Goal: Information Seeking & Learning: Learn about a topic

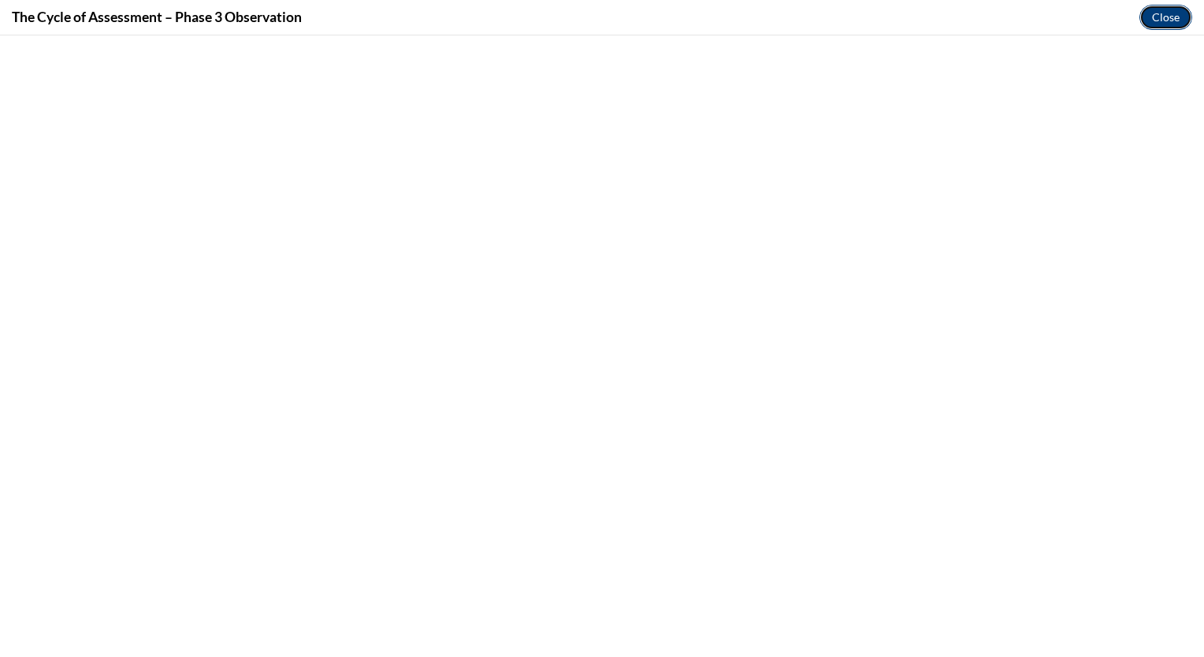
click at [1162, 13] on button "Close" at bounding box center [1166, 17] width 53 height 25
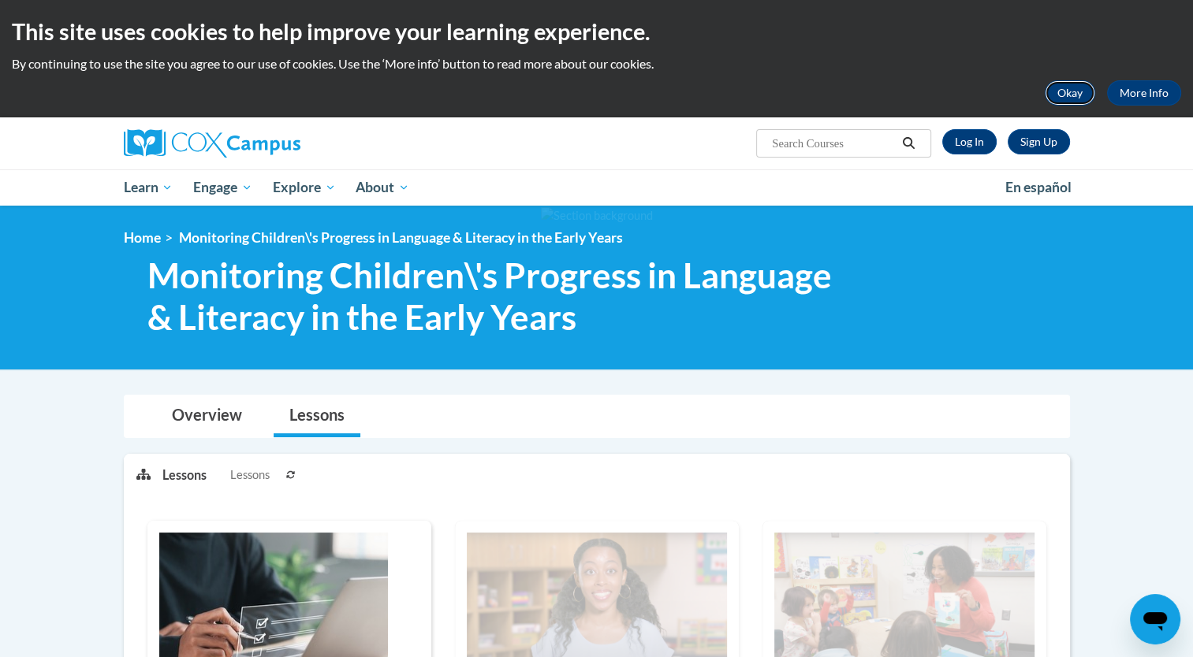
click at [1072, 89] on button "Okay" at bounding box center [1069, 92] width 50 height 25
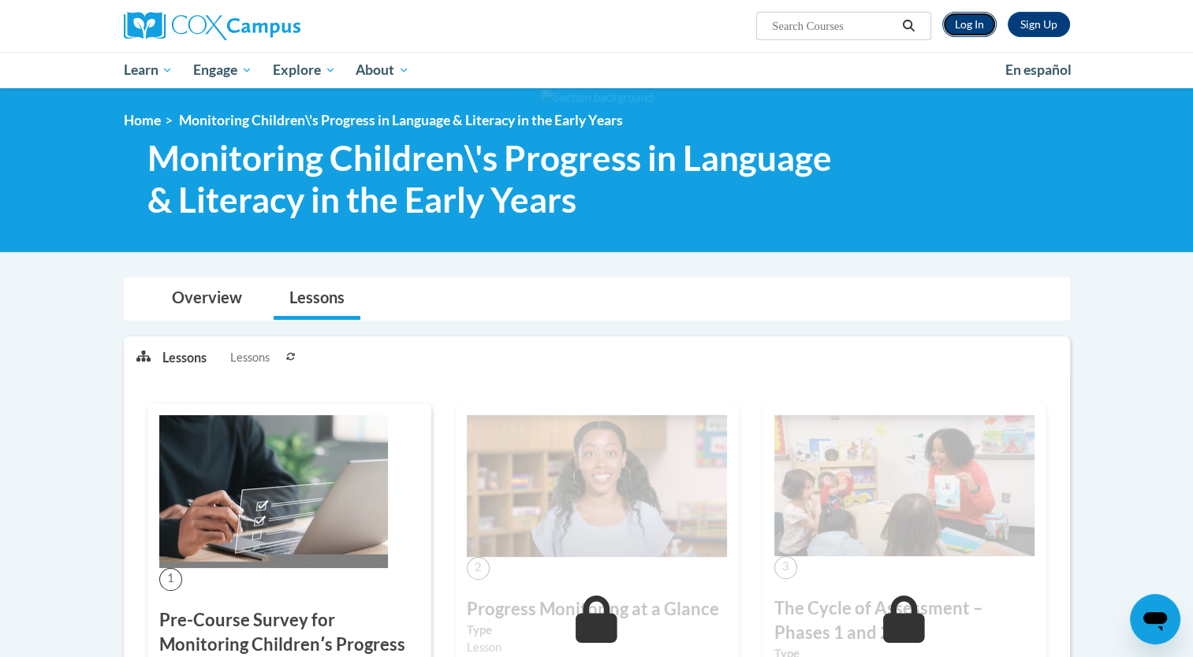
click at [974, 32] on link "Log In" at bounding box center [969, 24] width 54 height 25
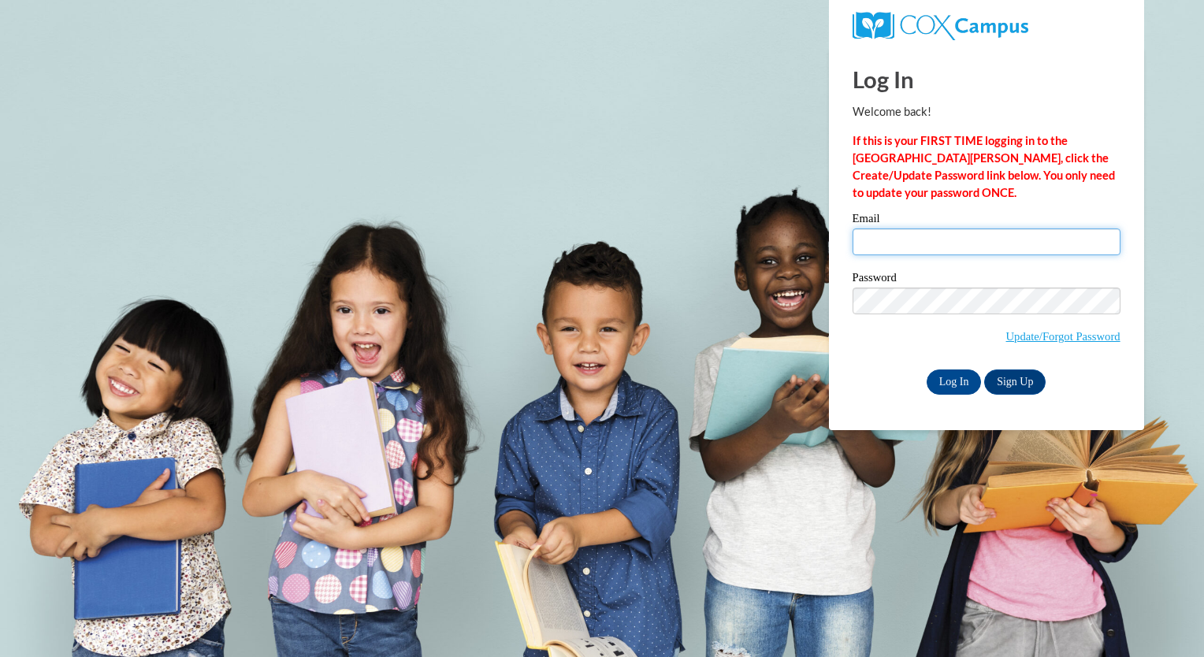
click at [887, 248] on input "Email" at bounding box center [987, 242] width 268 height 27
type input "staraysan0612@gmail.com"
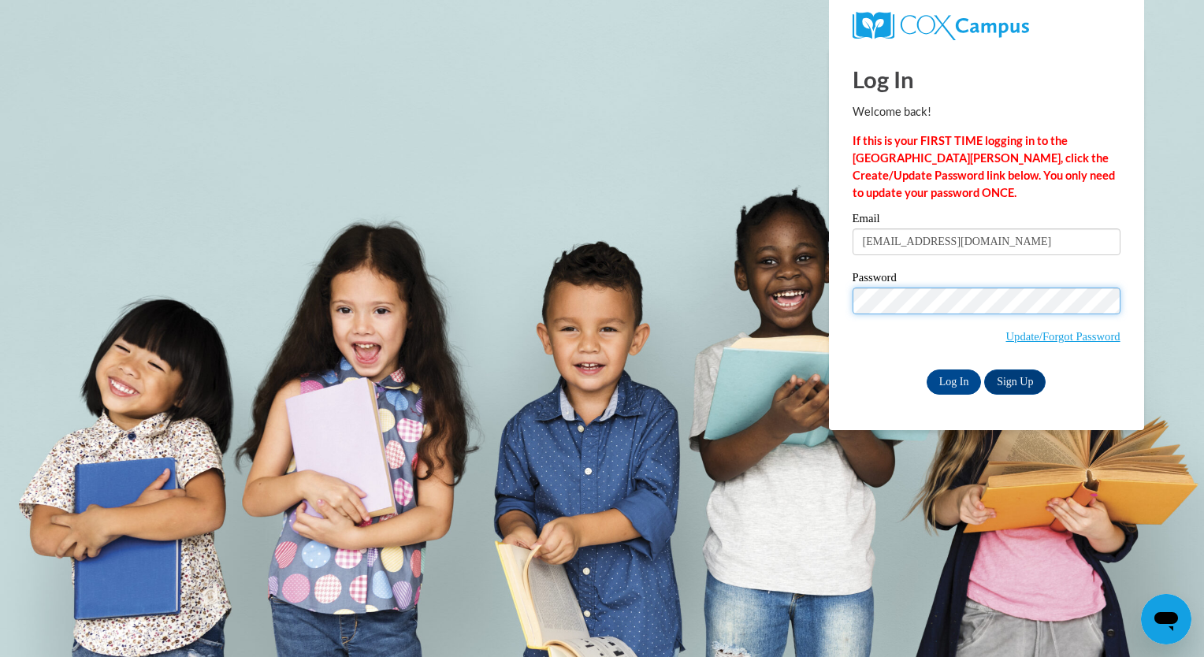
click at [927, 370] on input "Log In" at bounding box center [954, 382] width 55 height 25
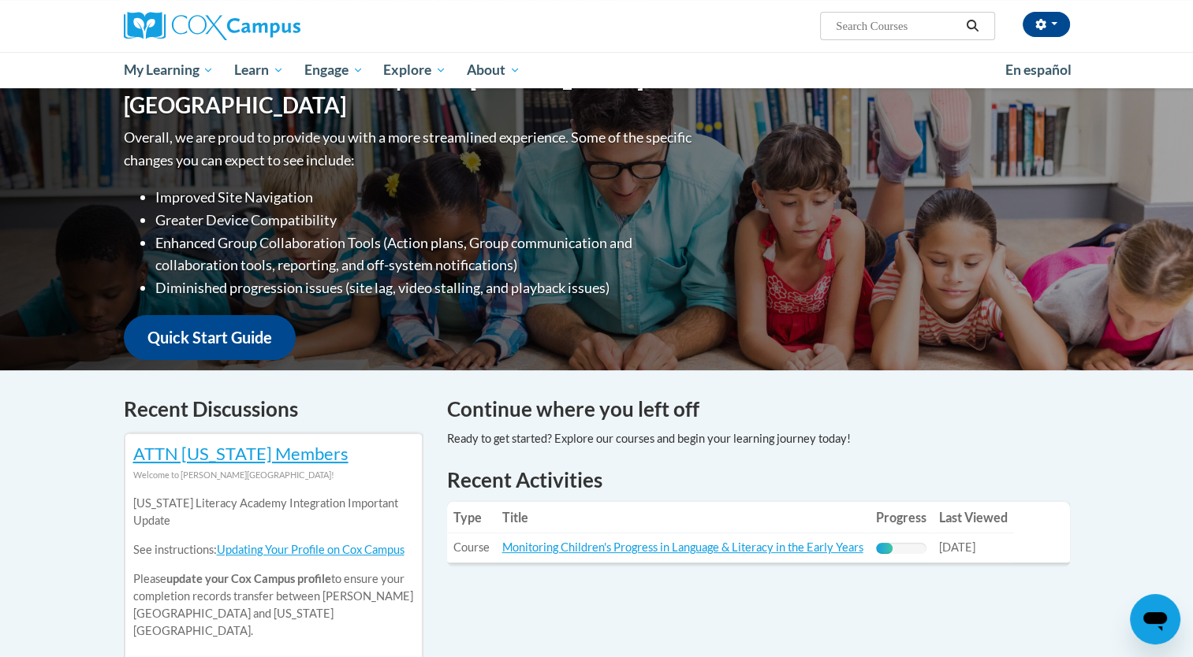
scroll to position [287, 0]
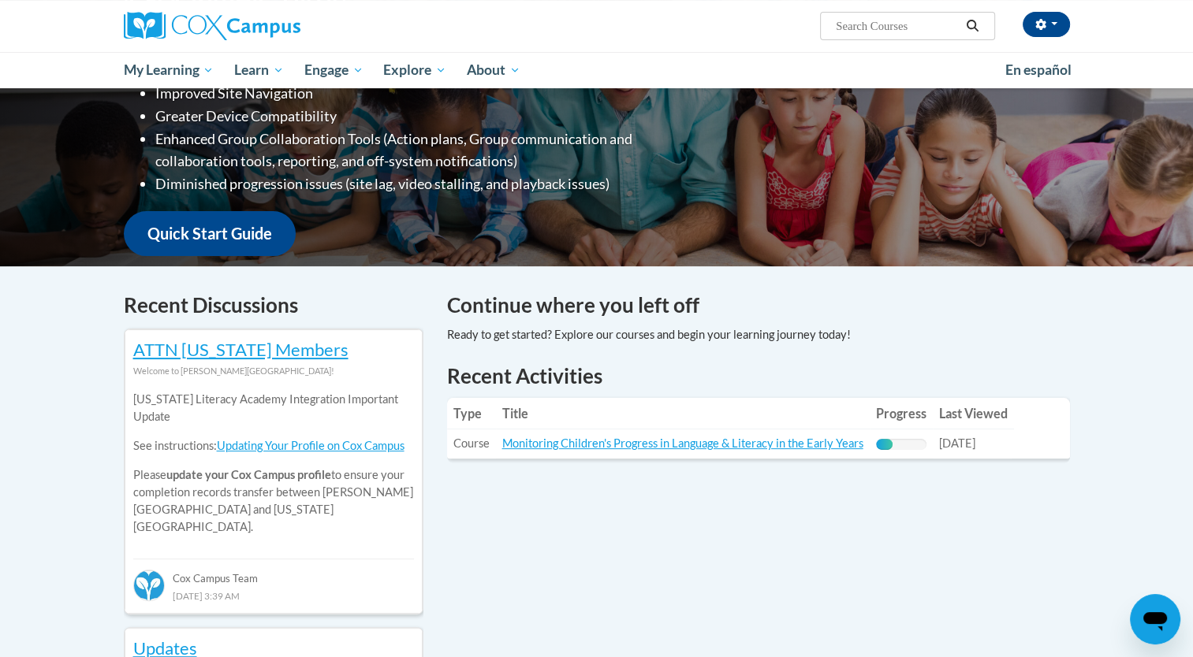
click at [759, 436] on td "Title: Monitoring Children's Progress in Language & Literacy in the Early Years" at bounding box center [683, 444] width 374 height 29
click at [759, 441] on link "Monitoring Children's Progress in Language & Literacy in the Early Years" at bounding box center [682, 443] width 361 height 13
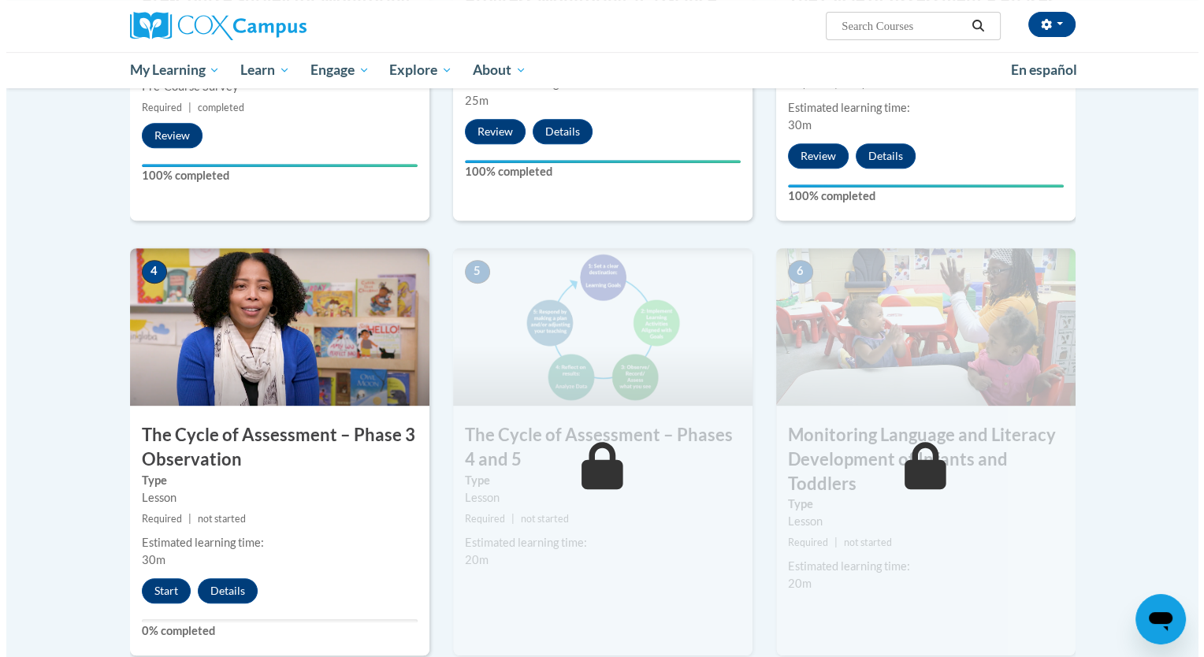
scroll to position [661, 0]
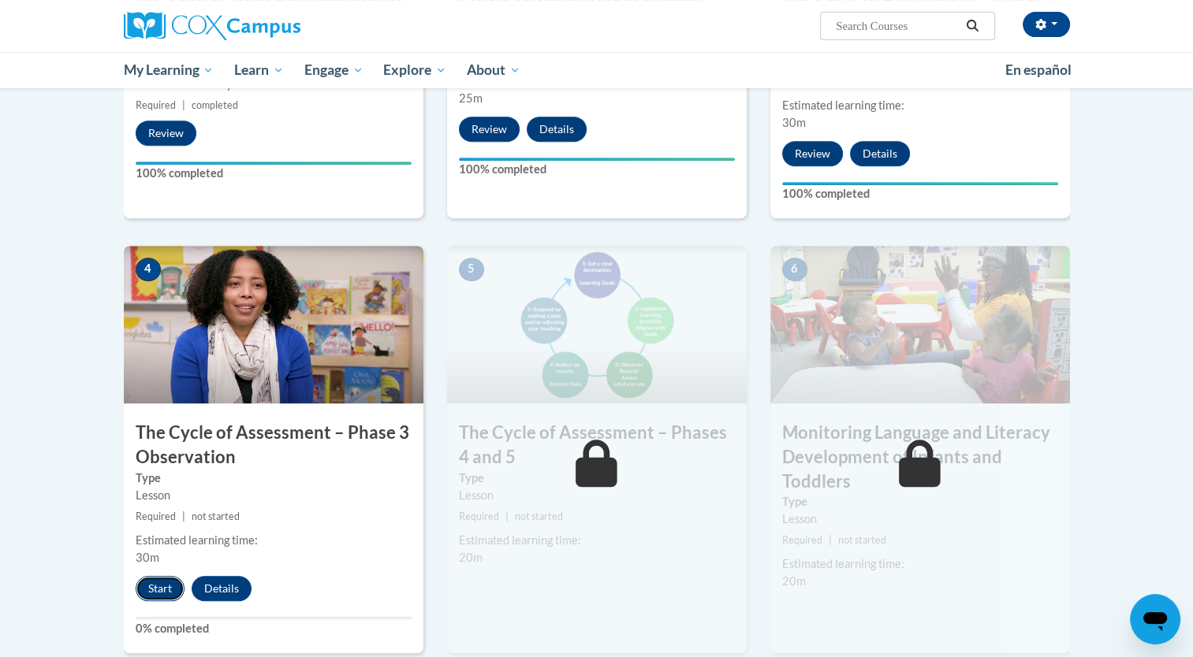
click at [149, 588] on button "Start" at bounding box center [160, 588] width 49 height 25
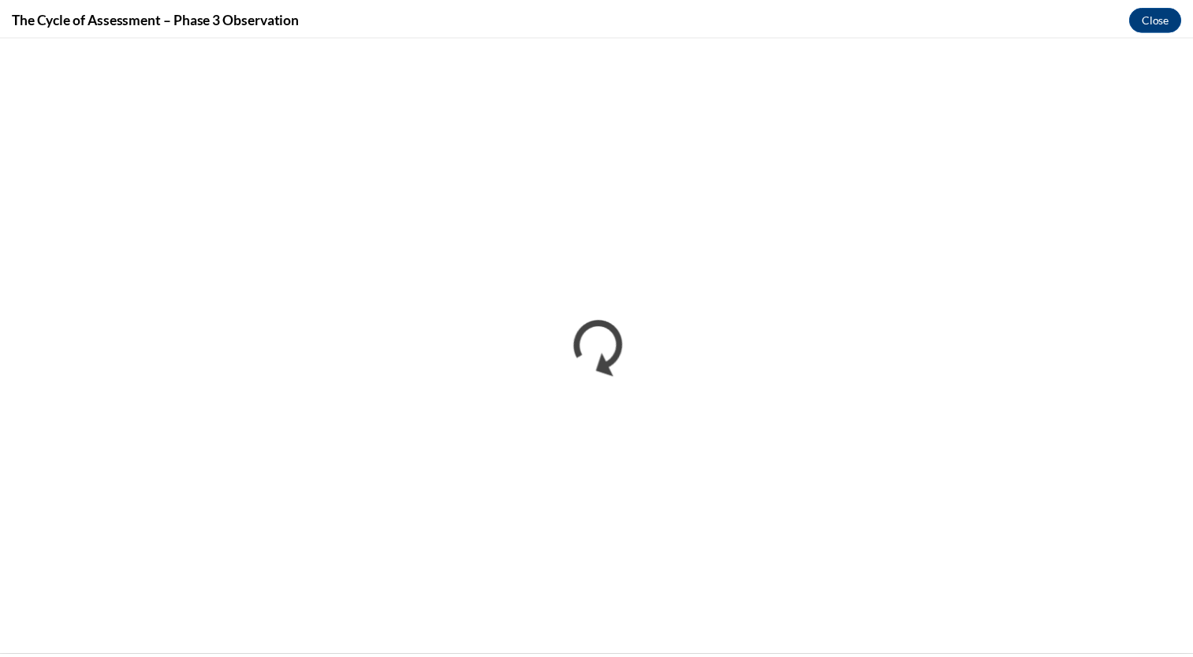
scroll to position [0, 0]
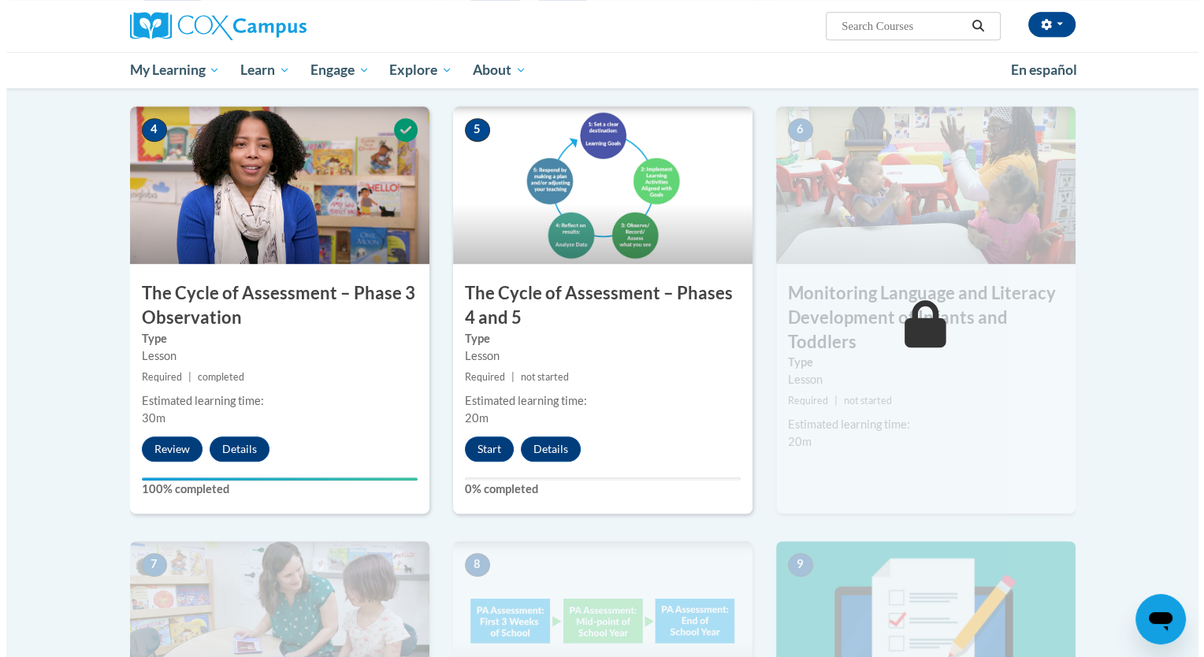
scroll to position [765, 0]
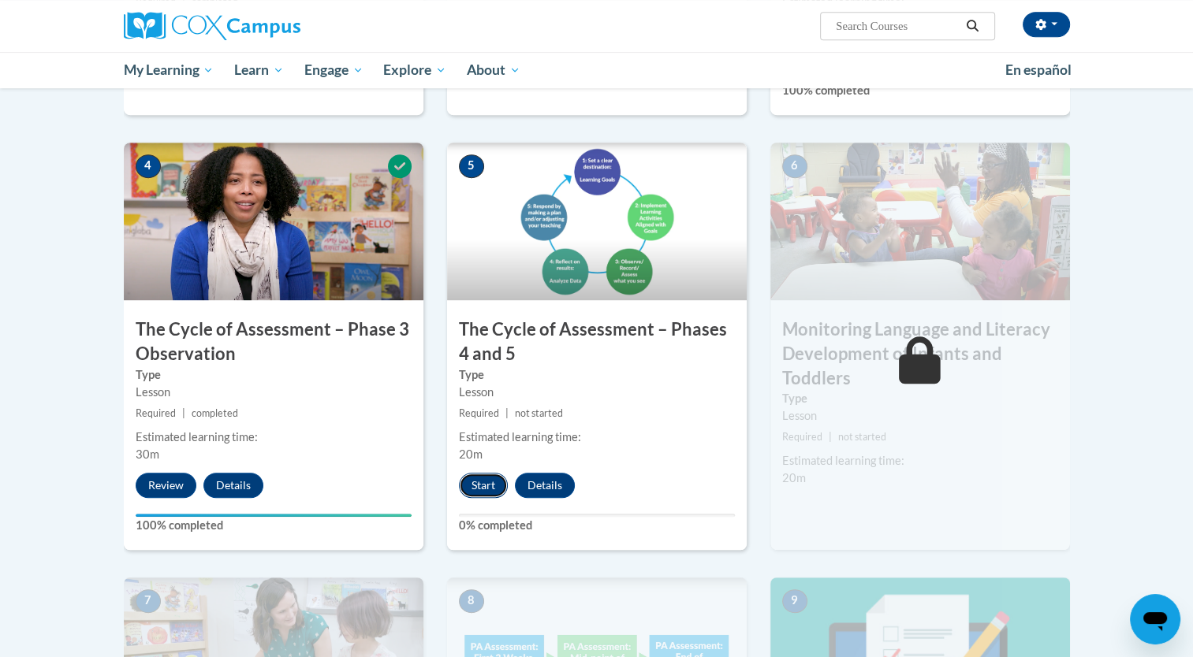
click at [471, 486] on button "Start" at bounding box center [483, 485] width 49 height 25
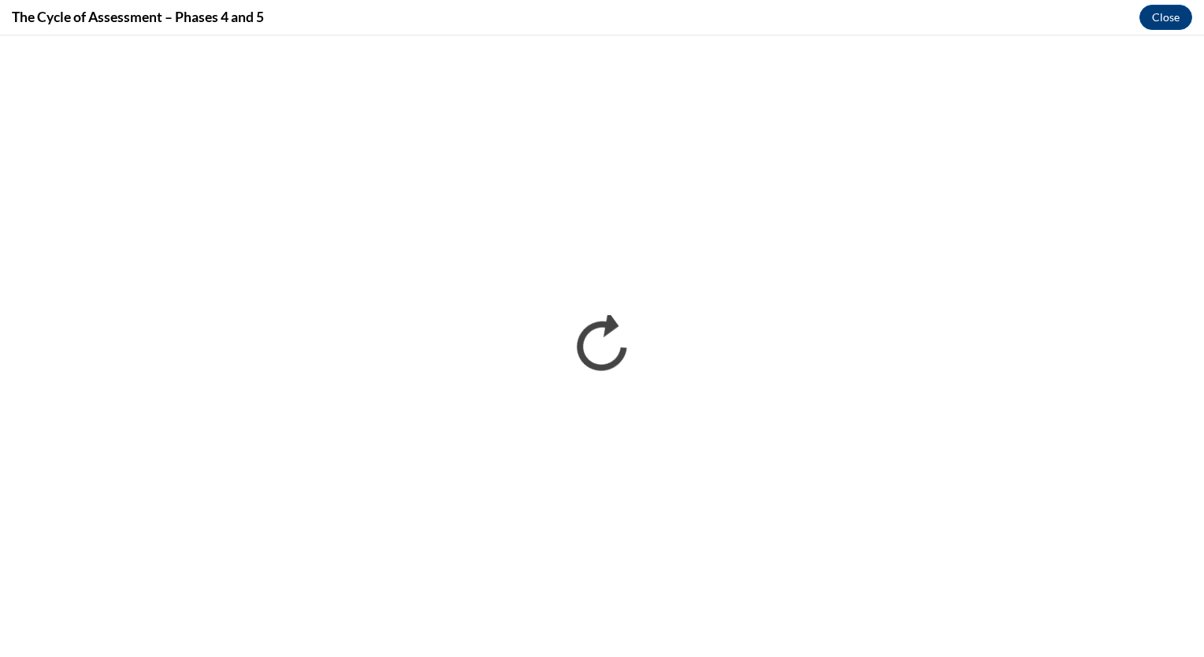
scroll to position [0, 0]
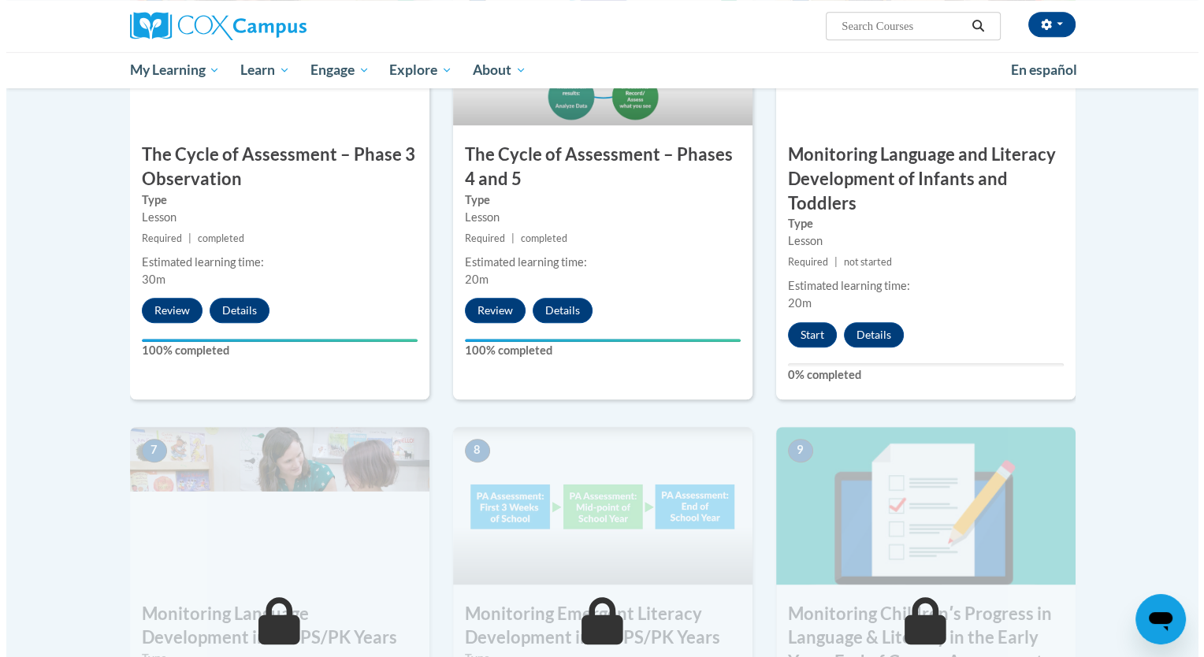
scroll to position [941, 0]
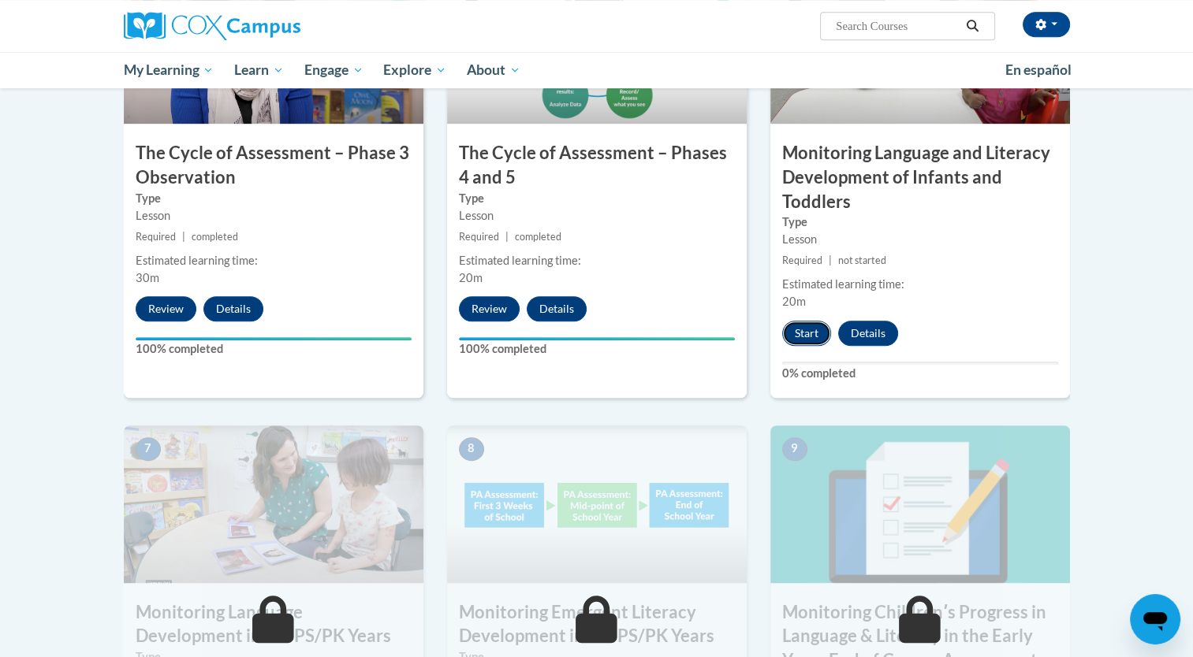
click at [801, 329] on button "Start" at bounding box center [806, 333] width 49 height 25
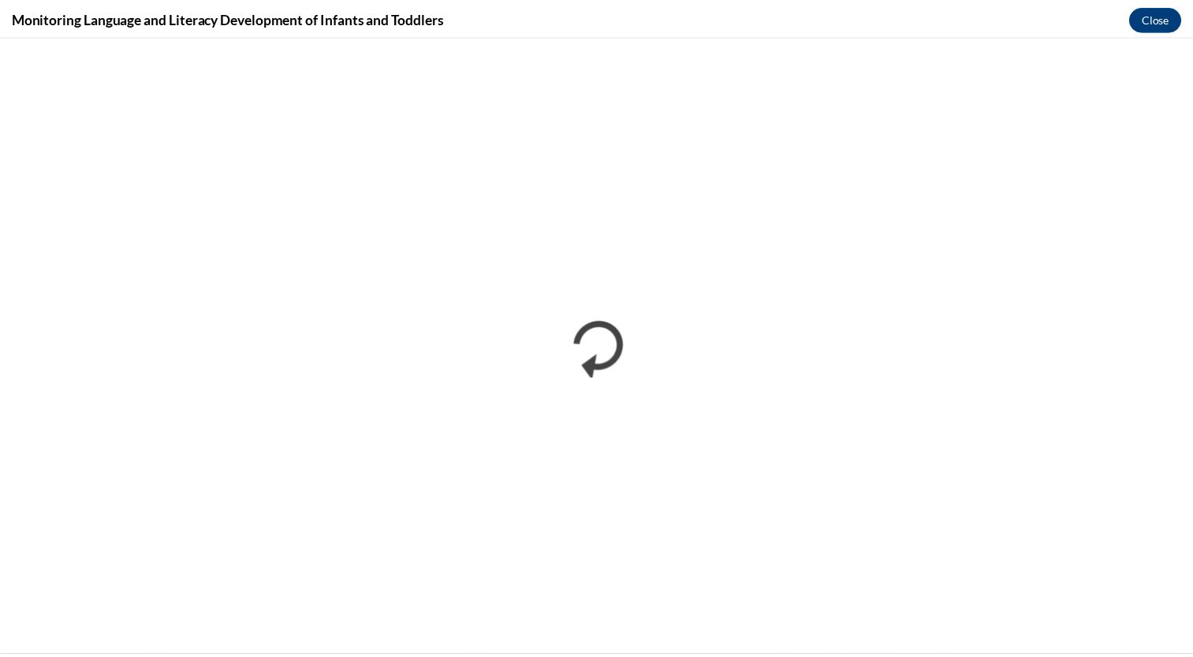
scroll to position [0, 0]
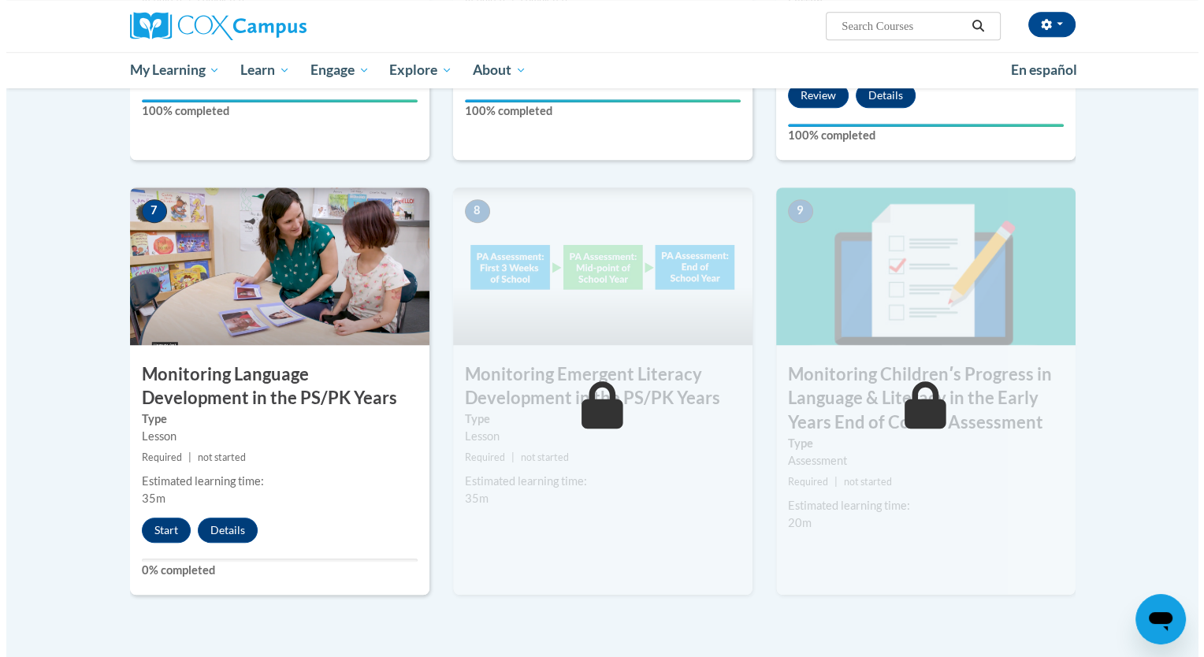
scroll to position [1179, 0]
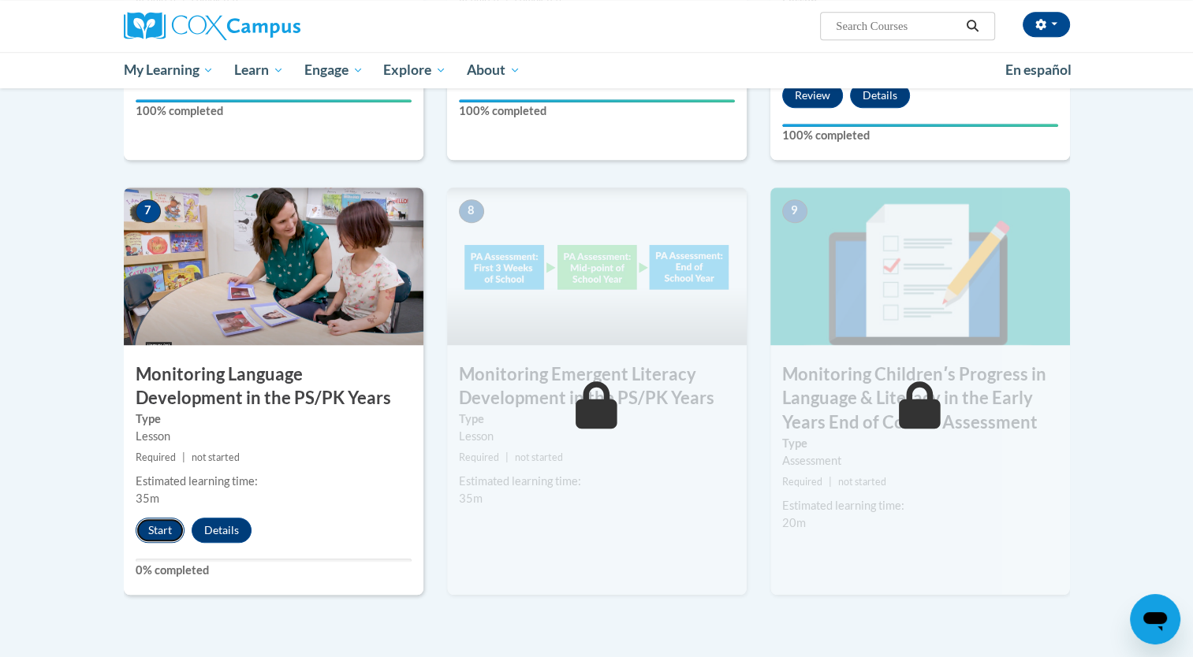
click at [166, 527] on button "Start" at bounding box center [160, 530] width 49 height 25
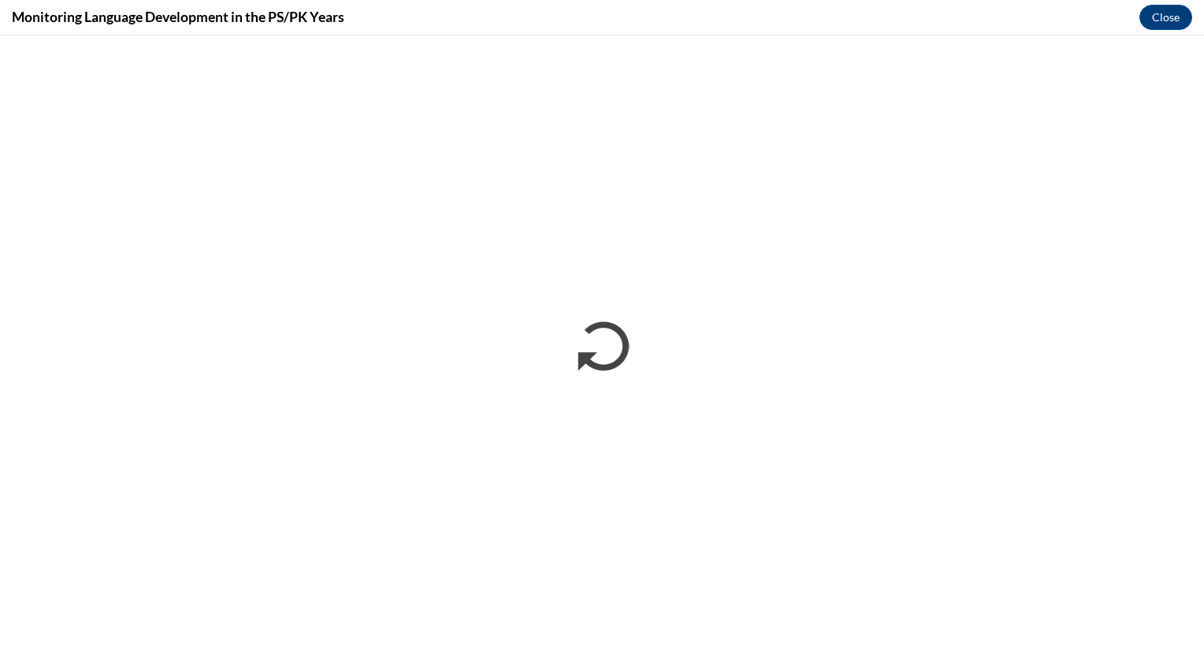
scroll to position [0, 0]
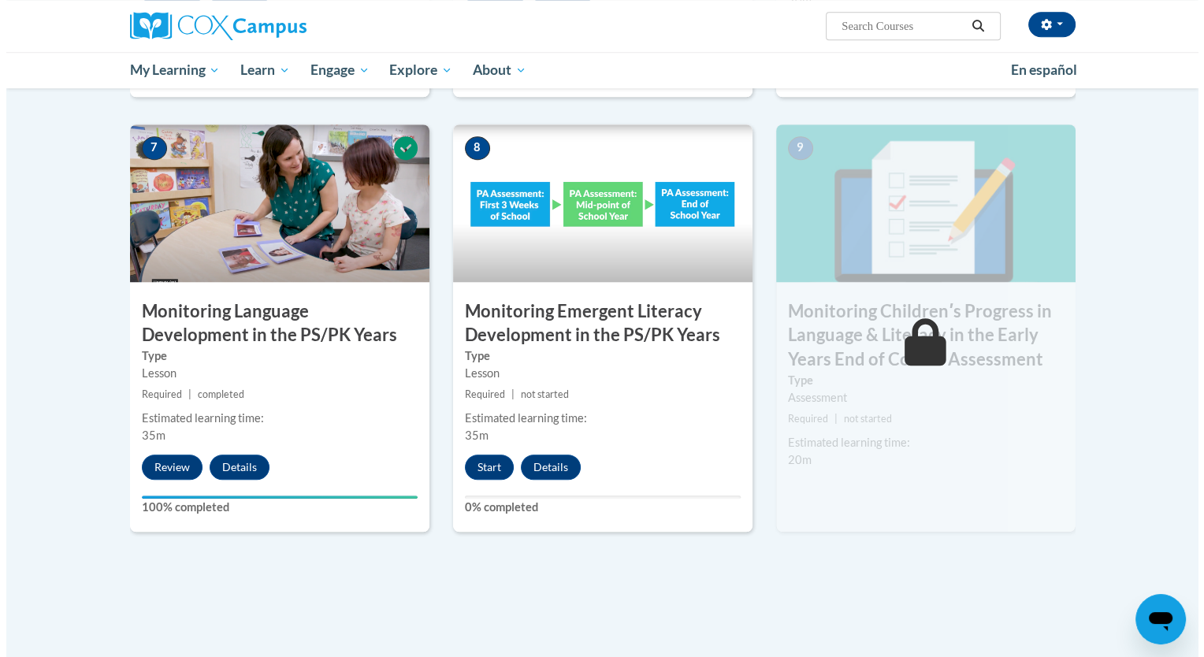
scroll to position [1241, 0]
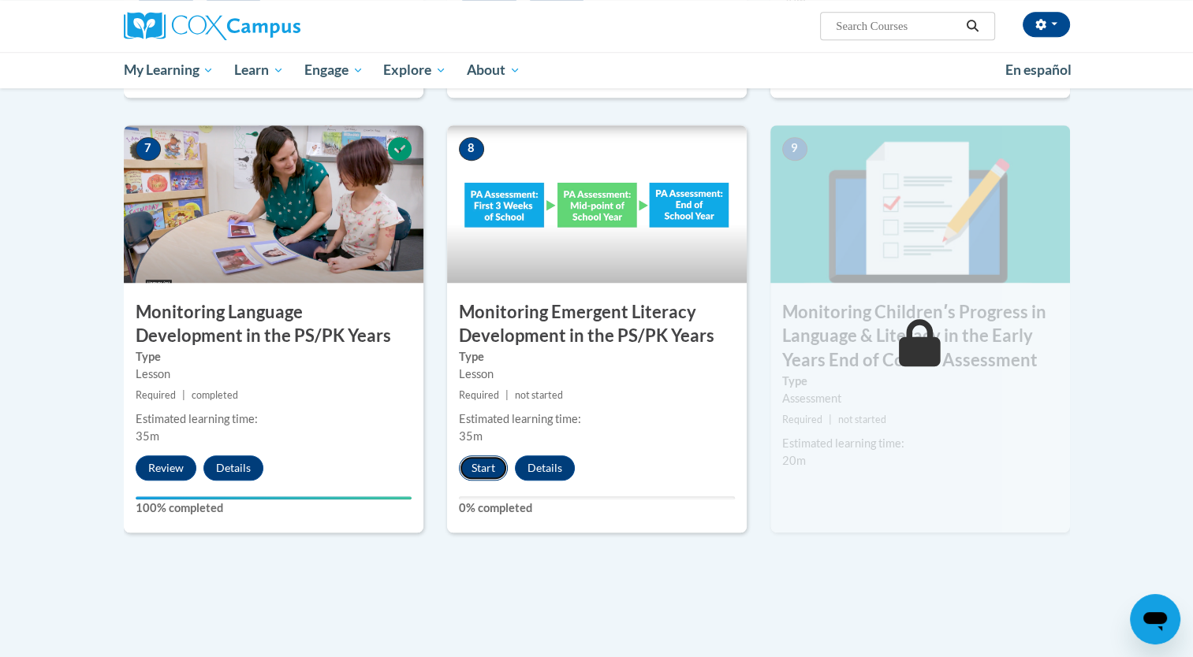
click at [474, 476] on button "Start" at bounding box center [483, 468] width 49 height 25
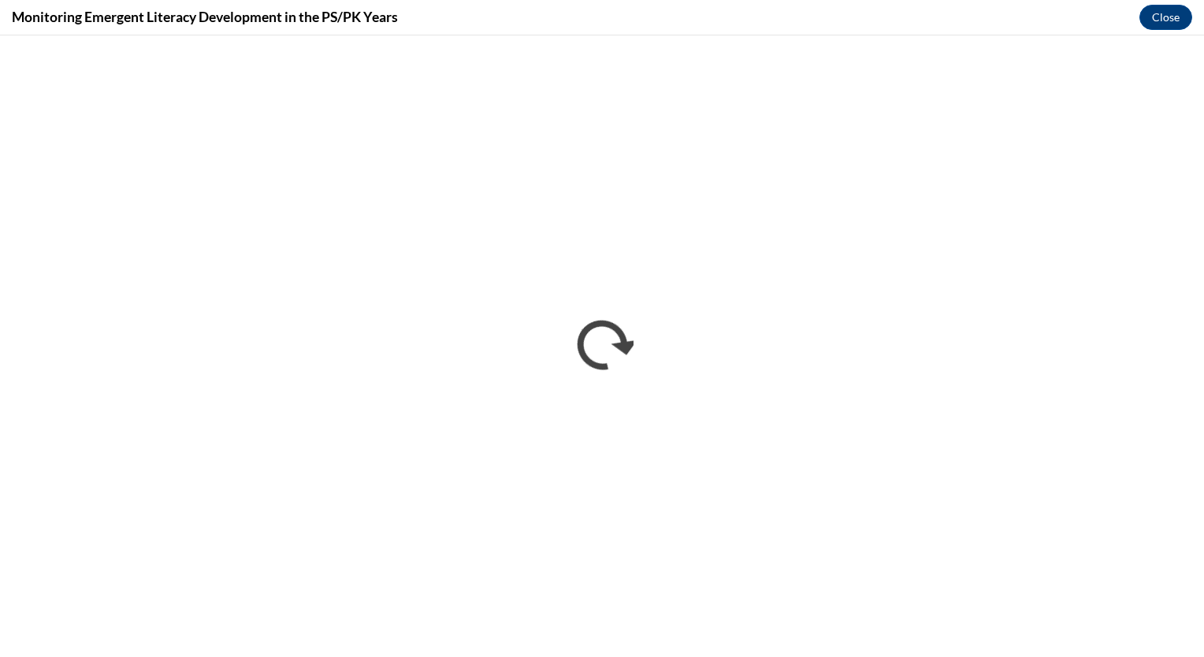
scroll to position [0, 0]
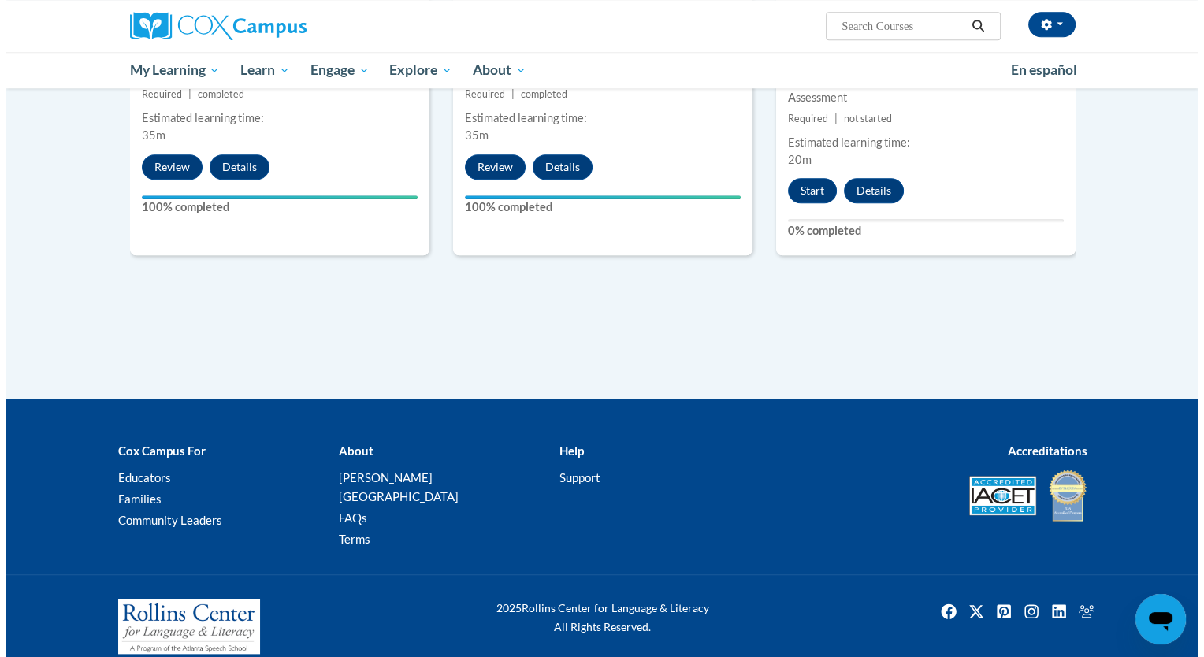
scroll to position [1312, 0]
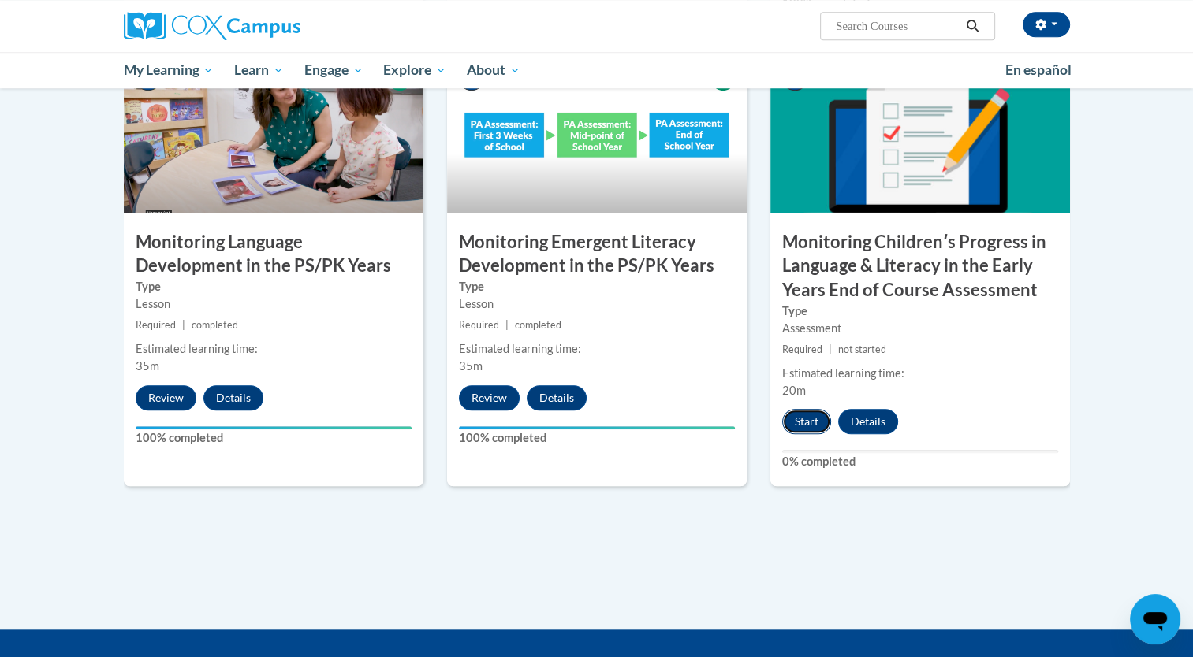
click at [822, 426] on button "Start" at bounding box center [806, 421] width 49 height 25
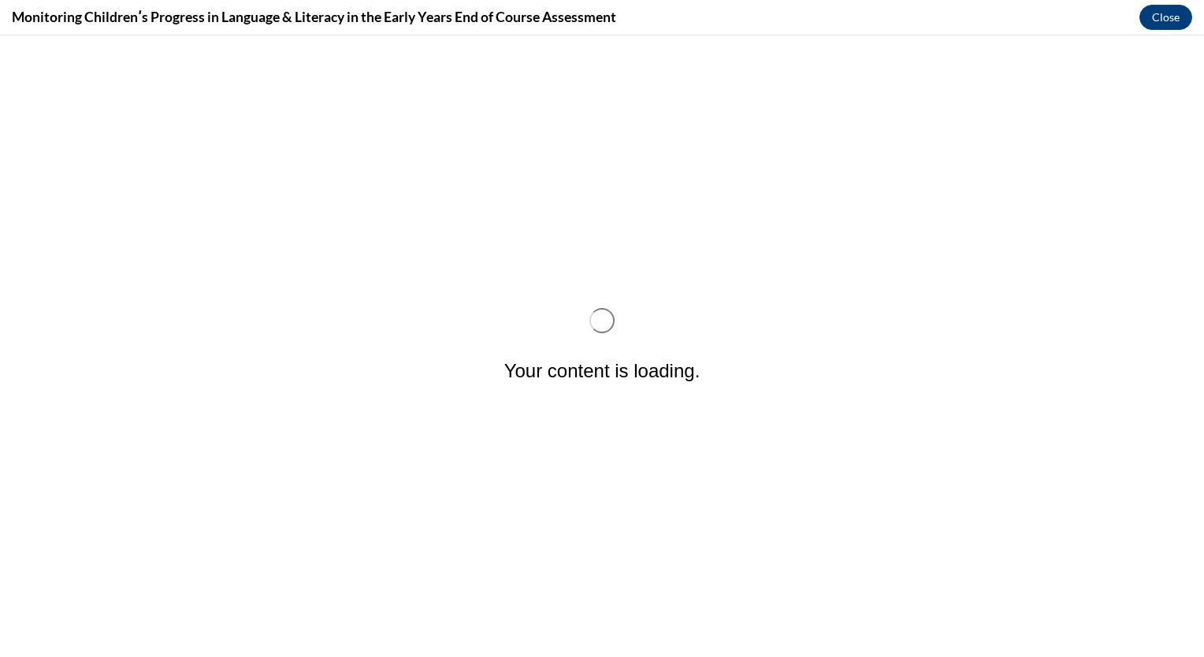
scroll to position [0, 0]
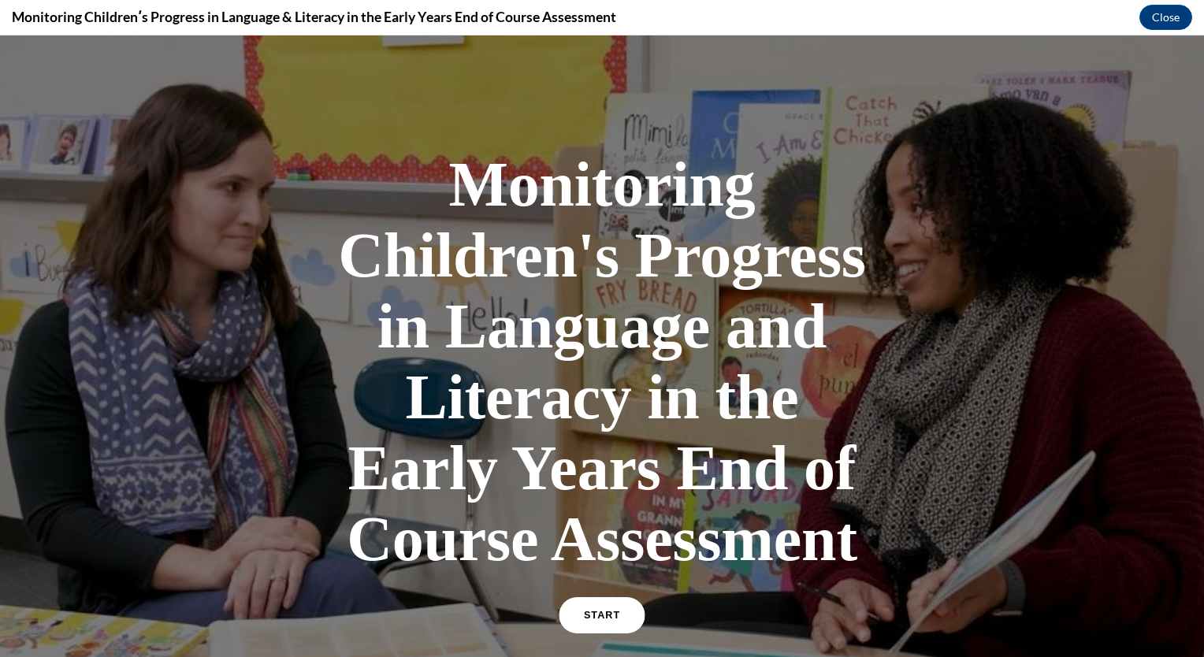
click at [586, 610] on span "START" at bounding box center [602, 616] width 36 height 12
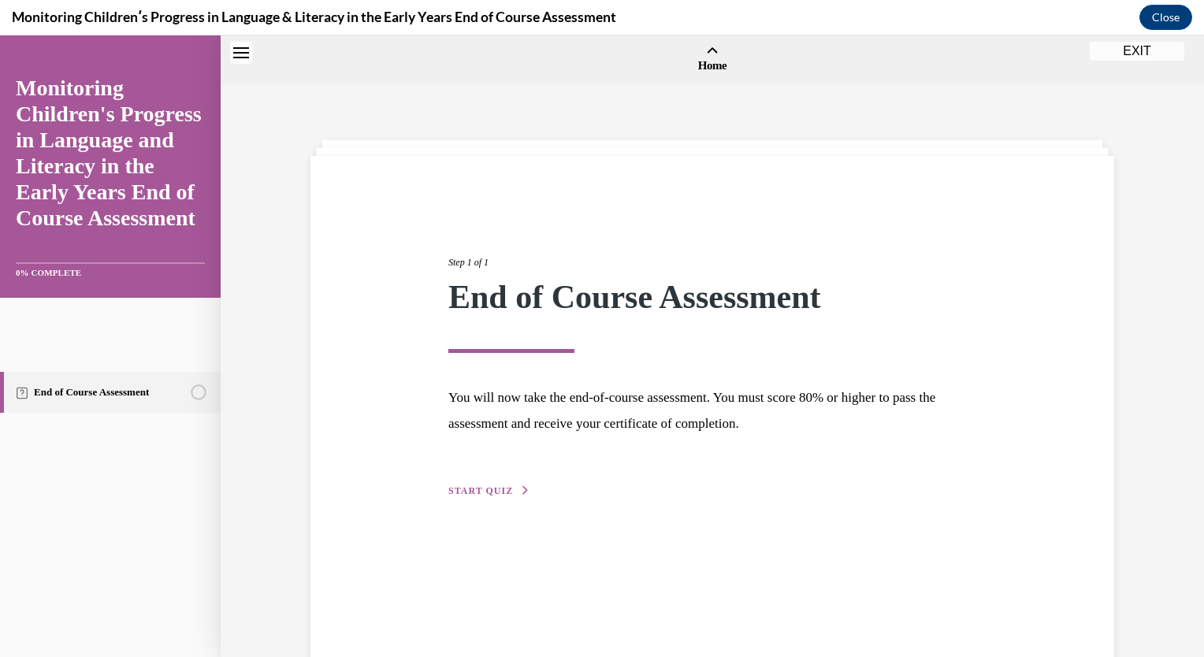
scroll to position [49, 0]
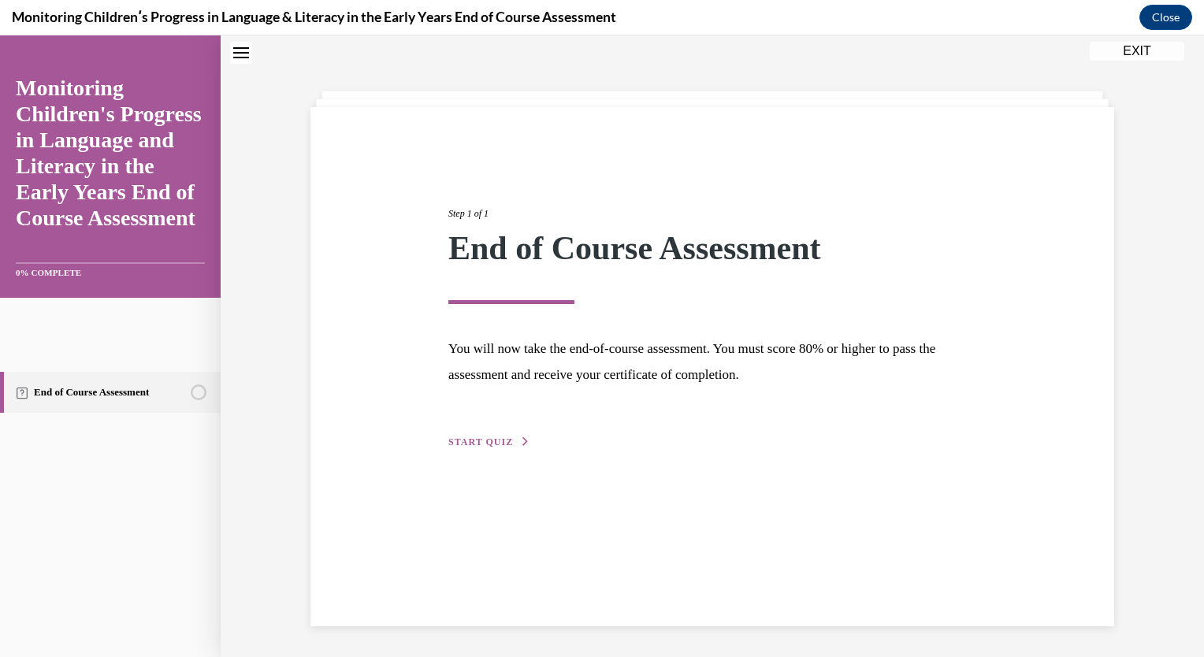
click at [471, 444] on span "START QUIZ" at bounding box center [480, 442] width 65 height 11
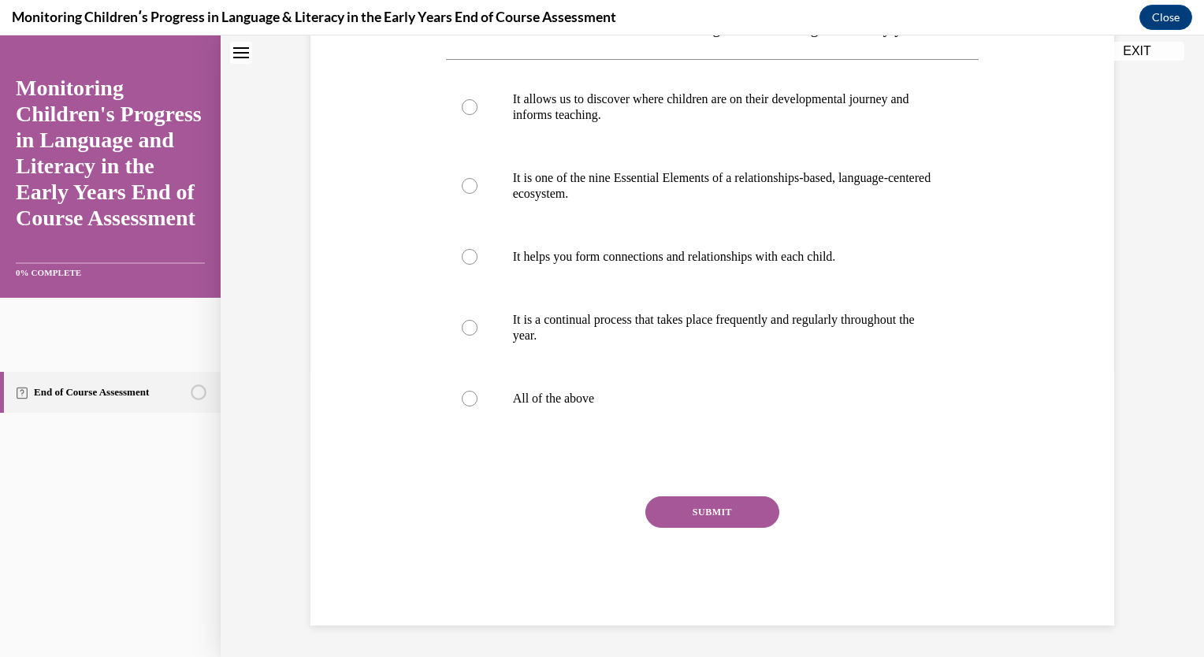
scroll to position [298, 0]
click at [467, 407] on div at bounding box center [470, 399] width 16 height 16
click at [467, 407] on input "All of the above" at bounding box center [470, 399] width 16 height 16
radio input "true"
click at [695, 528] on button "SUBMIT" at bounding box center [713, 513] width 134 height 32
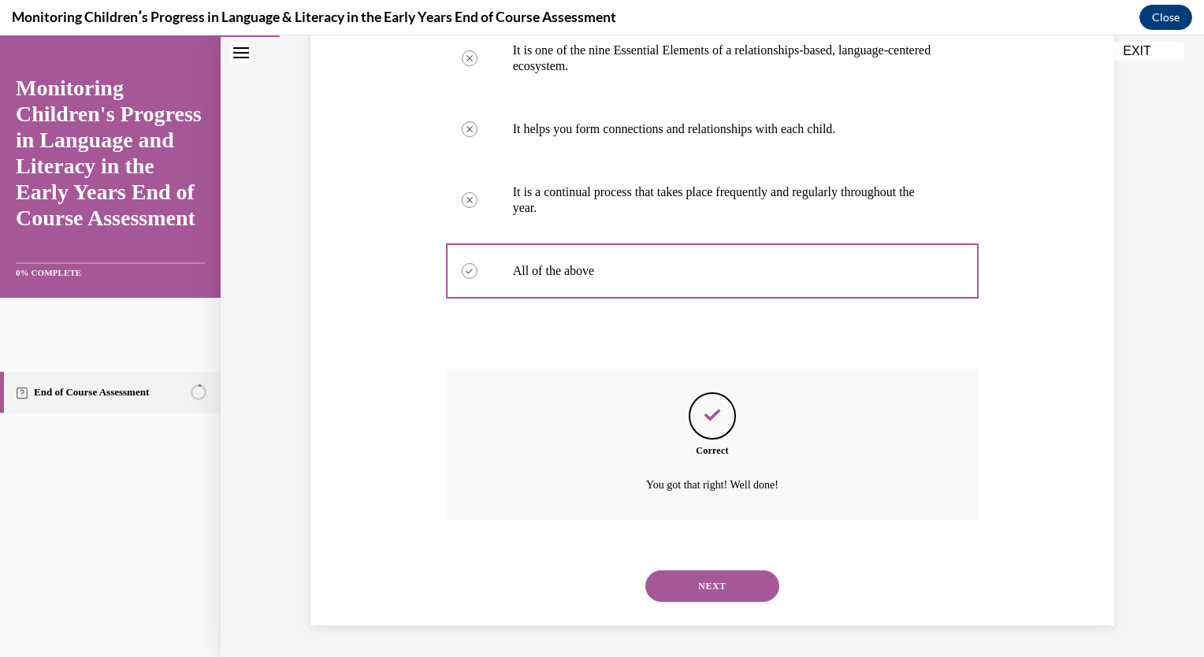
scroll to position [447, 0]
click at [698, 584] on button "NEXT" at bounding box center [713, 587] width 134 height 32
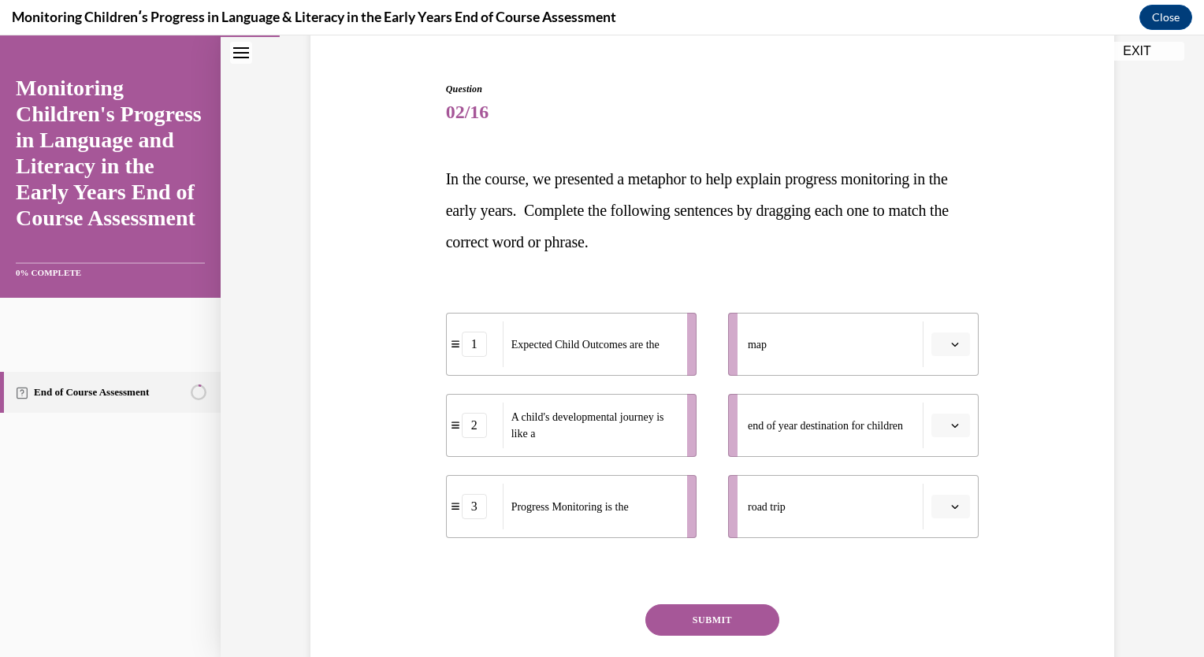
scroll to position [137, 0]
click at [941, 422] on span "Please select an option" at bounding box center [944, 426] width 6 height 16
click at [942, 486] on span "1" at bounding box center [939, 492] width 6 height 13
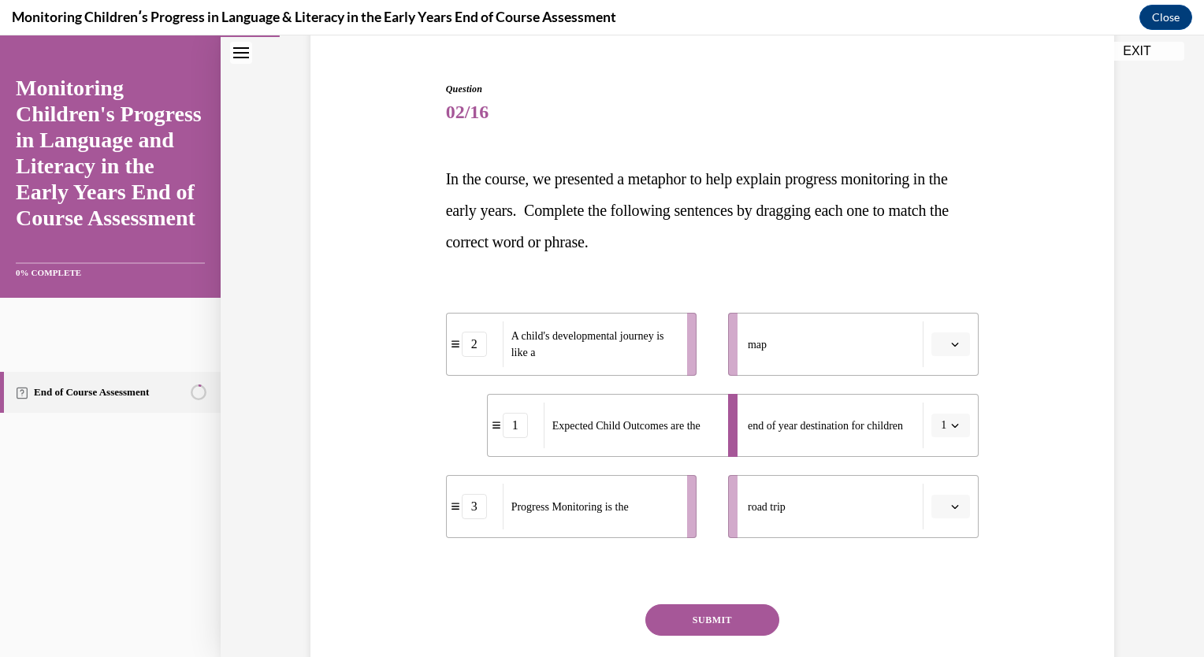
click at [955, 336] on button "button" at bounding box center [951, 345] width 39 height 24
click at [944, 475] on div "3" at bounding box center [943, 474] width 39 height 32
click at [955, 499] on button "button" at bounding box center [951, 507] width 39 height 24
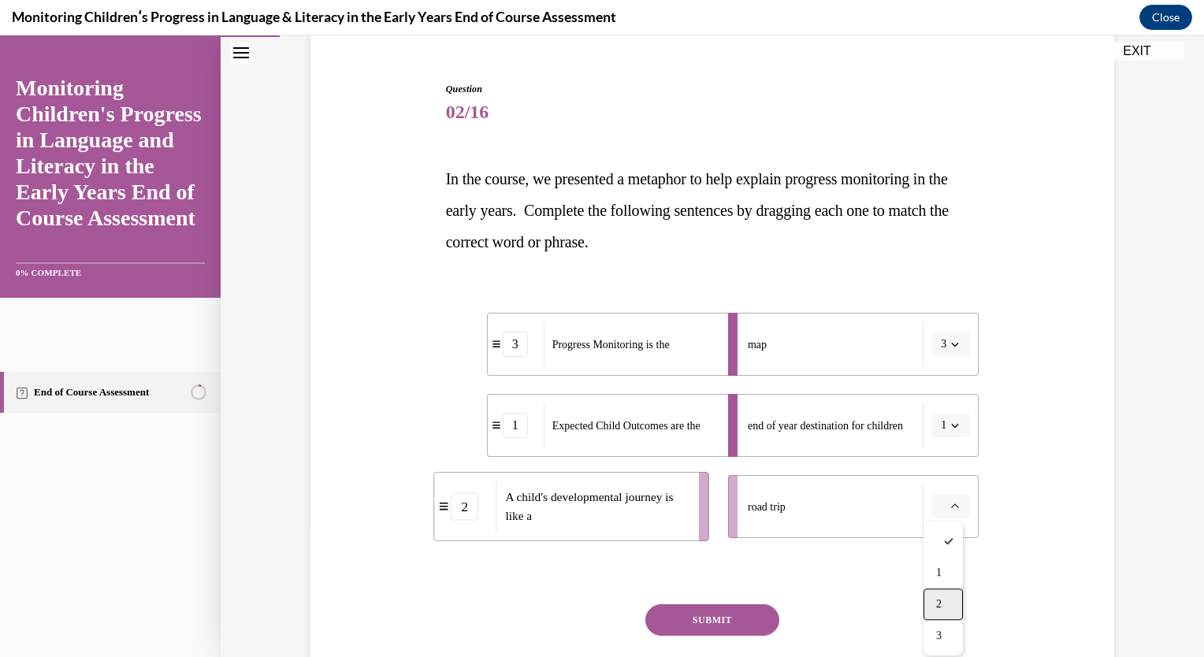
click at [940, 600] on span "2" at bounding box center [939, 604] width 6 height 13
click at [732, 610] on button "SUBMIT" at bounding box center [713, 621] width 134 height 32
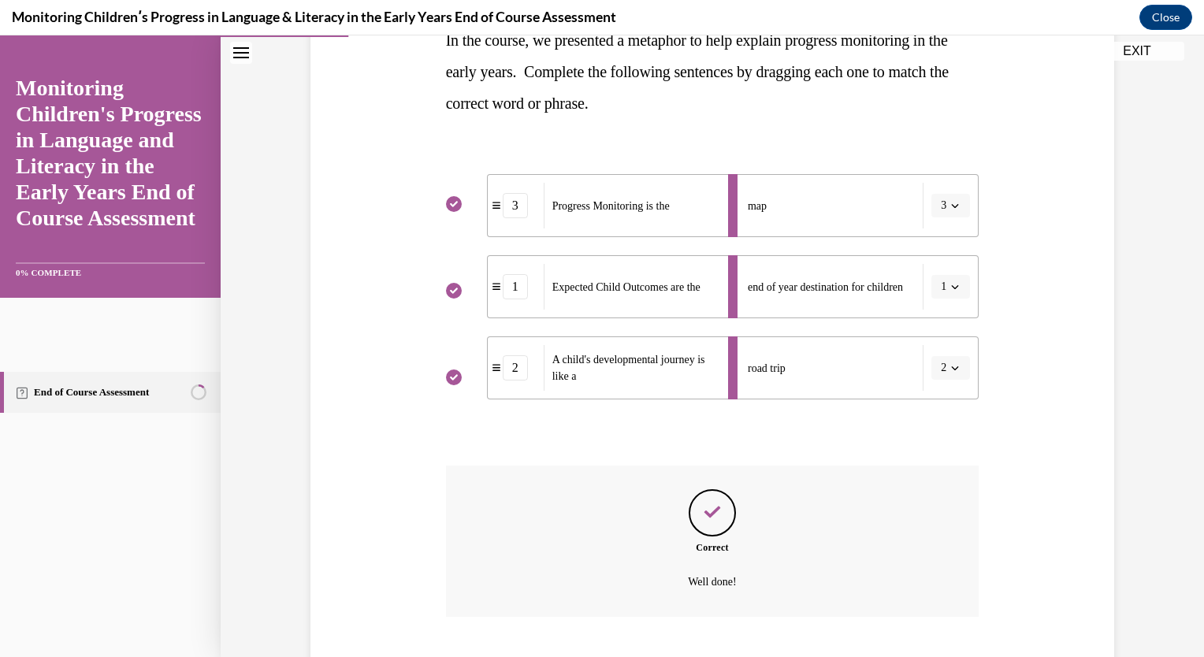
scroll to position [372, 0]
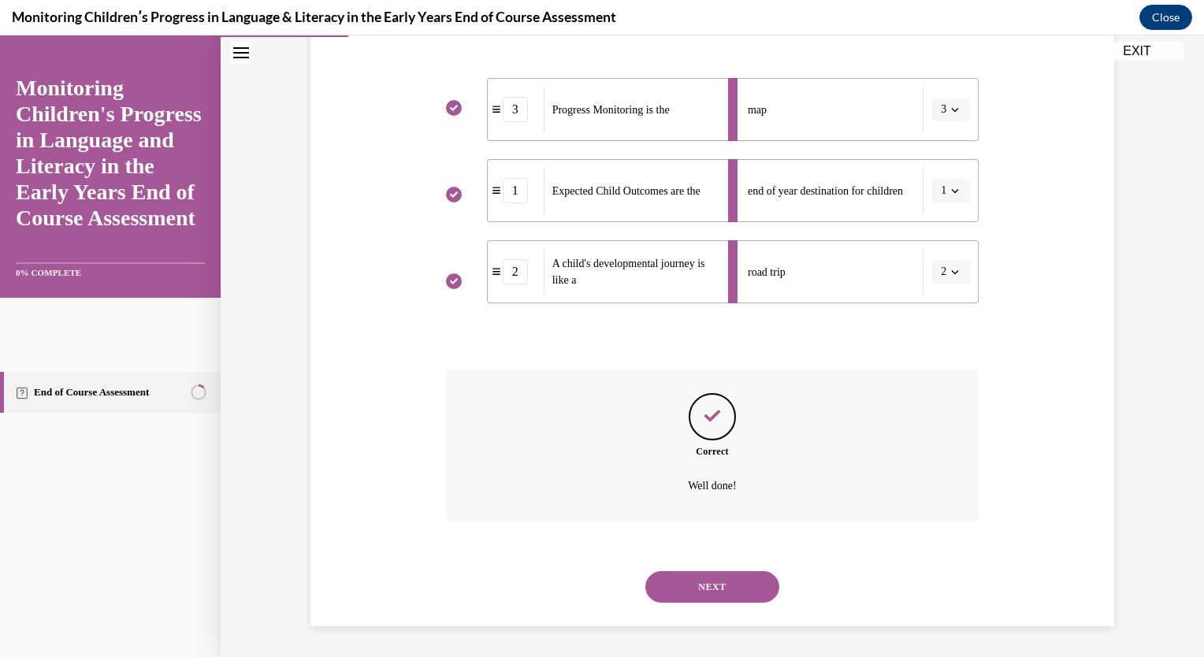
click at [725, 592] on button "NEXT" at bounding box center [713, 587] width 134 height 32
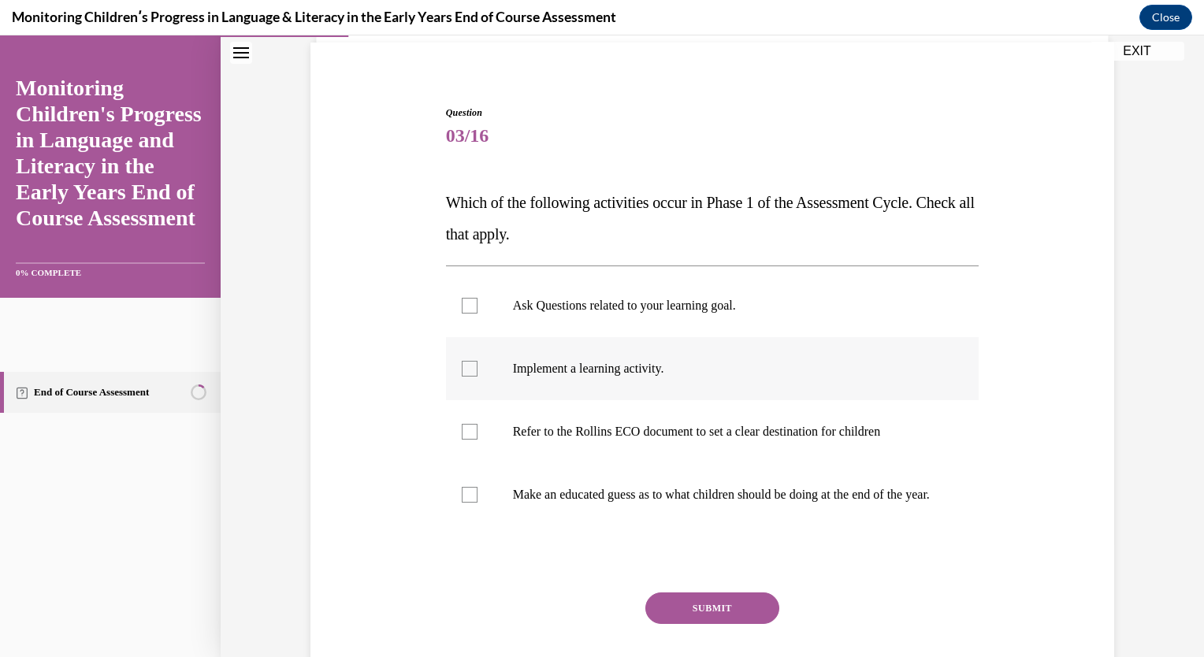
scroll to position [113, 0]
click at [804, 430] on p "Refer to the Rollins ECO document to set a clear destination for children" at bounding box center [726, 433] width 427 height 16
click at [478, 430] on input "Refer to the Rollins ECO document to set a clear destination for children" at bounding box center [470, 433] width 16 height 16
checkbox input "true"
click at [739, 620] on button "SUBMIT" at bounding box center [713, 610] width 134 height 32
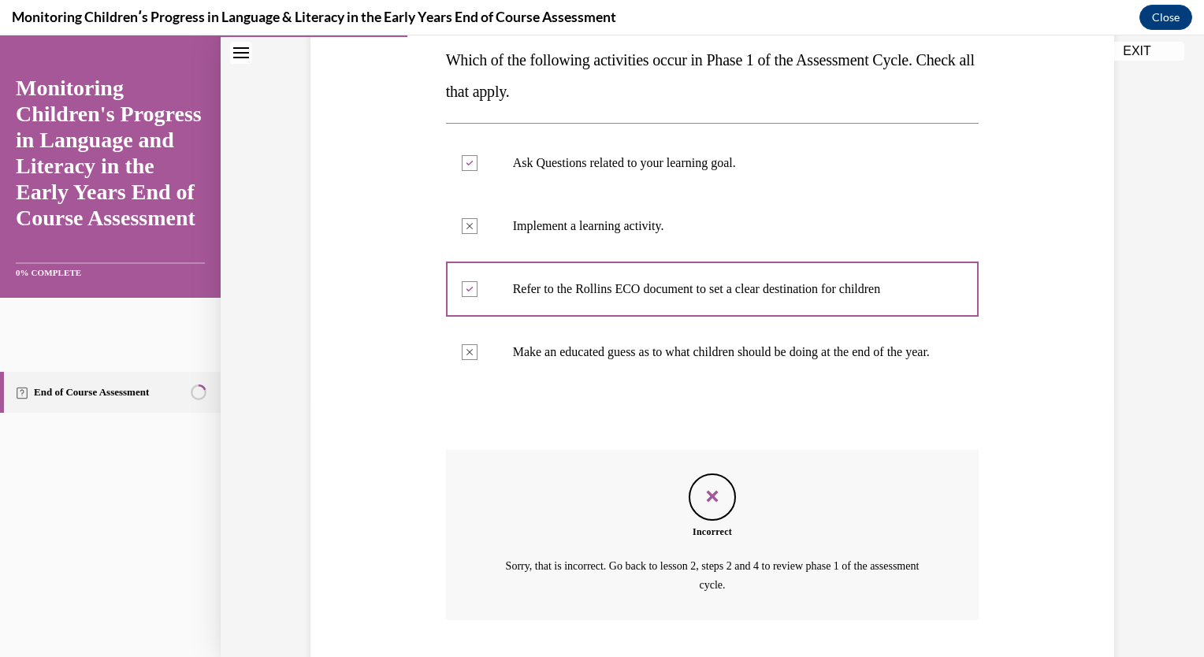
scroll to position [371, 0]
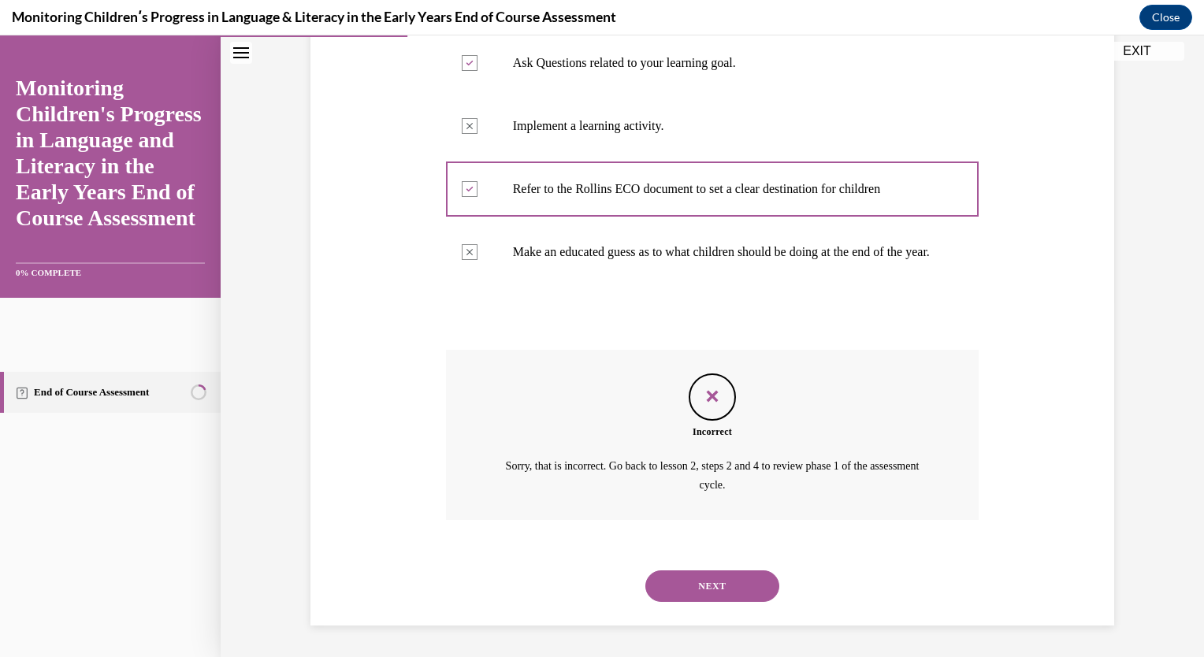
click at [732, 592] on button "NEXT" at bounding box center [713, 587] width 134 height 32
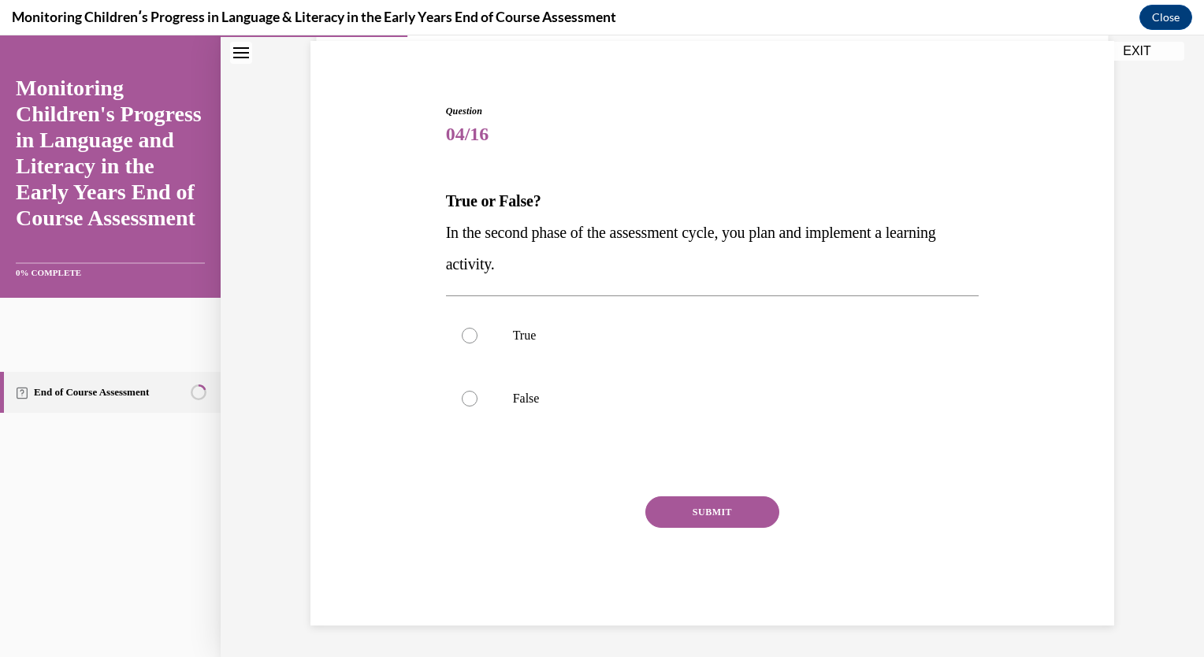
scroll to position [114, 0]
click at [672, 344] on label "True" at bounding box center [713, 336] width 534 height 63
click at [478, 344] on input "True" at bounding box center [470, 337] width 16 height 16
radio input "true"
click at [719, 514] on button "SUBMIT" at bounding box center [713, 513] width 134 height 32
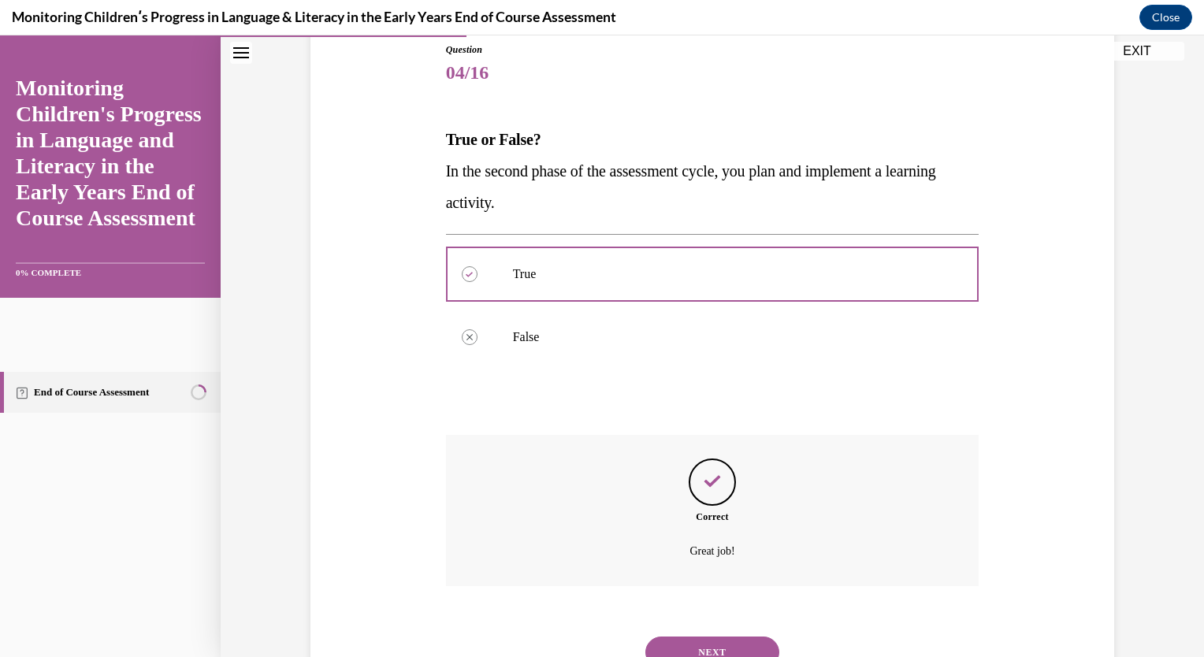
scroll to position [242, 0]
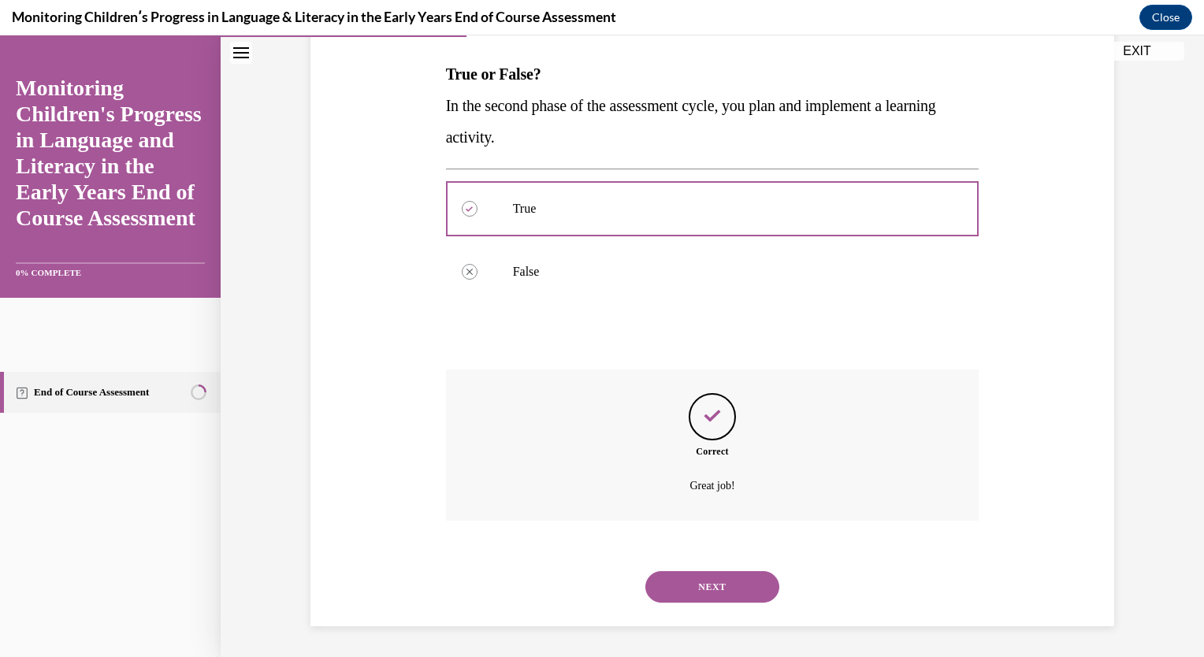
click at [714, 572] on button "NEXT" at bounding box center [713, 587] width 134 height 32
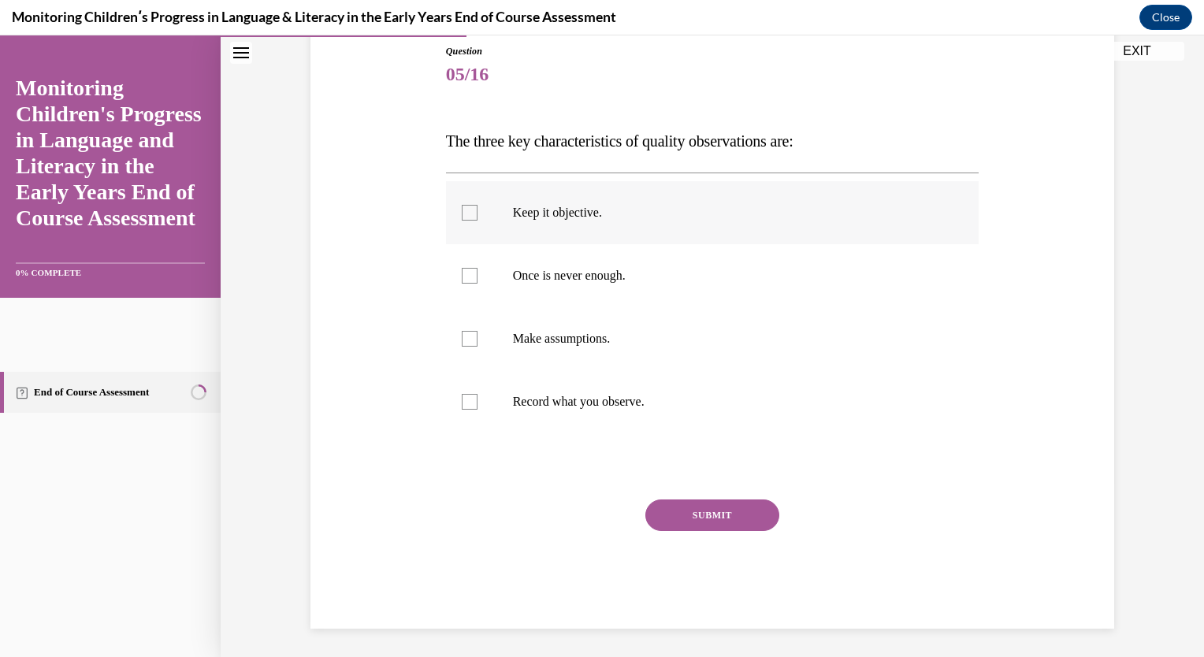
click at [464, 207] on div at bounding box center [470, 213] width 16 height 16
click at [464, 207] on input "Keep it objective." at bounding box center [470, 213] width 16 height 16
checkbox input "true"
click at [463, 279] on div at bounding box center [470, 276] width 16 height 16
click at [463, 279] on input "Once is never enough." at bounding box center [470, 276] width 16 height 16
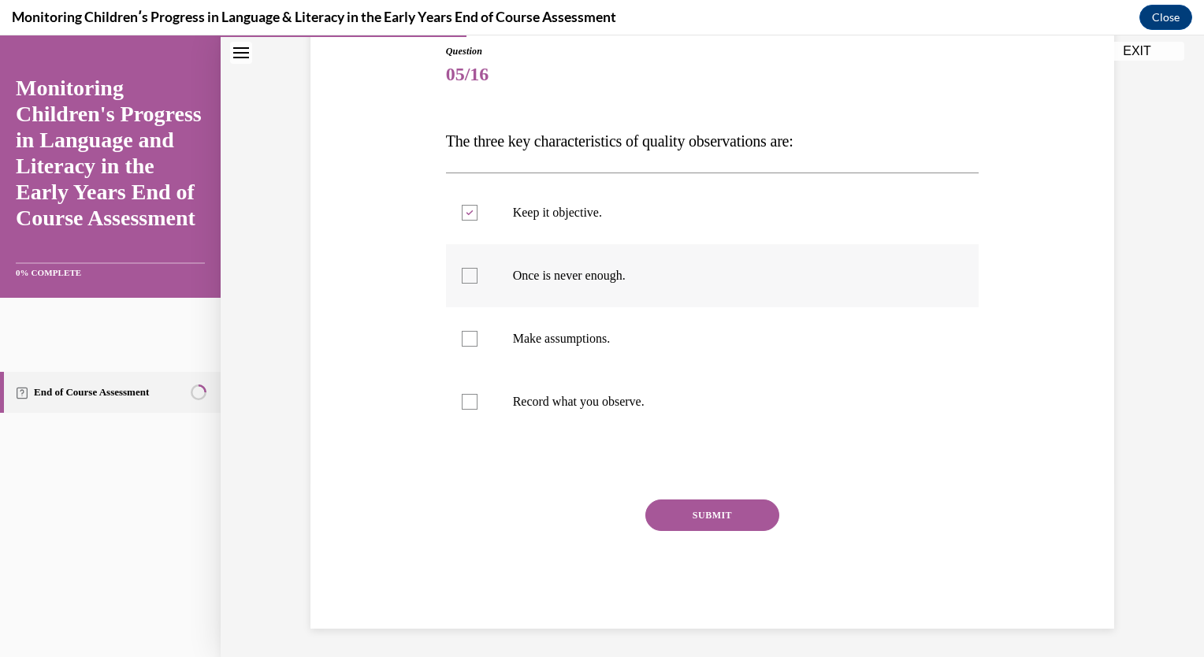
checkbox input "true"
click at [473, 396] on label "Record what you observe." at bounding box center [713, 401] width 534 height 63
click at [473, 396] on input "Record what you observe." at bounding box center [470, 402] width 16 height 16
checkbox input "true"
click at [672, 493] on div "Question 05/16 The three key characteristics of quality observations are: Keep …" at bounding box center [713, 336] width 534 height 585
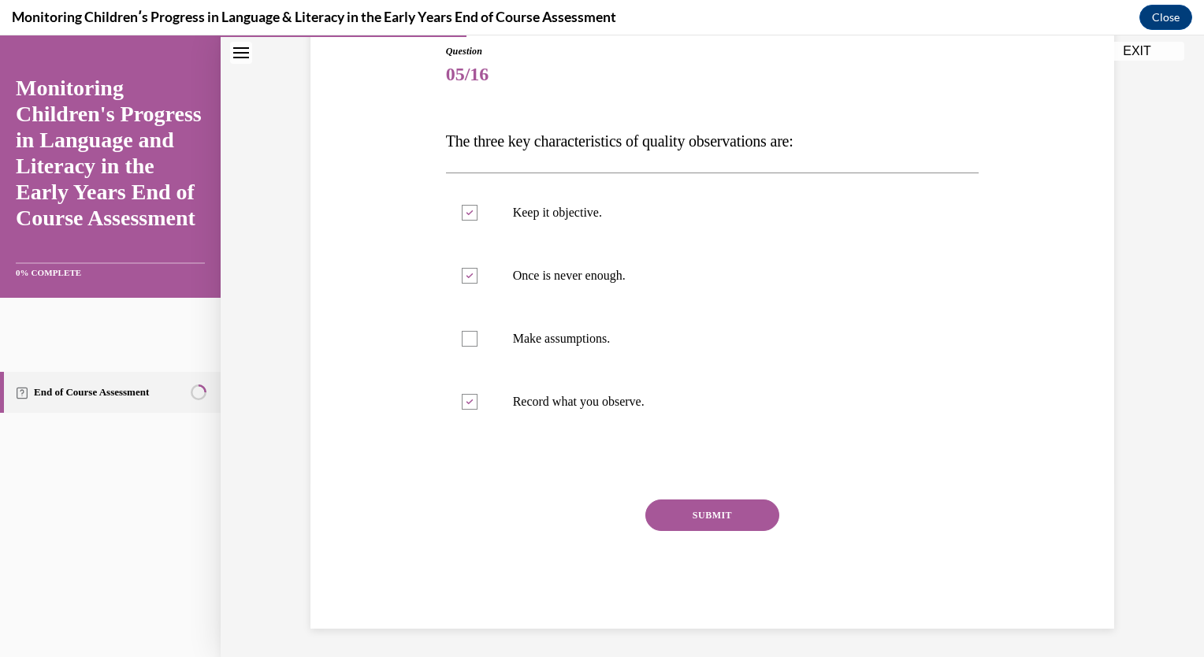
click at [674, 501] on button "SUBMIT" at bounding box center [713, 516] width 134 height 32
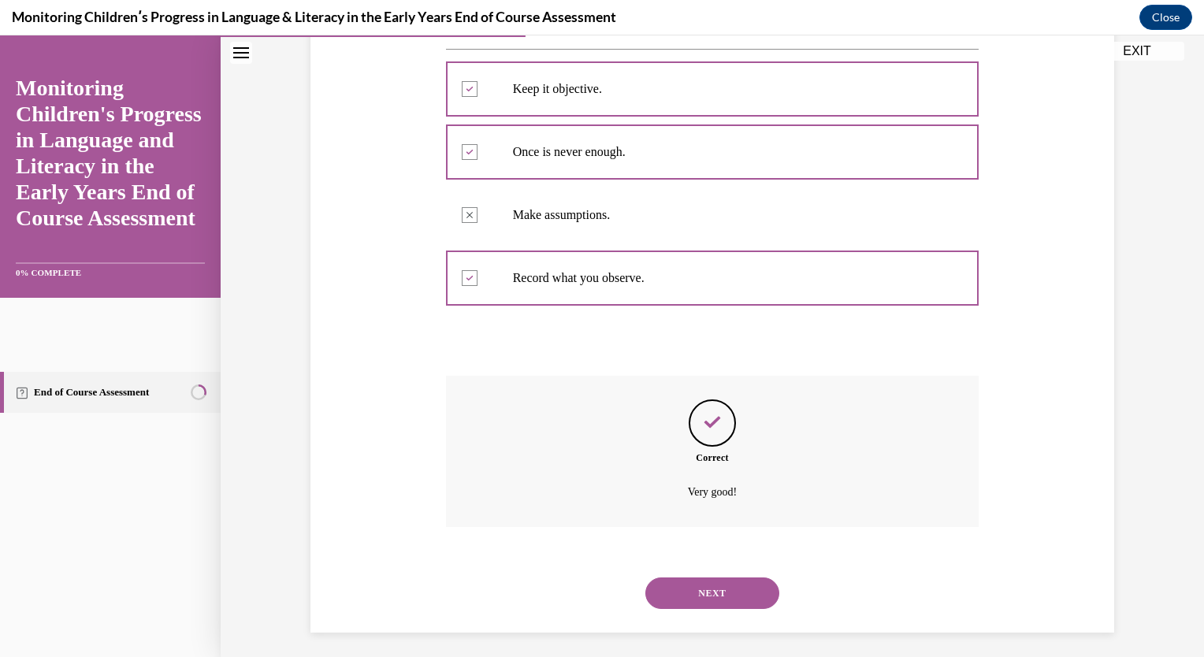
scroll to position [305, 0]
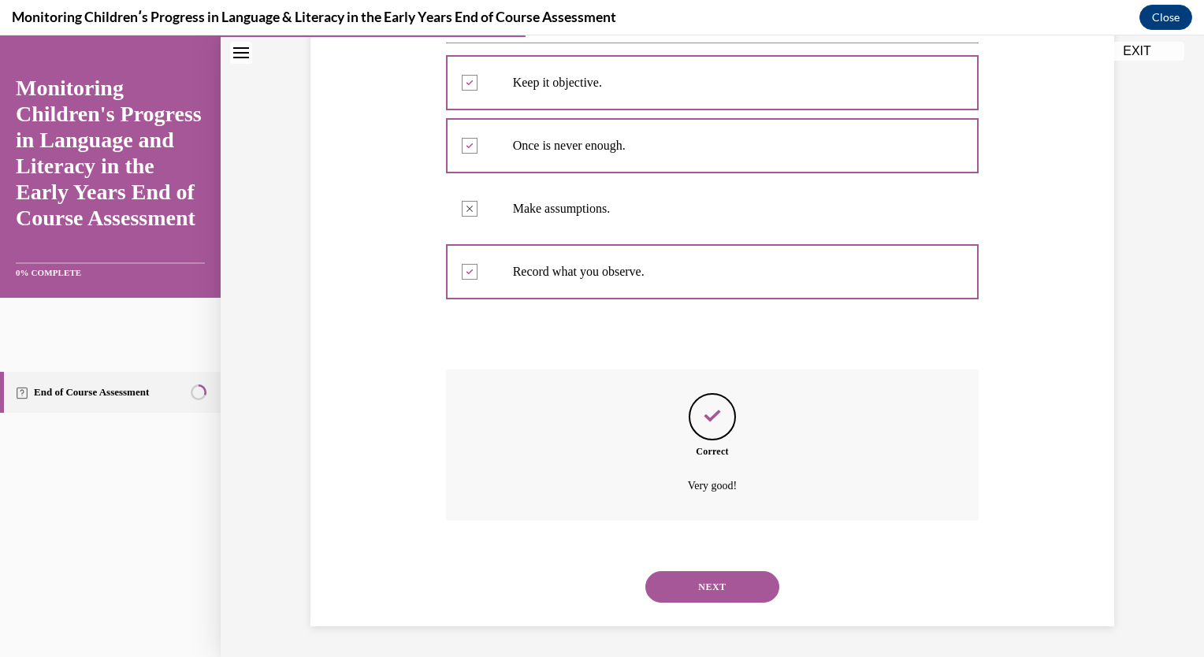
click at [712, 585] on button "NEXT" at bounding box center [713, 587] width 134 height 32
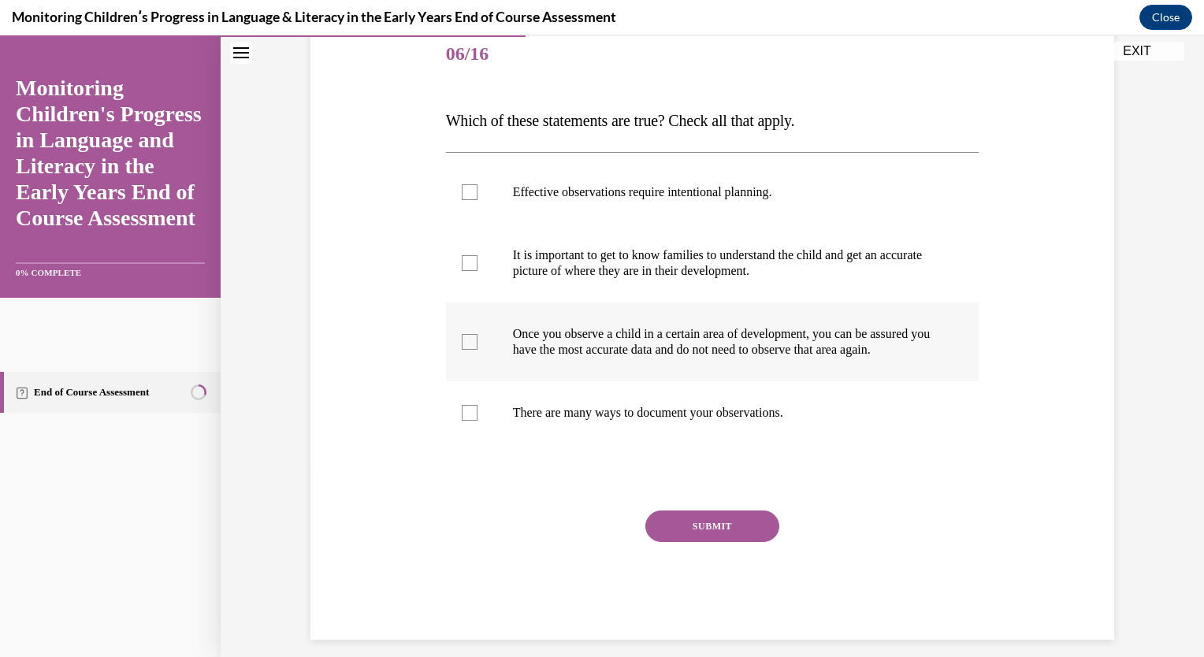
scroll to position [198, 0]
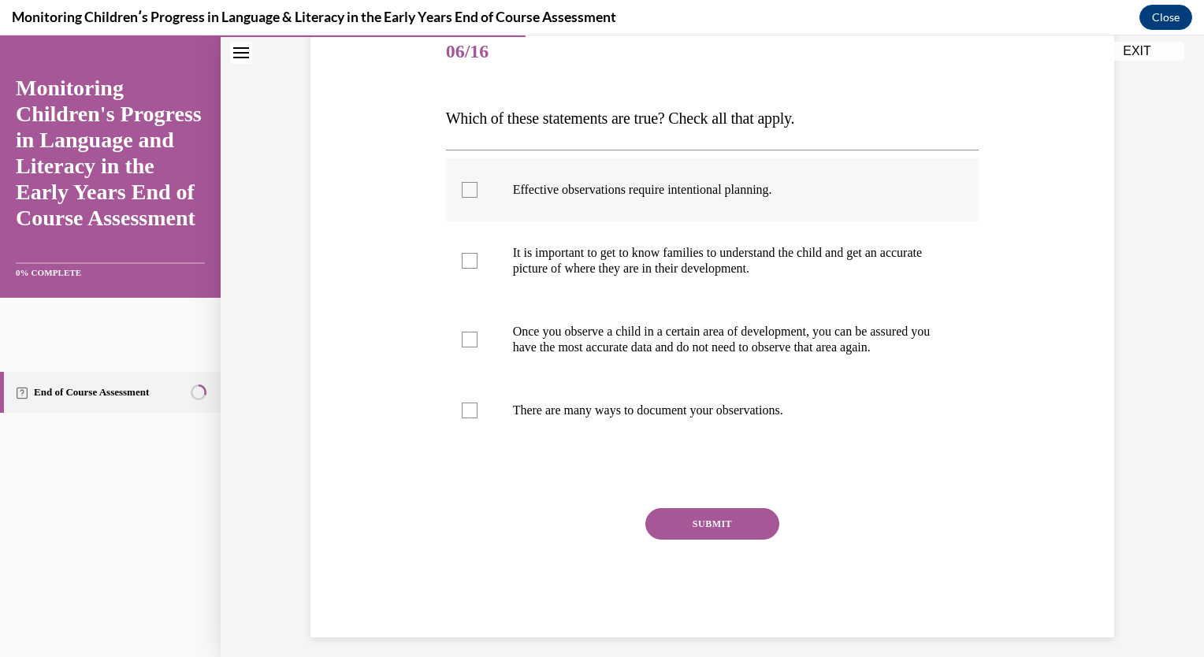
click at [462, 186] on div at bounding box center [470, 190] width 16 height 16
click at [462, 186] on input "Effective observations require intentional planning." at bounding box center [470, 190] width 16 height 16
checkbox input "true"
click at [467, 255] on div at bounding box center [470, 261] width 16 height 16
click at [467, 255] on input "It is important to get to know families to understand the child and get an accu…" at bounding box center [470, 261] width 16 height 16
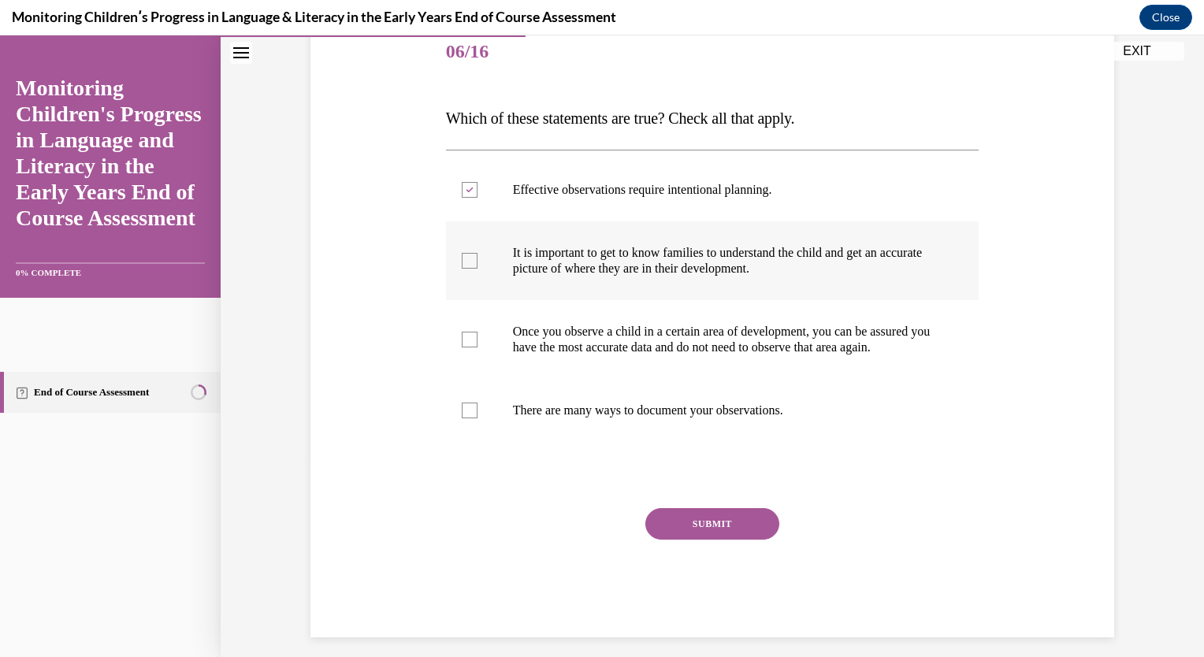
checkbox input "true"
click at [465, 355] on label "Once you observe a child in a certain area of development, you can be assured y…" at bounding box center [713, 339] width 534 height 79
click at [465, 348] on input "Once you observe a child in a certain area of development, you can be assured y…" at bounding box center [470, 340] width 16 height 16
checkbox input "true"
click at [470, 419] on div at bounding box center [470, 411] width 16 height 16
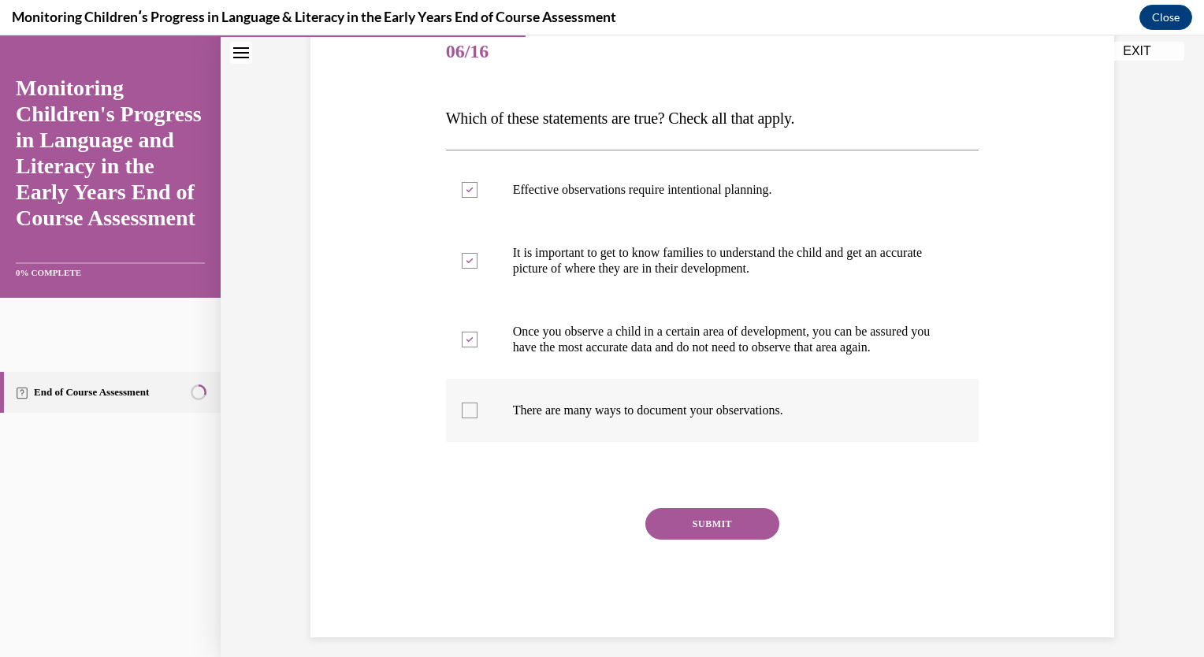
click at [470, 419] on input "There are many ways to document your observations." at bounding box center [470, 411] width 16 height 16
checkbox input "true"
click at [710, 540] on button "SUBMIT" at bounding box center [713, 524] width 134 height 32
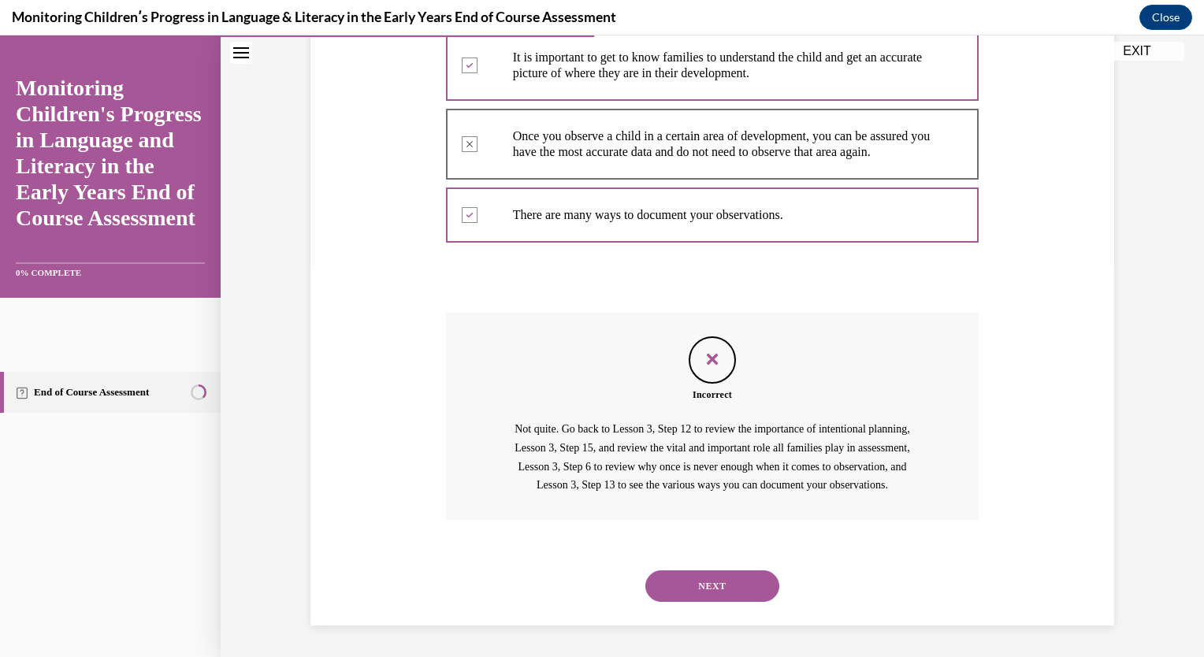
scroll to position [426, 0]
click at [719, 584] on button "NEXT" at bounding box center [713, 587] width 134 height 32
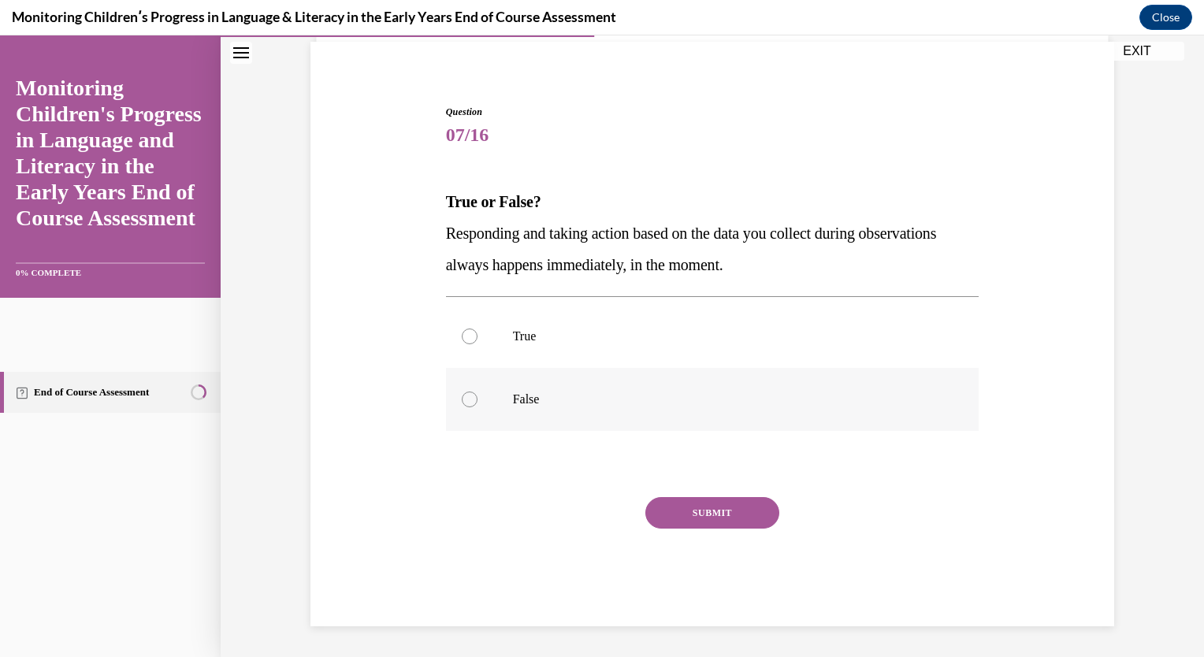
click at [462, 413] on label "False" at bounding box center [713, 399] width 534 height 63
click at [462, 408] on input "False" at bounding box center [470, 400] width 16 height 16
radio input "true"
click at [686, 518] on button "SUBMIT" at bounding box center [713, 513] width 134 height 32
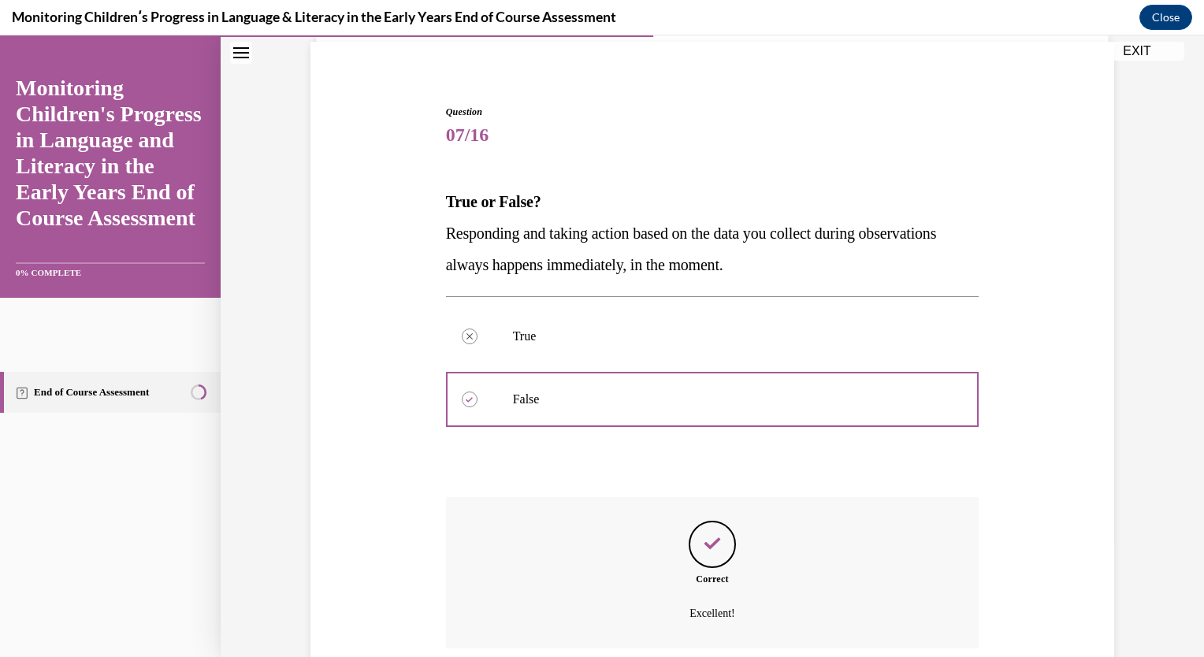
scroll to position [242, 0]
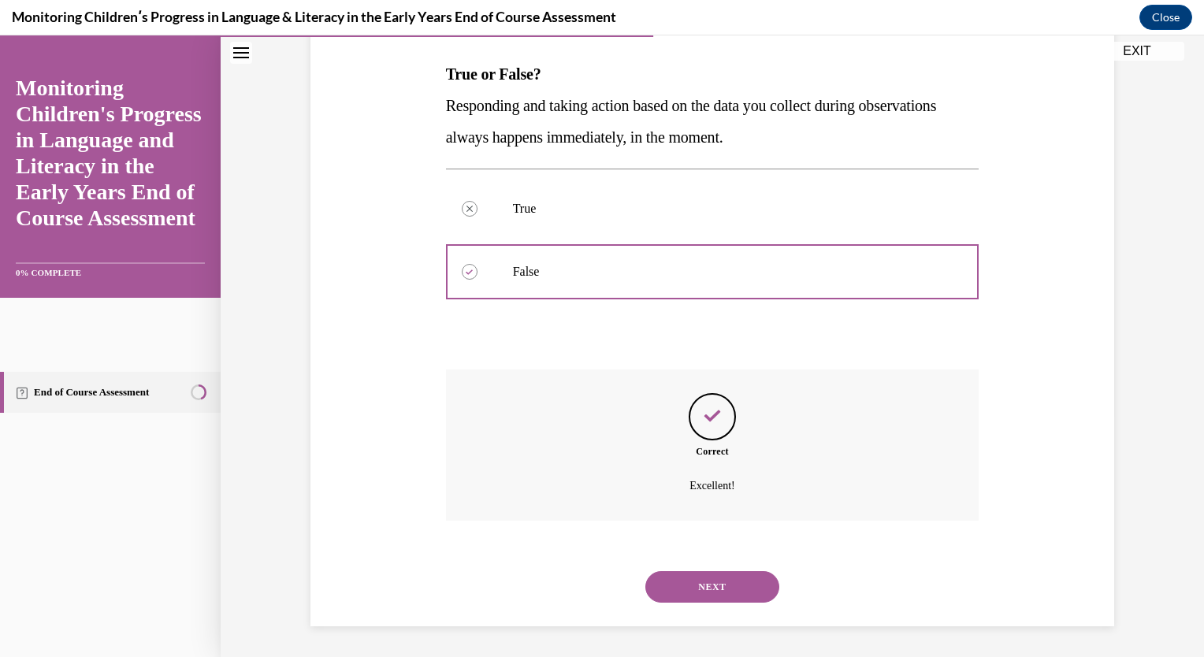
click at [694, 575] on button "NEXT" at bounding box center [713, 587] width 134 height 32
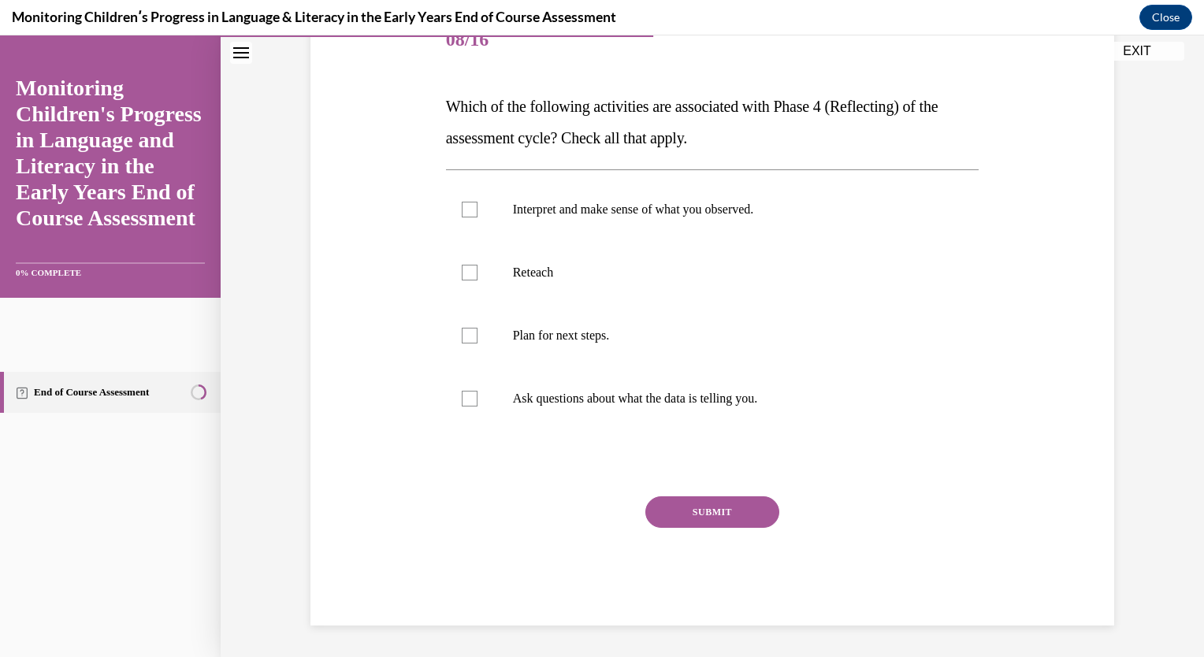
scroll to position [176, 0]
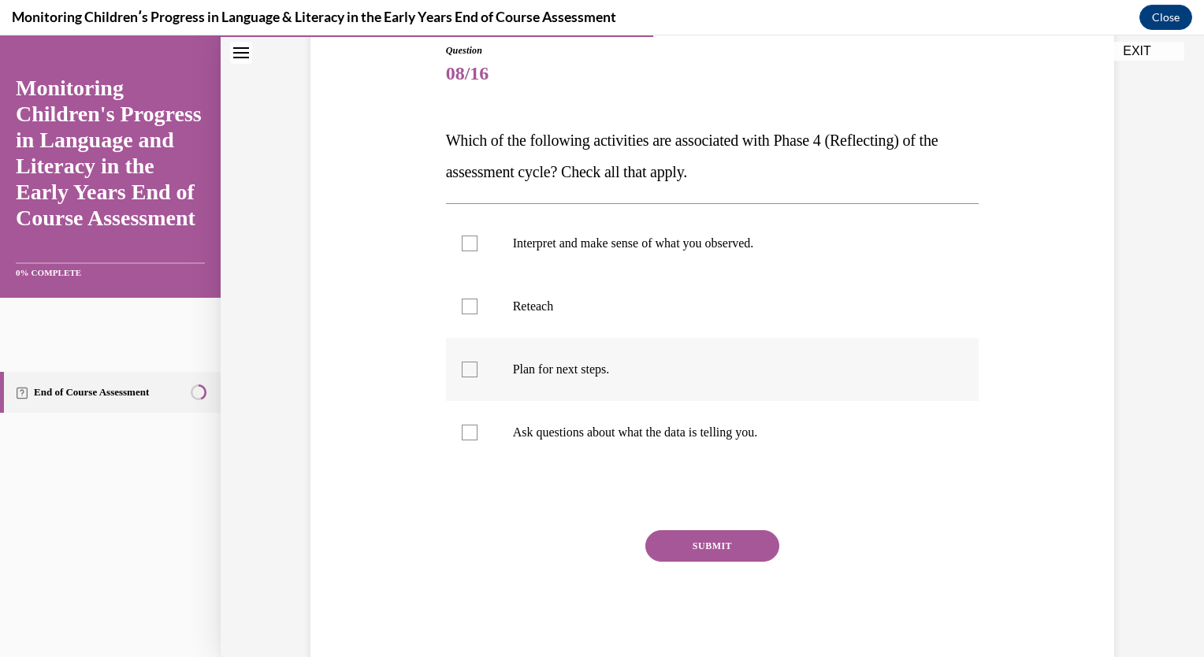
click at [527, 374] on p "Plan for next steps." at bounding box center [726, 370] width 427 height 16
click at [478, 374] on input "Plan for next steps." at bounding box center [470, 370] width 16 height 16
checkbox input "true"
click at [633, 249] on p "Interpret and make sense of what you observed." at bounding box center [726, 244] width 427 height 16
click at [478, 249] on input "Interpret and make sense of what you observed." at bounding box center [470, 244] width 16 height 16
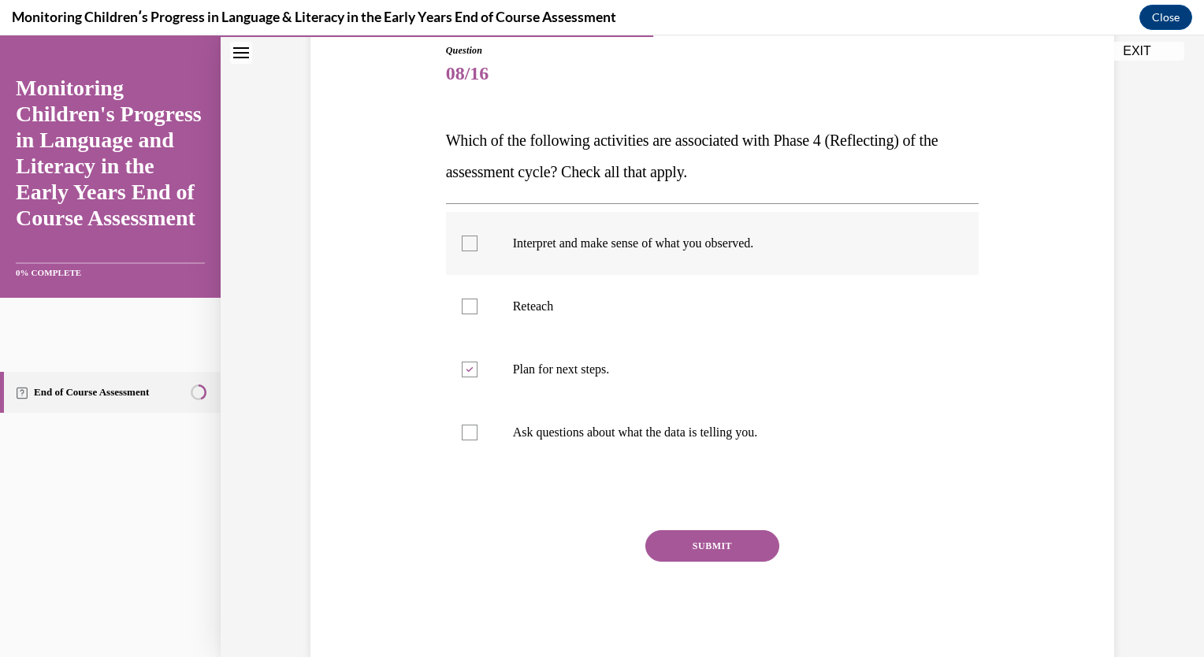
checkbox input "true"
click at [525, 364] on p "Plan for next steps." at bounding box center [726, 370] width 427 height 16
click at [478, 364] on input "Plan for next steps." at bounding box center [470, 370] width 16 height 16
checkbox input "false"
click at [478, 443] on label "Ask questions about what the data is telling you." at bounding box center [713, 432] width 534 height 63
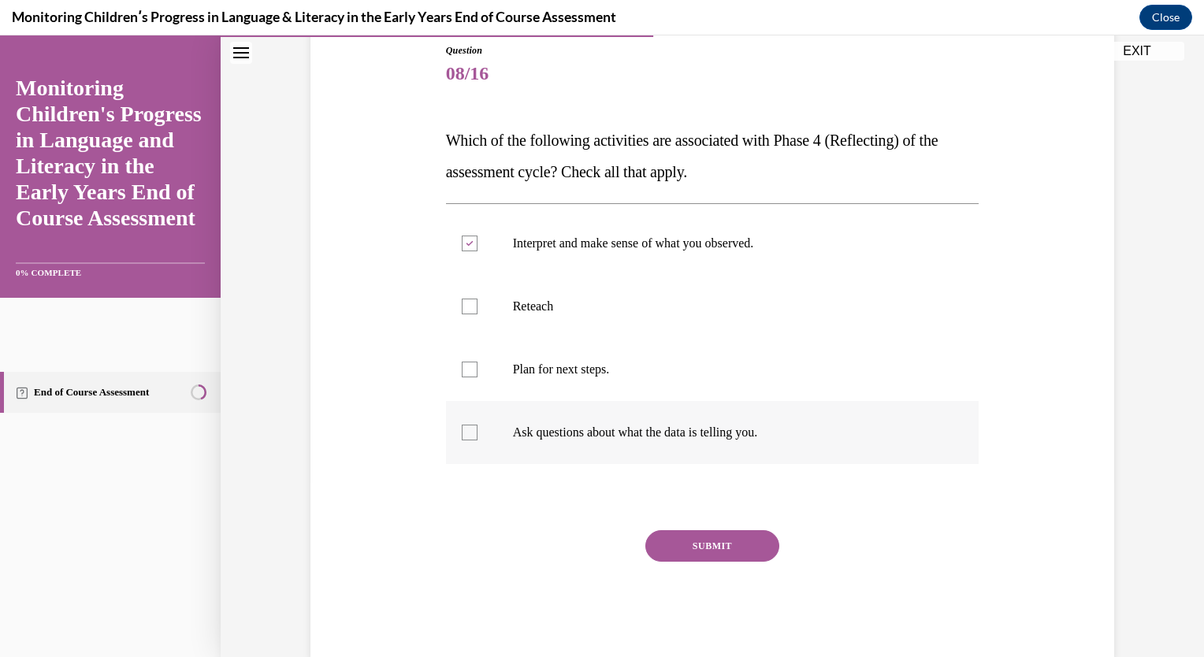
click at [478, 441] on input "Ask questions about what the data is telling you." at bounding box center [470, 433] width 16 height 16
checkbox input "true"
click at [731, 547] on button "SUBMIT" at bounding box center [713, 546] width 134 height 32
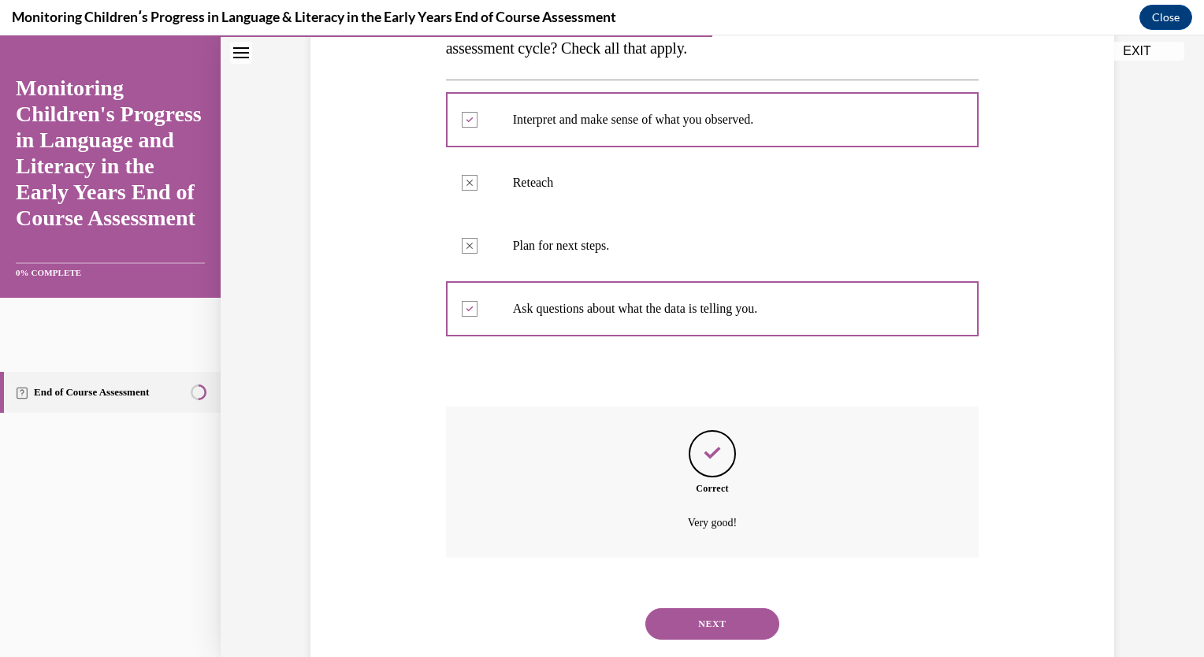
scroll to position [337, 0]
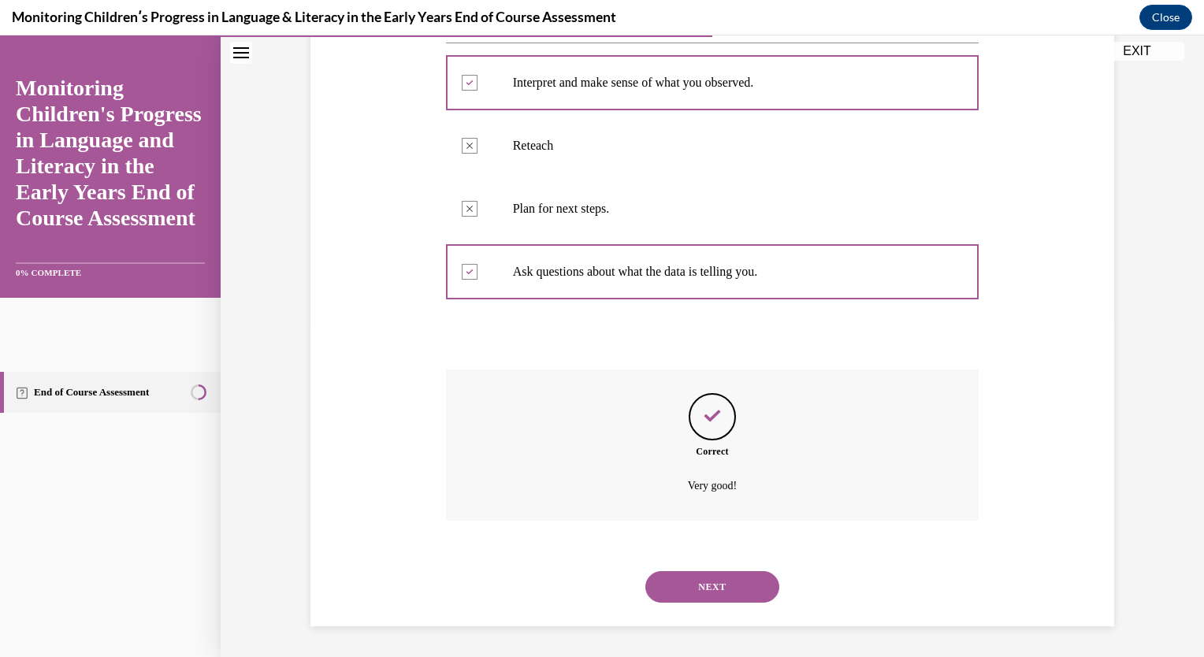
click at [719, 592] on button "NEXT" at bounding box center [713, 587] width 134 height 32
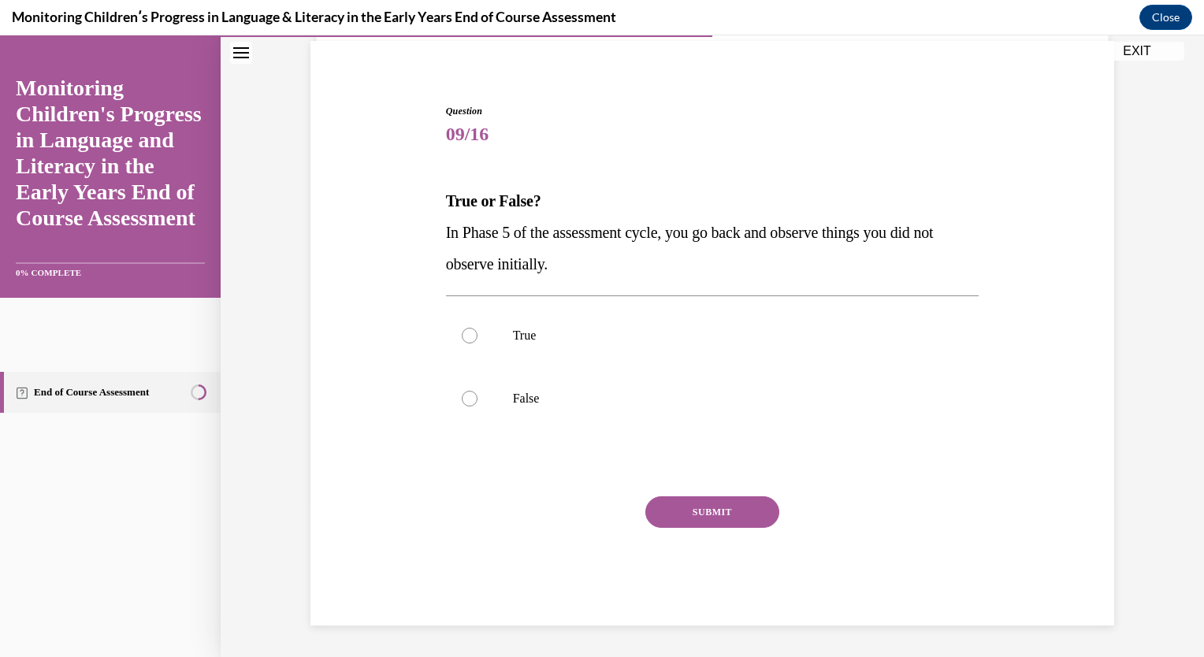
scroll to position [114, 0]
click at [504, 342] on label "True" at bounding box center [713, 336] width 534 height 63
click at [478, 342] on input "True" at bounding box center [470, 337] width 16 height 16
radio input "true"
click at [662, 503] on button "SUBMIT" at bounding box center [713, 513] width 134 height 32
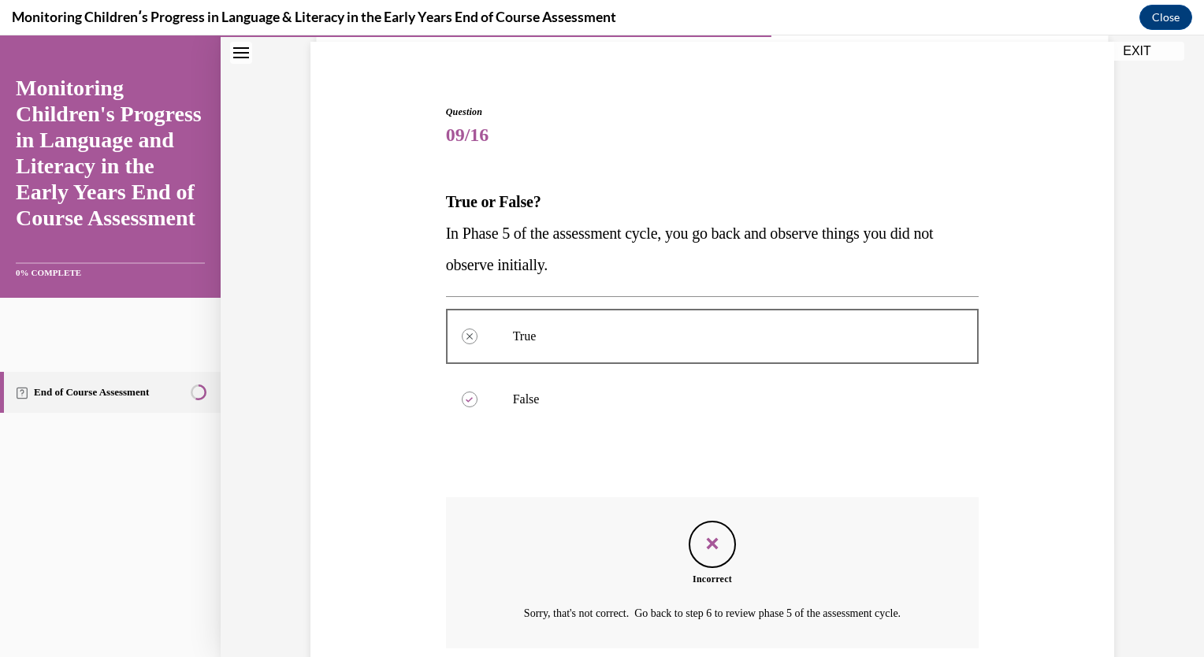
scroll to position [242, 0]
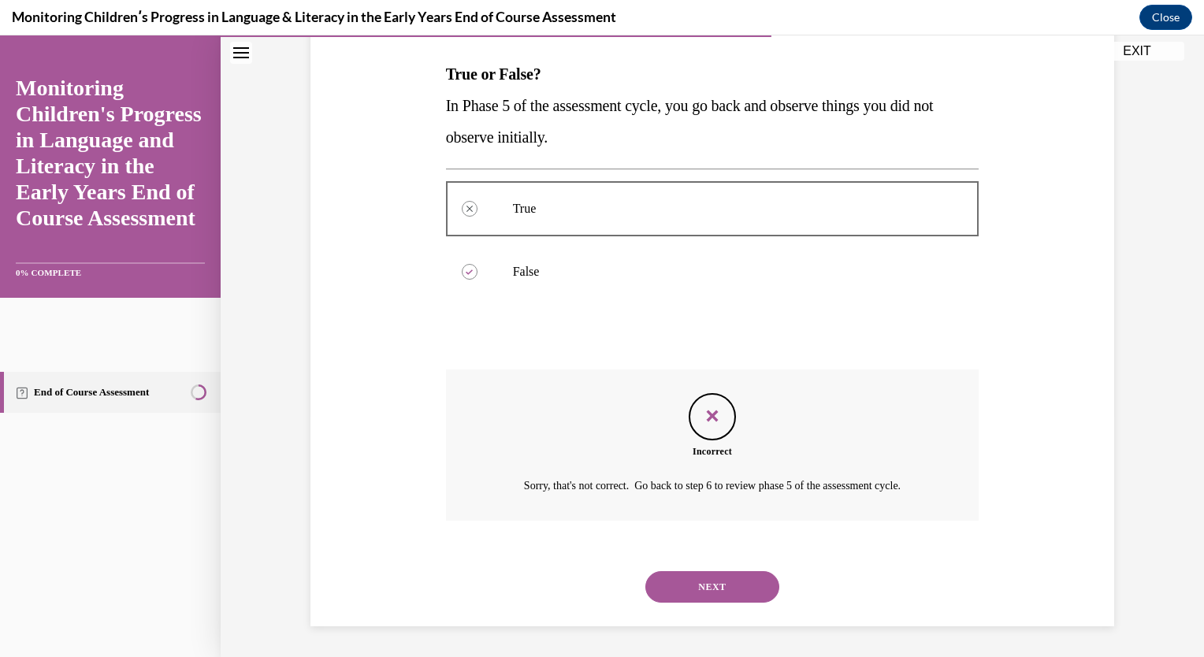
click at [676, 583] on button "NEXT" at bounding box center [713, 587] width 134 height 32
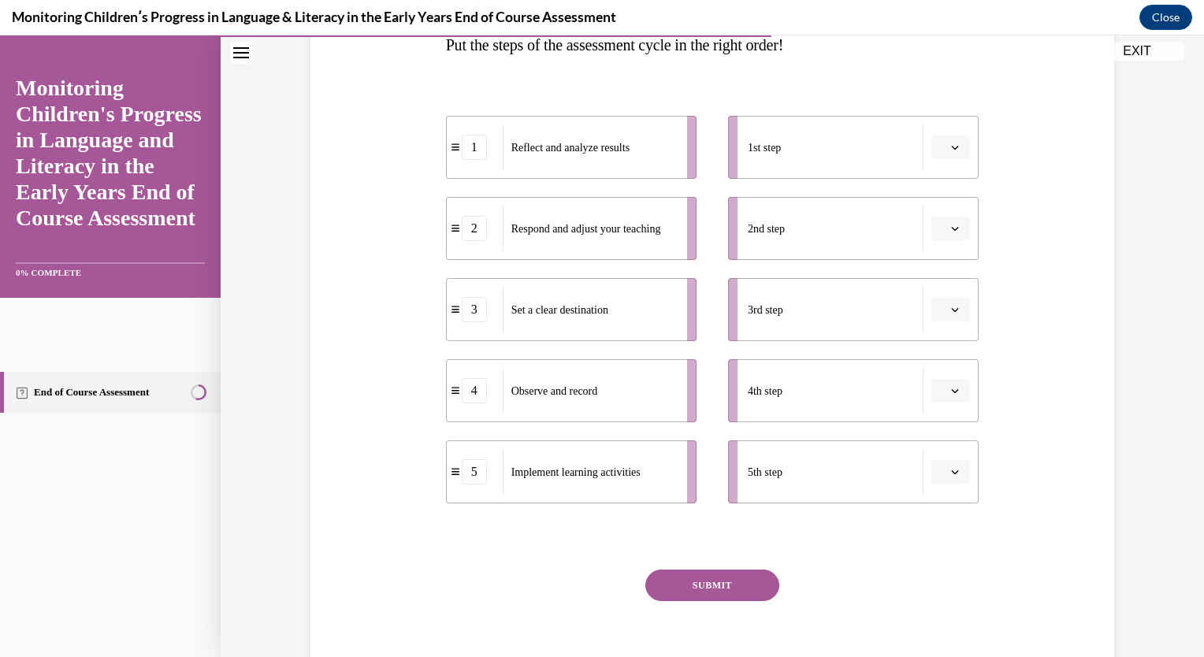
scroll to position [271, 0]
click at [951, 300] on button "button" at bounding box center [951, 310] width 39 height 24
click at [944, 369] on div "1" at bounding box center [943, 377] width 39 height 32
click at [951, 311] on icon "button" at bounding box center [955, 310] width 8 height 8
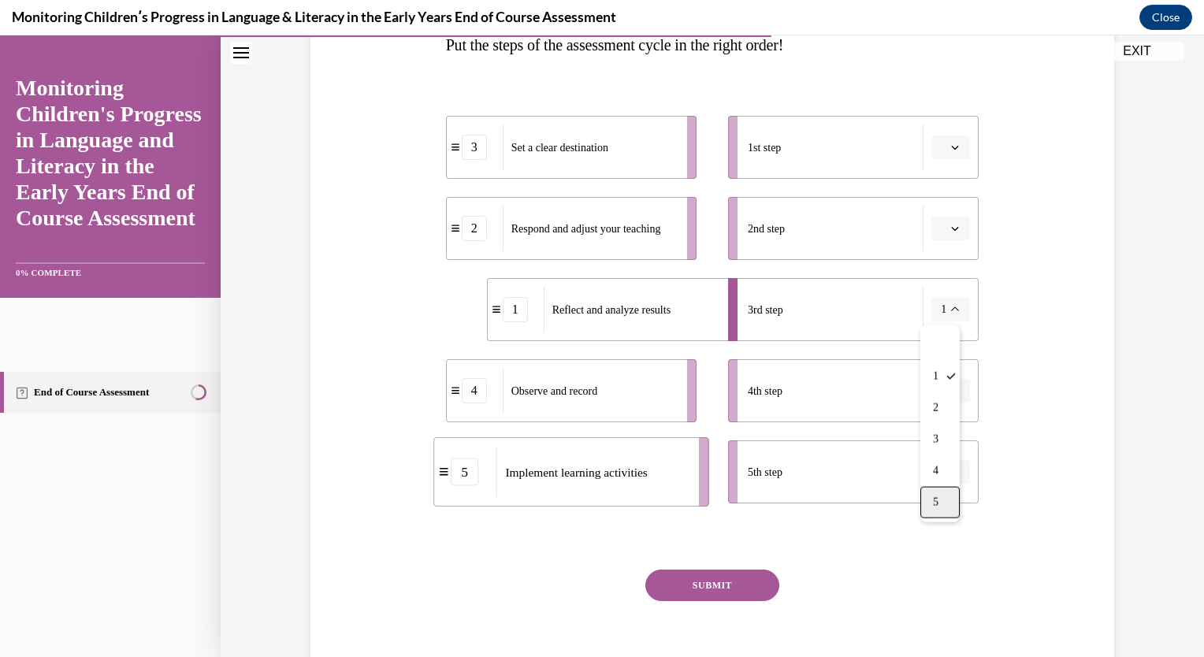
click at [939, 501] on span "5" at bounding box center [936, 503] width 6 height 13
click at [958, 149] on button "button" at bounding box center [951, 148] width 39 height 24
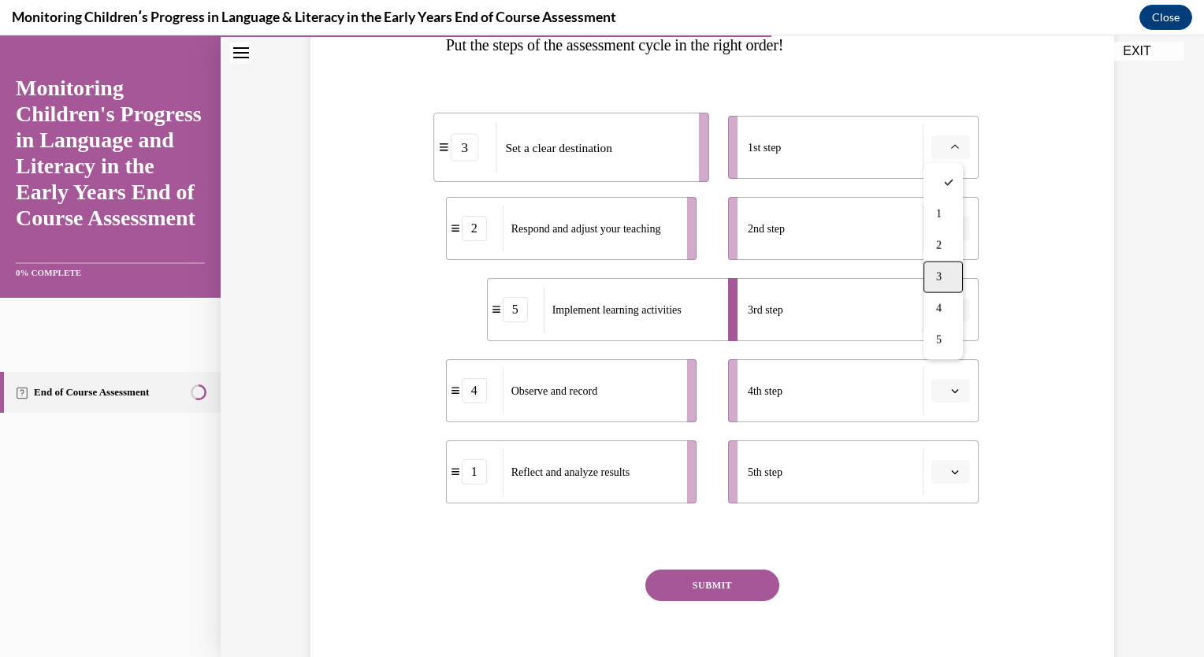
click at [939, 276] on span "3" at bounding box center [939, 277] width 6 height 13
click at [941, 394] on span "Please select an option" at bounding box center [944, 391] width 6 height 16
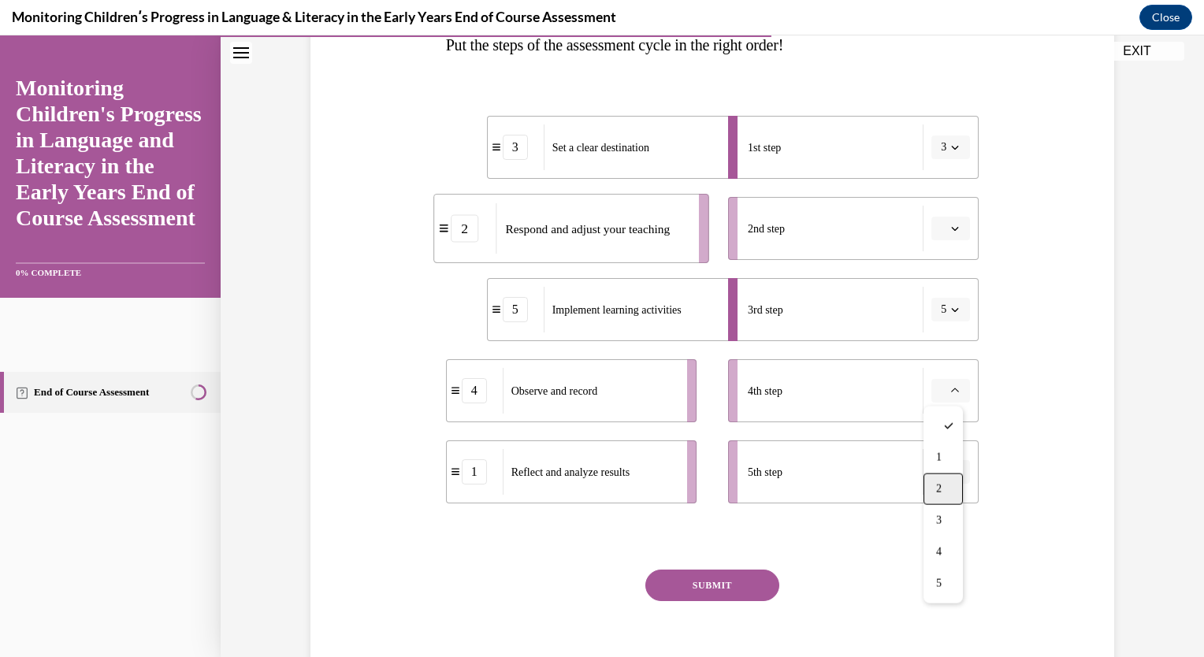
click at [943, 491] on div "2" at bounding box center [943, 490] width 39 height 32
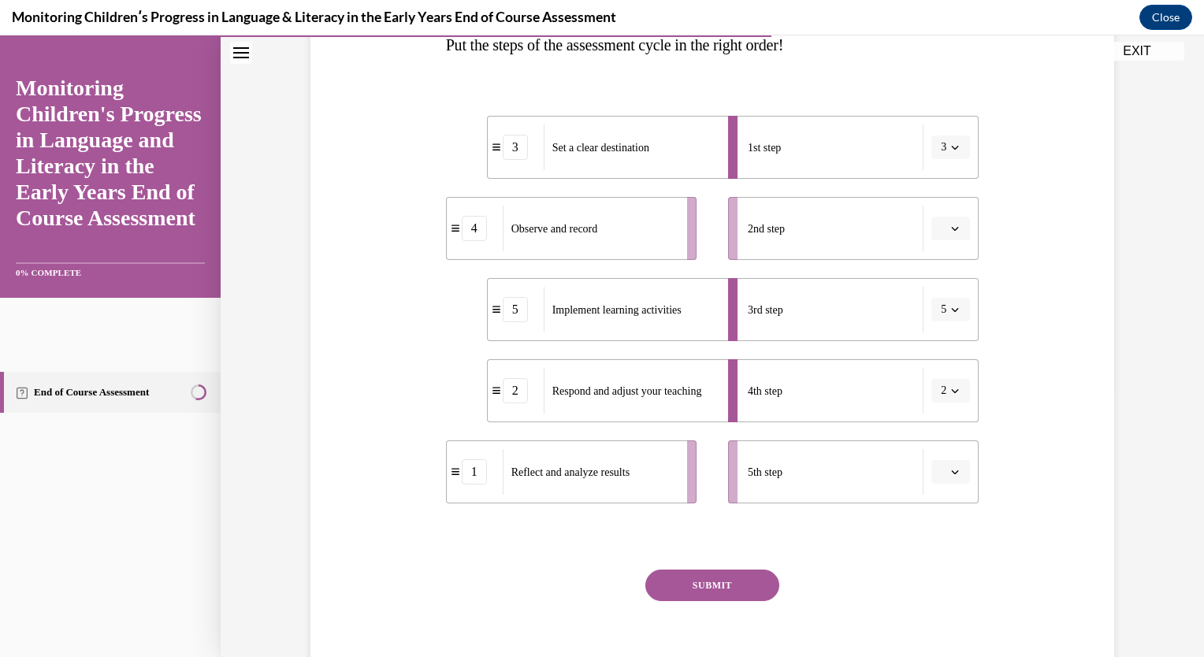
click at [947, 234] on button "button" at bounding box center [951, 229] width 39 height 24
click at [943, 388] on div "4" at bounding box center [943, 390] width 39 height 32
click at [956, 387] on button "2" at bounding box center [951, 391] width 39 height 24
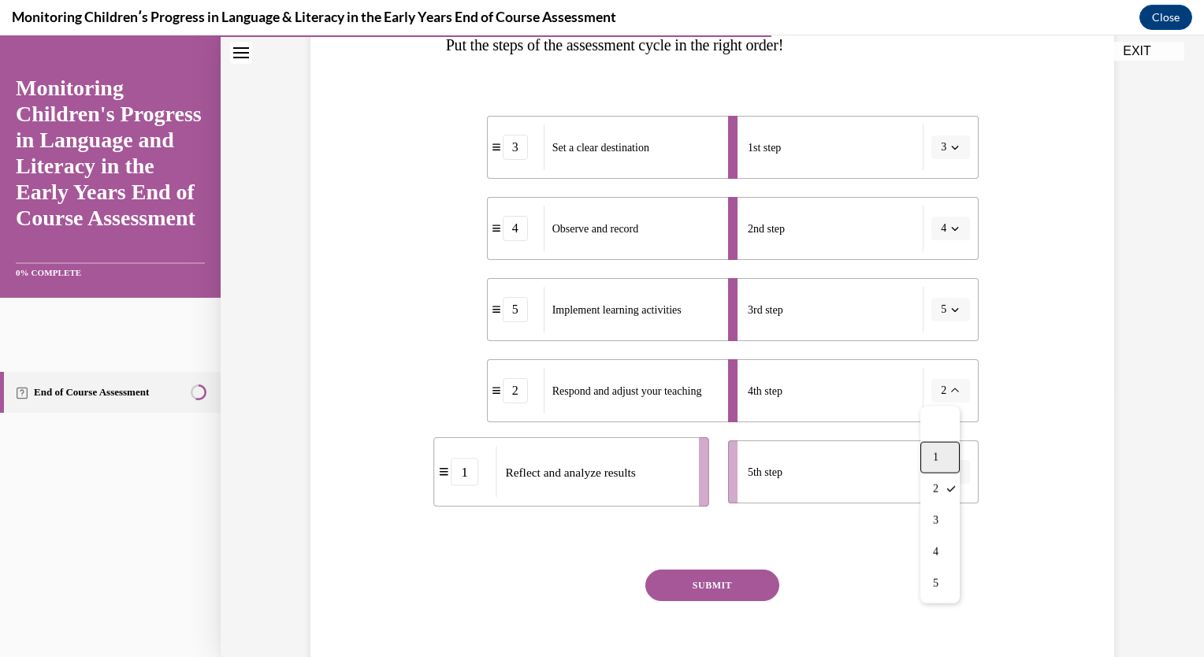
click at [947, 444] on div "1" at bounding box center [940, 458] width 39 height 32
click at [950, 478] on button "button" at bounding box center [951, 472] width 39 height 24
click at [947, 348] on div "2" at bounding box center [943, 342] width 39 height 32
click at [712, 596] on button "SUBMIT" at bounding box center [713, 586] width 134 height 32
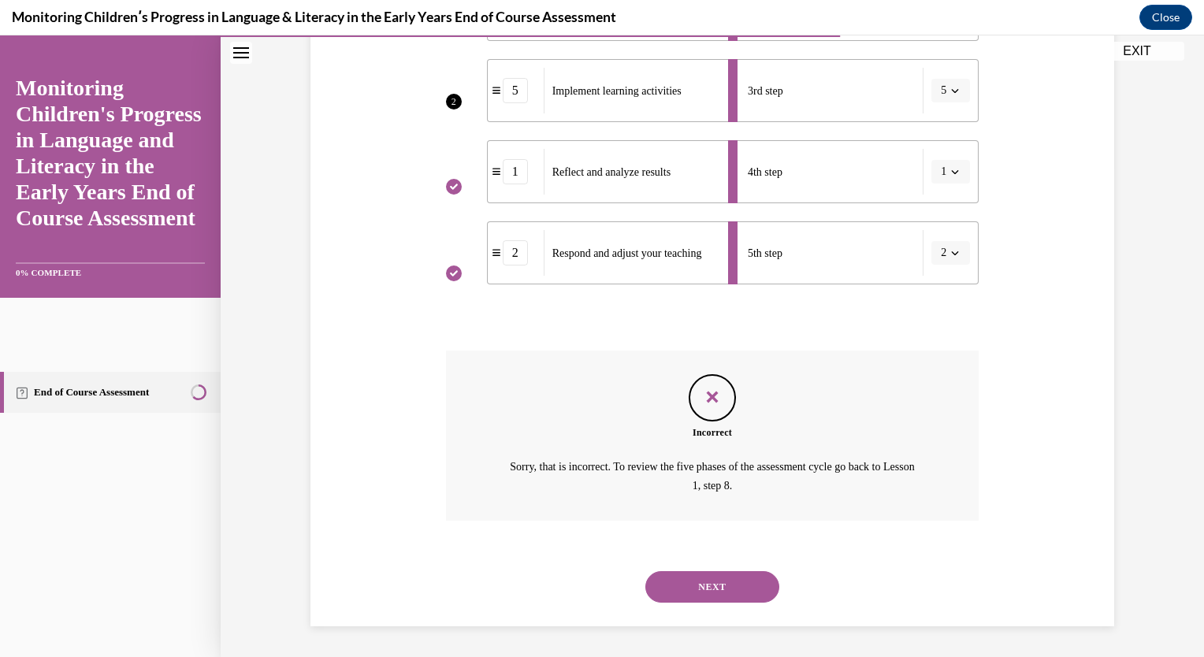
scroll to position [188, 0]
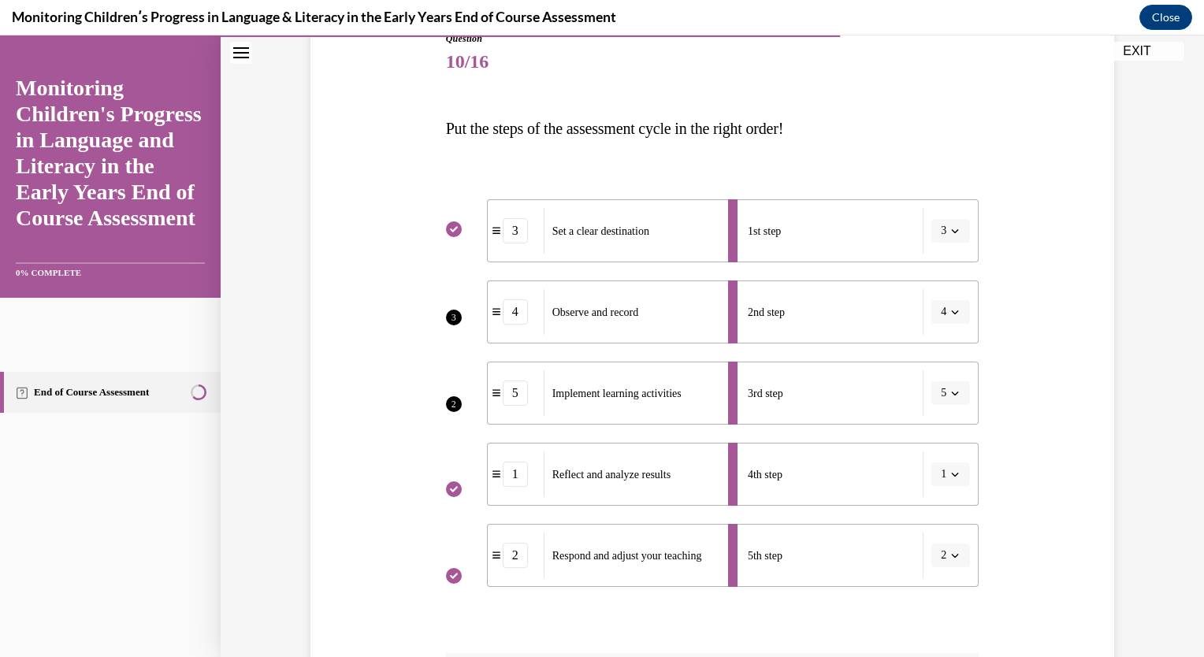
click at [951, 311] on li "2nd step 4" at bounding box center [853, 312] width 251 height 63
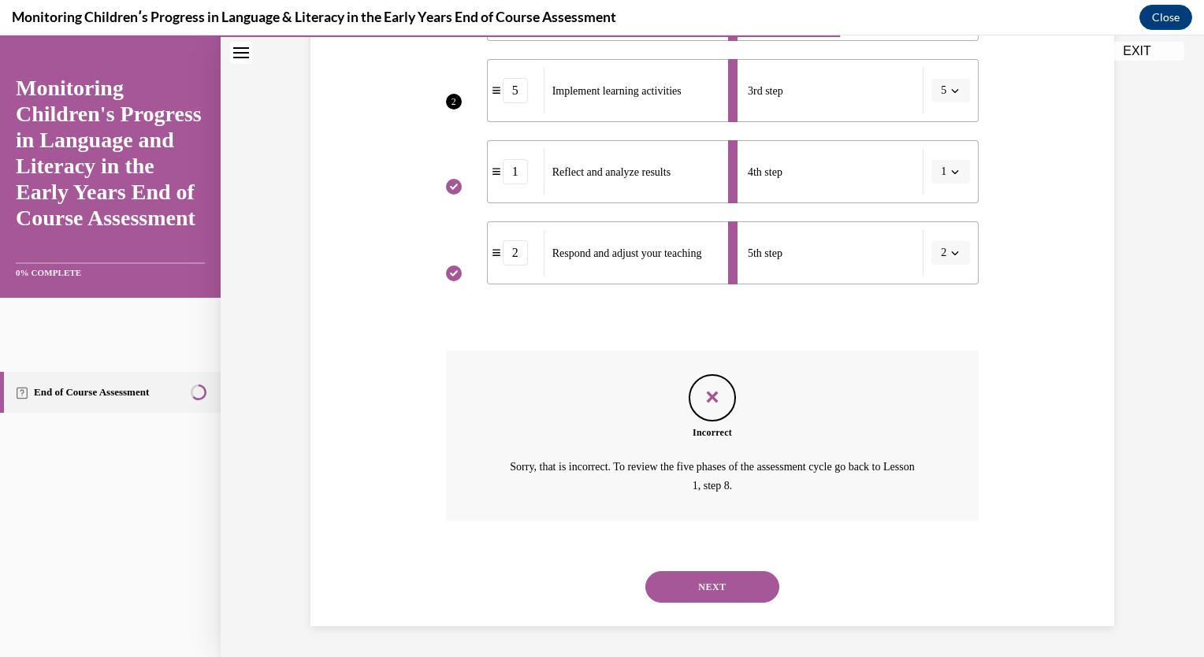
click at [709, 577] on button "NEXT" at bounding box center [713, 587] width 134 height 32
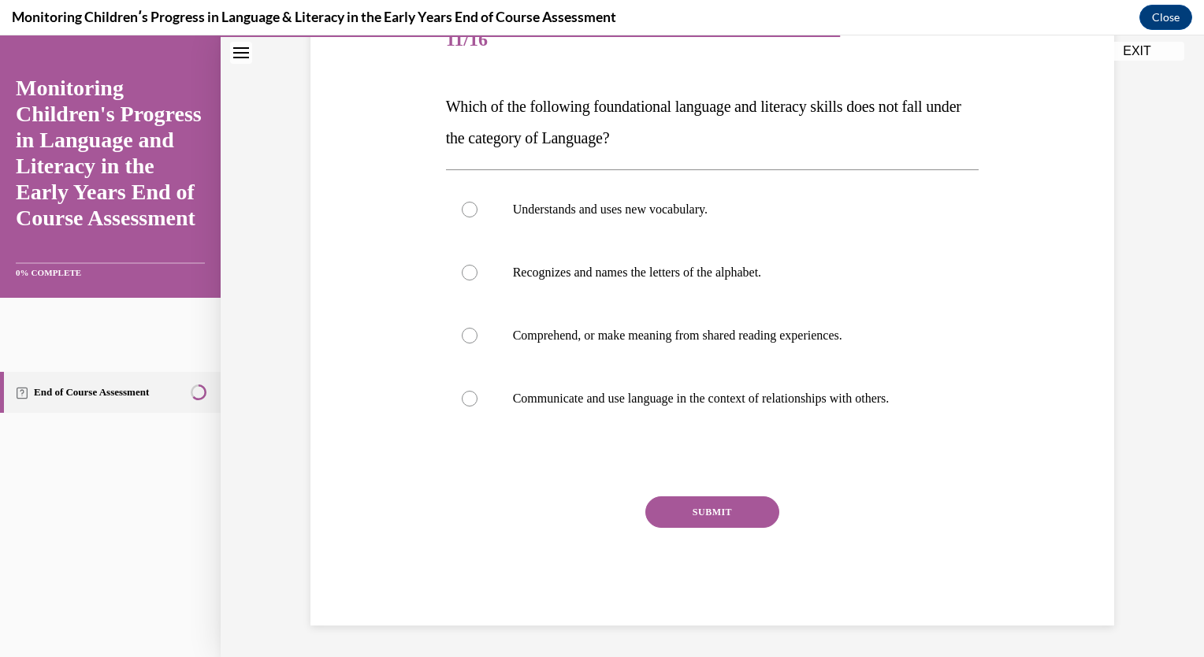
scroll to position [176, 0]
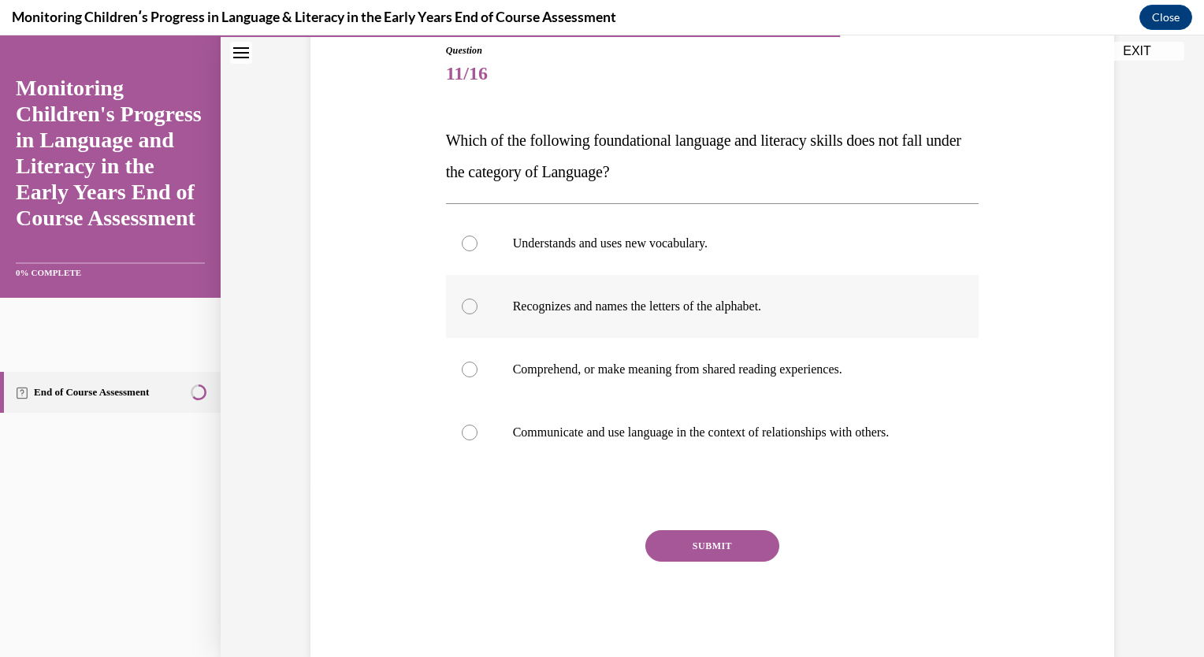
click at [594, 312] on p "Recognizes and names the letters of the alphabet." at bounding box center [726, 307] width 427 height 16
click at [478, 312] on input "Recognizes and names the letters of the alphabet." at bounding box center [470, 307] width 16 height 16
radio input "true"
click at [693, 542] on button "SUBMIT" at bounding box center [713, 546] width 134 height 32
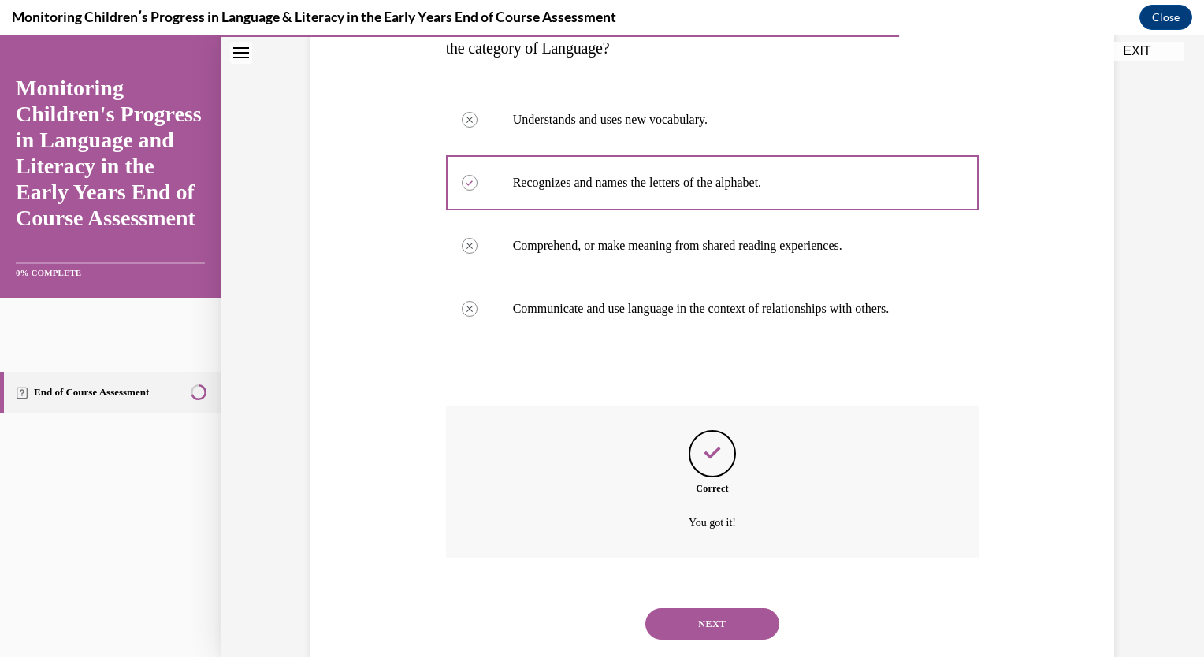
scroll to position [337, 0]
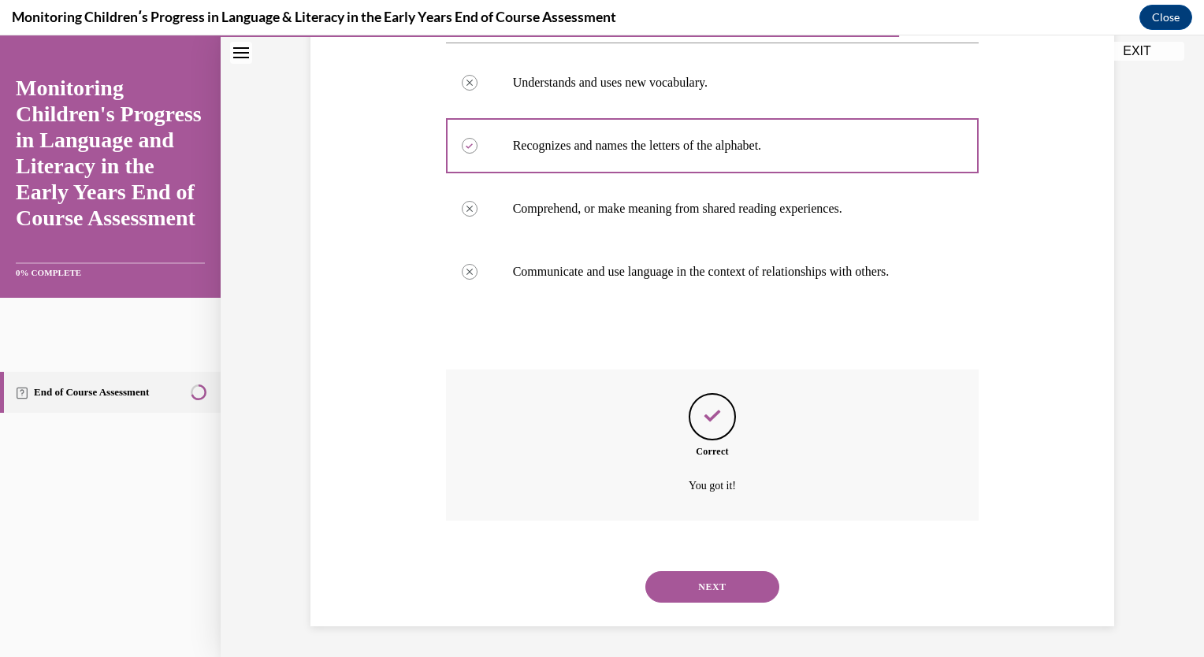
click at [707, 583] on button "NEXT" at bounding box center [713, 587] width 134 height 32
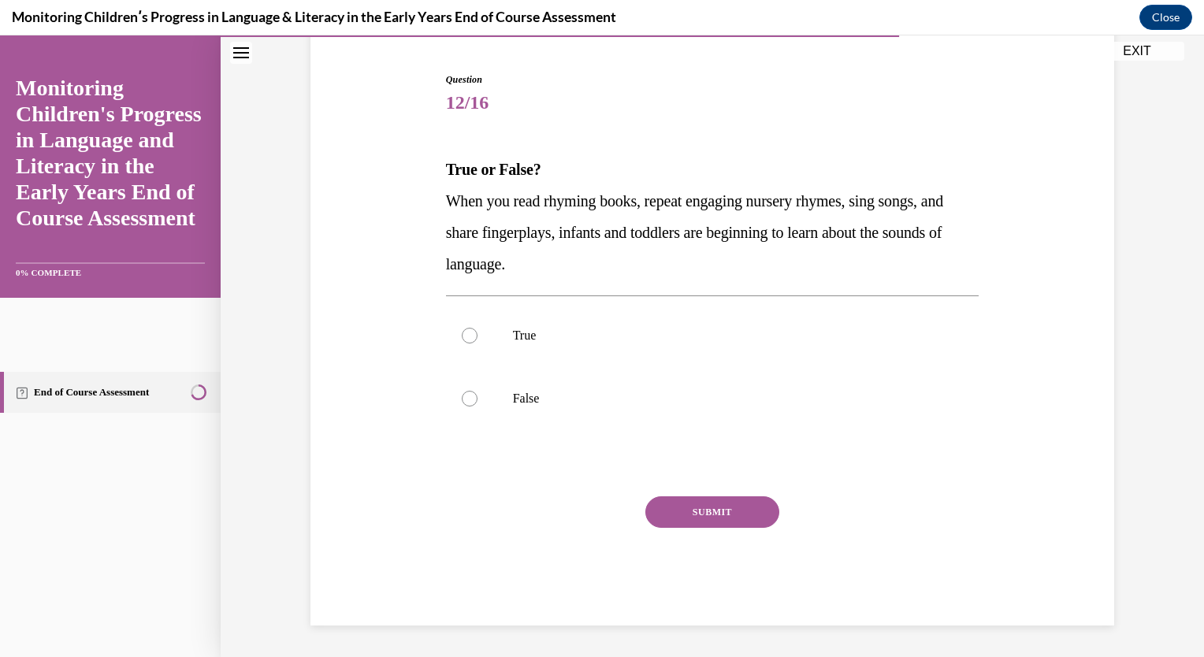
scroll to position [146, 0]
click at [467, 334] on div at bounding box center [470, 337] width 16 height 16
click at [467, 334] on input "True" at bounding box center [470, 337] width 16 height 16
radio input "true"
click at [713, 514] on button "SUBMIT" at bounding box center [713, 513] width 134 height 32
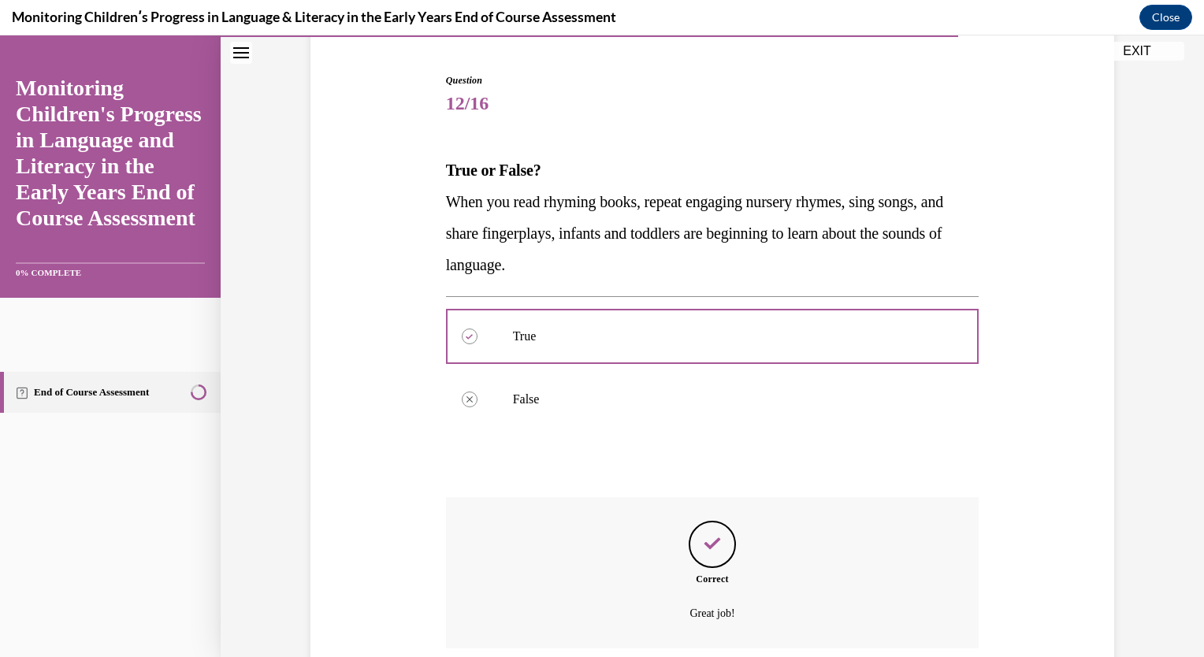
scroll to position [274, 0]
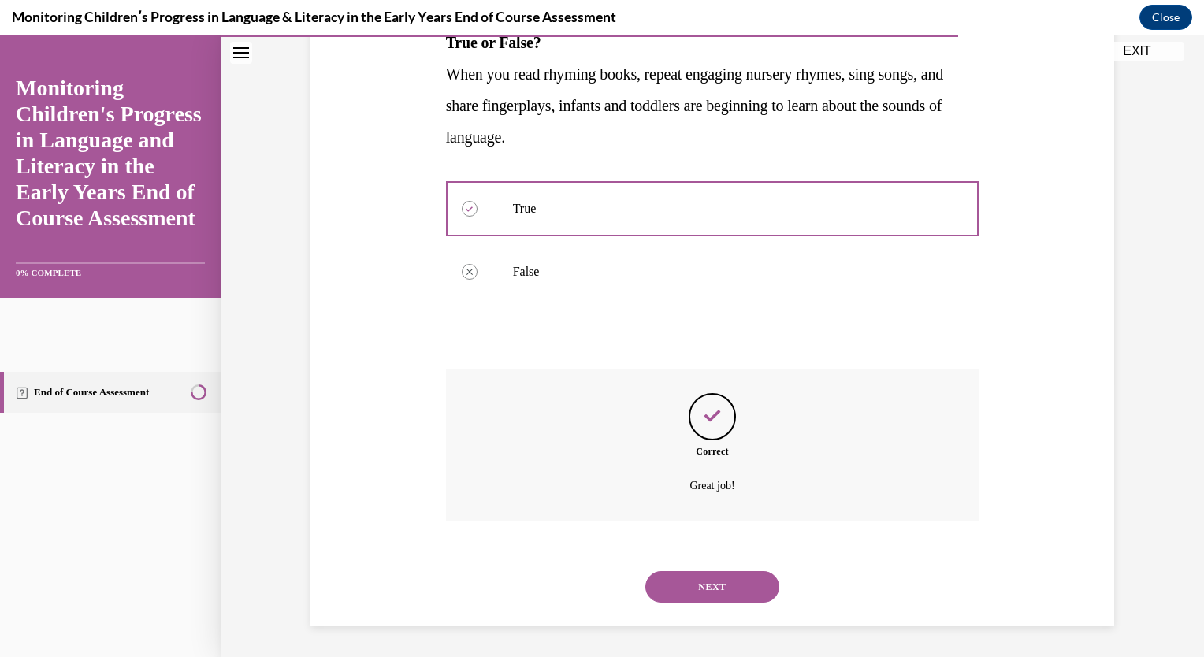
click at [713, 566] on div "NEXT" at bounding box center [713, 587] width 534 height 63
click at [713, 574] on button "NEXT" at bounding box center [713, 587] width 134 height 32
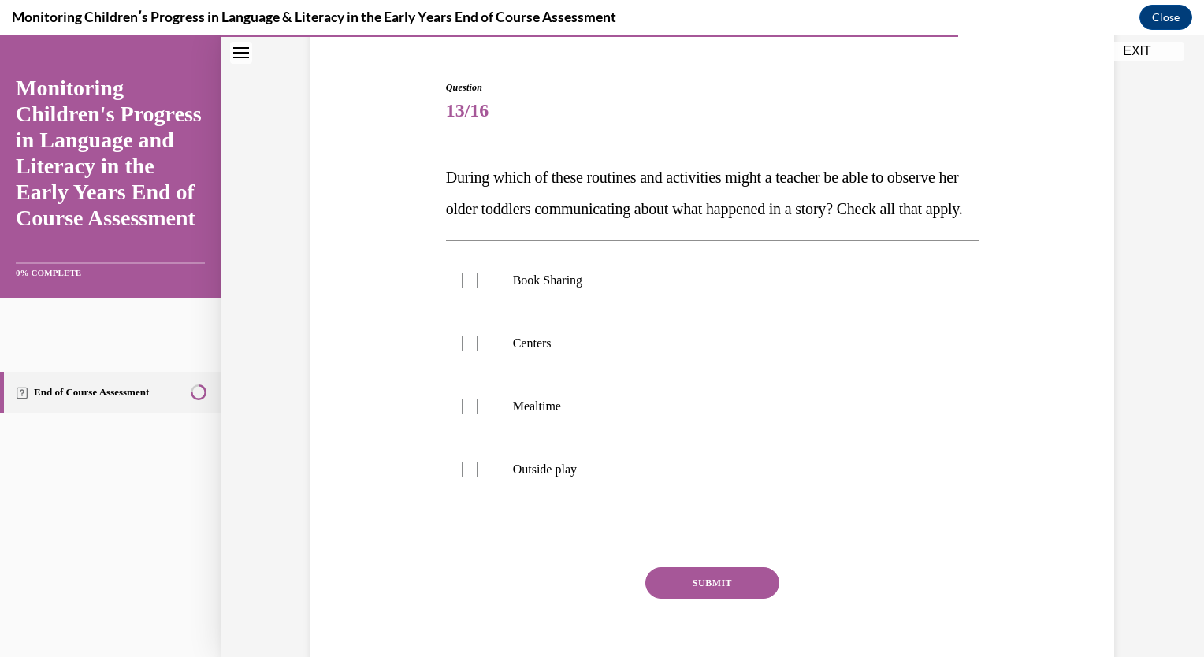
scroll to position [139, 0]
click at [467, 302] on label "Book Sharing" at bounding box center [713, 280] width 534 height 63
click at [467, 288] on input "Book Sharing" at bounding box center [470, 281] width 16 height 16
checkbox input "true"
click at [682, 599] on button "SUBMIT" at bounding box center [713, 584] width 134 height 32
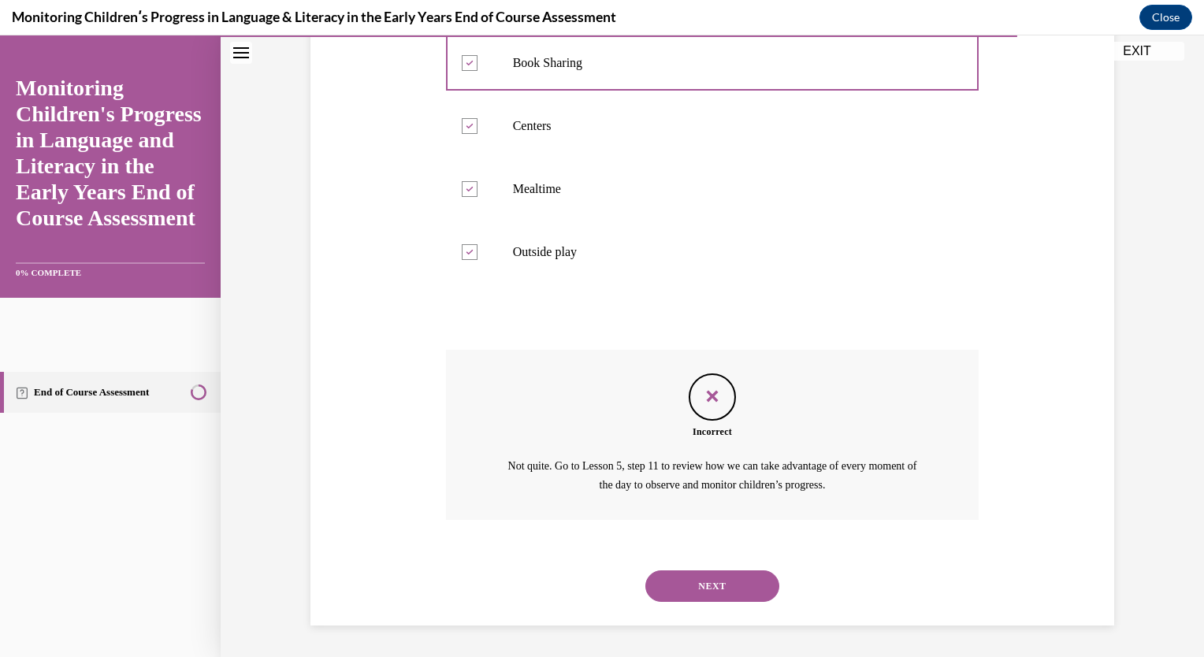
scroll to position [387, 0]
click at [680, 585] on button "NEXT" at bounding box center [713, 587] width 134 height 32
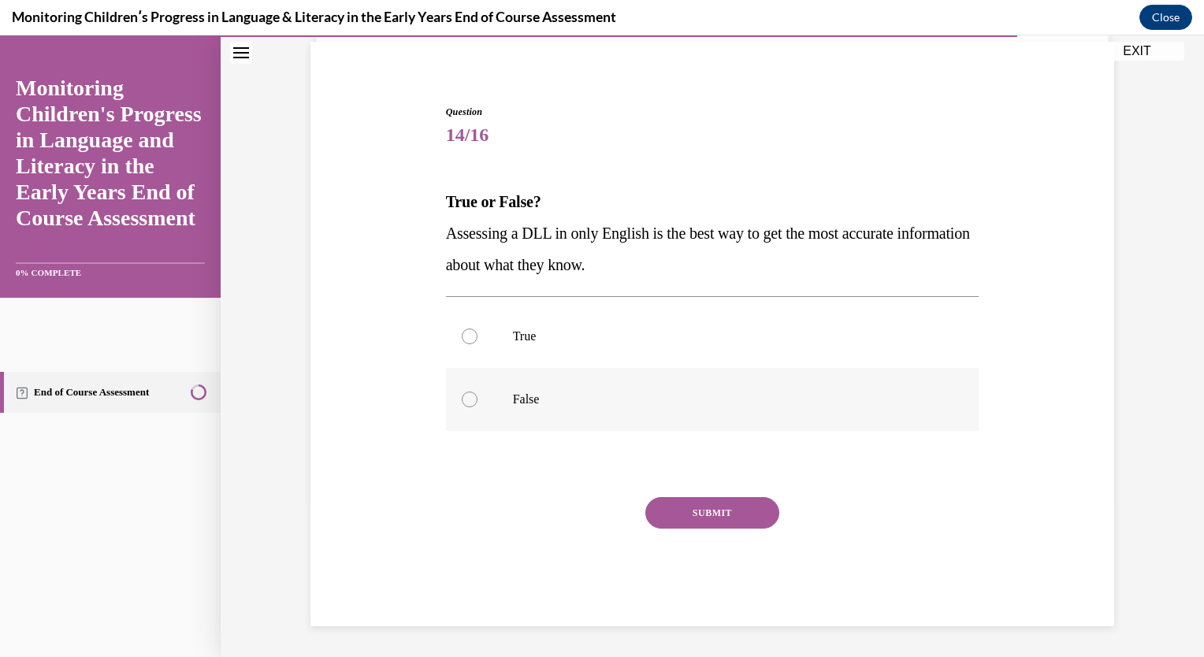
click at [471, 395] on label "False" at bounding box center [713, 399] width 534 height 63
click at [471, 395] on input "False" at bounding box center [470, 400] width 16 height 16
radio input "true"
click at [702, 515] on button "SUBMIT" at bounding box center [713, 513] width 134 height 32
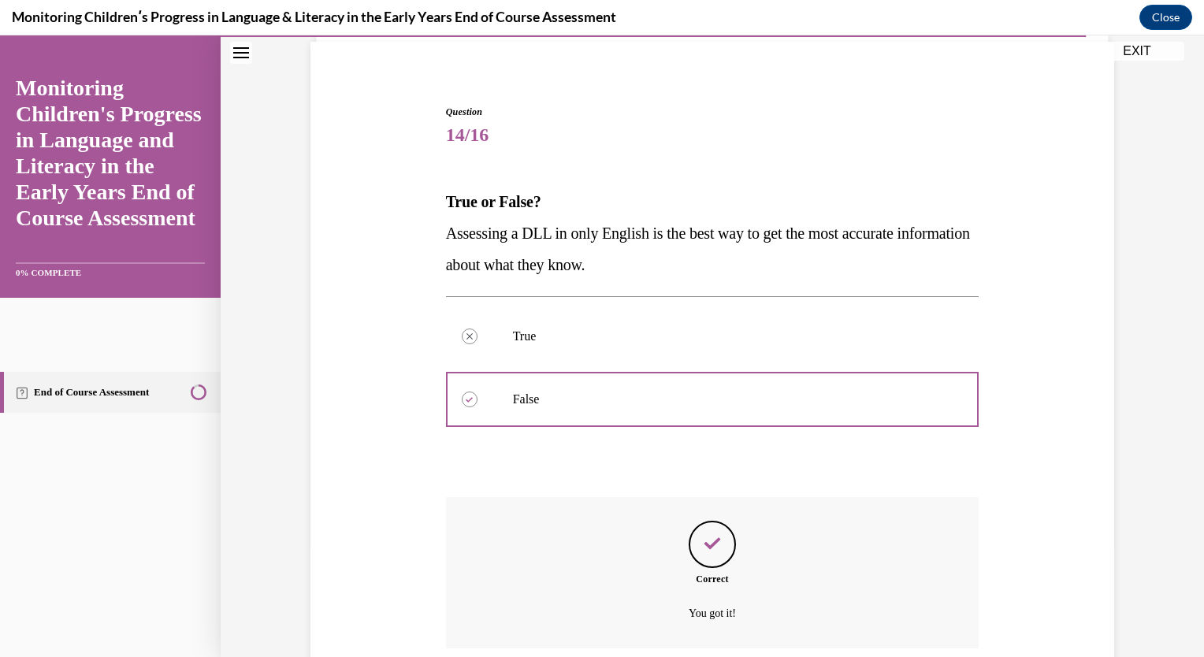
scroll to position [242, 0]
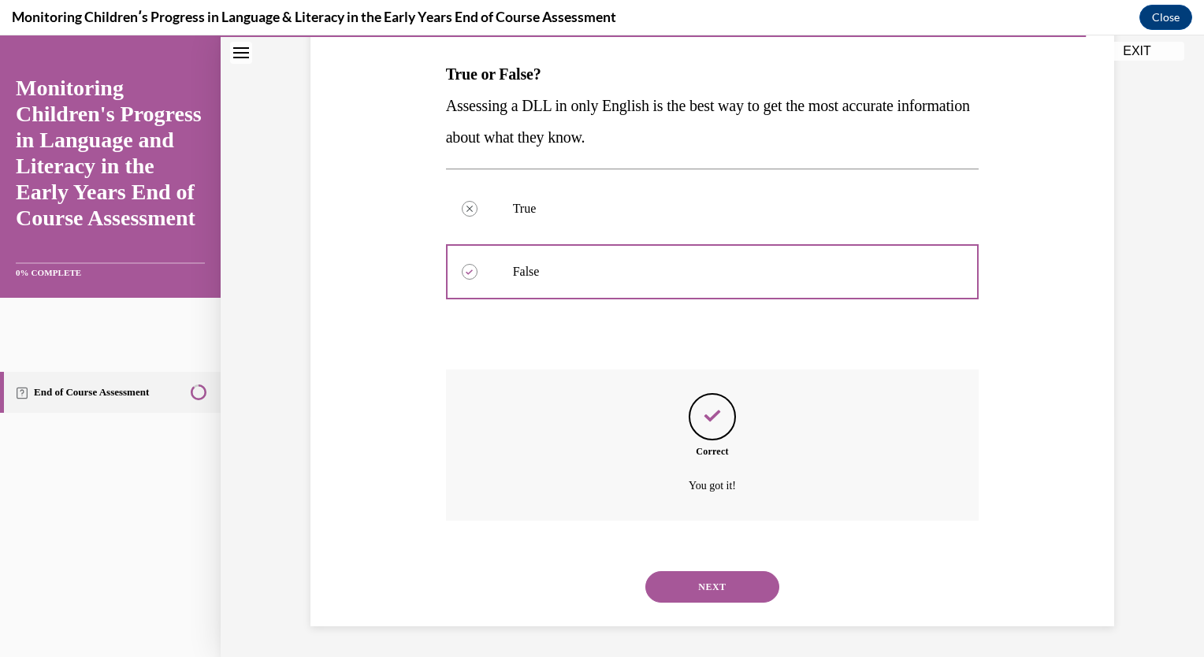
click at [713, 586] on button "NEXT" at bounding box center [713, 587] width 134 height 32
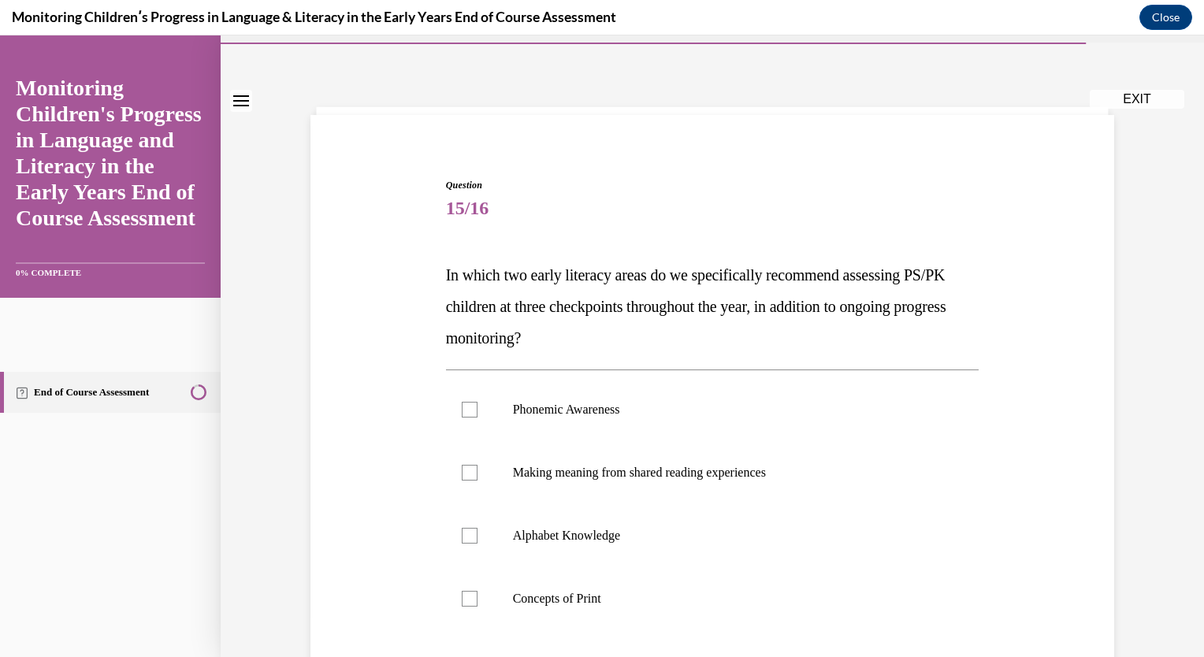
scroll to position [44, 0]
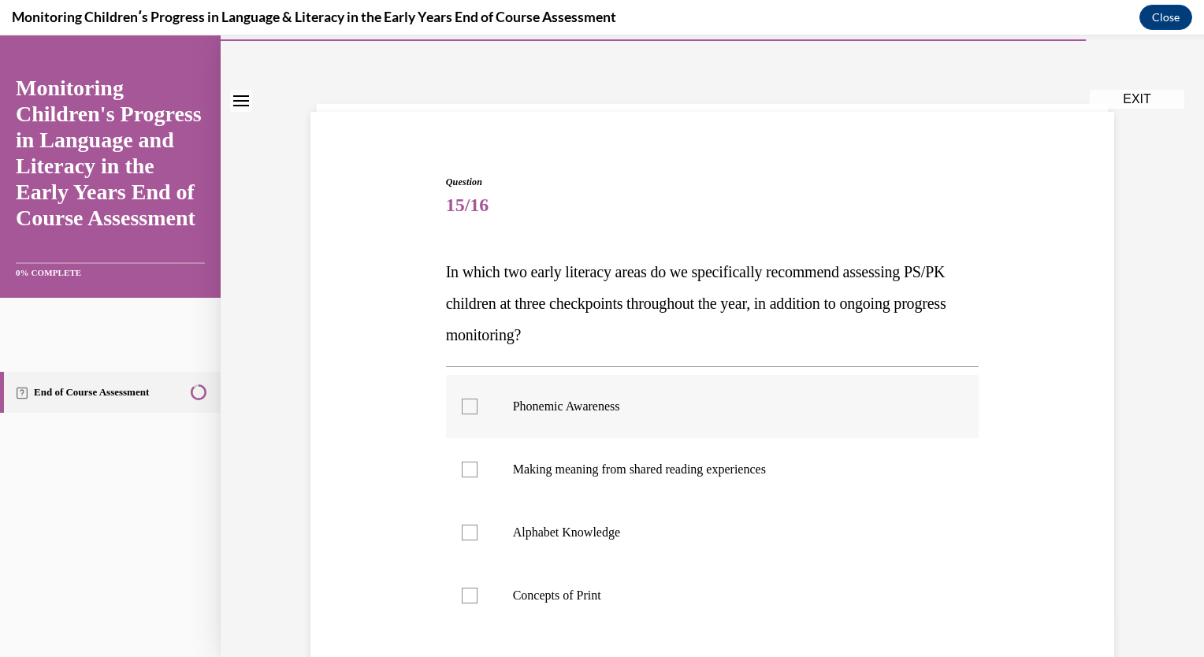
click at [586, 415] on label "Phonemic Awareness" at bounding box center [713, 406] width 534 height 63
click at [478, 415] on input "Phonemic Awareness" at bounding box center [470, 407] width 16 height 16
checkbox input "true"
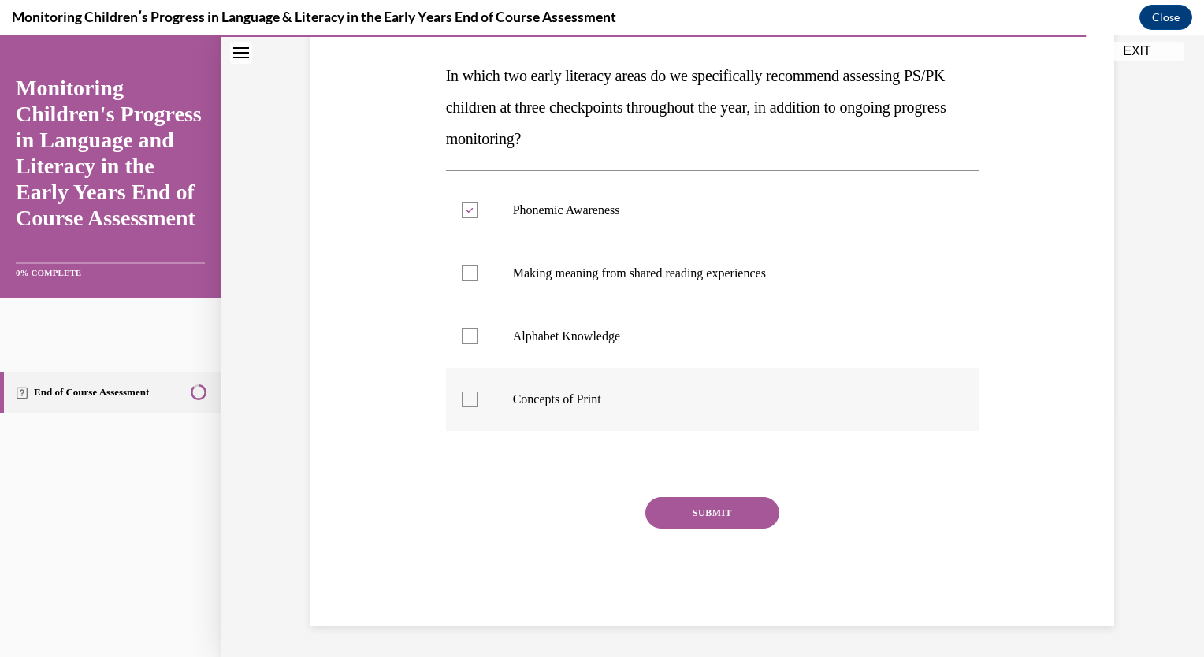
scroll to position [240, 0]
click at [466, 267] on div at bounding box center [470, 274] width 16 height 16
click at [466, 267] on input "Making meaning from shared reading experiences" at bounding box center [470, 274] width 16 height 16
checkbox input "true"
click at [467, 338] on div at bounding box center [470, 337] width 16 height 16
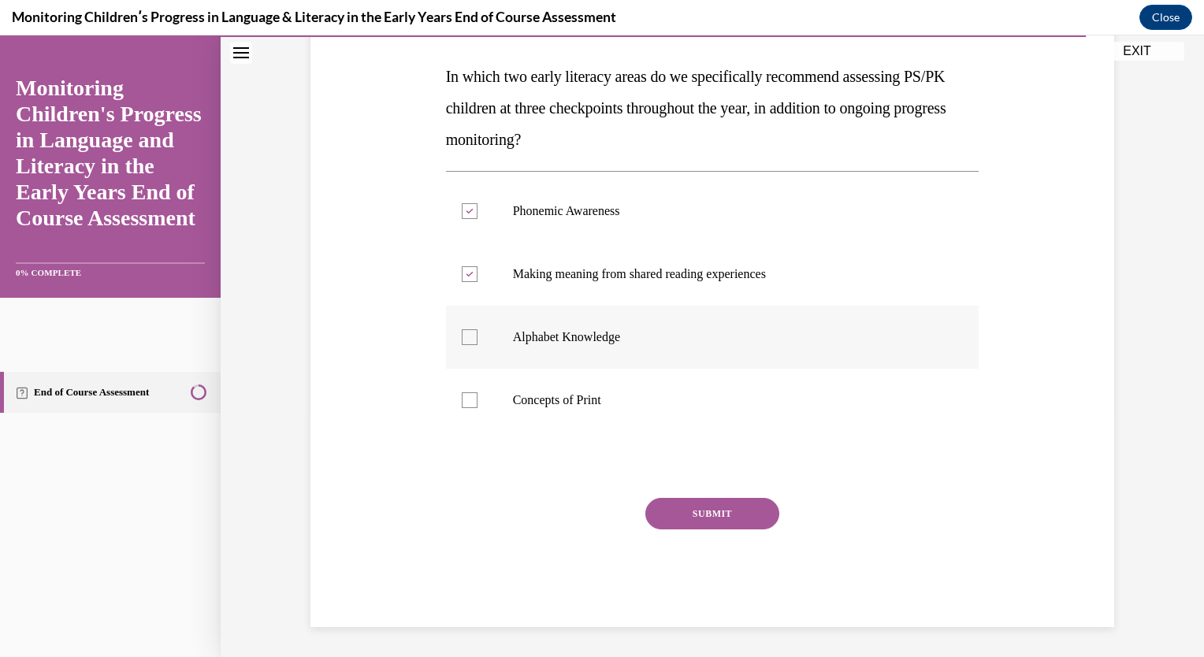
click at [467, 338] on input "Alphabet Knowledge" at bounding box center [470, 337] width 16 height 16
checkbox input "true"
click at [466, 274] on icon at bounding box center [469, 275] width 7 height 6
click at [463, 274] on input "Making meaning from shared reading experiences" at bounding box center [470, 274] width 16 height 16
checkbox input "false"
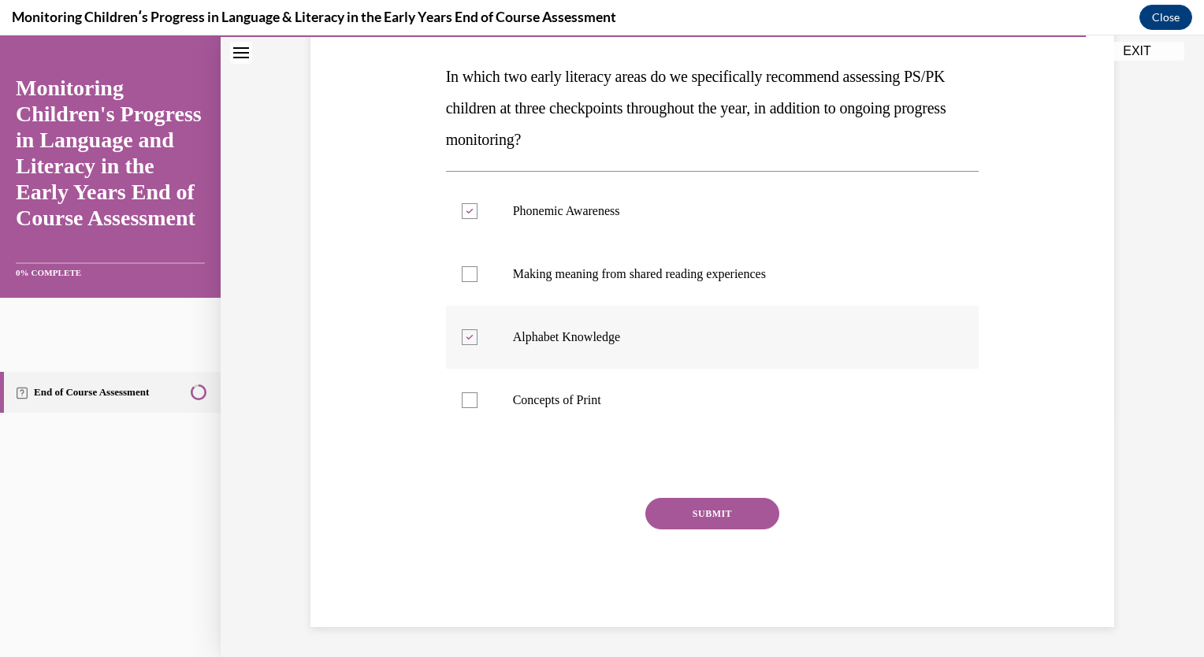
click at [467, 339] on div at bounding box center [470, 337] width 16 height 16
click at [467, 339] on input "Alphabet Knowledge" at bounding box center [470, 337] width 16 height 16
click at [466, 344] on div at bounding box center [470, 337] width 16 height 16
click at [466, 344] on input "Alphabet Knowledge" at bounding box center [470, 337] width 16 height 16
checkbox input "true"
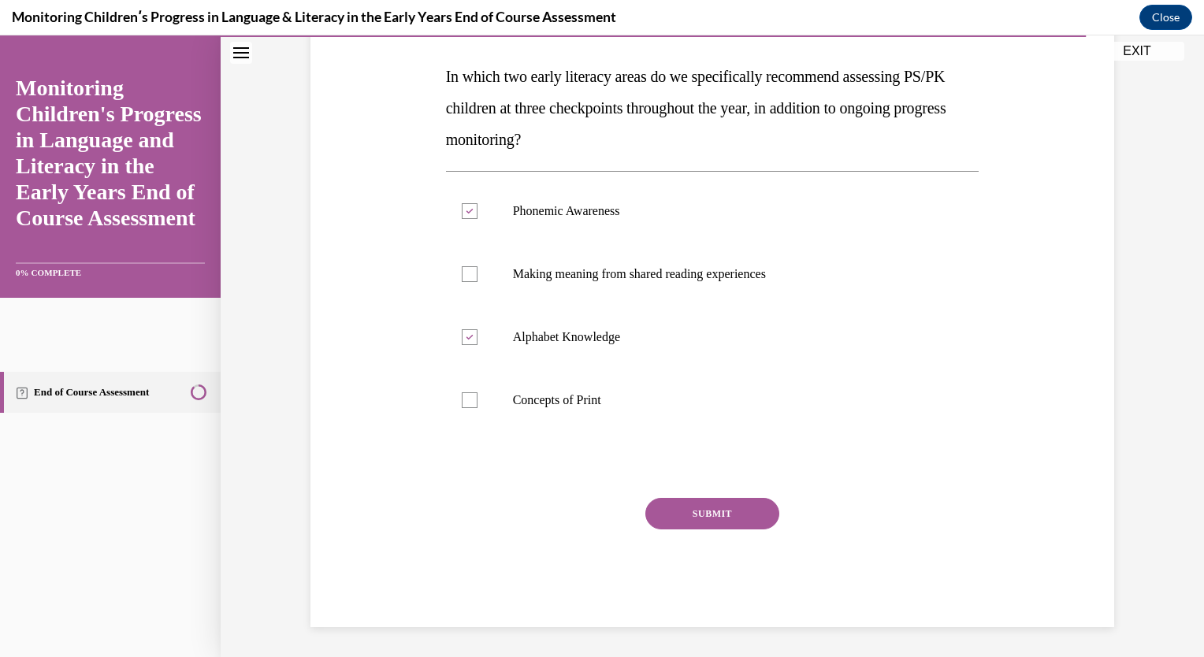
click at [720, 523] on button "SUBMIT" at bounding box center [713, 514] width 134 height 32
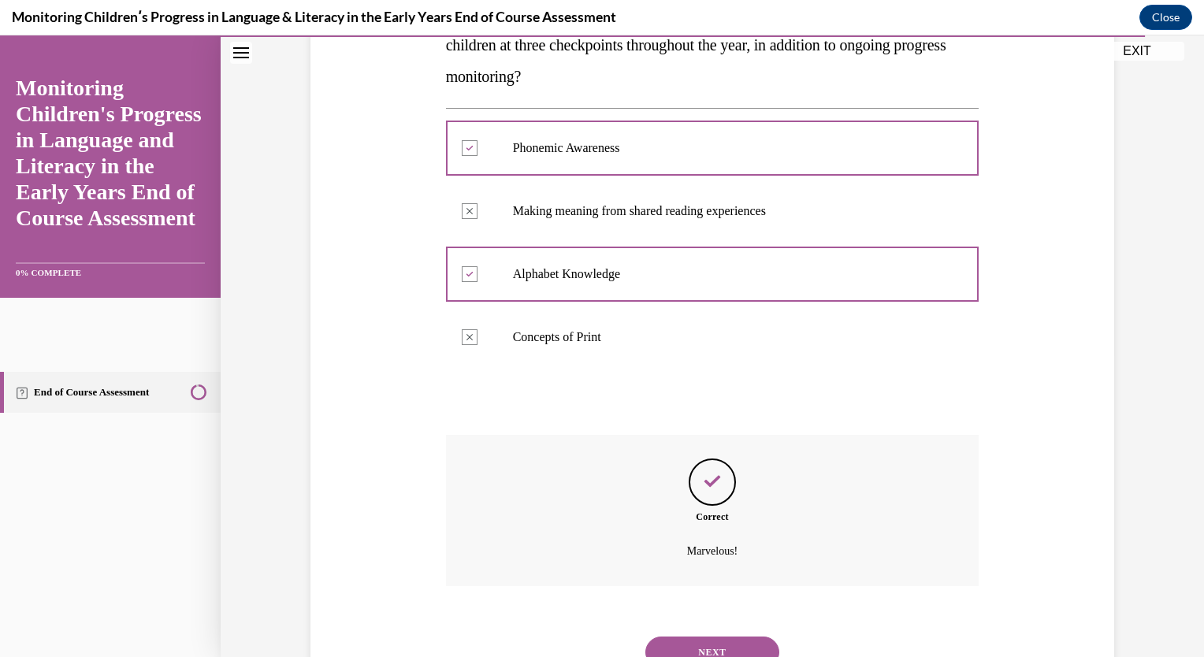
scroll to position [368, 0]
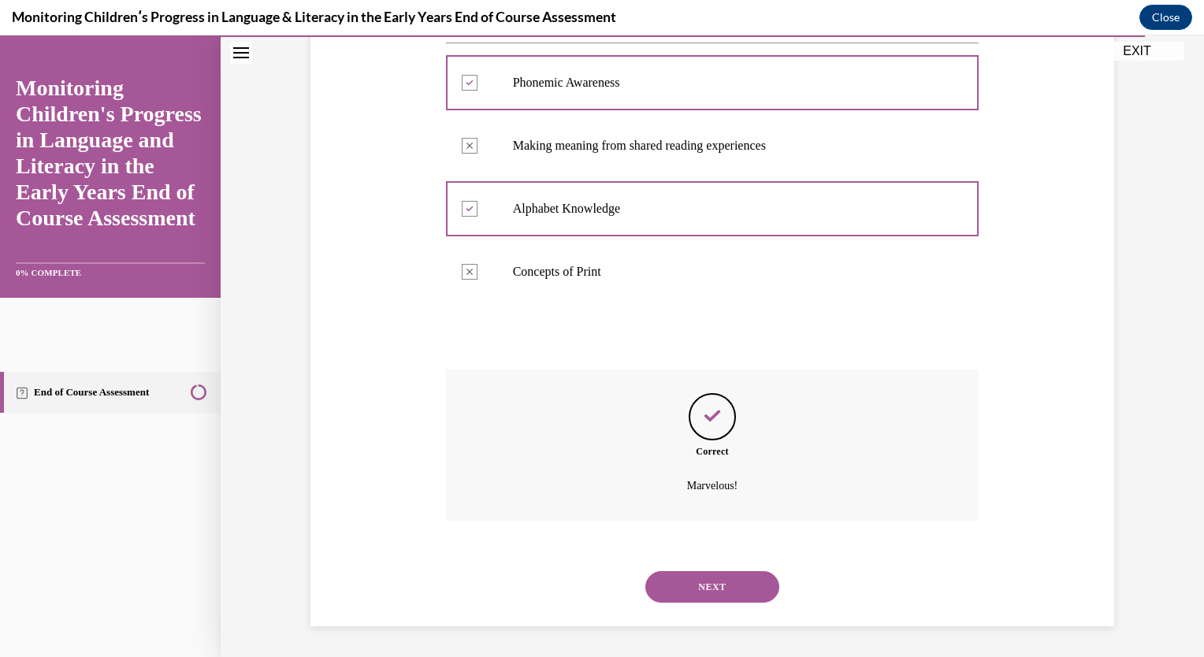
click at [720, 588] on button "NEXT" at bounding box center [713, 587] width 134 height 32
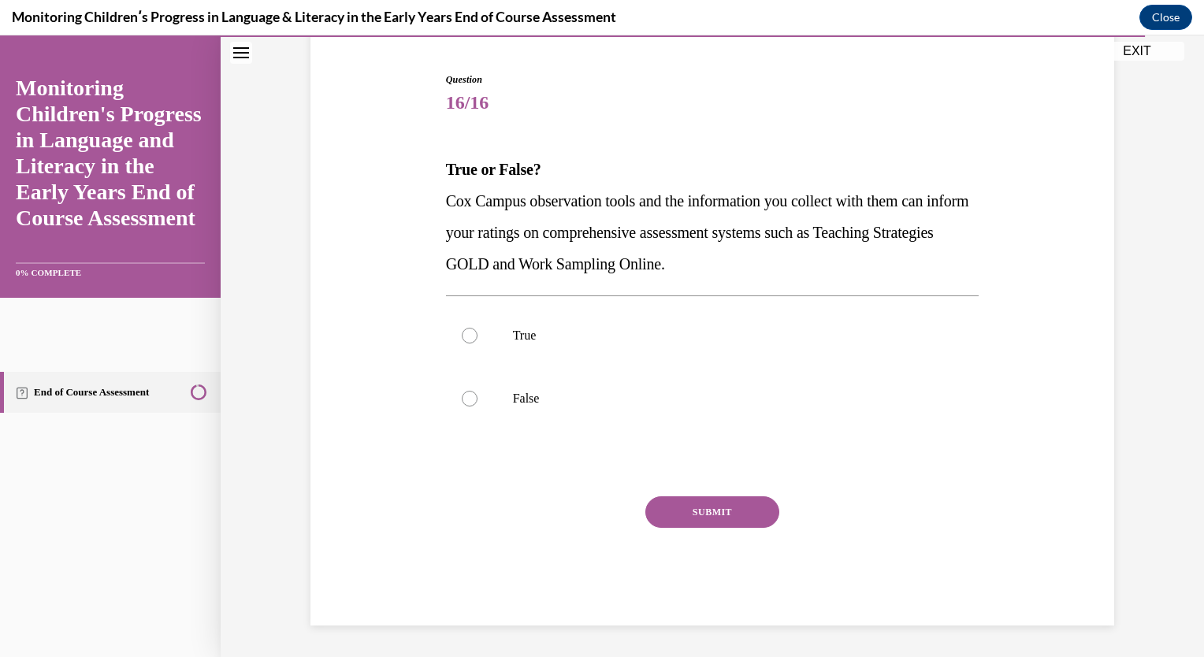
scroll to position [146, 0]
click at [466, 329] on div at bounding box center [470, 337] width 16 height 16
click at [466, 329] on input "True" at bounding box center [470, 337] width 16 height 16
radio input "true"
click at [702, 508] on button "SUBMIT" at bounding box center [713, 513] width 134 height 32
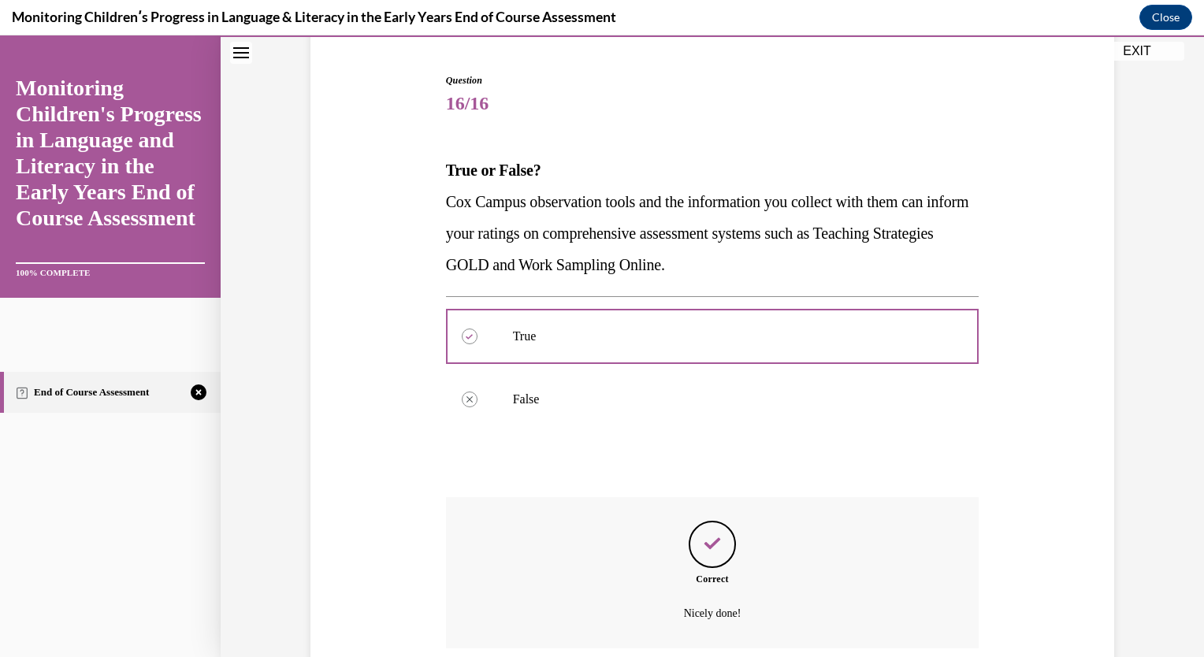
scroll to position [274, 0]
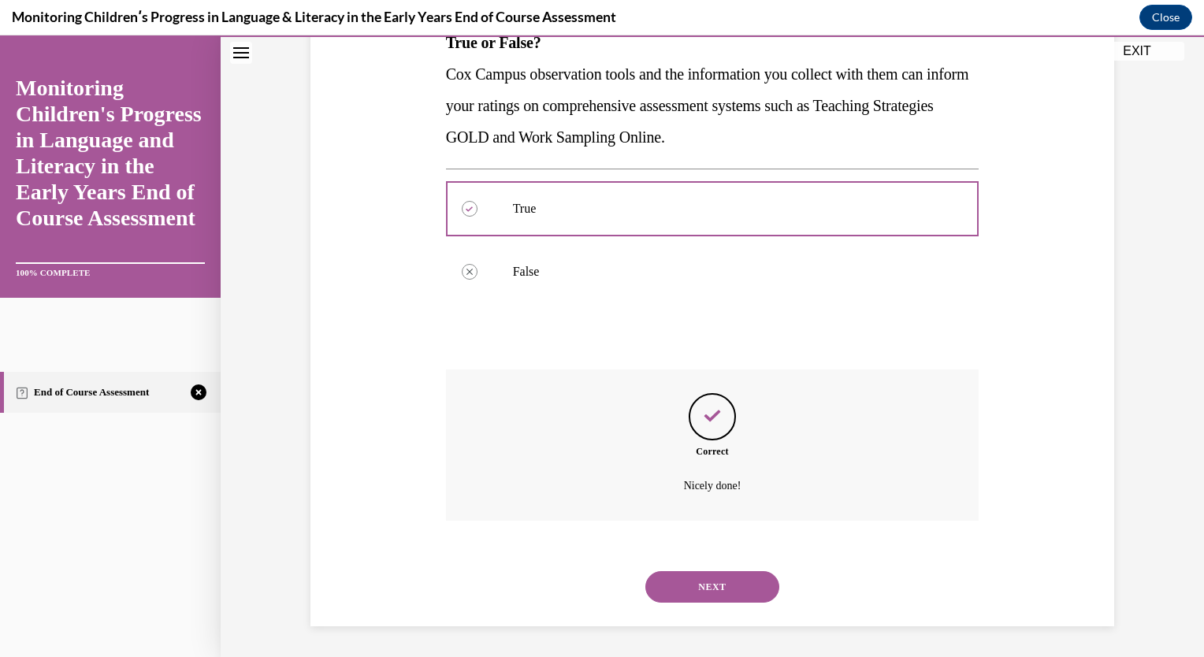
click at [710, 588] on button "NEXT" at bounding box center [713, 587] width 134 height 32
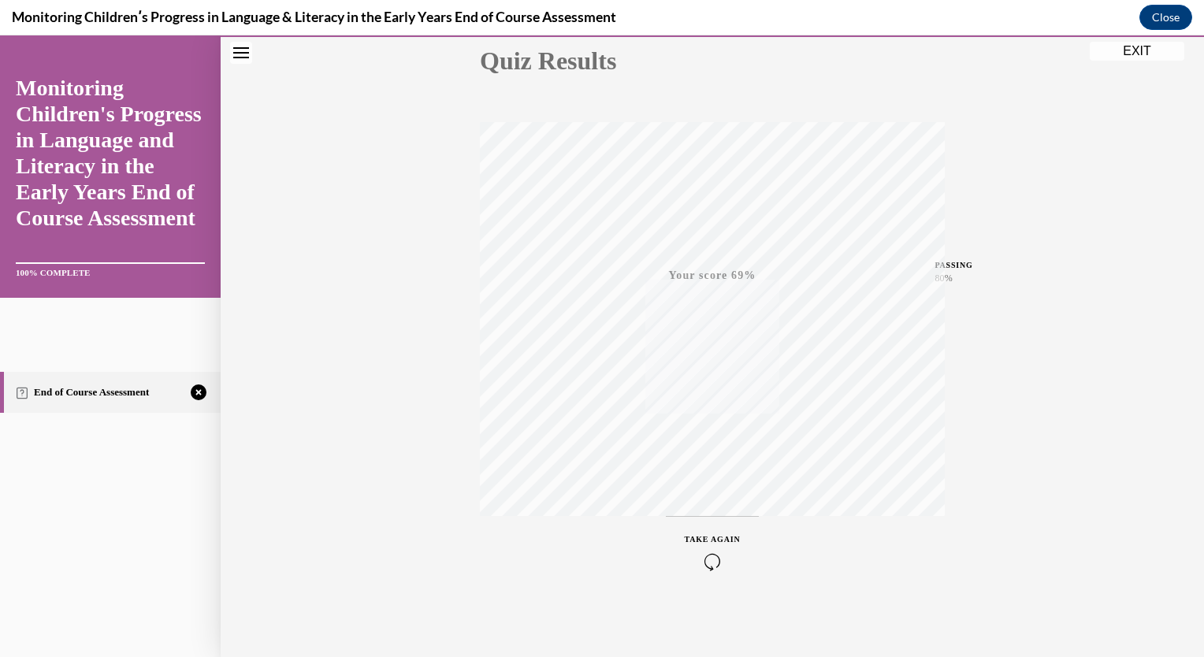
click at [709, 553] on icon "button" at bounding box center [713, 561] width 56 height 17
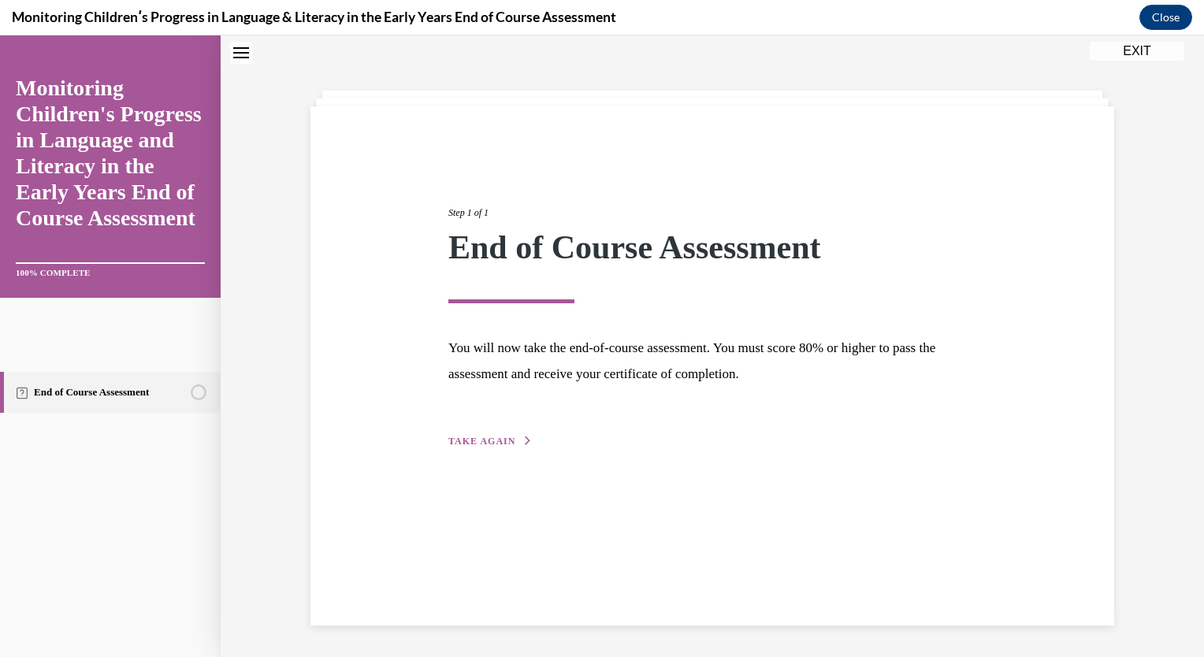
click at [509, 437] on button "TAKE AGAIN" at bounding box center [490, 441] width 84 height 14
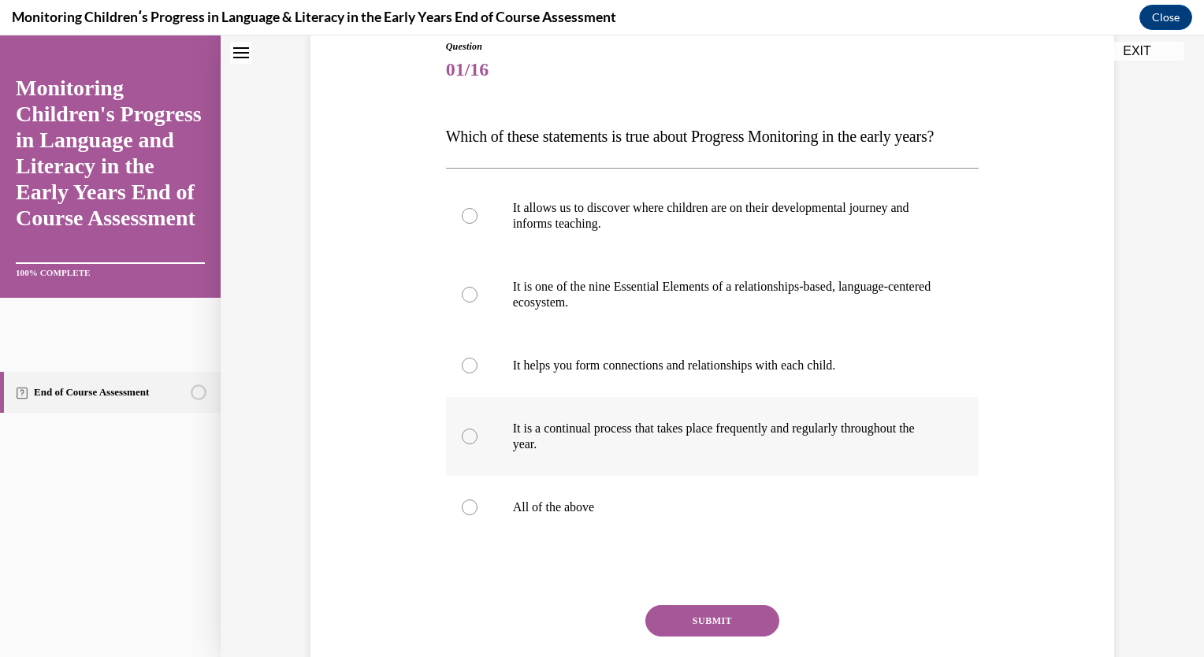
scroll to position [179, 0]
click at [467, 516] on div at bounding box center [470, 509] width 16 height 16
click at [467, 516] on input "All of the above" at bounding box center [470, 509] width 16 height 16
radio input "true"
click at [738, 638] on button "SUBMIT" at bounding box center [713, 622] width 134 height 32
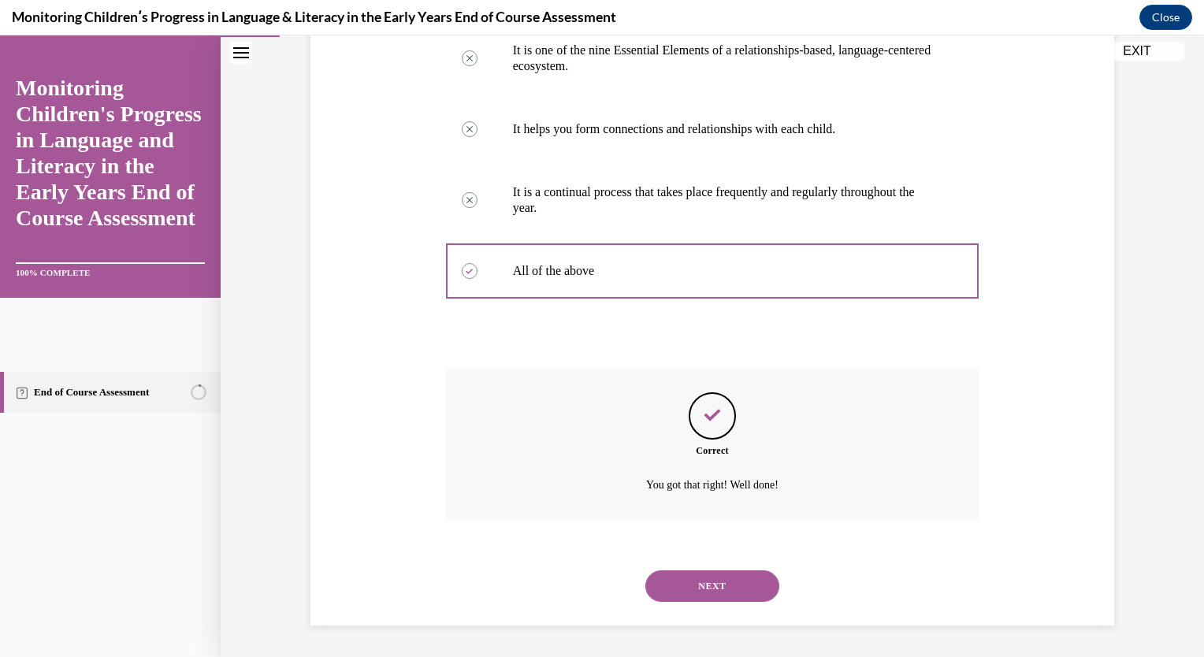
scroll to position [447, 0]
click at [683, 580] on button "NEXT" at bounding box center [713, 587] width 134 height 32
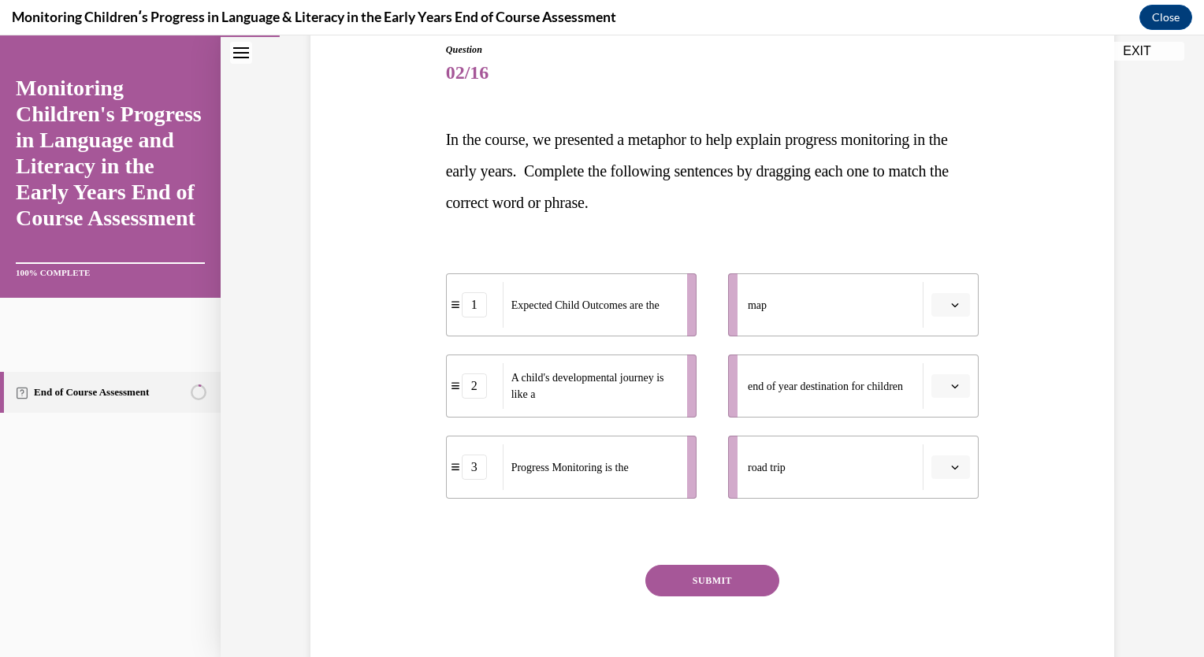
scroll to position [189, 0]
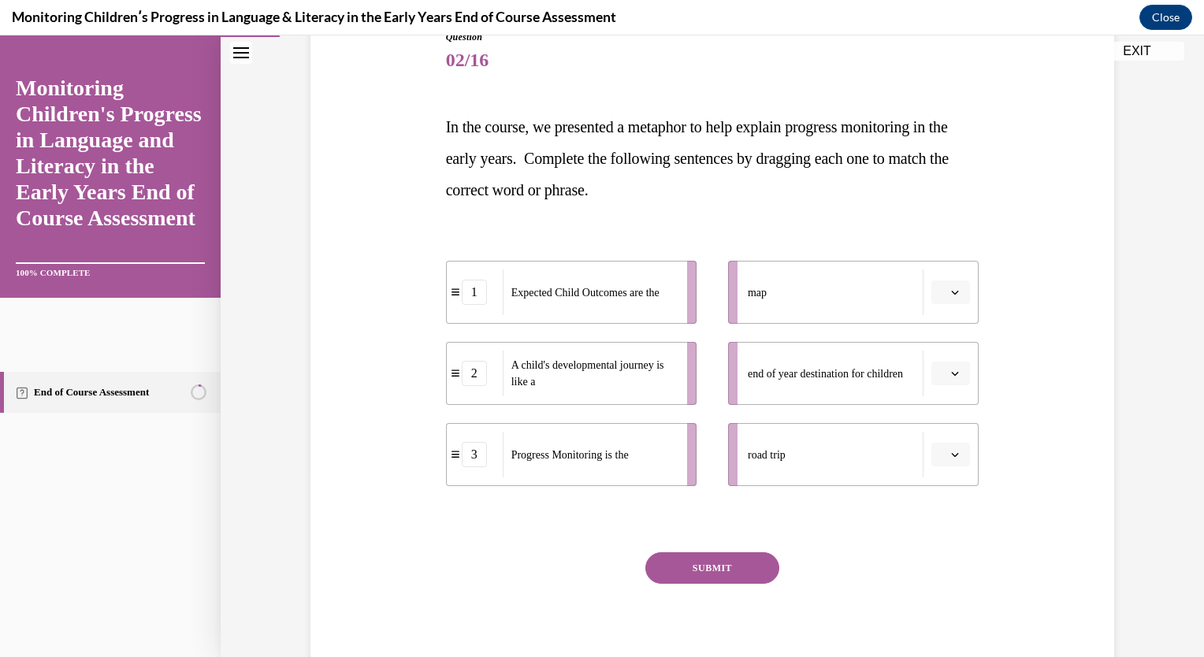
click at [952, 285] on button "button" at bounding box center [951, 293] width 39 height 24
click at [944, 426] on div "3" at bounding box center [943, 423] width 39 height 32
click at [958, 381] on button "button" at bounding box center [951, 374] width 39 height 24
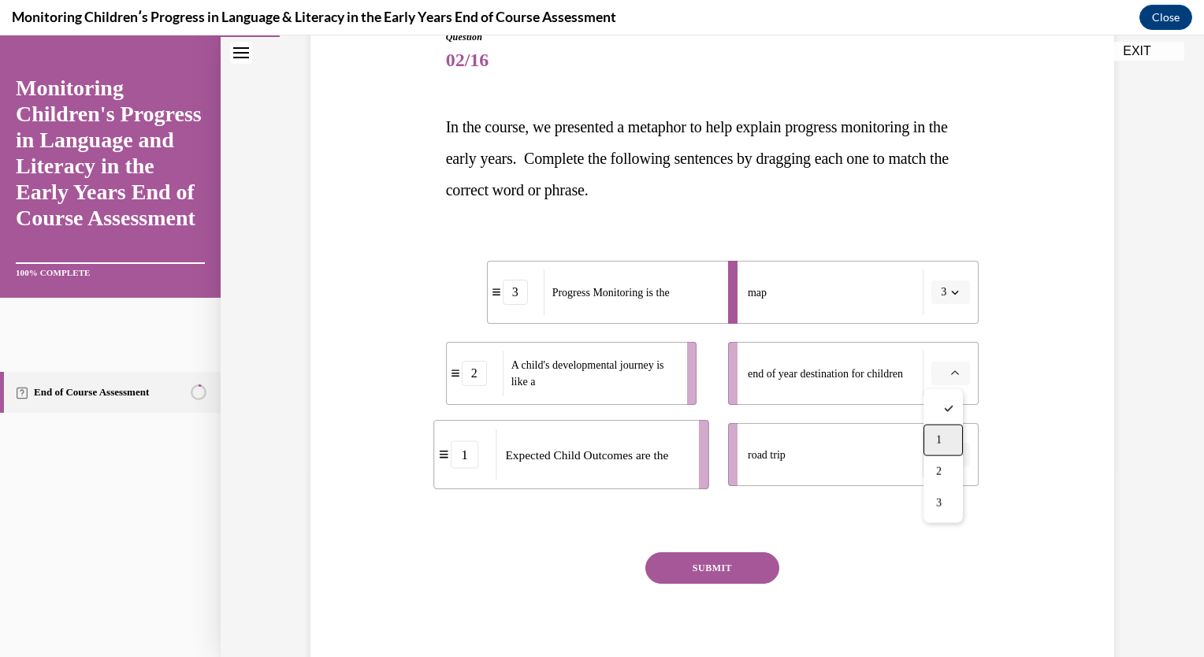
click at [946, 441] on div "1" at bounding box center [943, 441] width 39 height 32
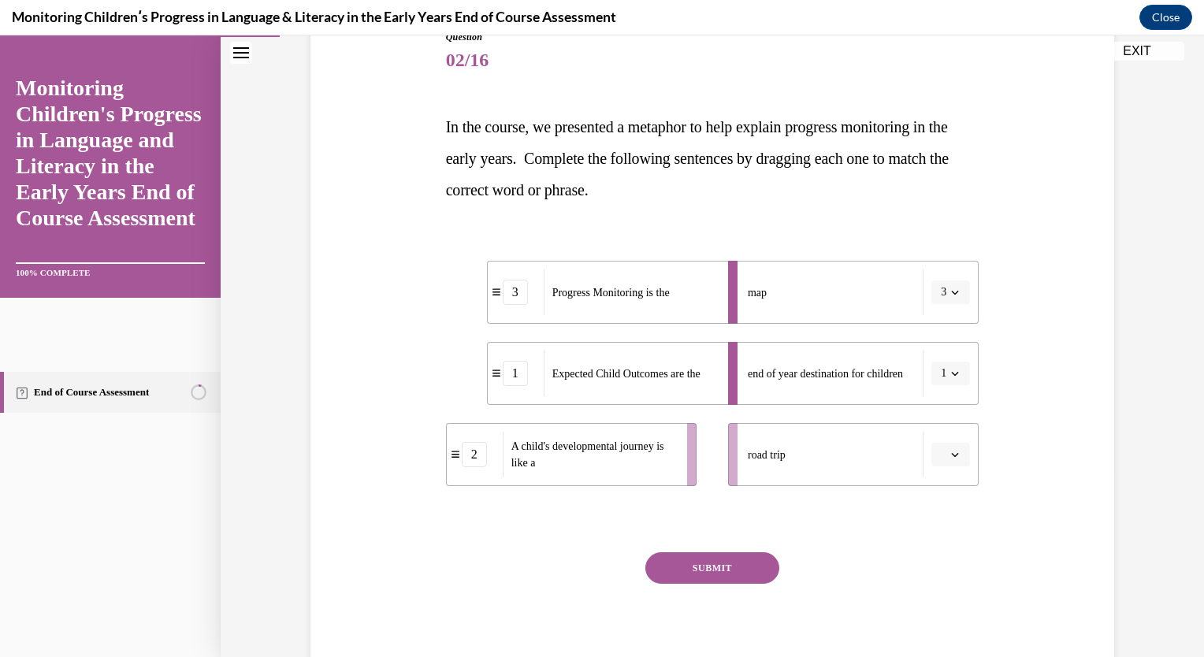
click at [950, 457] on span "button" at bounding box center [955, 454] width 11 height 11
click at [939, 540] on div "2" at bounding box center [943, 554] width 39 height 32
click at [725, 585] on div "SUBMIT" at bounding box center [713, 592] width 534 height 79
click at [719, 563] on button "SUBMIT" at bounding box center [713, 569] width 134 height 32
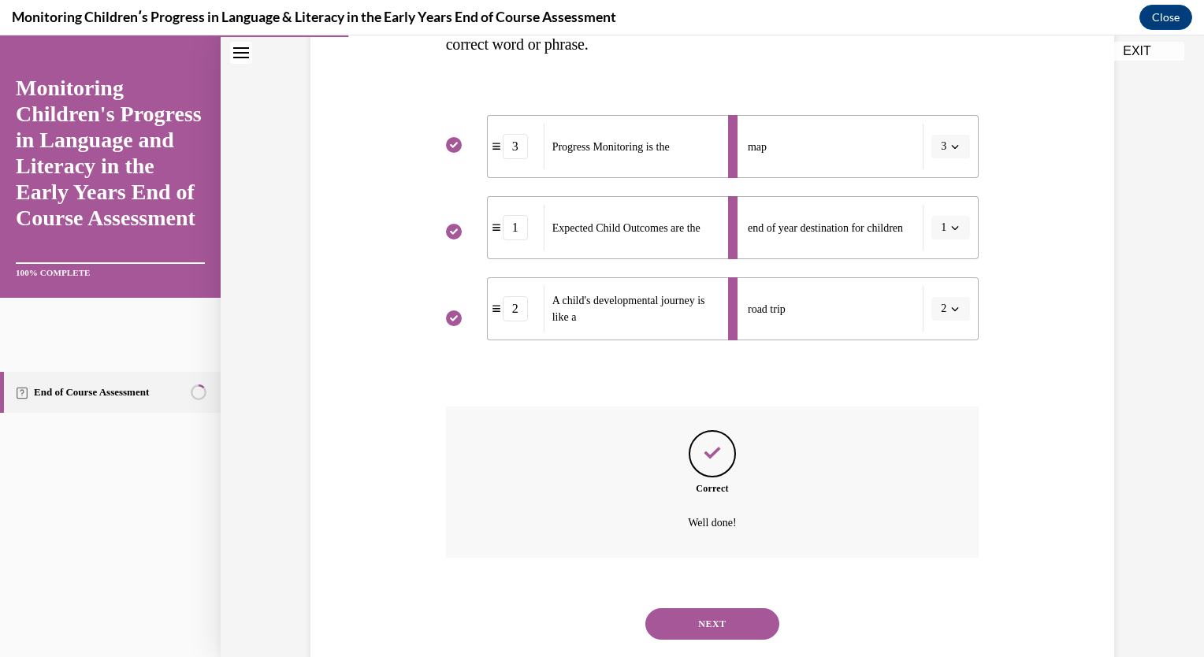
scroll to position [372, 0]
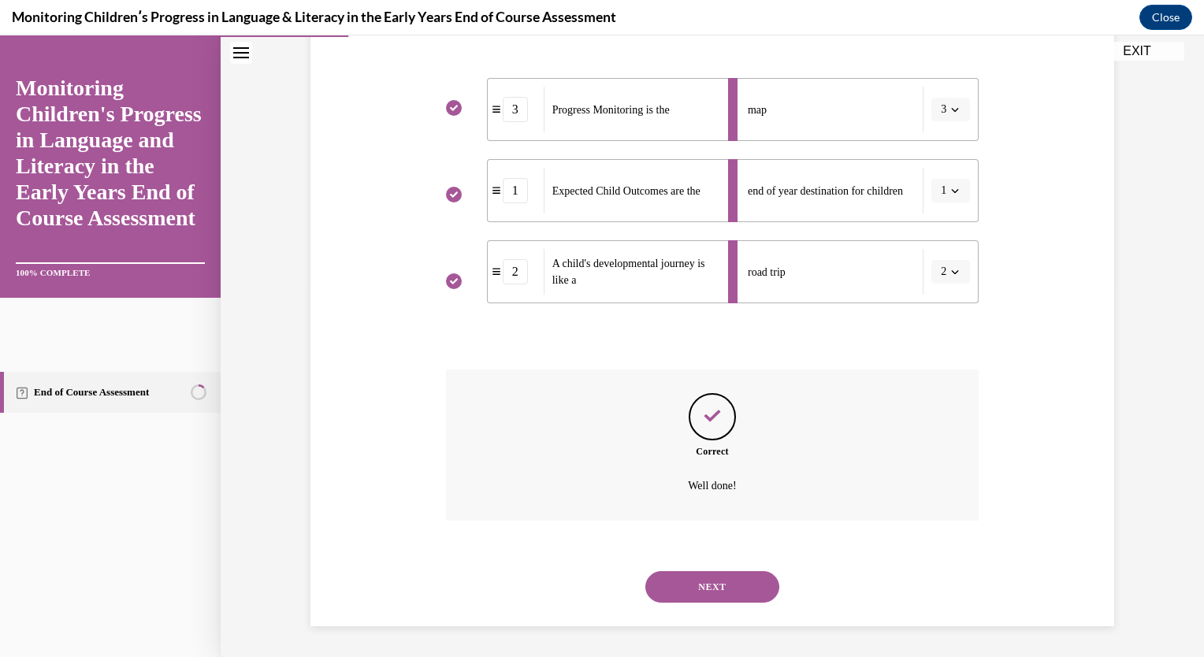
click at [719, 583] on button "NEXT" at bounding box center [713, 587] width 134 height 32
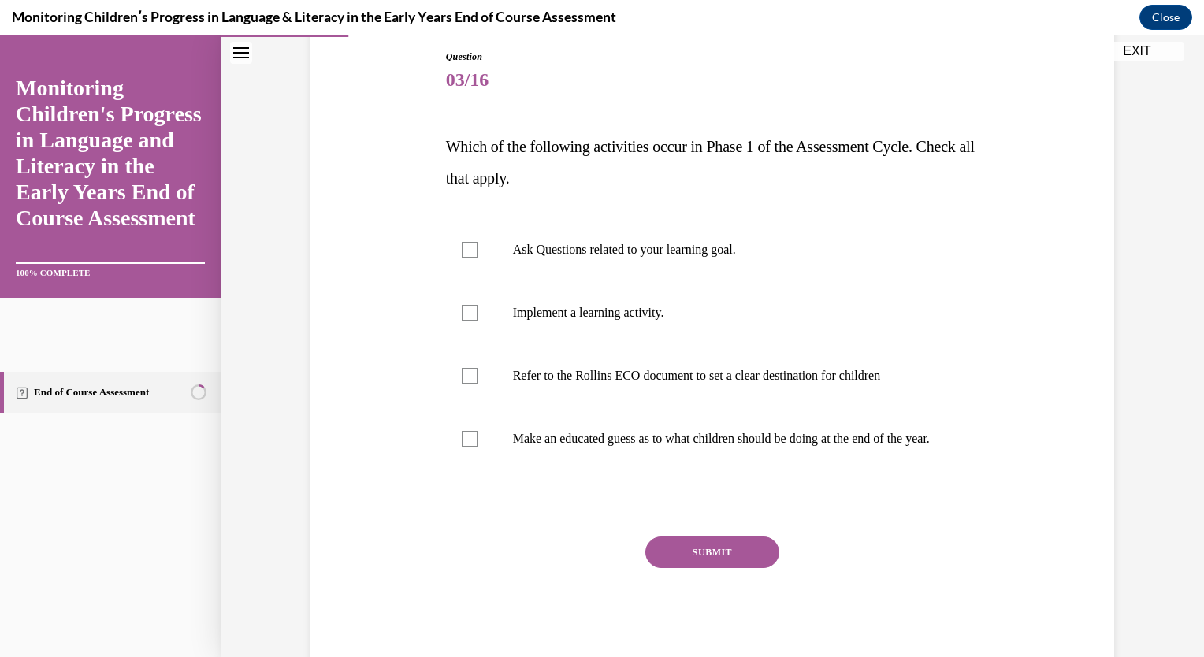
scroll to position [225, 0]
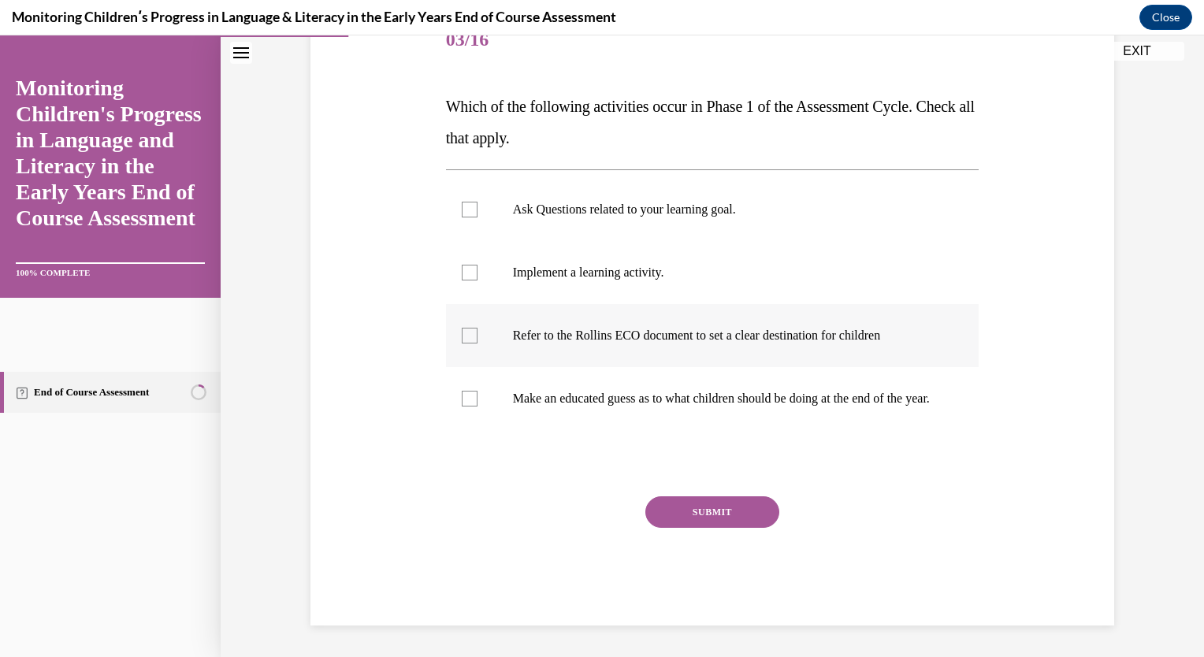
click at [463, 328] on div at bounding box center [470, 336] width 16 height 16
click at [463, 328] on input "Refer to the Rollins ECO document to set a clear destination for children" at bounding box center [470, 336] width 16 height 16
checkbox input "true"
click at [464, 265] on div at bounding box center [470, 273] width 16 height 16
click at [464, 265] on input "Implement a learning activity." at bounding box center [470, 273] width 16 height 16
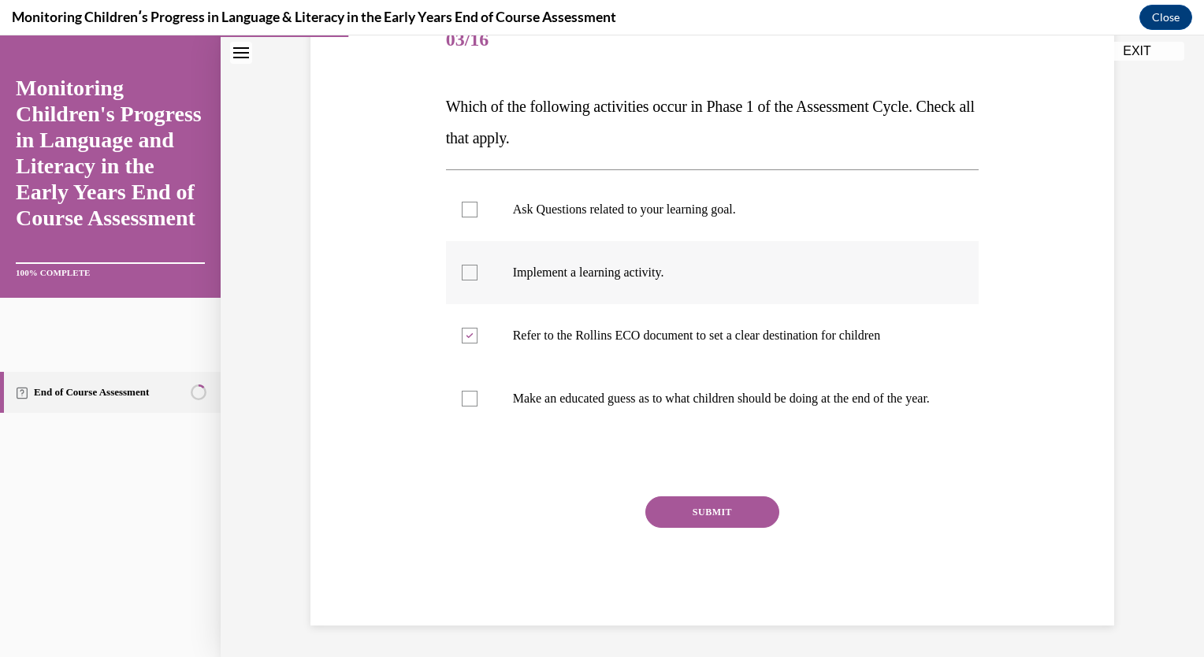
checkbox input "true"
click at [467, 202] on div at bounding box center [470, 210] width 16 height 16
click at [467, 202] on input "Ask Questions related to your learning goal." at bounding box center [470, 210] width 16 height 16
checkbox input "true"
click at [699, 508] on button "SUBMIT" at bounding box center [713, 513] width 134 height 32
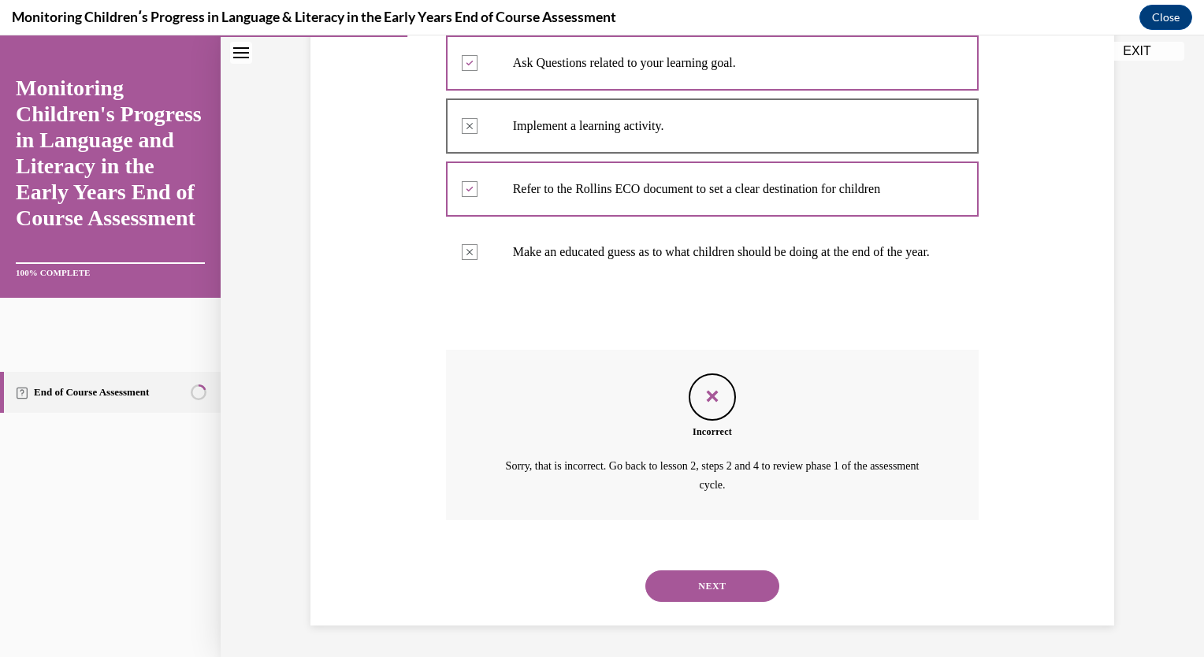
scroll to position [371, 0]
click at [704, 575] on button "NEXT" at bounding box center [713, 587] width 134 height 32
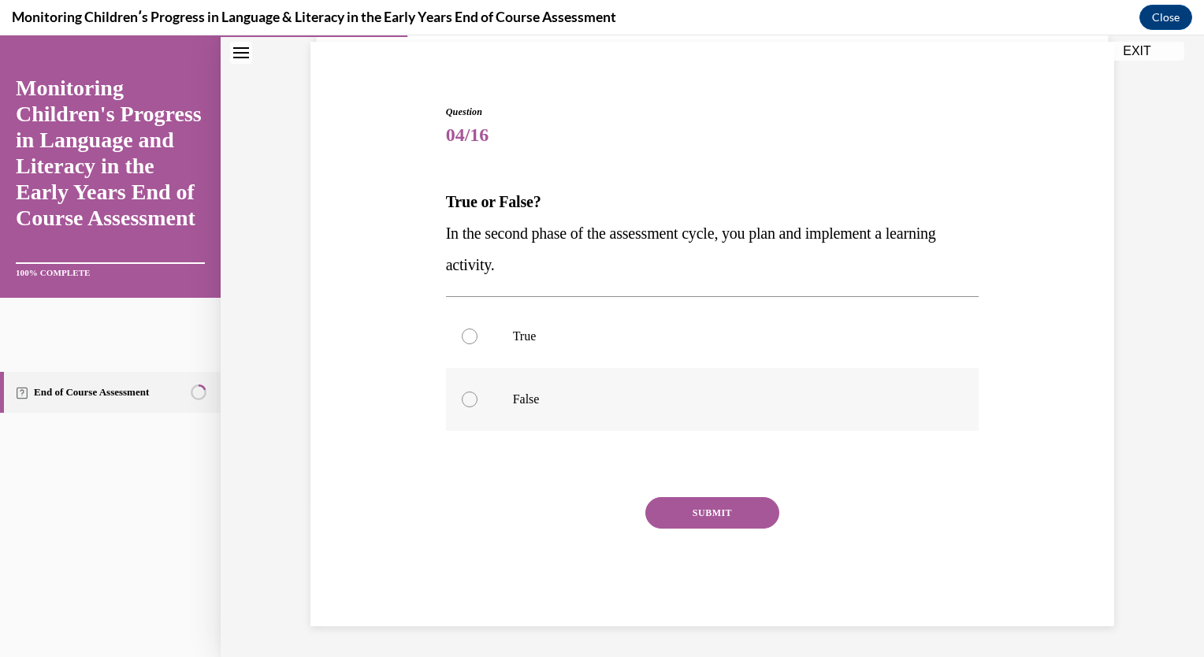
click at [462, 401] on div at bounding box center [470, 400] width 16 height 16
click at [462, 401] on input "False" at bounding box center [470, 400] width 16 height 16
radio input "true"
click at [720, 514] on button "SUBMIT" at bounding box center [713, 513] width 134 height 32
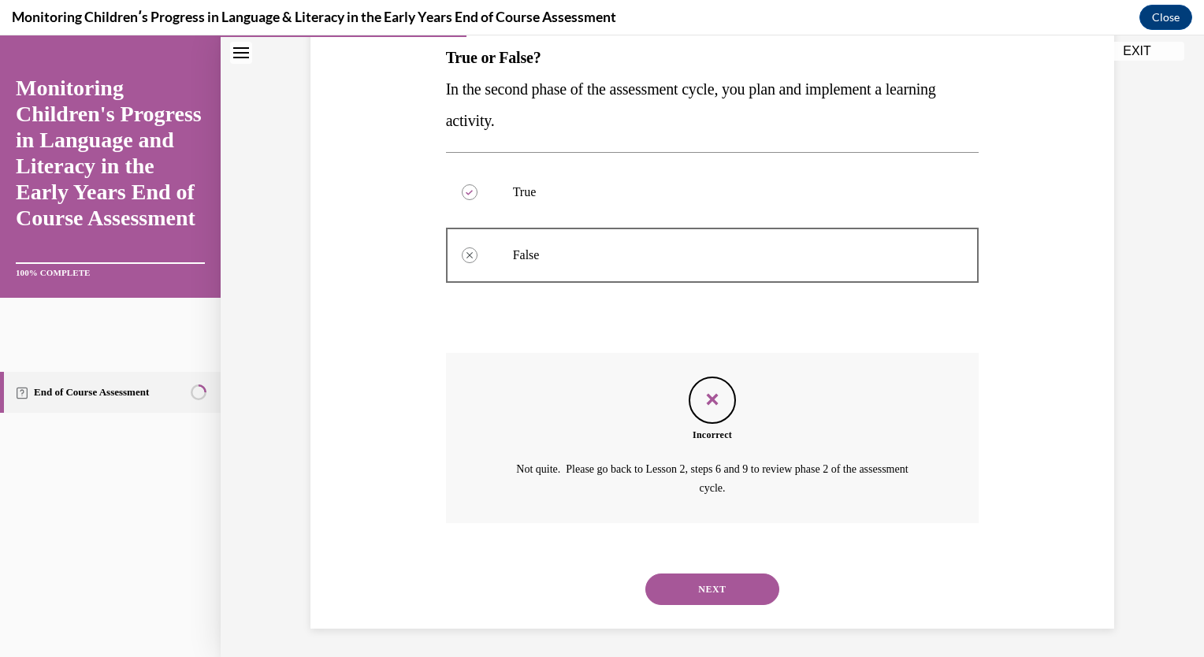
scroll to position [261, 0]
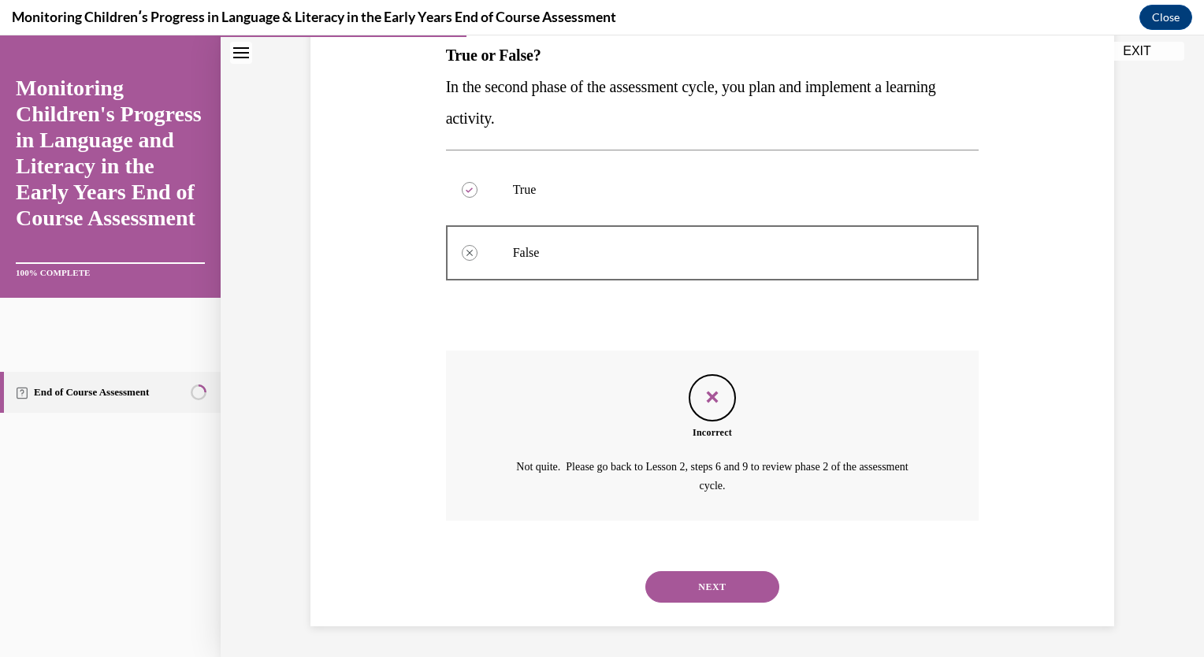
click at [722, 582] on button "NEXT" at bounding box center [713, 587] width 134 height 32
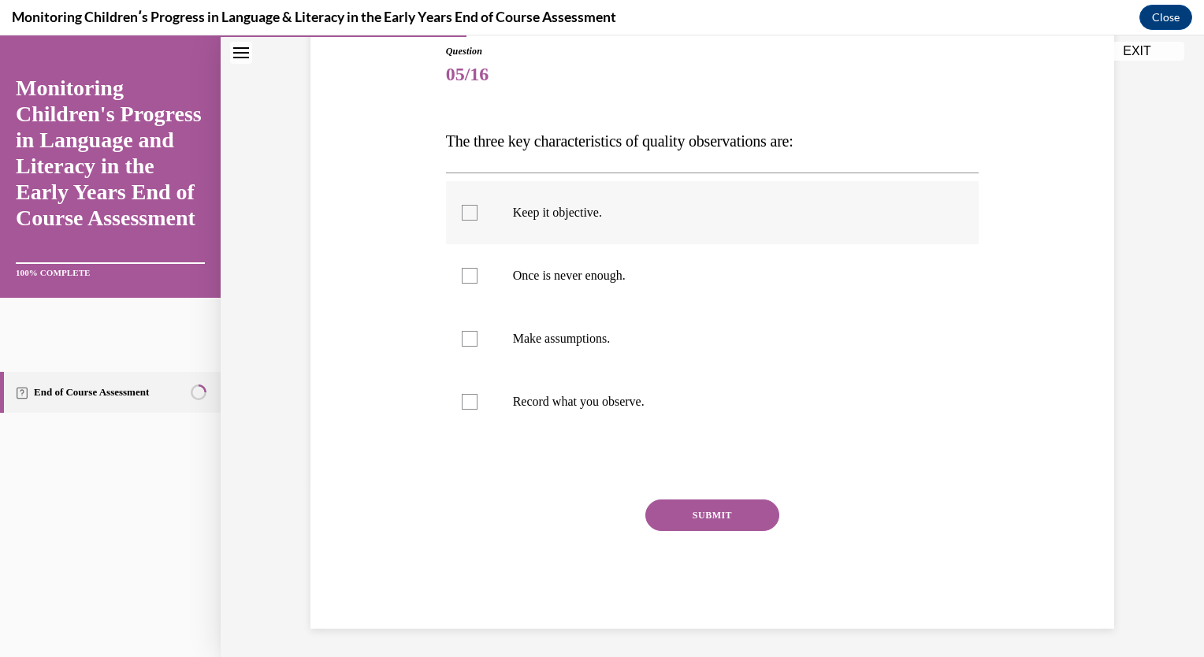
click at [462, 210] on div at bounding box center [470, 213] width 16 height 16
click at [462, 210] on input "Keep it objective." at bounding box center [470, 213] width 16 height 16
checkbox input "true"
click at [469, 333] on div at bounding box center [470, 339] width 16 height 16
click at [469, 333] on input "Make assumptions." at bounding box center [470, 339] width 16 height 16
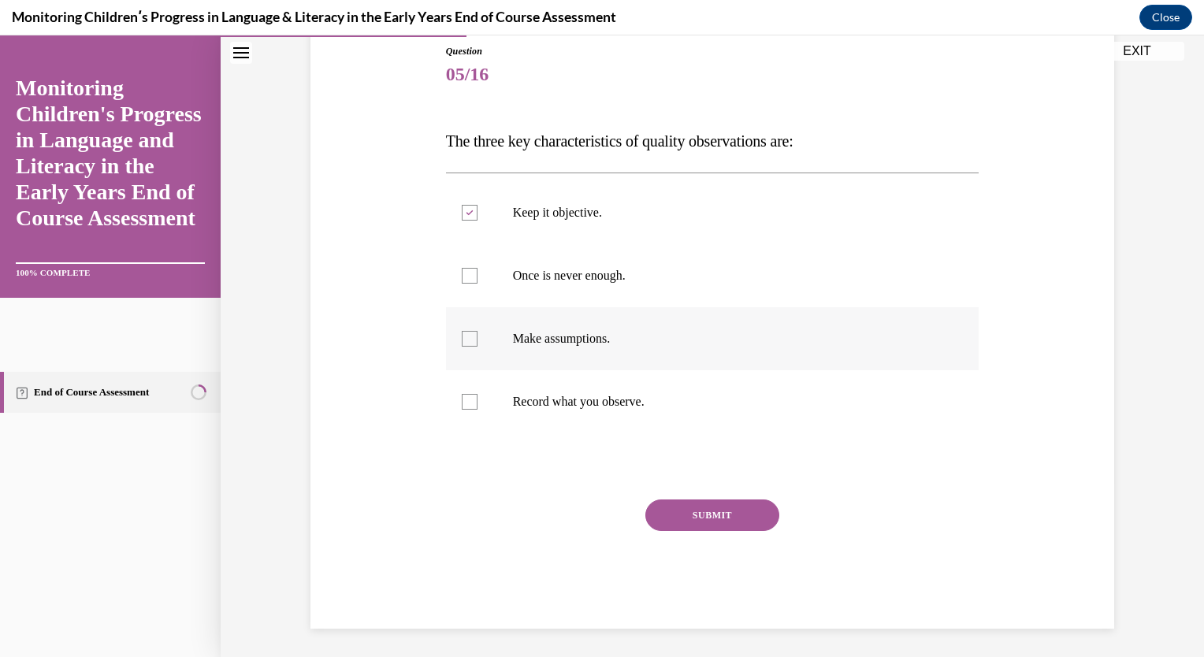
checkbox input "true"
click at [471, 402] on label "Record what you observe." at bounding box center [713, 401] width 534 height 63
click at [471, 402] on input "Record what you observe." at bounding box center [470, 402] width 16 height 16
checkbox input "true"
click at [462, 276] on div at bounding box center [470, 276] width 16 height 16
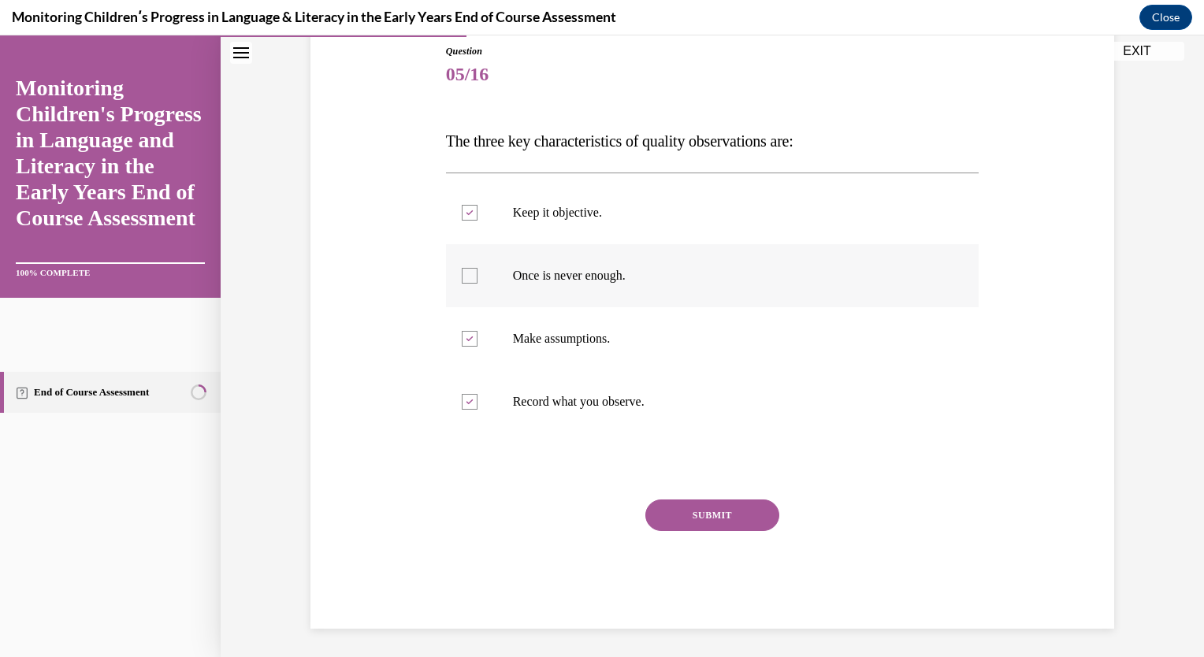
click at [462, 276] on input "Once is never enough." at bounding box center [470, 276] width 16 height 16
checkbox input "true"
click at [467, 339] on div at bounding box center [470, 339] width 16 height 16
click at [467, 339] on input "Make assumptions." at bounding box center [470, 339] width 16 height 16
checkbox input "false"
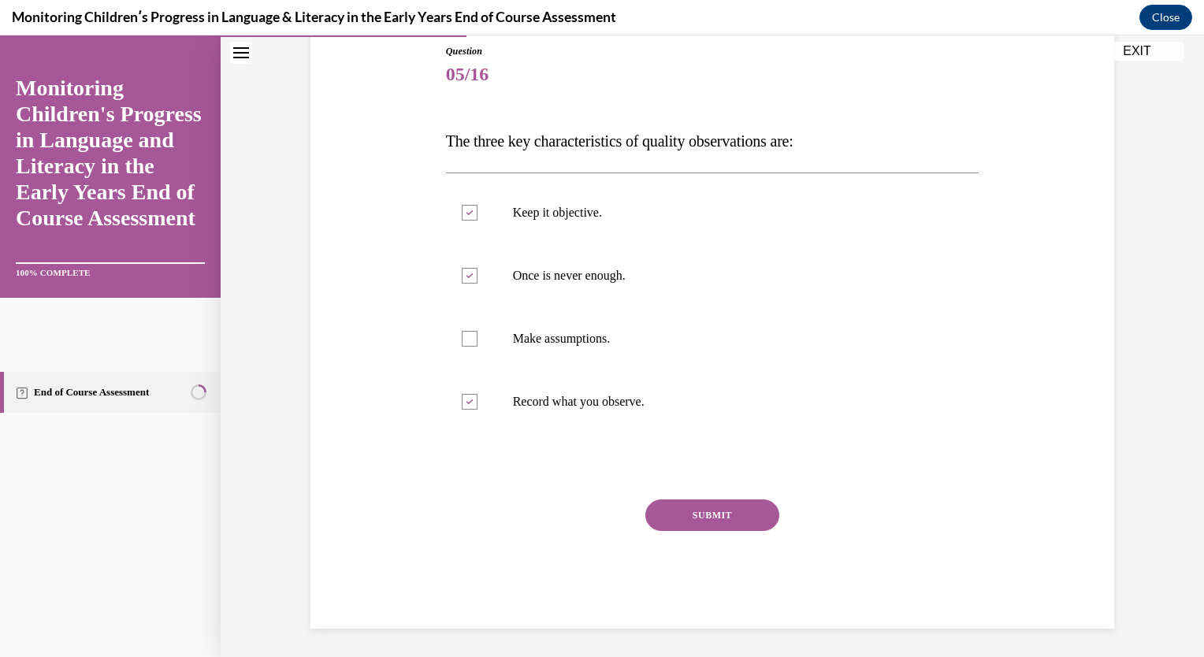
click at [687, 503] on button "SUBMIT" at bounding box center [713, 516] width 134 height 32
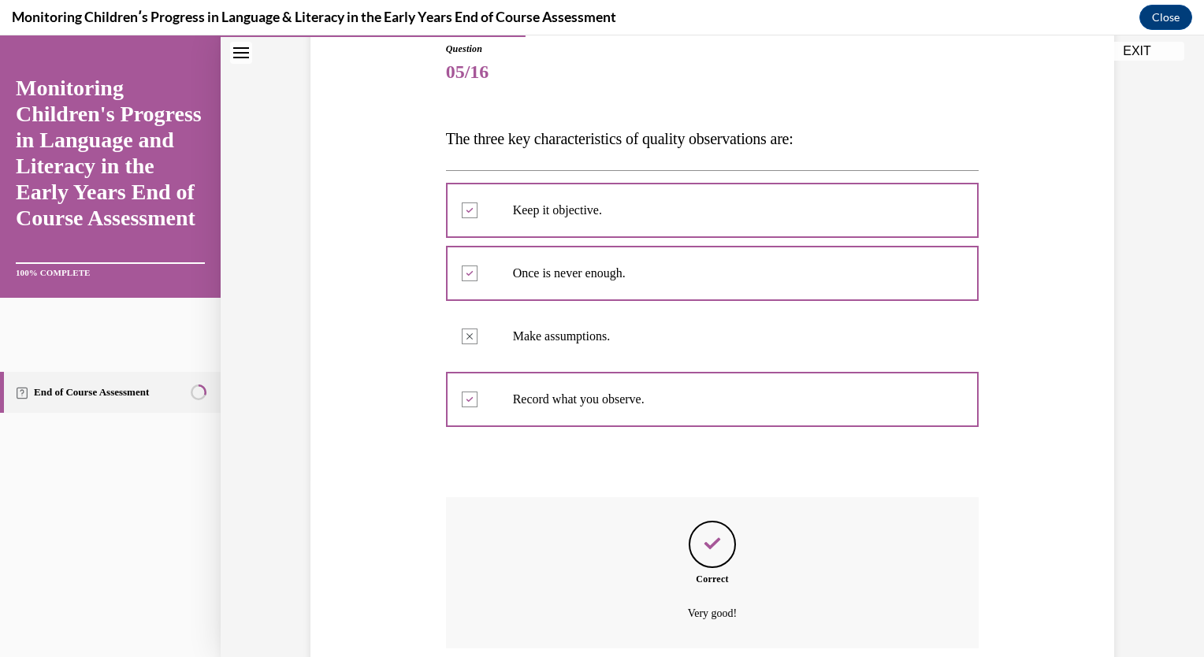
scroll to position [305, 0]
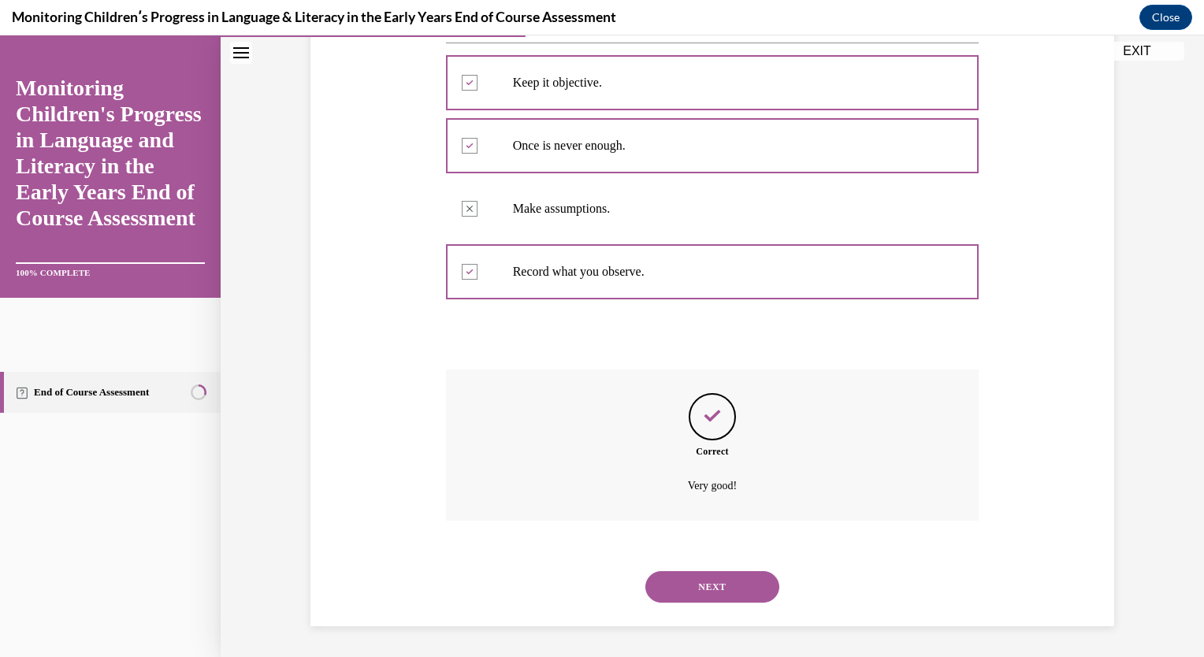
click at [700, 569] on div "NEXT" at bounding box center [713, 587] width 534 height 63
click at [700, 575] on button "NEXT" at bounding box center [713, 587] width 134 height 32
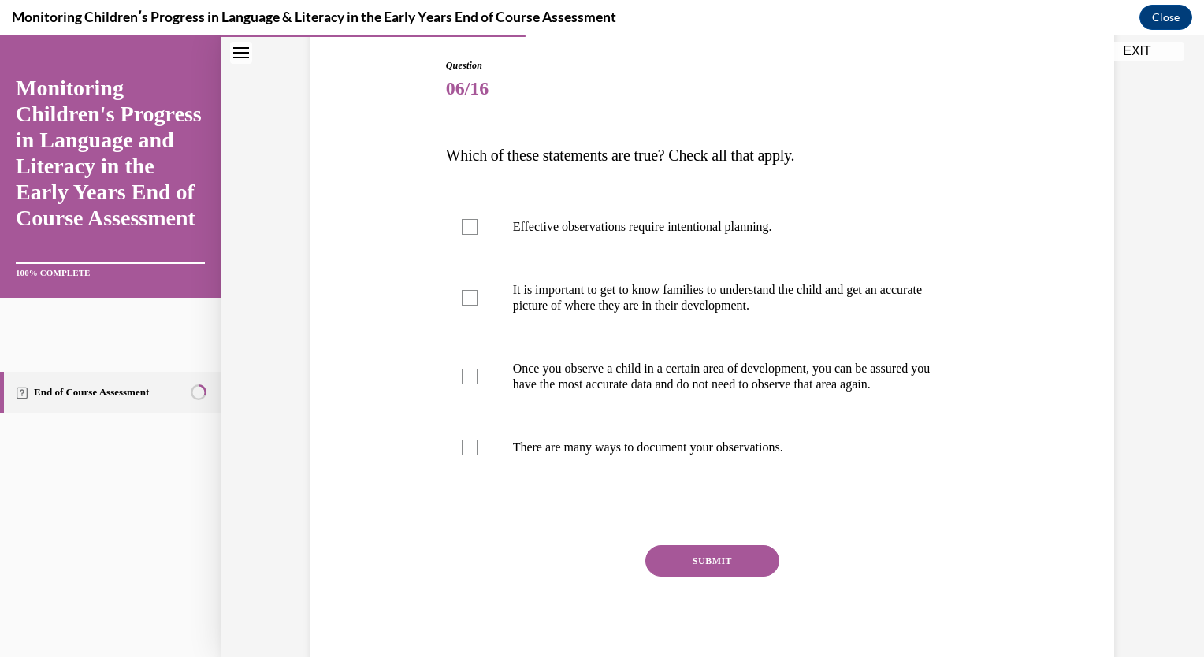
scroll to position [225, 0]
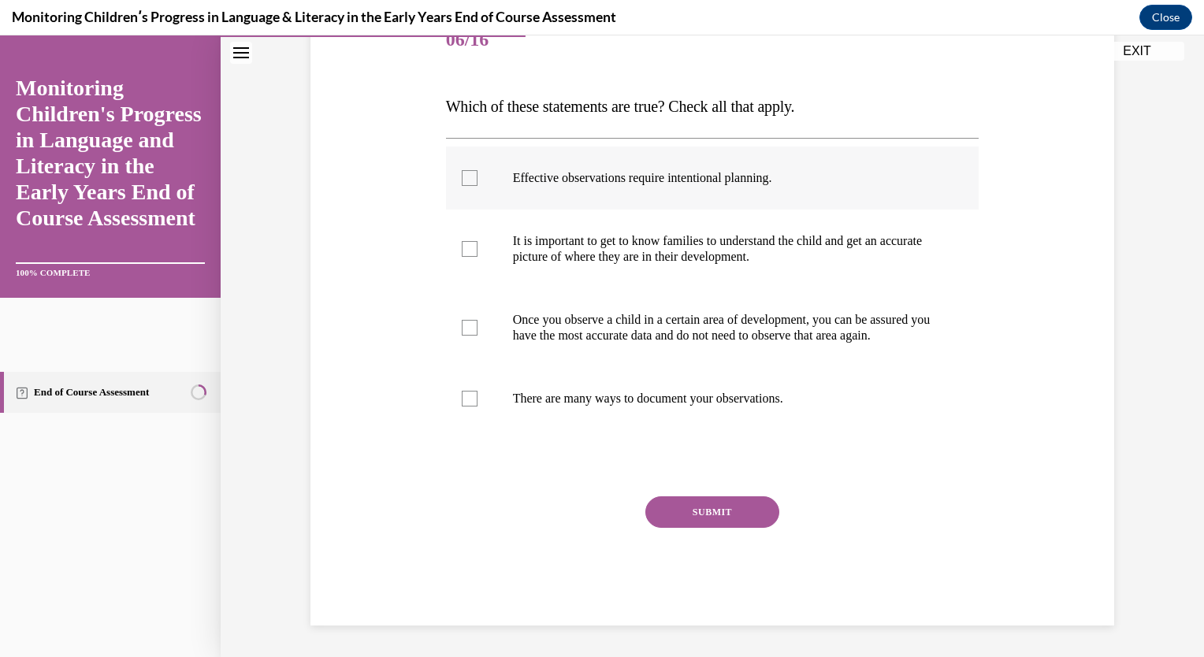
click at [462, 170] on div at bounding box center [470, 178] width 16 height 16
click at [462, 170] on input "Effective observations require intentional planning." at bounding box center [470, 178] width 16 height 16
checkbox input "true"
click at [469, 241] on div at bounding box center [470, 249] width 16 height 16
click at [469, 241] on input "It is important to get to know families to understand the child and get an accu…" at bounding box center [470, 249] width 16 height 16
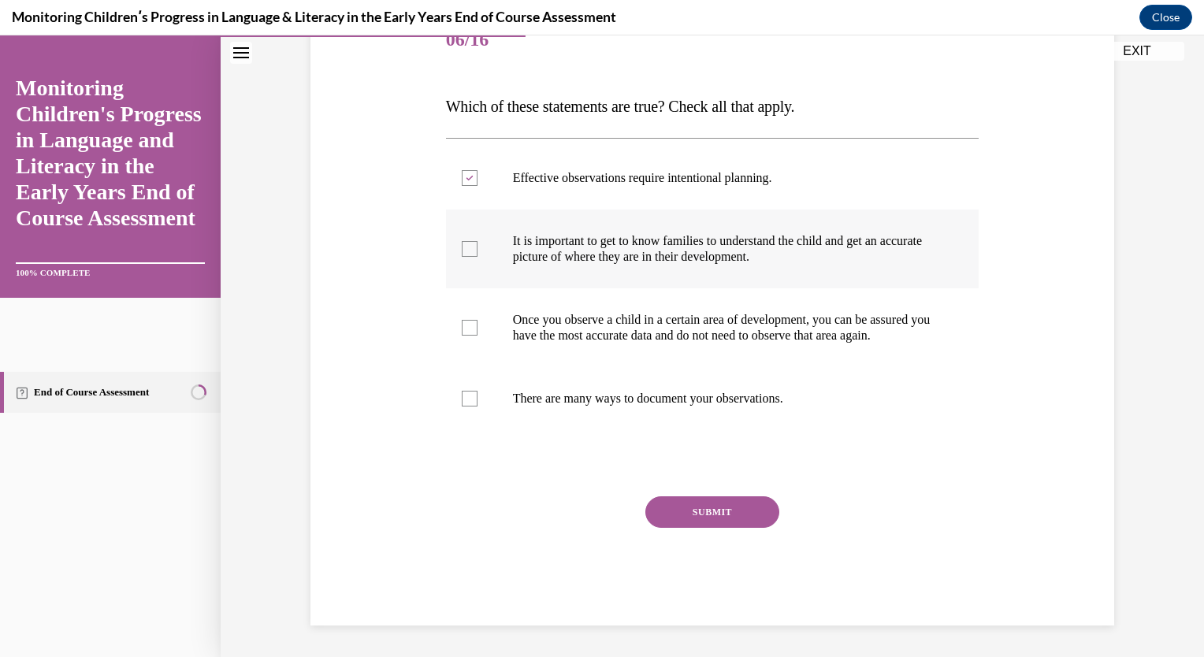
checkbox input "true"
click at [473, 404] on label "There are many ways to document your observations." at bounding box center [713, 398] width 534 height 63
click at [473, 404] on input "There are many ways to document your observations." at bounding box center [470, 399] width 16 height 16
checkbox input "true"
click at [688, 522] on button "SUBMIT" at bounding box center [713, 513] width 134 height 32
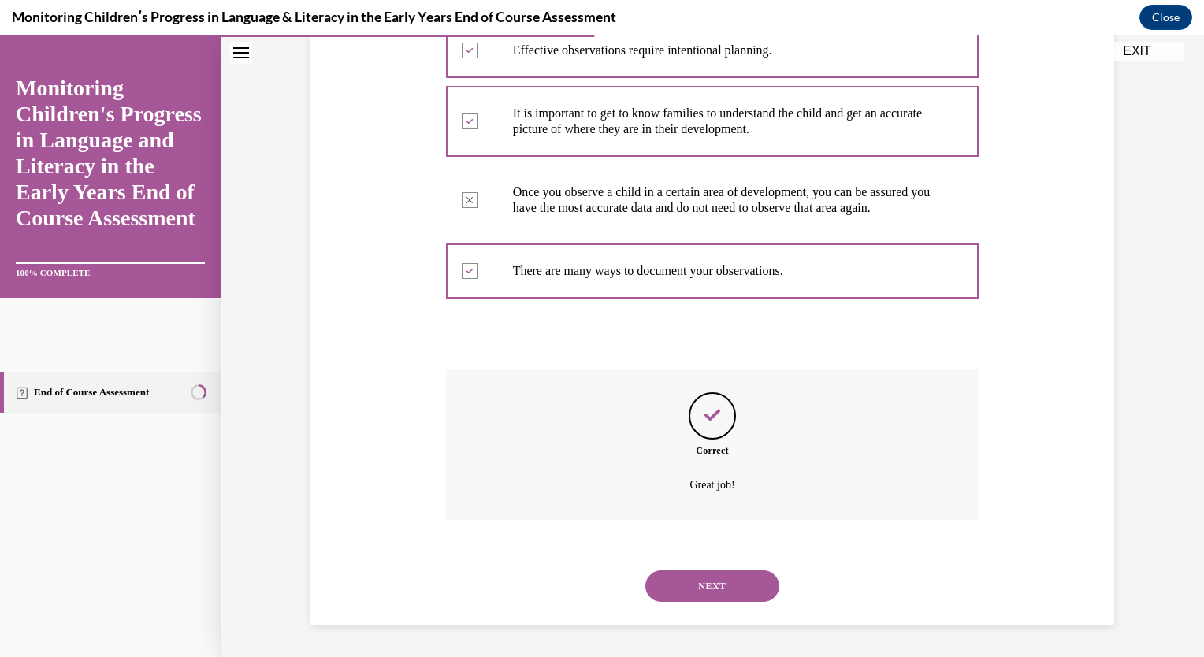
scroll to position [352, 0]
click at [695, 589] on button "NEXT" at bounding box center [713, 587] width 134 height 32
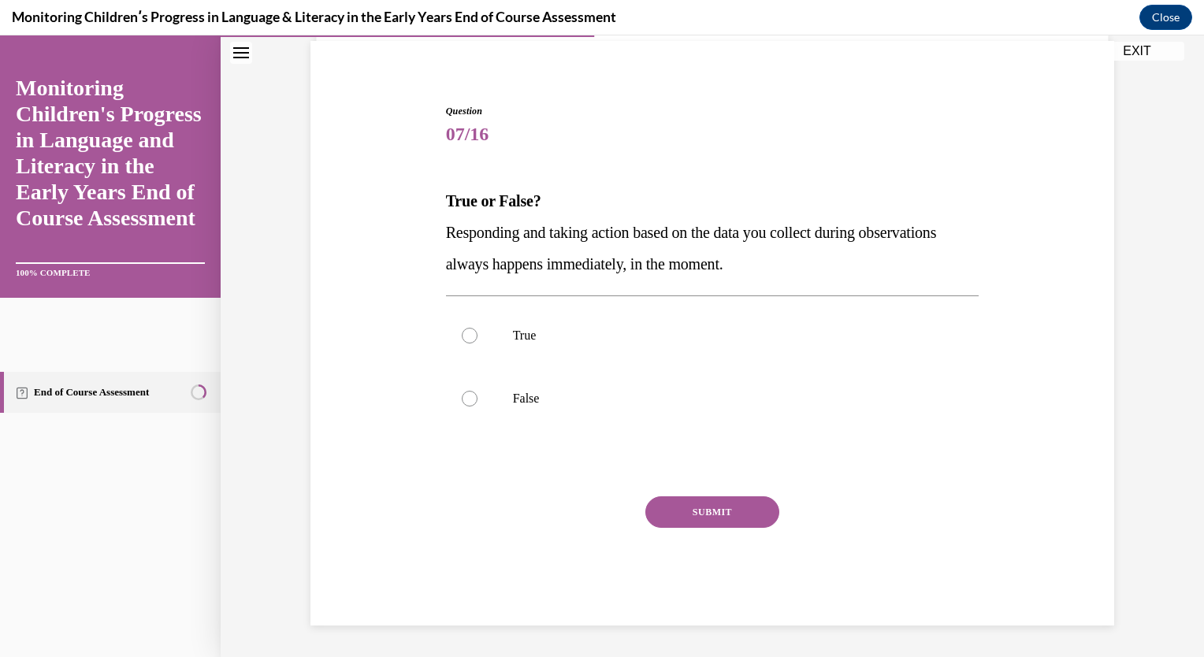
scroll to position [114, 0]
click at [470, 389] on label "False" at bounding box center [713, 399] width 534 height 63
click at [470, 392] on input "False" at bounding box center [470, 400] width 16 height 16
radio input "true"
click at [681, 514] on button "SUBMIT" at bounding box center [713, 513] width 134 height 32
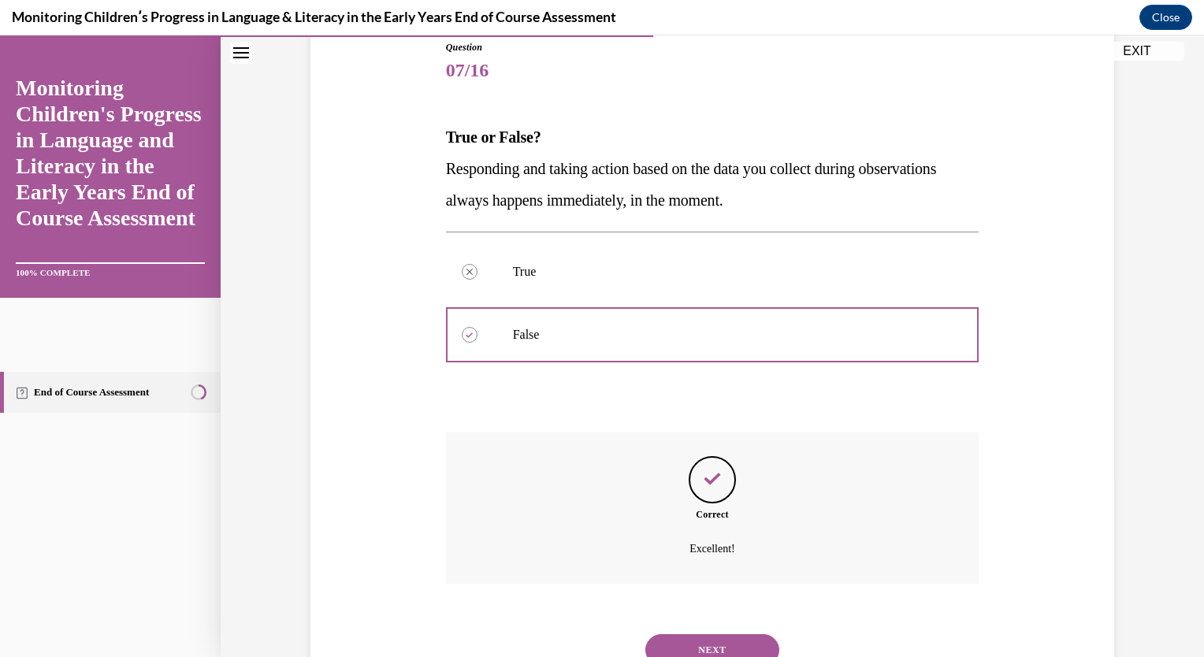
scroll to position [242, 0]
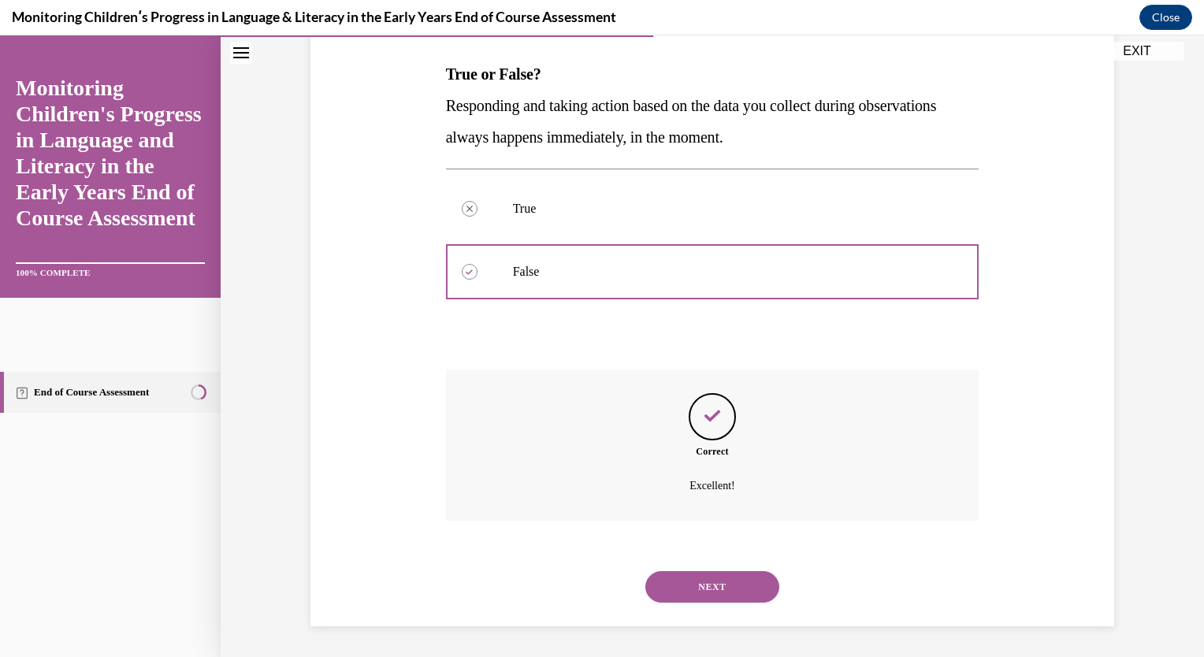
click at [700, 575] on button "NEXT" at bounding box center [713, 587] width 134 height 32
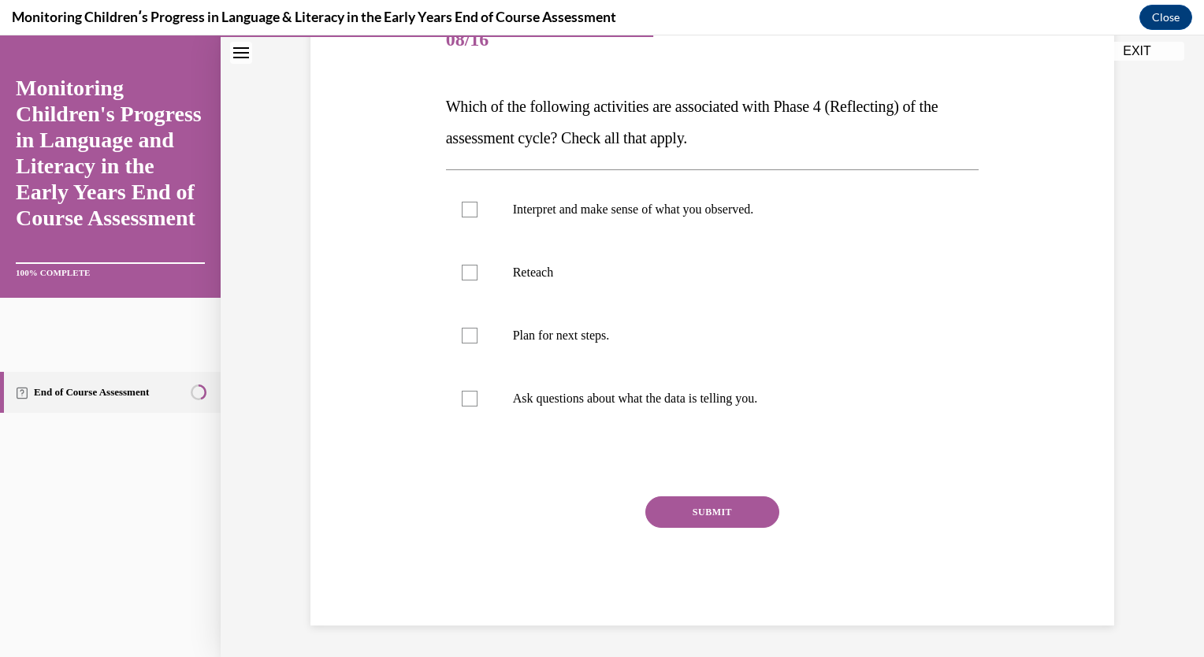
scroll to position [176, 0]
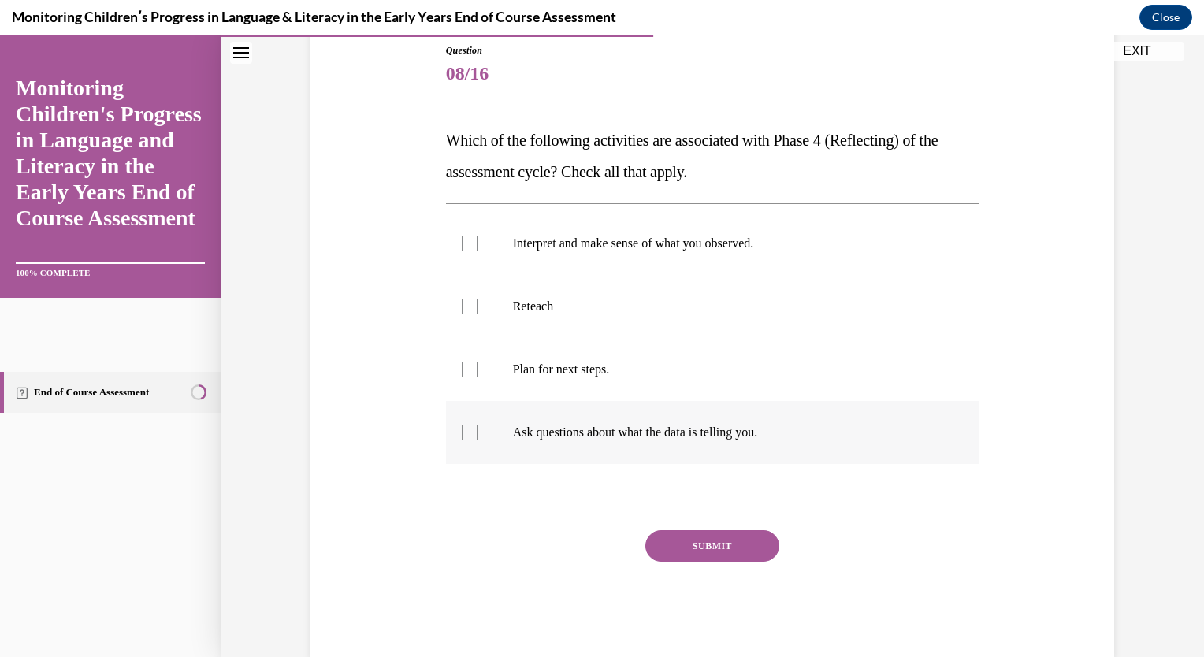
click at [513, 446] on label "Ask questions about what the data is telling you." at bounding box center [713, 432] width 534 height 63
click at [478, 441] on input "Ask questions about what the data is telling you." at bounding box center [470, 433] width 16 height 16
checkbox input "true"
click at [520, 239] on p "Interpret and make sense of what you observed." at bounding box center [726, 244] width 427 height 16
click at [478, 239] on input "Interpret and make sense of what you observed." at bounding box center [470, 244] width 16 height 16
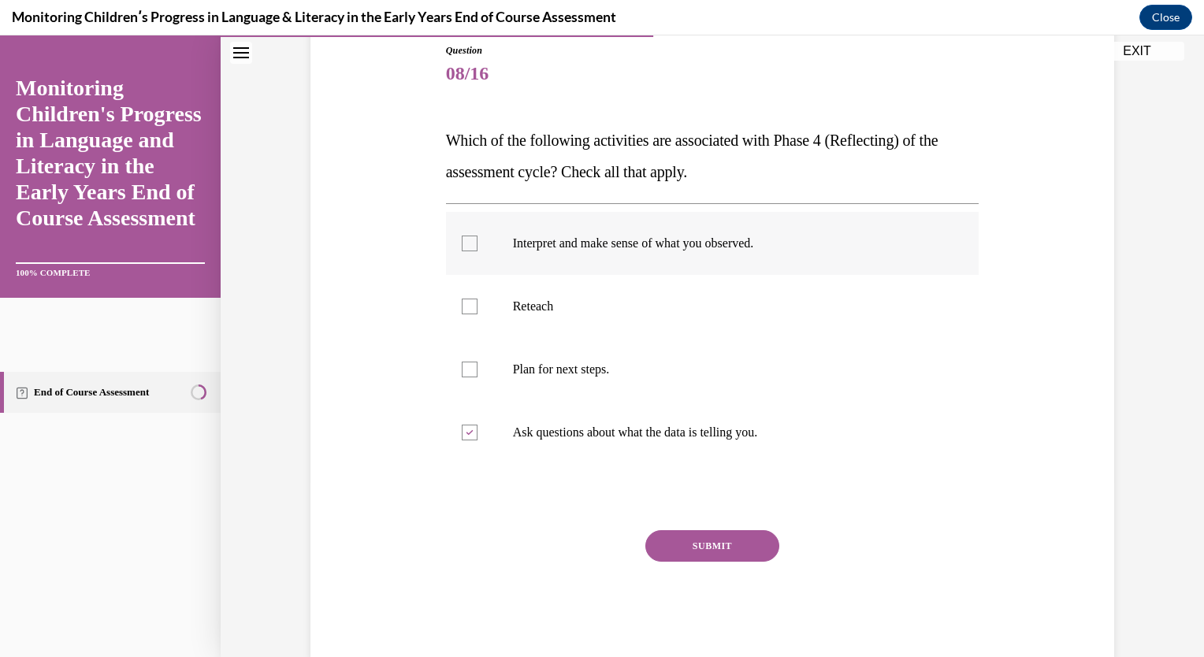
checkbox input "true"
click at [682, 538] on button "SUBMIT" at bounding box center [713, 546] width 134 height 32
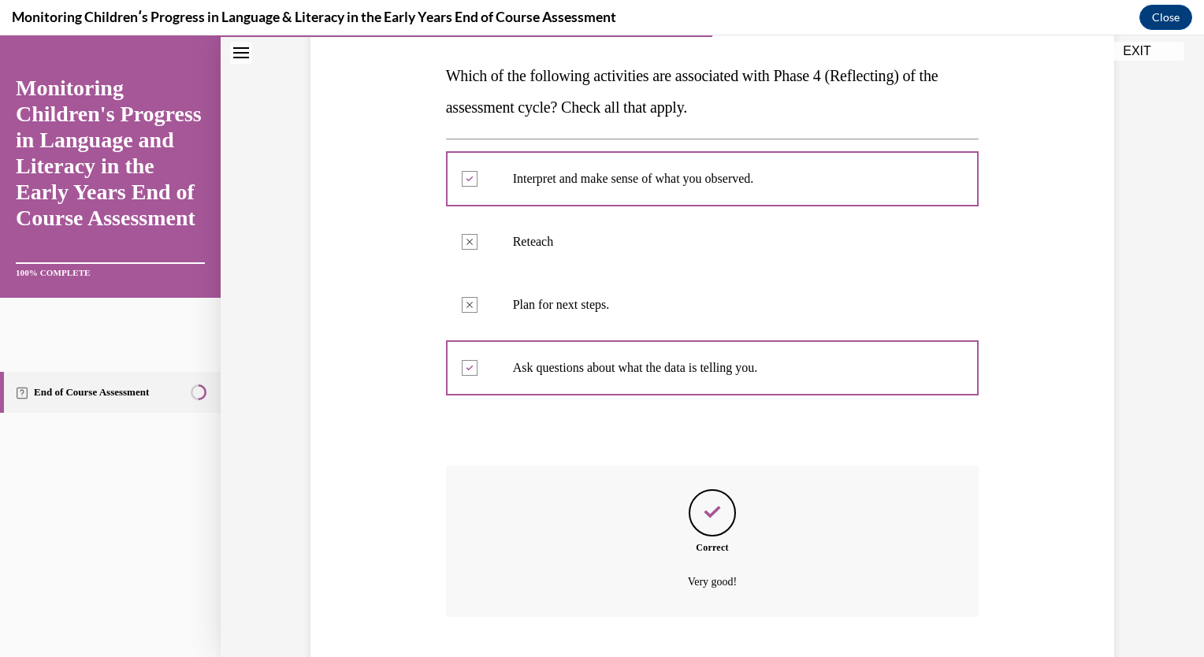
scroll to position [337, 0]
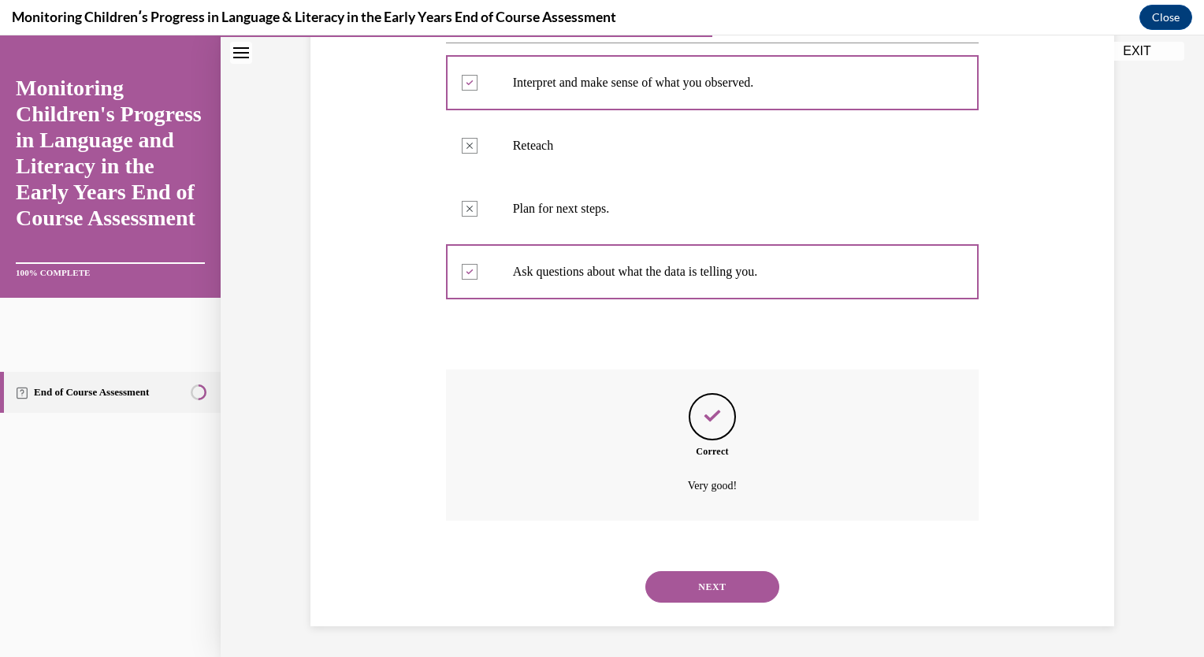
click at [697, 594] on button "NEXT" at bounding box center [713, 587] width 134 height 32
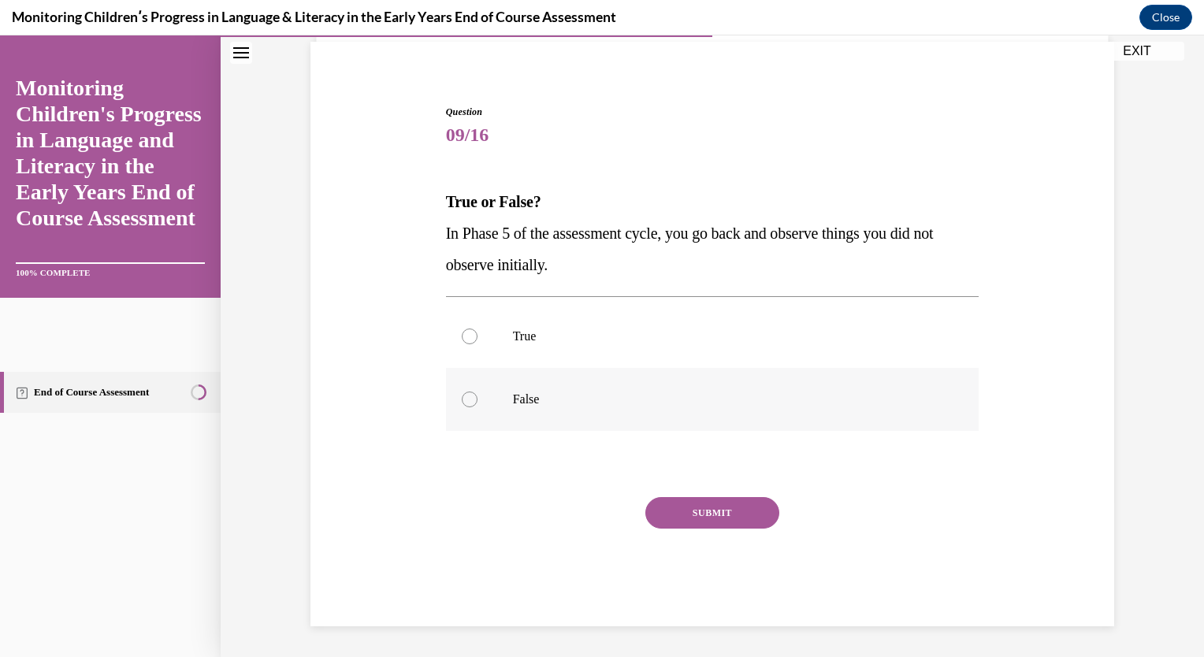
click at [468, 405] on label "False" at bounding box center [713, 399] width 534 height 63
click at [468, 405] on input "False" at bounding box center [470, 400] width 16 height 16
radio input "true"
click at [690, 504] on button "SUBMIT" at bounding box center [713, 513] width 134 height 32
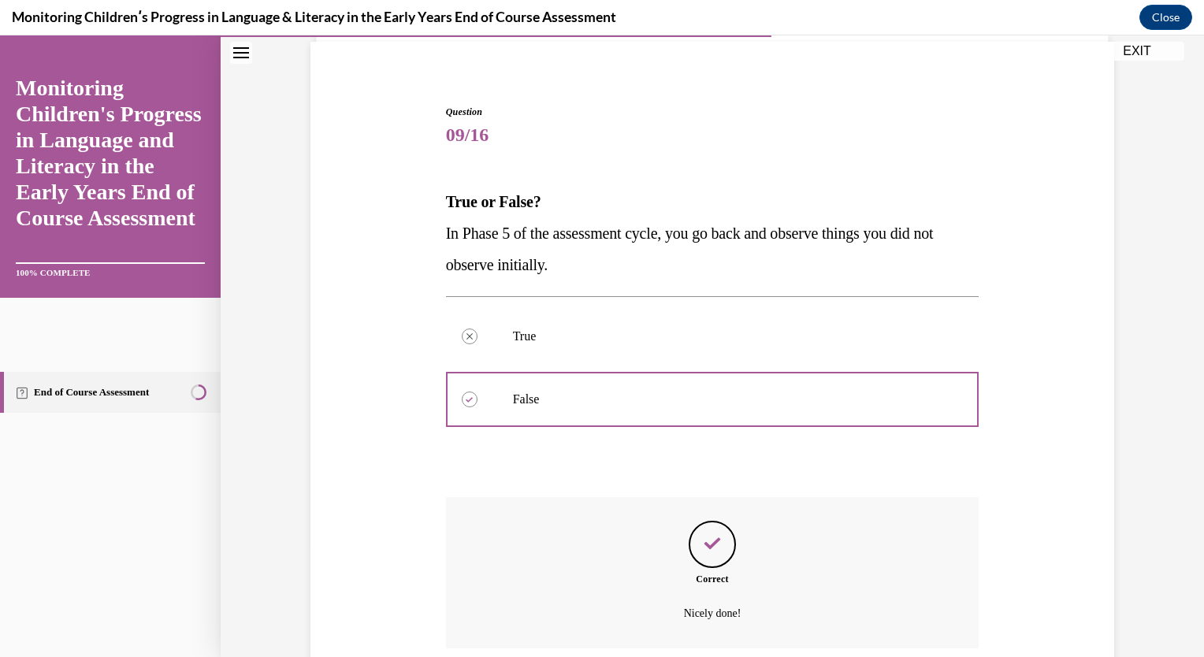
scroll to position [242, 0]
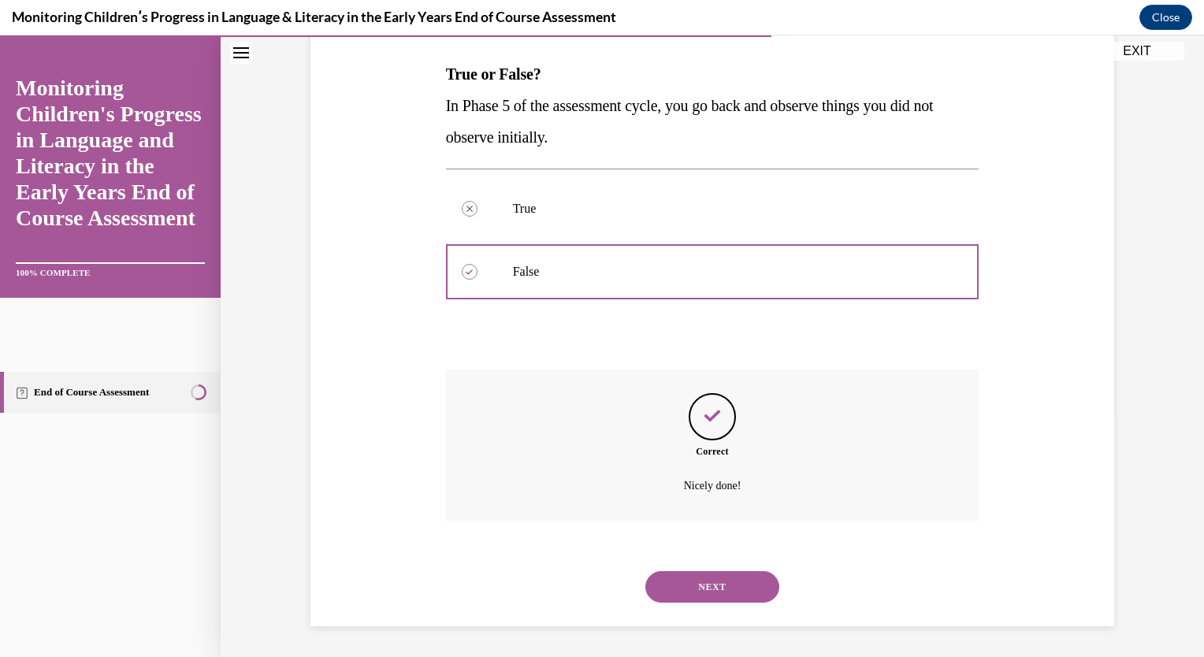
click at [701, 580] on button "NEXT" at bounding box center [713, 587] width 134 height 32
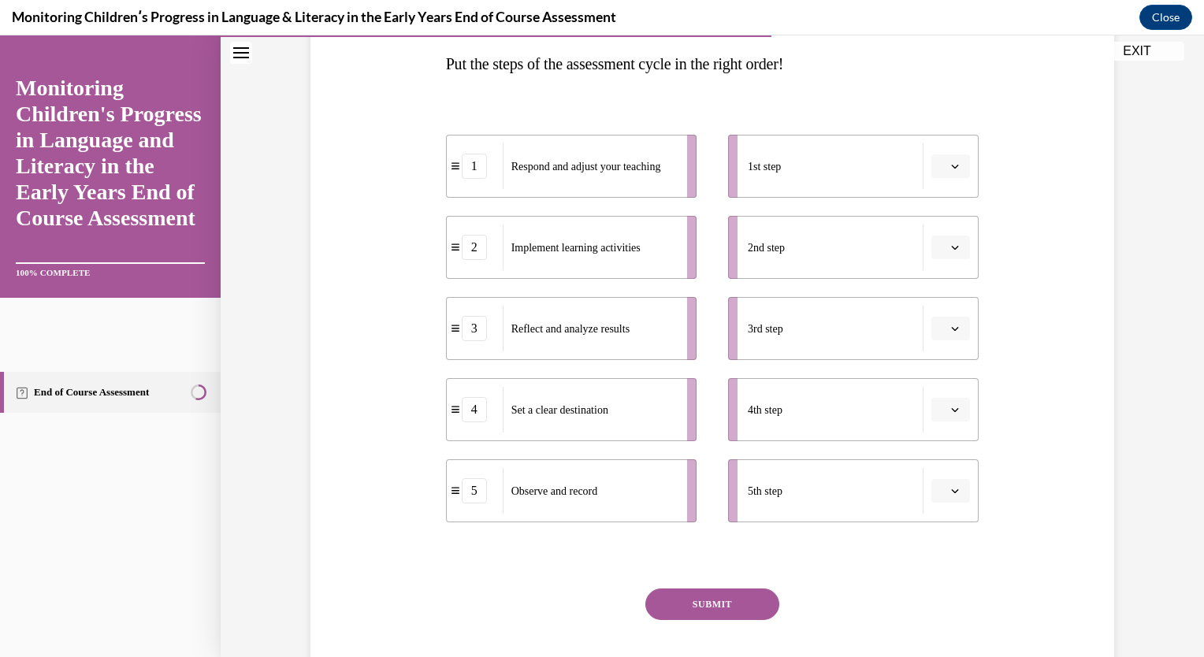
scroll to position [253, 0]
click at [948, 171] on button "button" at bounding box center [951, 166] width 39 height 24
click at [955, 322] on div "4" at bounding box center [943, 327] width 39 height 32
click at [956, 235] on button "button" at bounding box center [951, 247] width 39 height 24
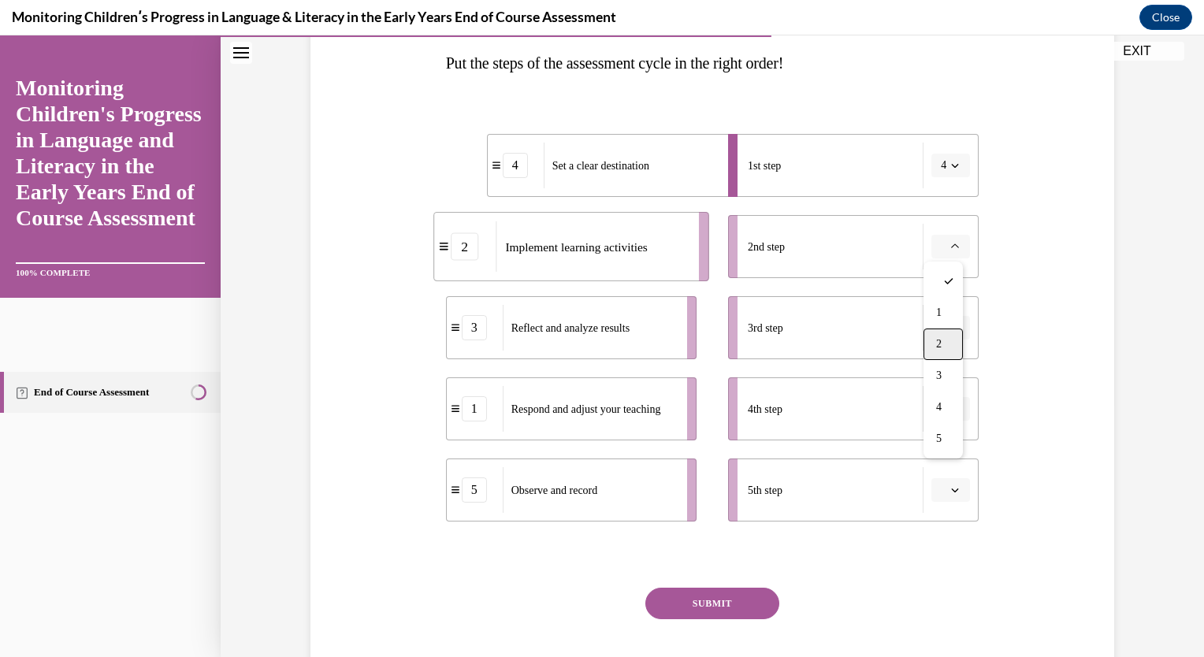
click at [944, 345] on div "2" at bounding box center [943, 345] width 39 height 32
click at [952, 408] on icon "button" at bounding box center [955, 409] width 8 height 8
drag, startPoint x: 952, startPoint y: 408, endPoint x: 951, endPoint y: 323, distance: 85.1
click at [951, 323] on ul "1st step 4 2nd step 2 3rd step 4th step 5th step" at bounding box center [846, 328] width 266 height 388
click at [951, 324] on icon "button" at bounding box center [955, 328] width 8 height 8
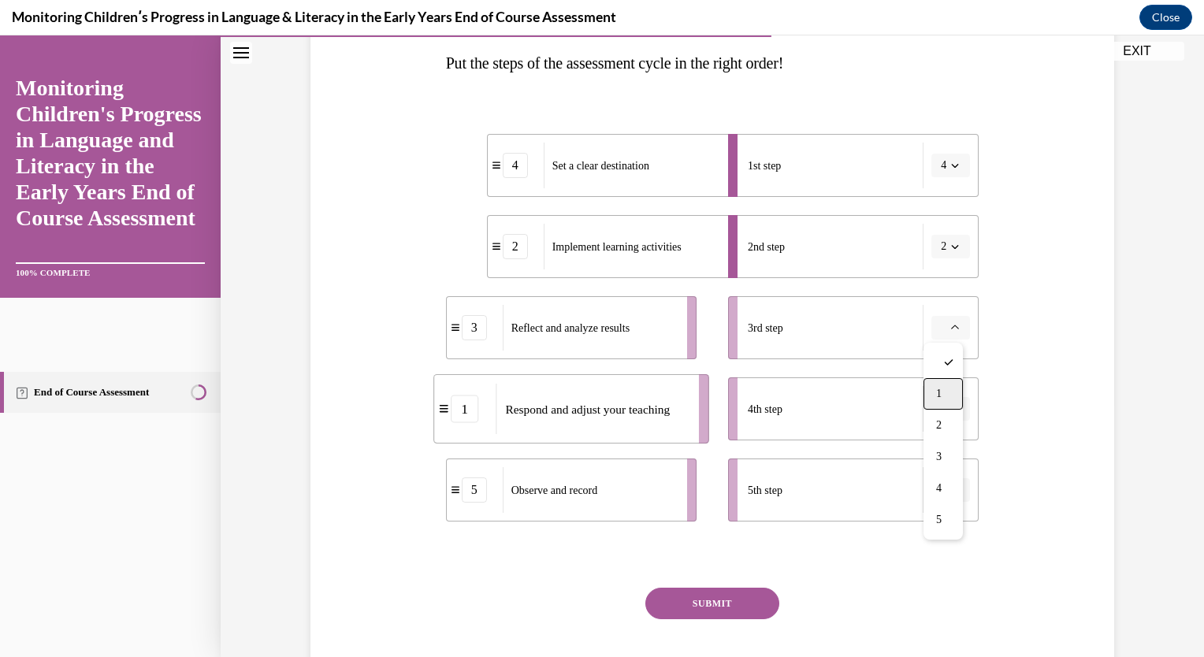
click at [948, 396] on div "1" at bounding box center [943, 394] width 39 height 32
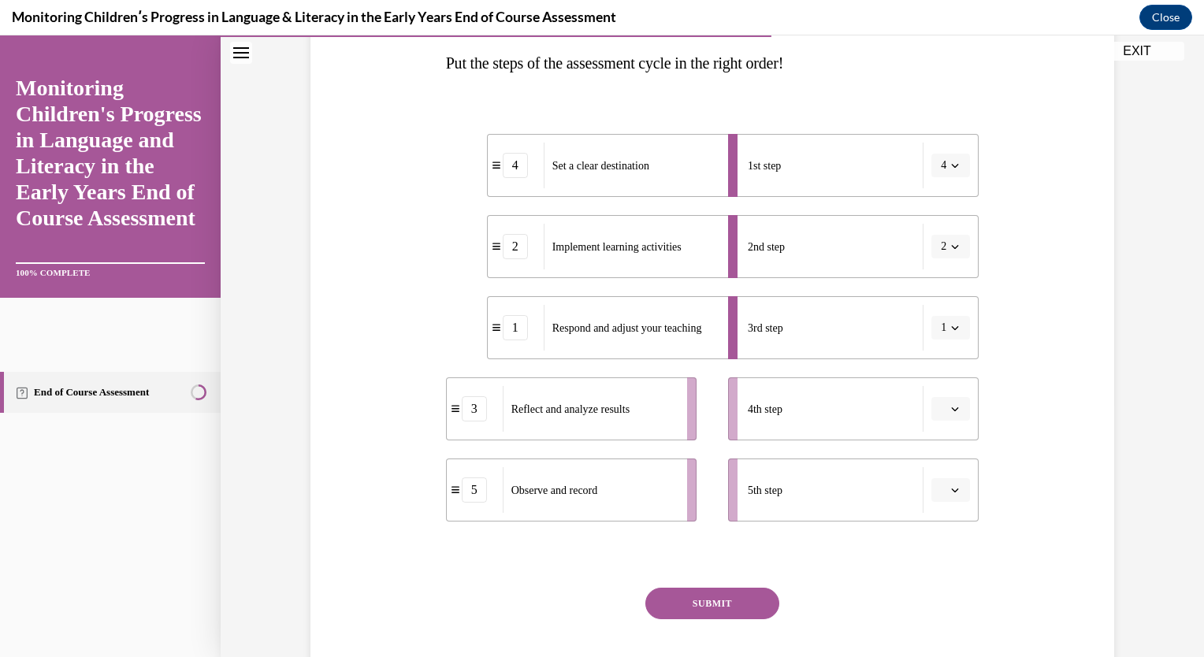
click at [948, 397] on button "button" at bounding box center [951, 409] width 39 height 24
click at [947, 534] on div "3" at bounding box center [943, 539] width 39 height 32
click at [952, 399] on button "3" at bounding box center [951, 409] width 39 height 24
click at [946, 604] on div "5" at bounding box center [940, 602] width 39 height 32
click at [951, 488] on icon "button" at bounding box center [955, 490] width 8 height 8
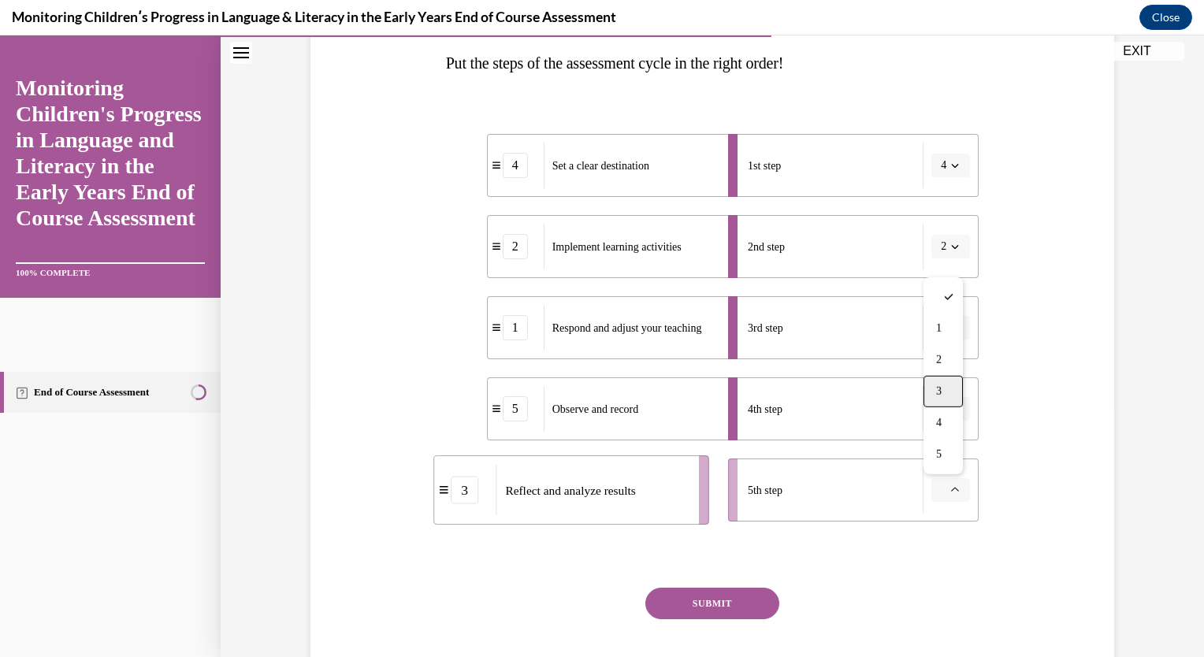
click at [946, 395] on div "3" at bounding box center [943, 392] width 39 height 32
click at [738, 595] on button "SUBMIT" at bounding box center [713, 604] width 134 height 32
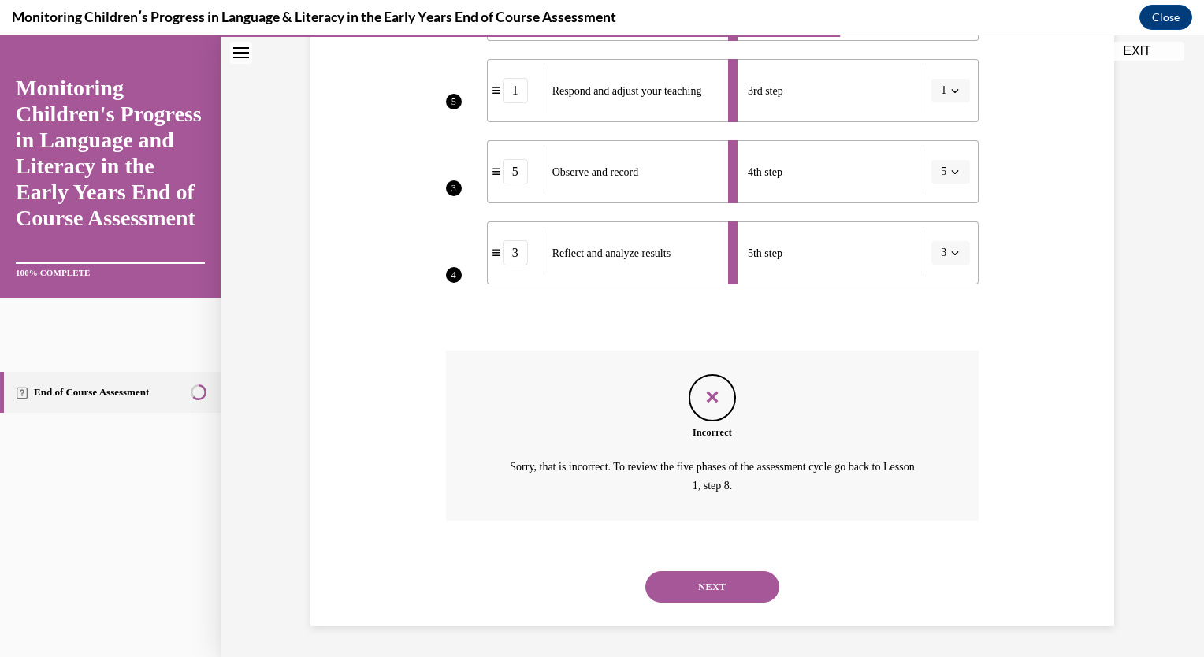
scroll to position [490, 0]
click at [694, 590] on button "NEXT" at bounding box center [713, 587] width 134 height 32
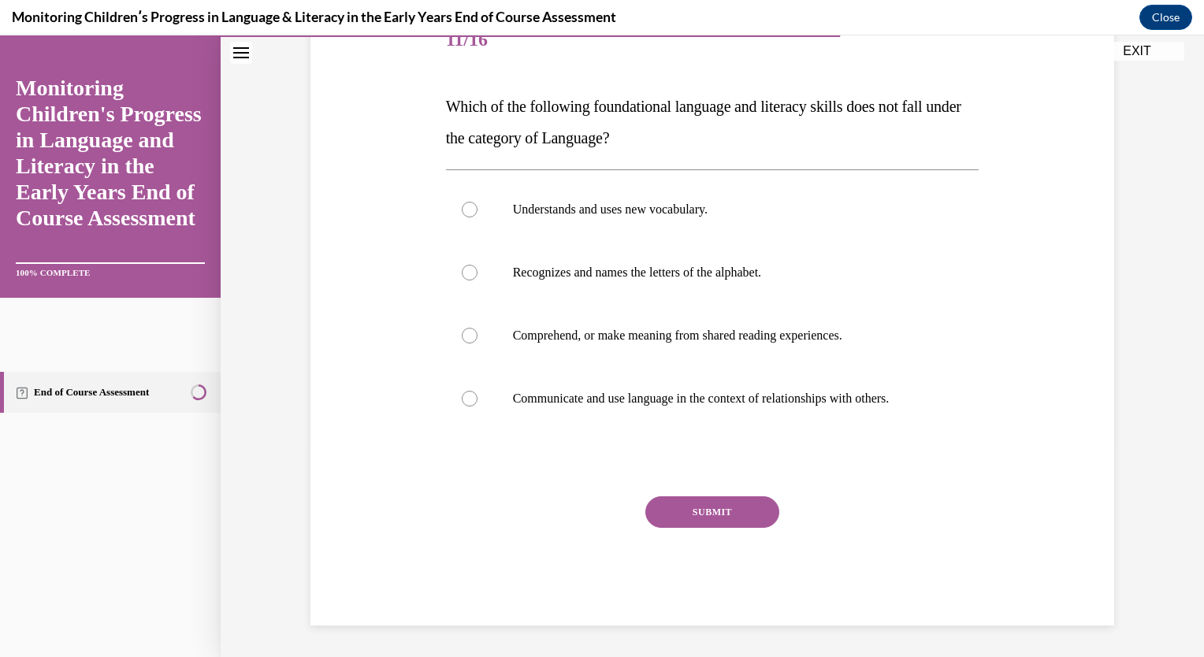
scroll to position [176, 0]
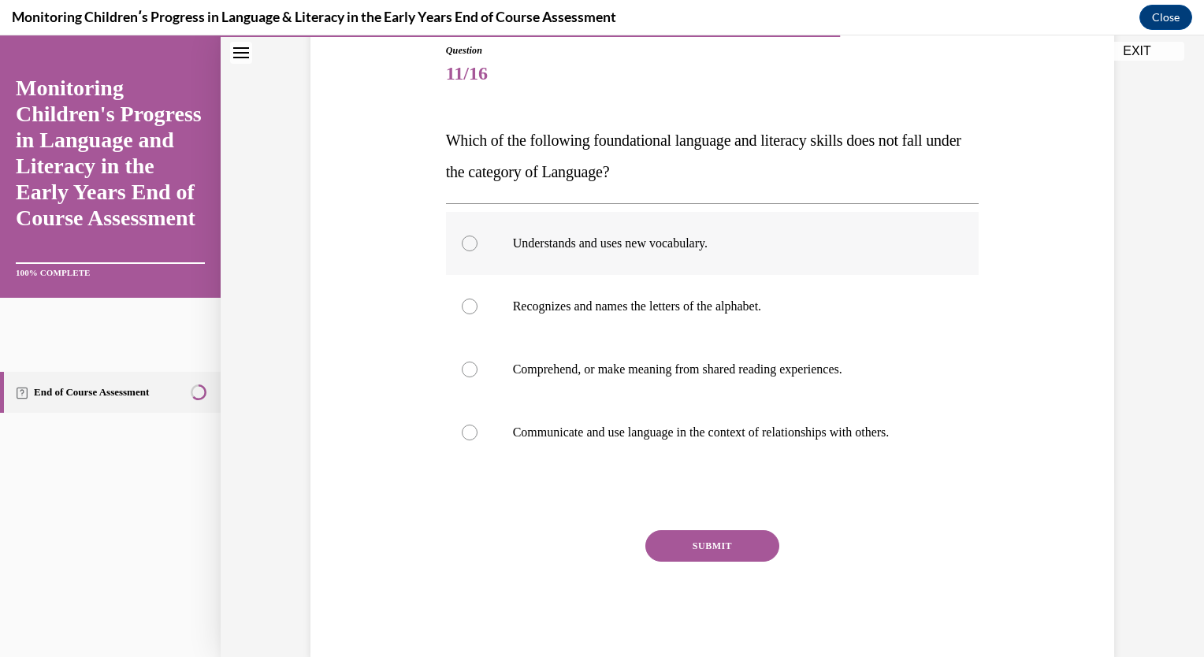
click at [530, 238] on p "Understands and uses new vocabulary." at bounding box center [726, 244] width 427 height 16
click at [478, 238] on input "Understands and uses new vocabulary." at bounding box center [470, 244] width 16 height 16
radio input "true"
click at [530, 238] on p "Understands and uses new vocabulary." at bounding box center [726, 244] width 427 height 16
click at [478, 238] on input "Understands and uses new vocabulary." at bounding box center [470, 244] width 16 height 16
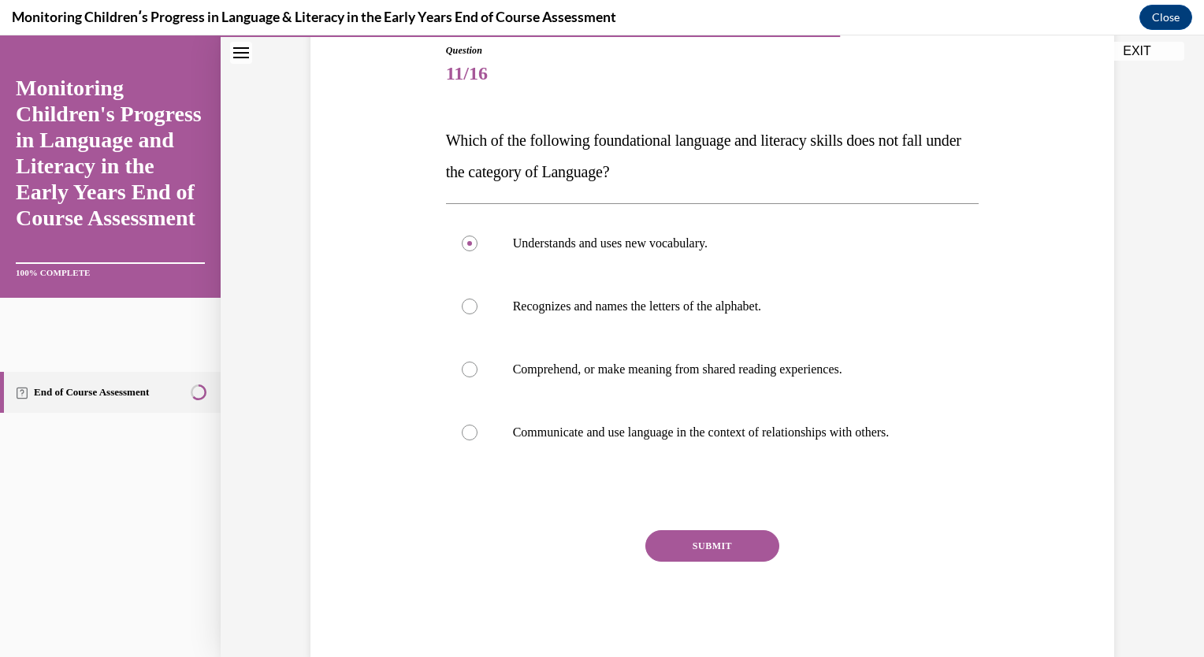
click at [434, 395] on div "Question 11/16 Which of the following foundational language and literacy skills…" at bounding box center [713, 328] width 812 height 664
click at [453, 301] on label "Recognizes and names the letters of the alphabet." at bounding box center [713, 306] width 534 height 63
click at [462, 301] on input "Recognizes and names the letters of the alphabet." at bounding box center [470, 307] width 16 height 16
radio input "true"
click at [709, 544] on button "SUBMIT" at bounding box center [713, 546] width 134 height 32
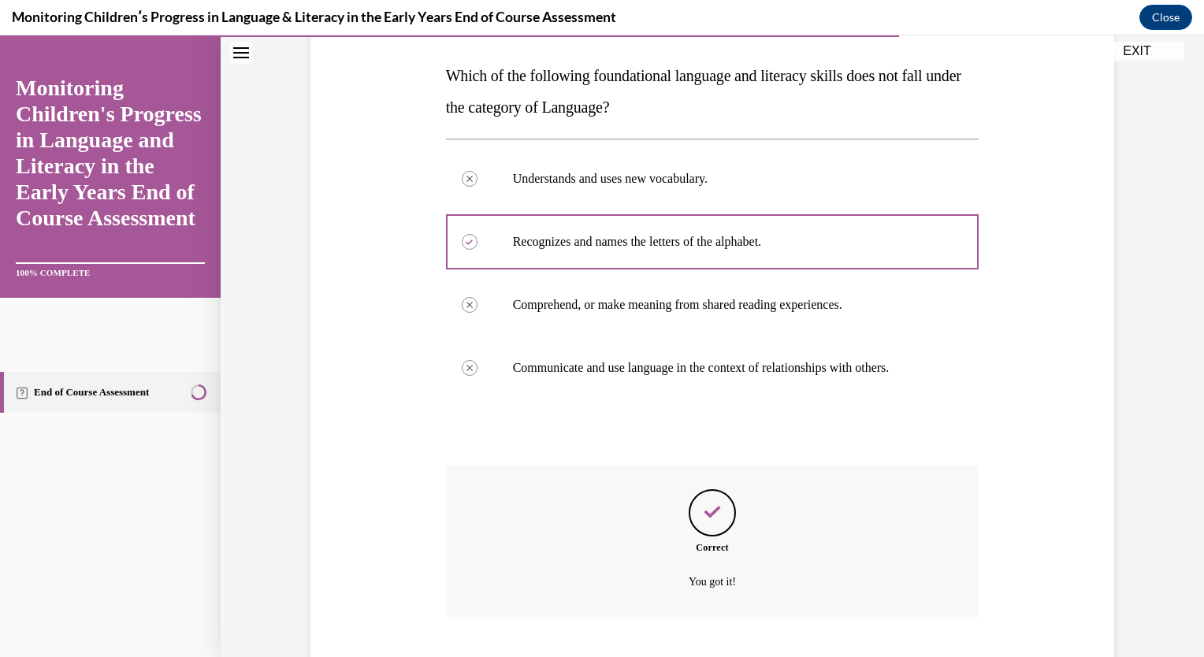
scroll to position [337, 0]
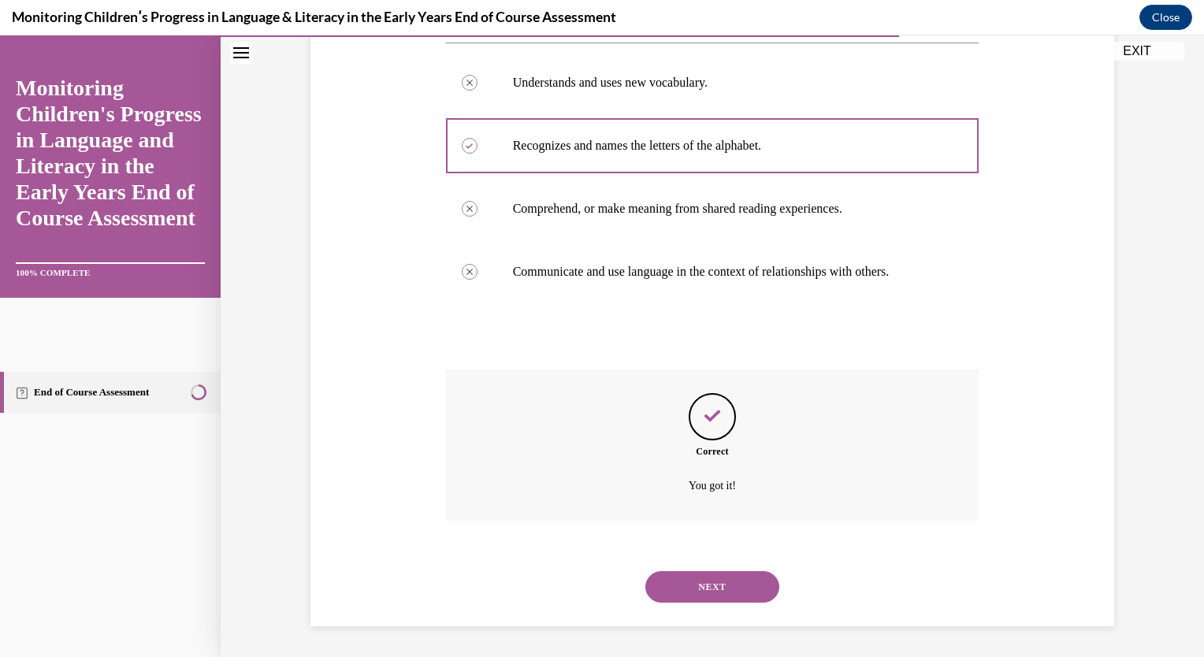
click at [712, 575] on button "NEXT" at bounding box center [713, 587] width 134 height 32
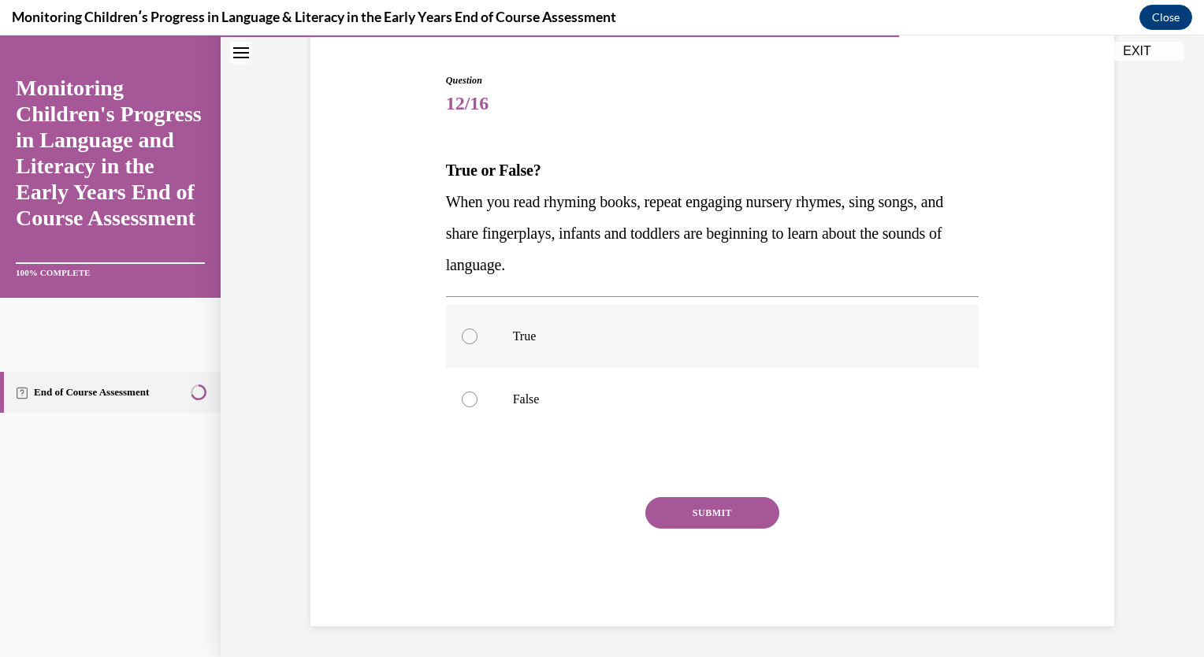
click at [511, 348] on label "True" at bounding box center [713, 336] width 534 height 63
click at [478, 344] on input "True" at bounding box center [470, 337] width 16 height 16
radio input "true"
click at [684, 511] on button "SUBMIT" at bounding box center [713, 513] width 134 height 32
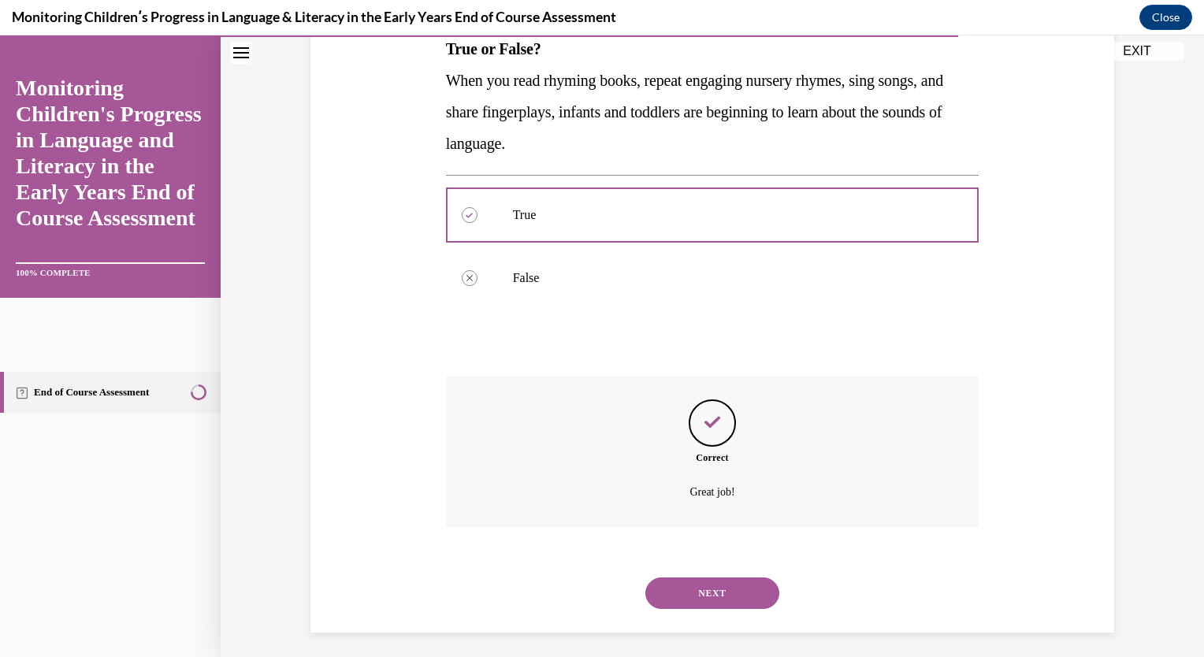
scroll to position [274, 0]
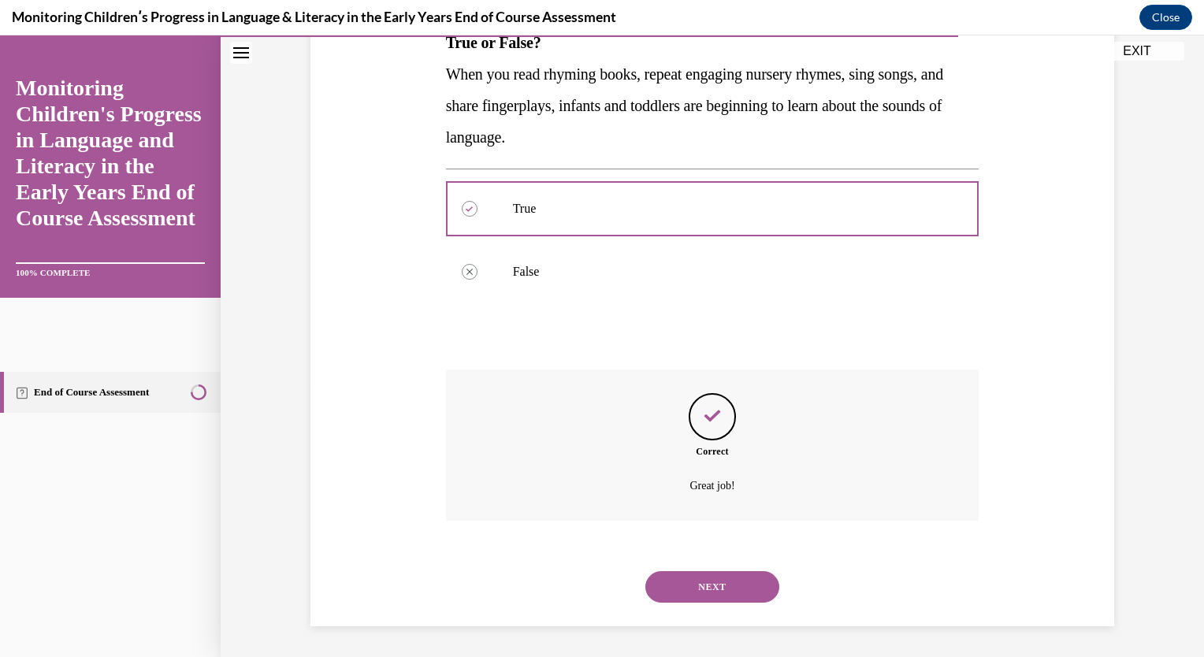
click at [694, 585] on button "NEXT" at bounding box center [713, 587] width 134 height 32
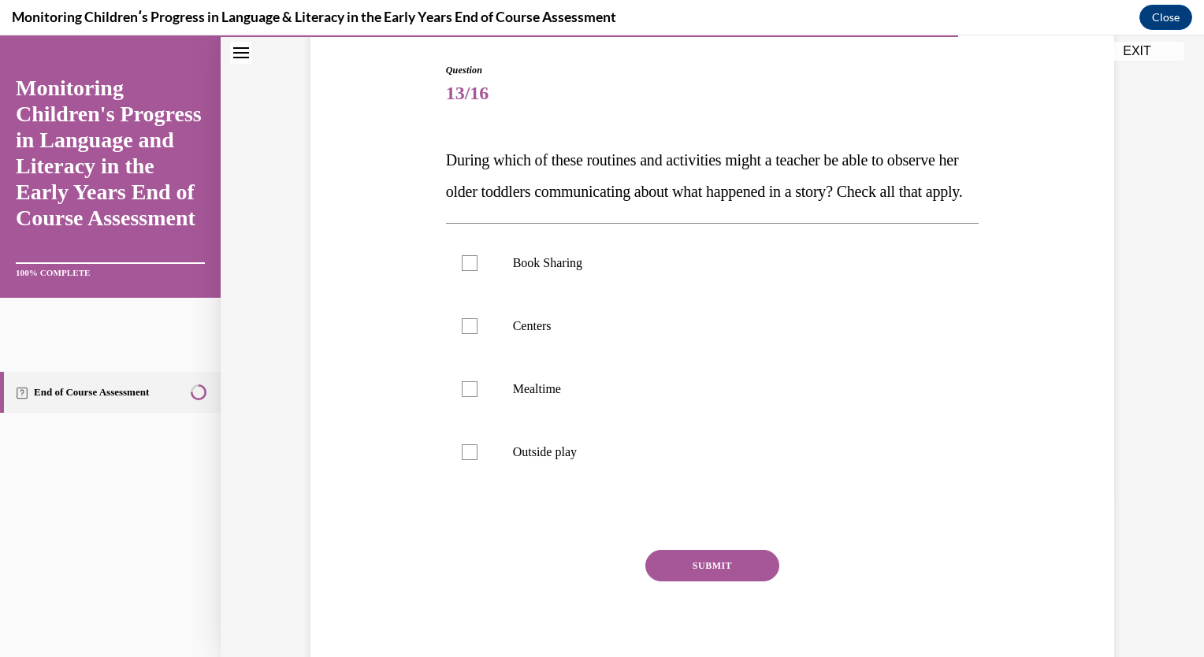
scroll to position [157, 0]
click at [462, 460] on div at bounding box center [470, 452] width 16 height 16
click at [462, 460] on input "Outside play" at bounding box center [470, 452] width 16 height 16
checkbox input "true"
click at [470, 396] on div at bounding box center [470, 389] width 16 height 16
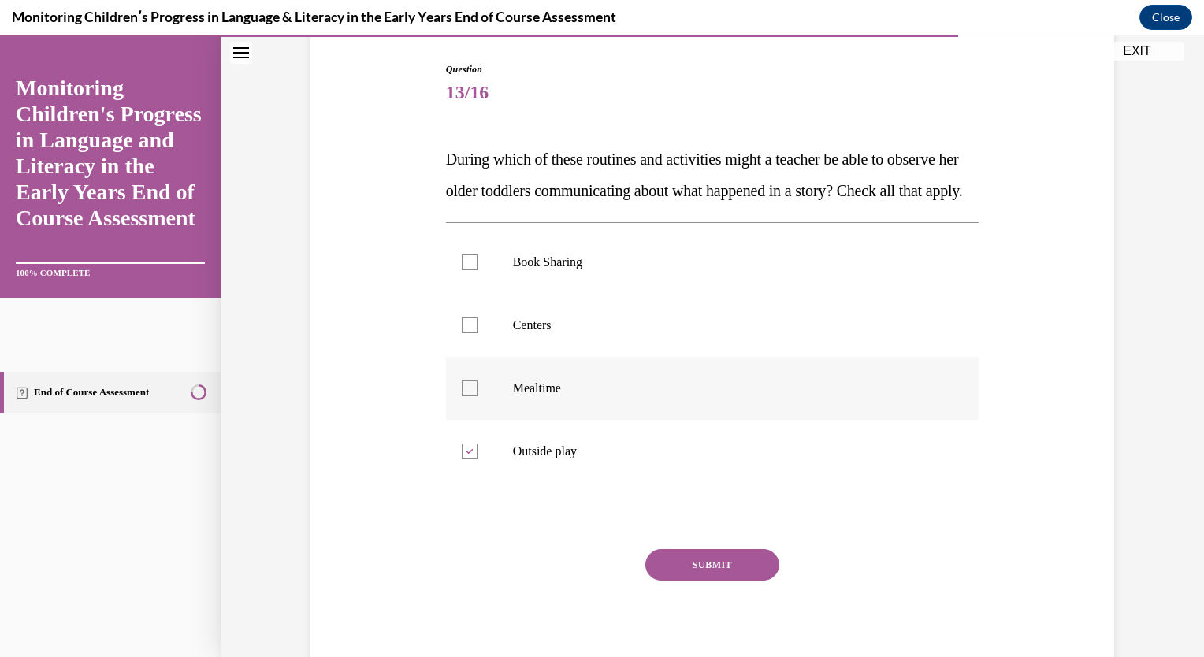
click at [470, 396] on input "Mealtime" at bounding box center [470, 389] width 16 height 16
checkbox input "true"
click at [468, 333] on div at bounding box center [470, 326] width 16 height 16
click at [468, 333] on input "Centers" at bounding box center [470, 326] width 16 height 16
checkbox input "true"
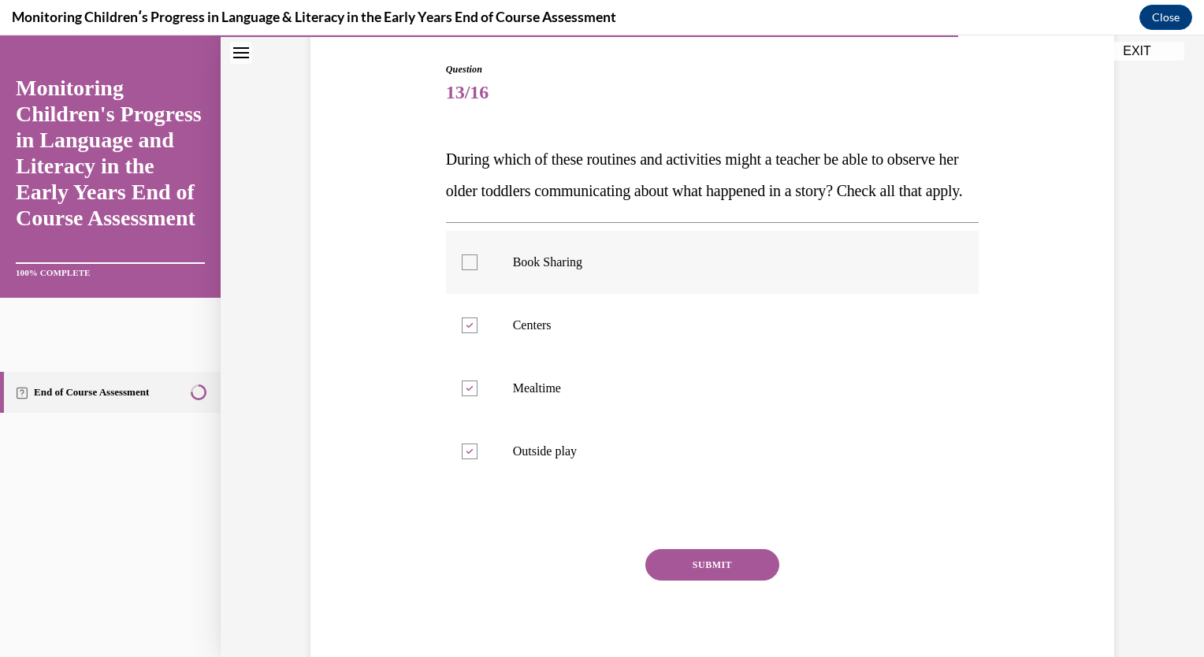
click at [463, 270] on div at bounding box center [470, 263] width 16 height 16
click at [463, 270] on input "Book Sharing" at bounding box center [470, 263] width 16 height 16
checkbox input "true"
click at [667, 581] on button "SUBMIT" at bounding box center [713, 565] width 134 height 32
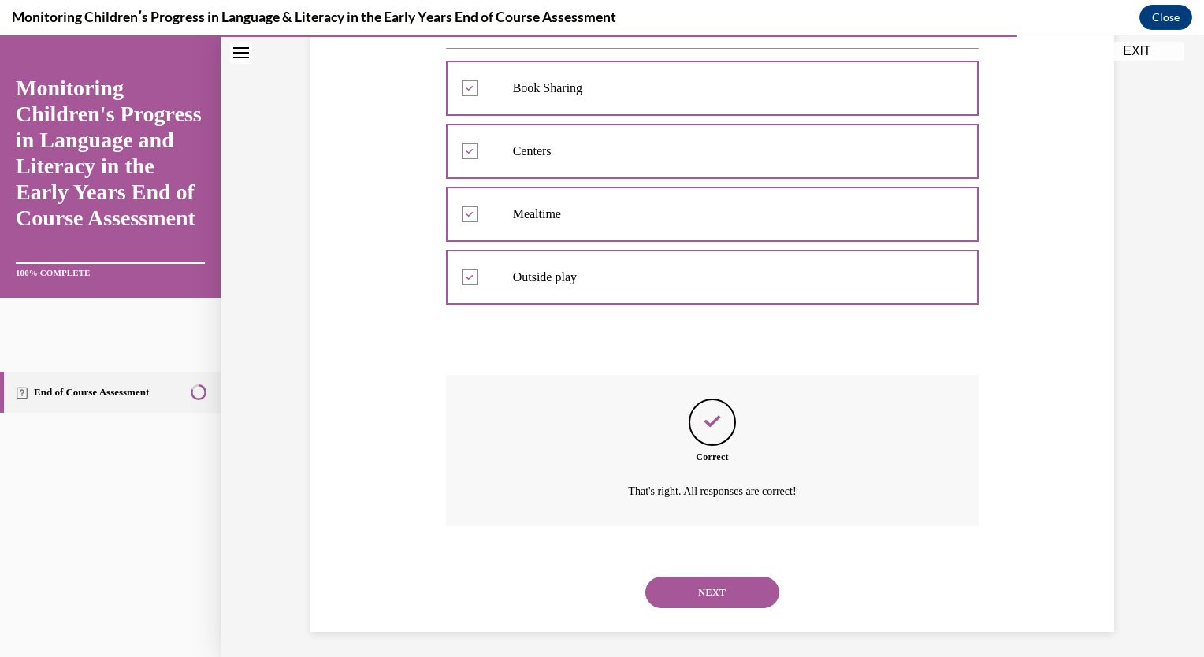
scroll to position [368, 0]
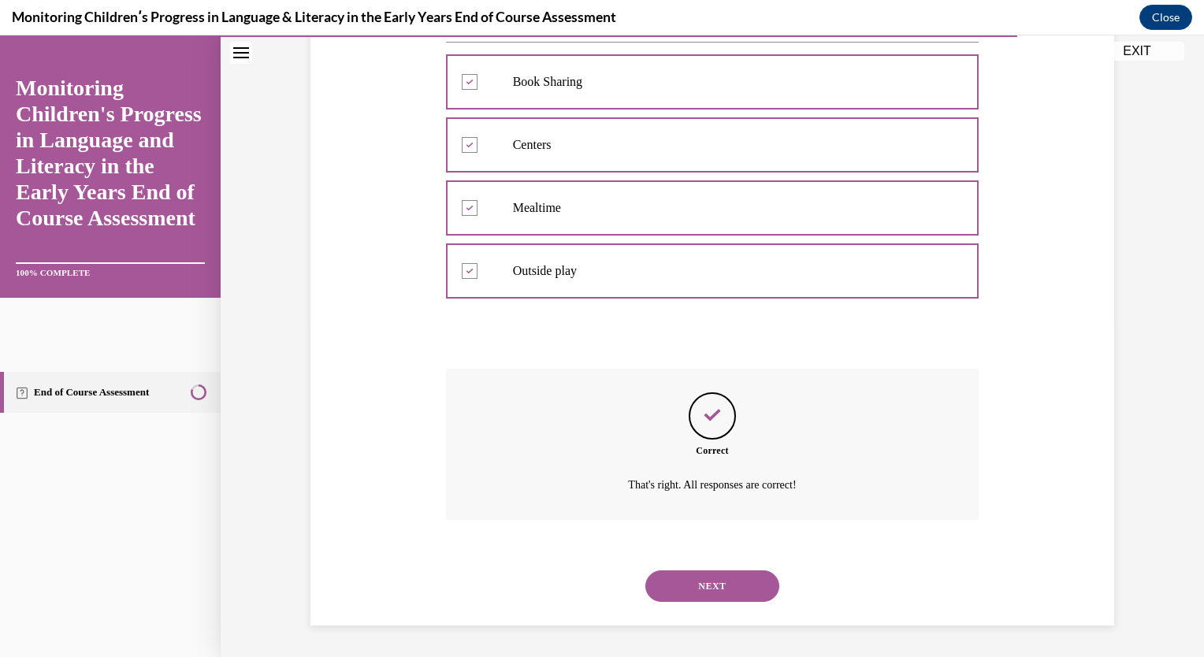
click at [667, 582] on button "NEXT" at bounding box center [713, 587] width 134 height 32
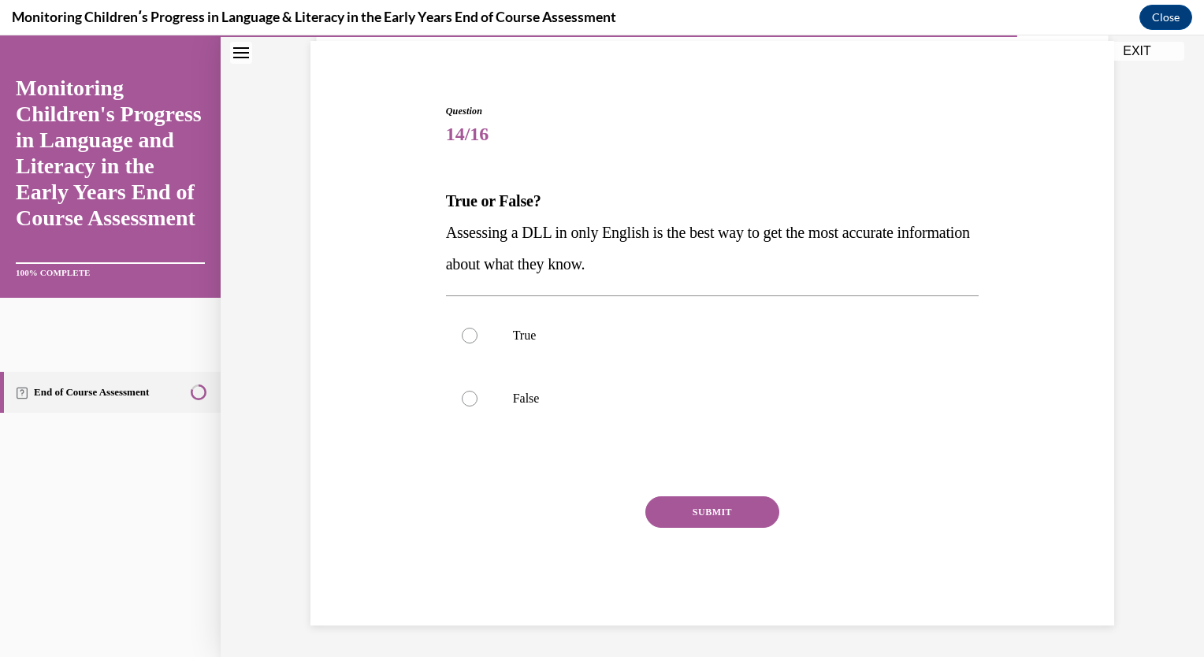
scroll to position [114, 0]
click at [530, 389] on label "False" at bounding box center [713, 399] width 534 height 63
click at [478, 392] on input "False" at bounding box center [470, 400] width 16 height 16
radio input "true"
click at [684, 504] on button "SUBMIT" at bounding box center [713, 513] width 134 height 32
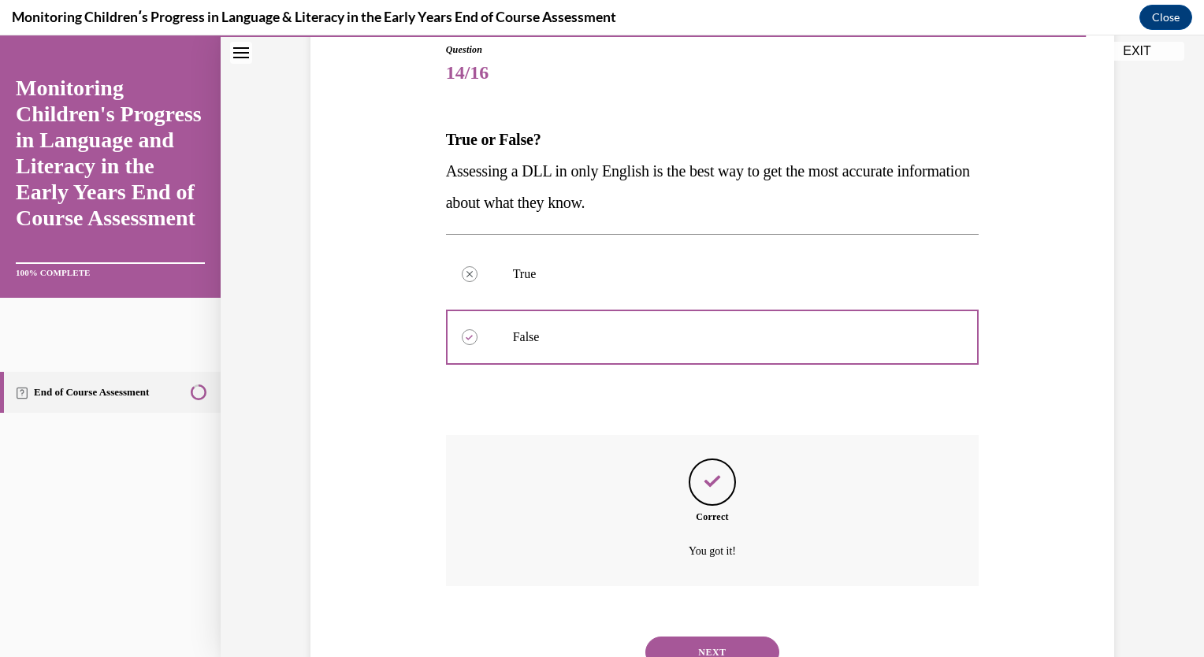
scroll to position [242, 0]
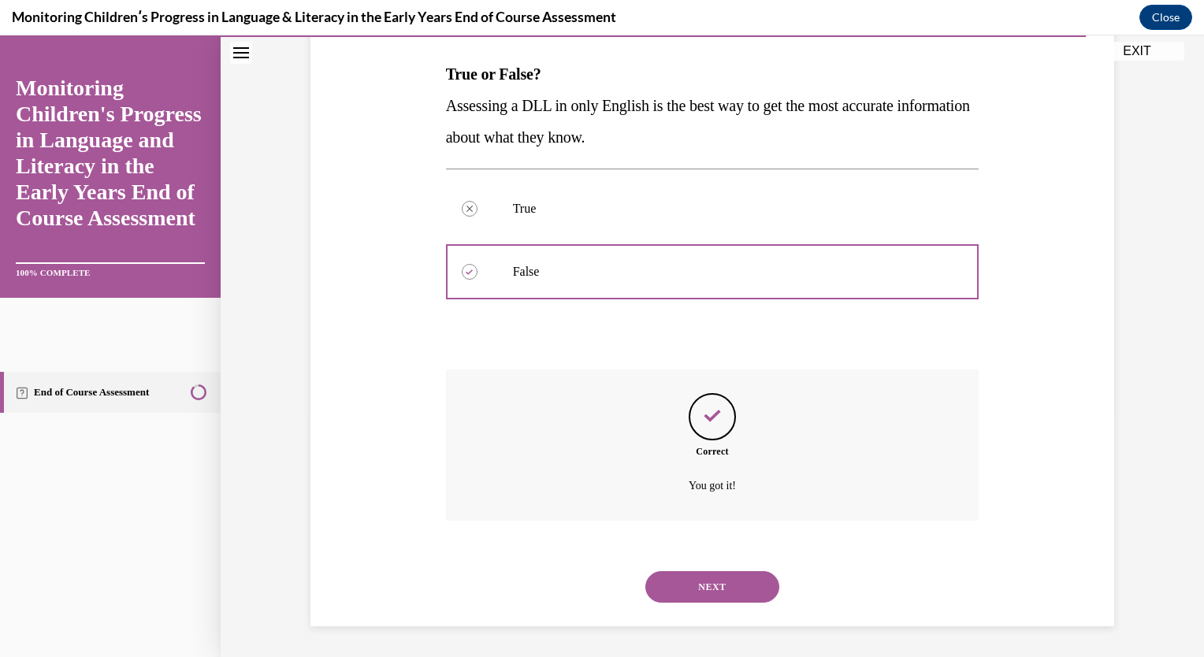
click at [694, 586] on button "NEXT" at bounding box center [713, 587] width 134 height 32
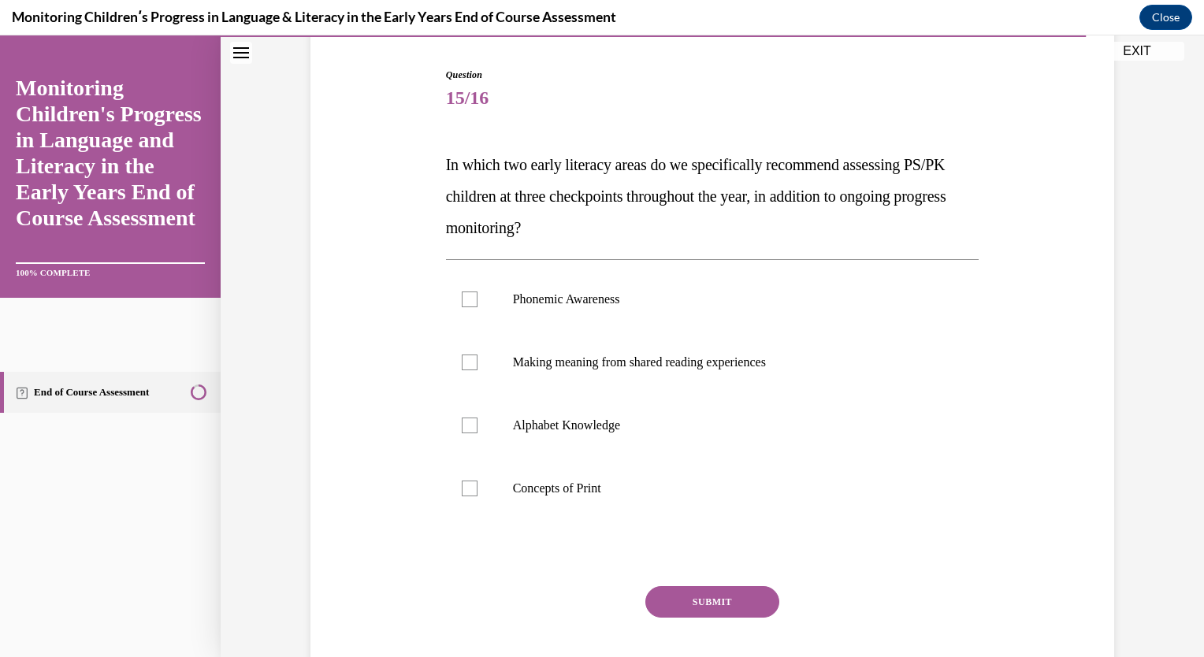
scroll to position [163, 0]
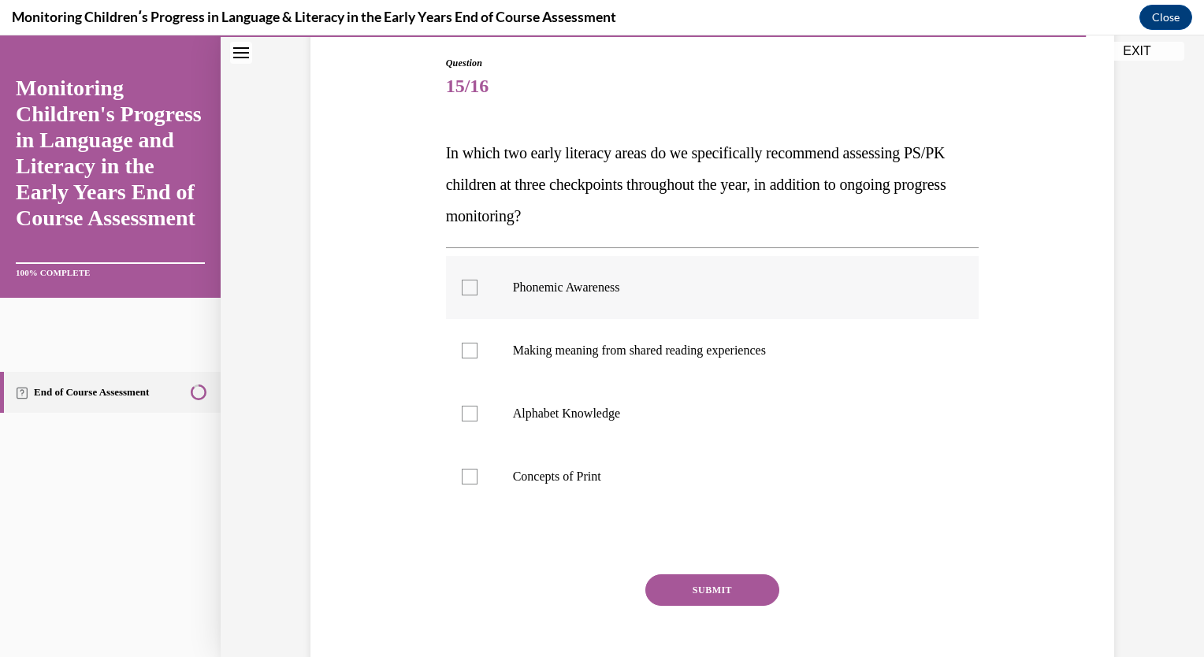
click at [578, 276] on label "Phonemic Awareness" at bounding box center [713, 287] width 534 height 63
click at [478, 280] on input "Phonemic Awareness" at bounding box center [470, 288] width 16 height 16
checkbox input "true"
click at [568, 414] on p "Alphabet Knowledge" at bounding box center [726, 414] width 427 height 16
click at [478, 414] on input "Alphabet Knowledge" at bounding box center [470, 414] width 16 height 16
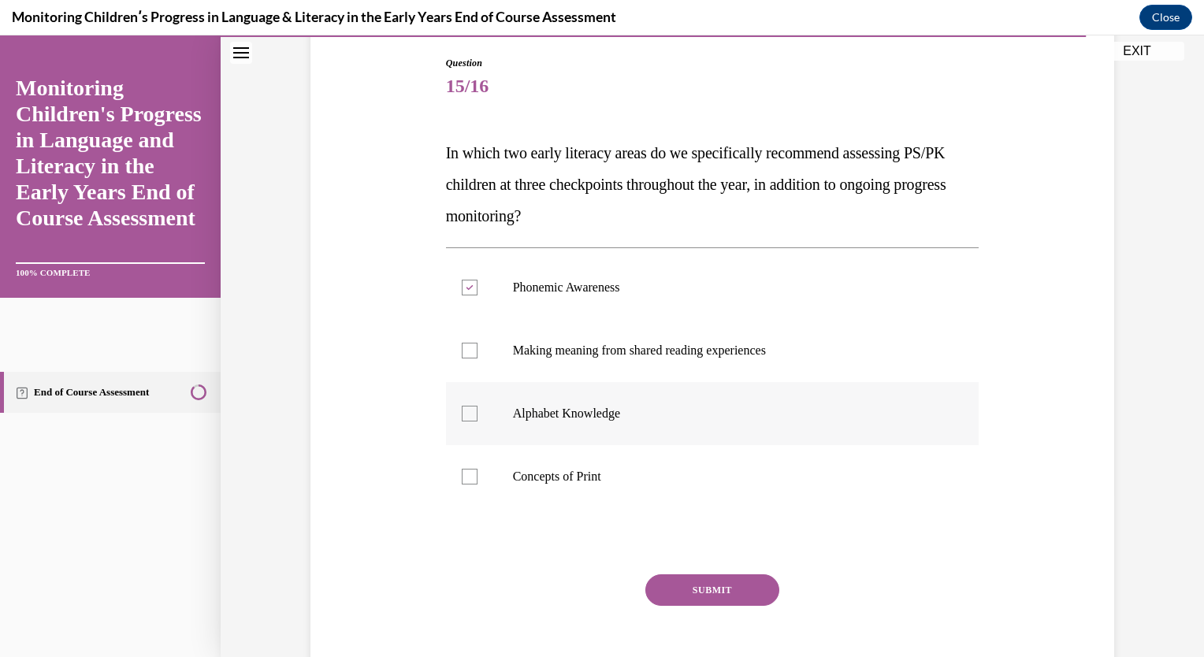
checkbox input "true"
click at [714, 597] on button "SUBMIT" at bounding box center [713, 591] width 134 height 32
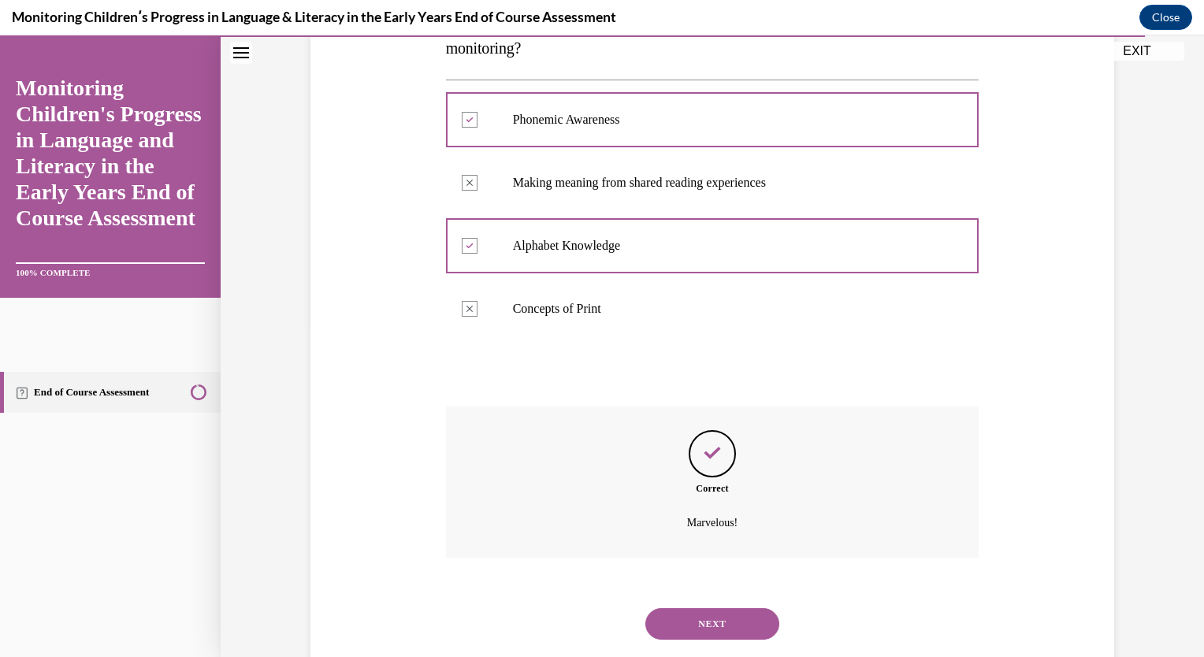
scroll to position [368, 0]
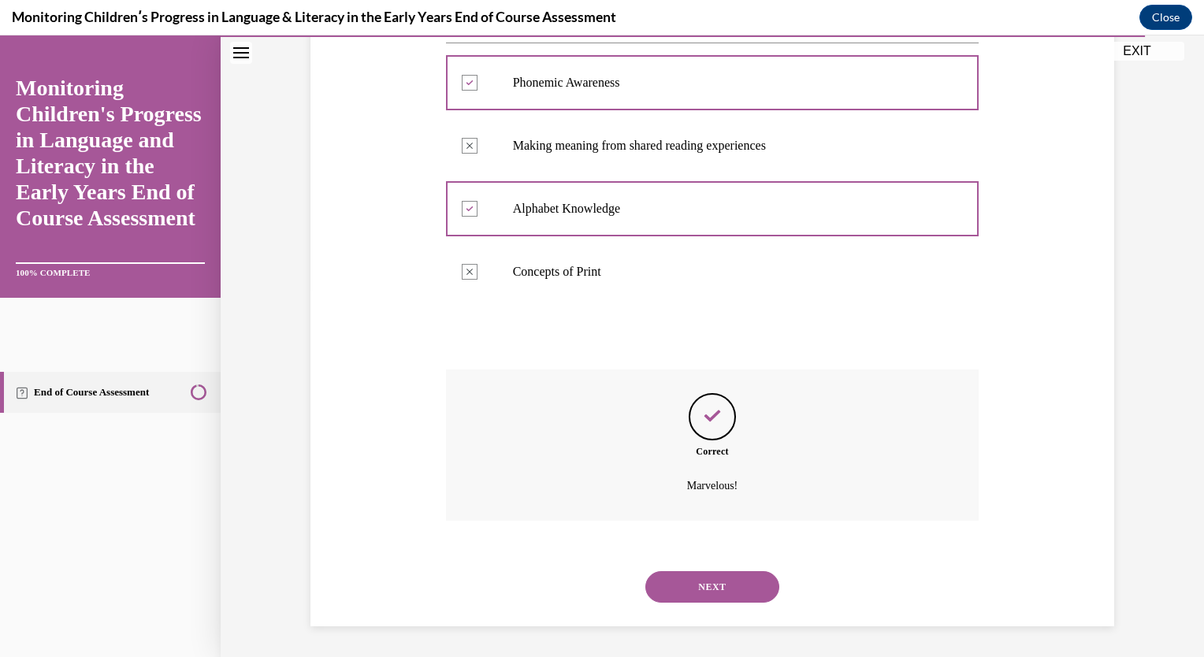
click at [713, 594] on button "NEXT" at bounding box center [713, 587] width 134 height 32
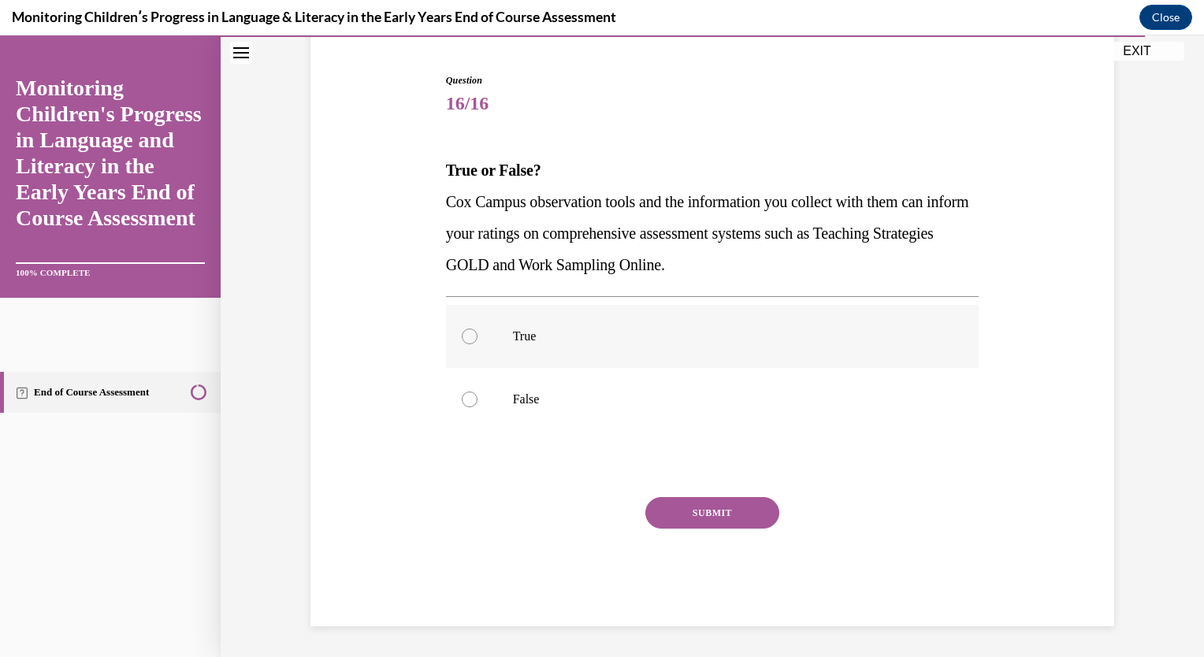
click at [536, 359] on label "True" at bounding box center [713, 336] width 534 height 63
click at [478, 344] on input "True" at bounding box center [470, 337] width 16 height 16
radio input "true"
click at [694, 506] on button "SUBMIT" at bounding box center [713, 513] width 134 height 32
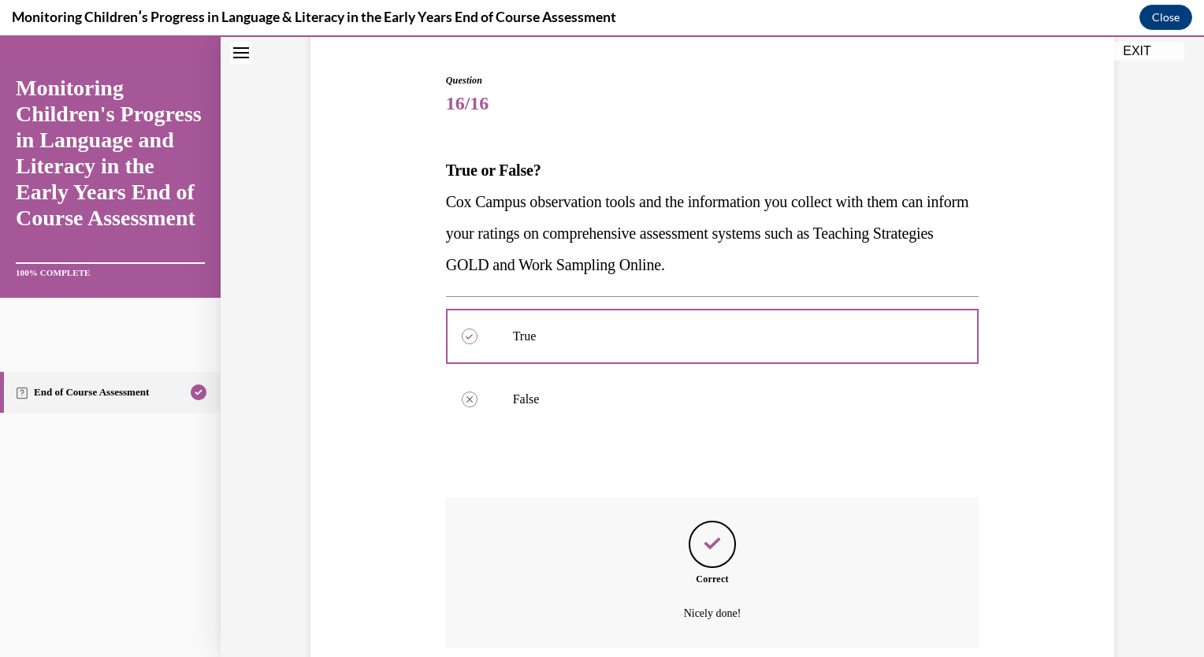
scroll to position [274, 0]
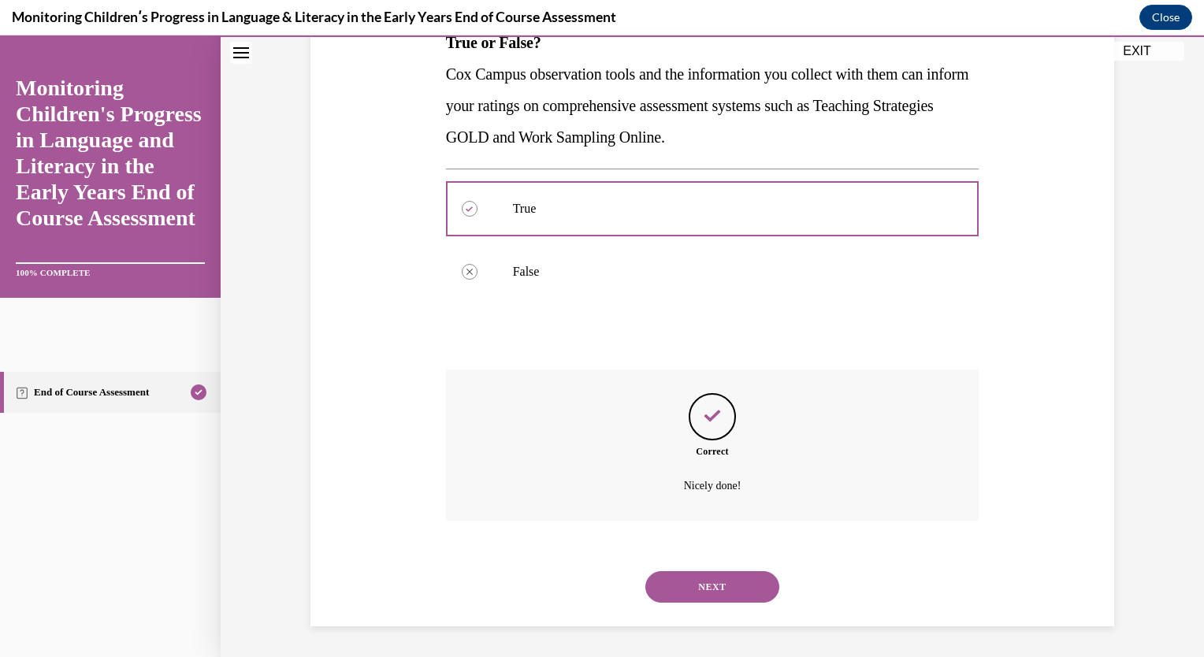
click at [709, 590] on button "NEXT" at bounding box center [713, 587] width 134 height 32
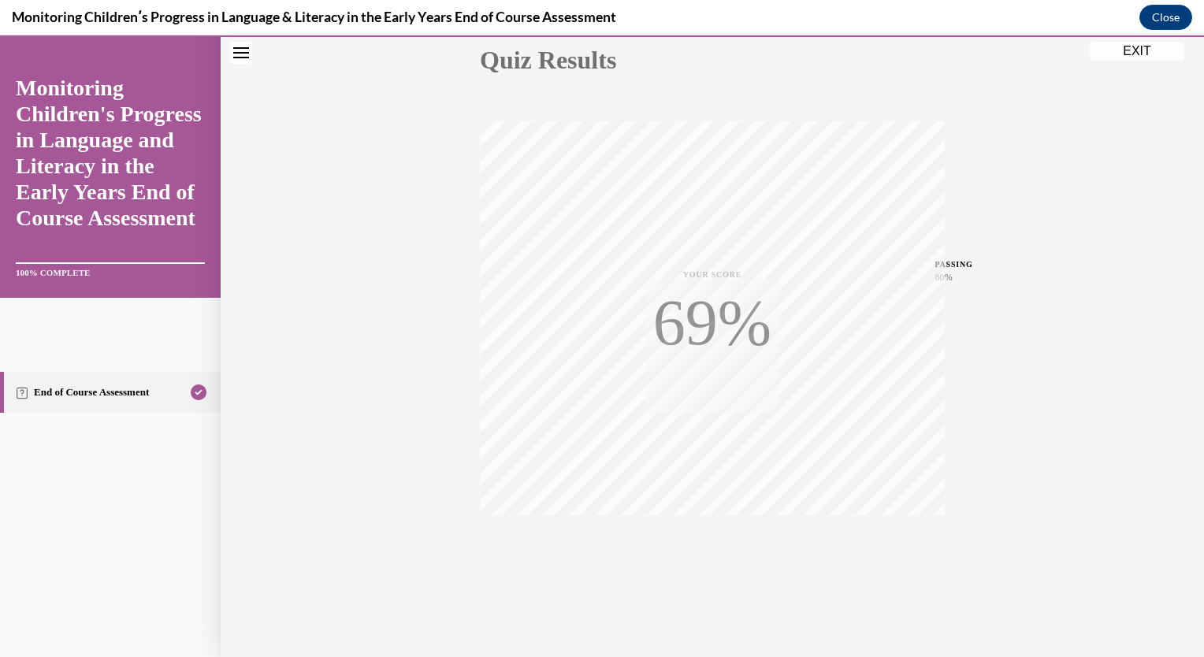
scroll to position [185, 0]
click at [1133, 46] on button "EXIT" at bounding box center [1137, 51] width 95 height 19
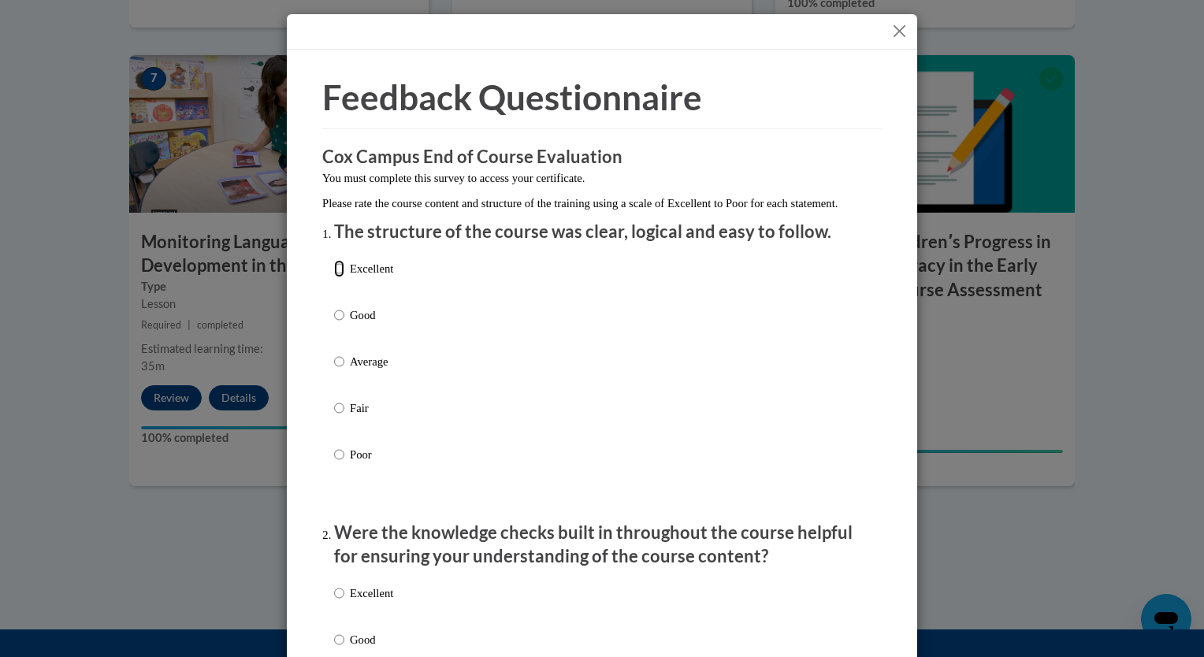
click at [335, 277] on input "Excellent" at bounding box center [339, 268] width 10 height 17
radio input "true"
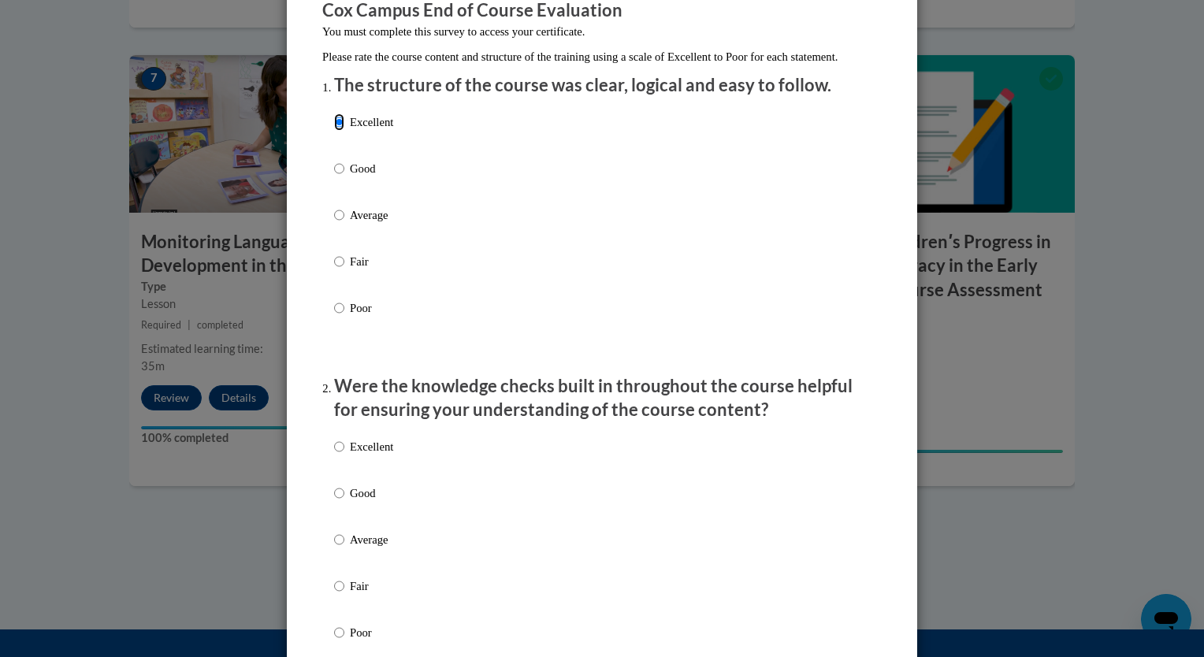
scroll to position [154, 0]
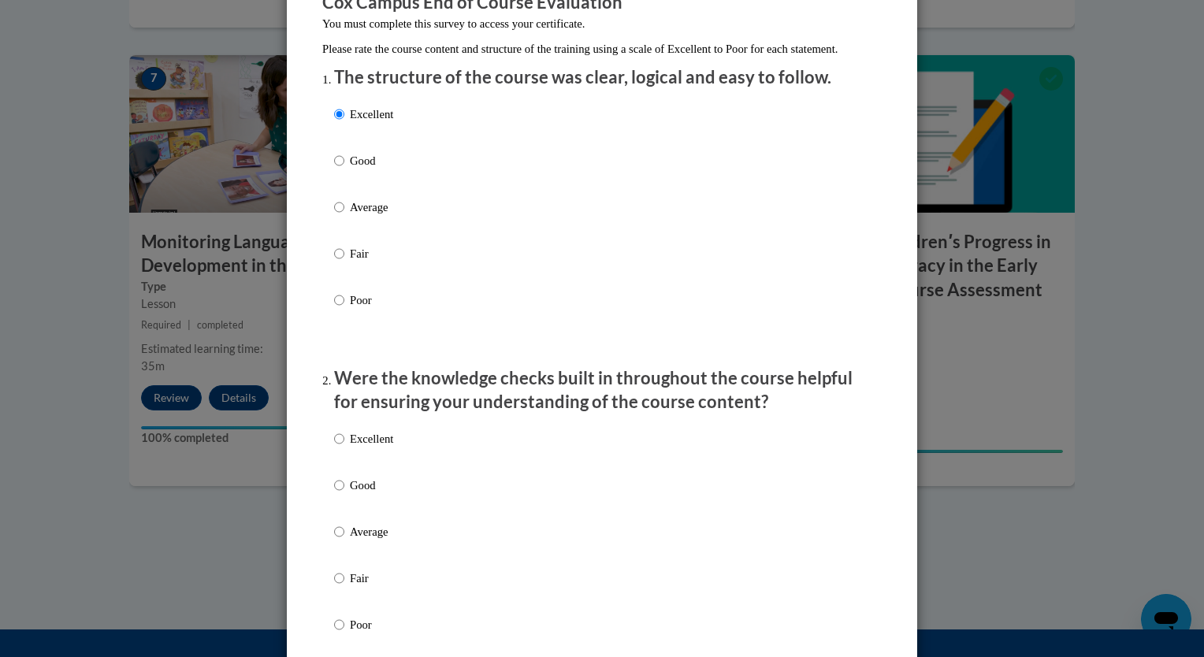
click at [378, 448] on p "Excellent" at bounding box center [371, 438] width 43 height 17
click at [344, 448] on input "Excellent" at bounding box center [339, 438] width 10 height 17
radio input "true"
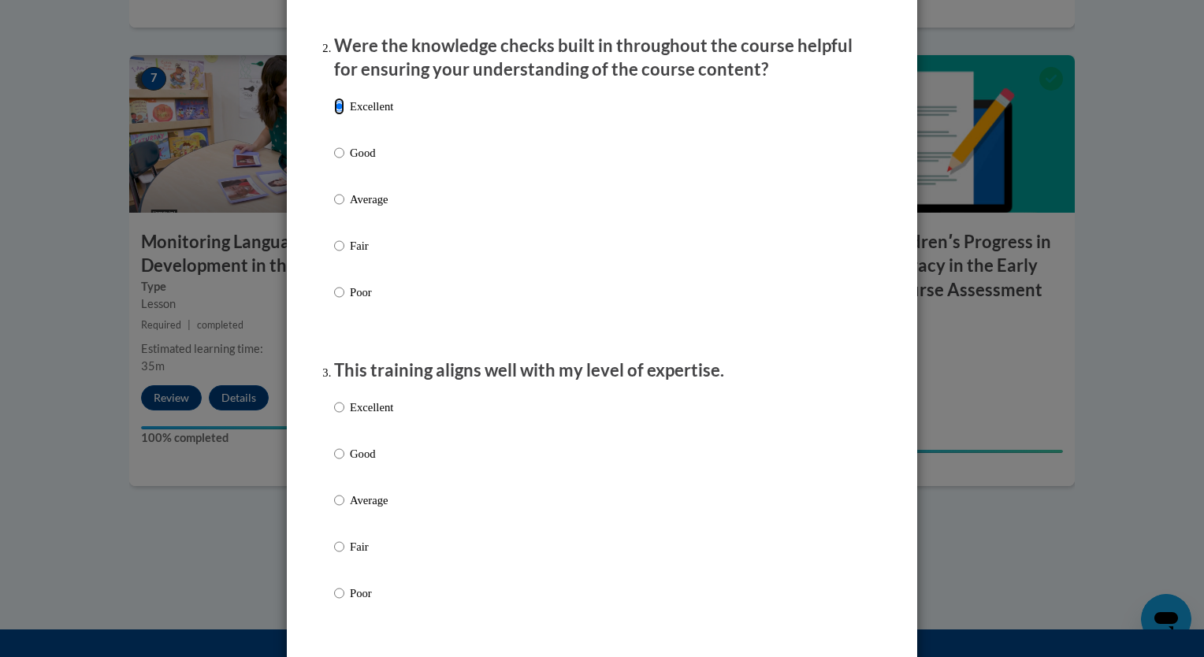
scroll to position [508, 0]
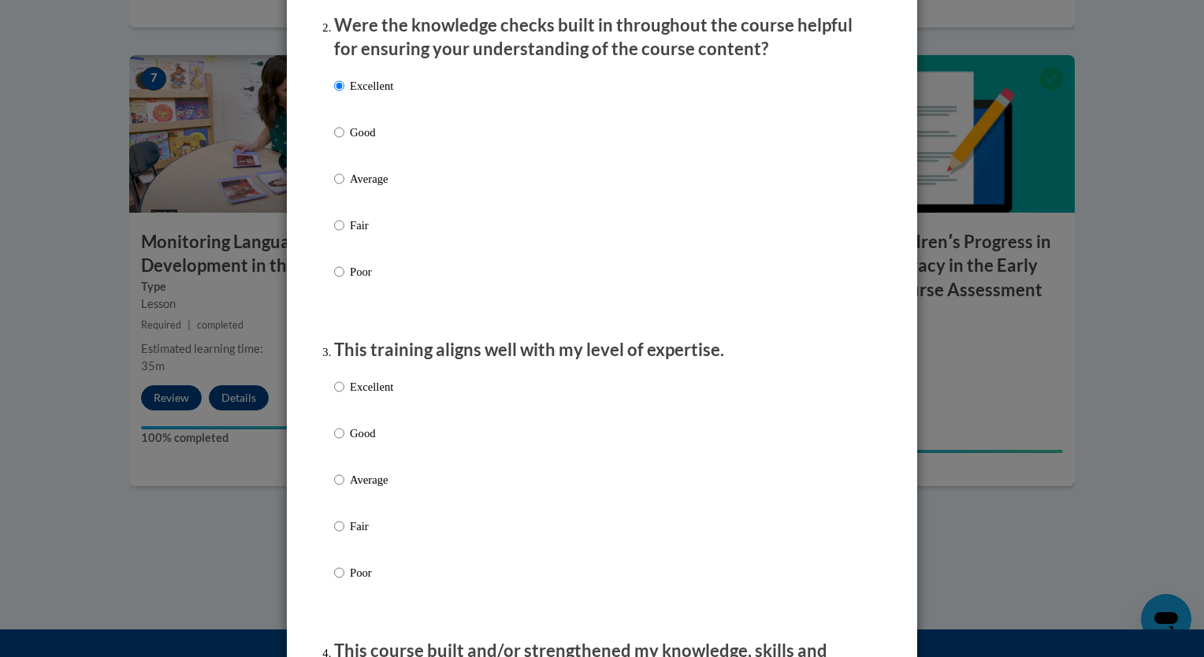
click at [366, 396] on p "Excellent" at bounding box center [371, 386] width 43 height 17
click at [344, 396] on input "Excellent" at bounding box center [339, 386] width 10 height 17
radio input "true"
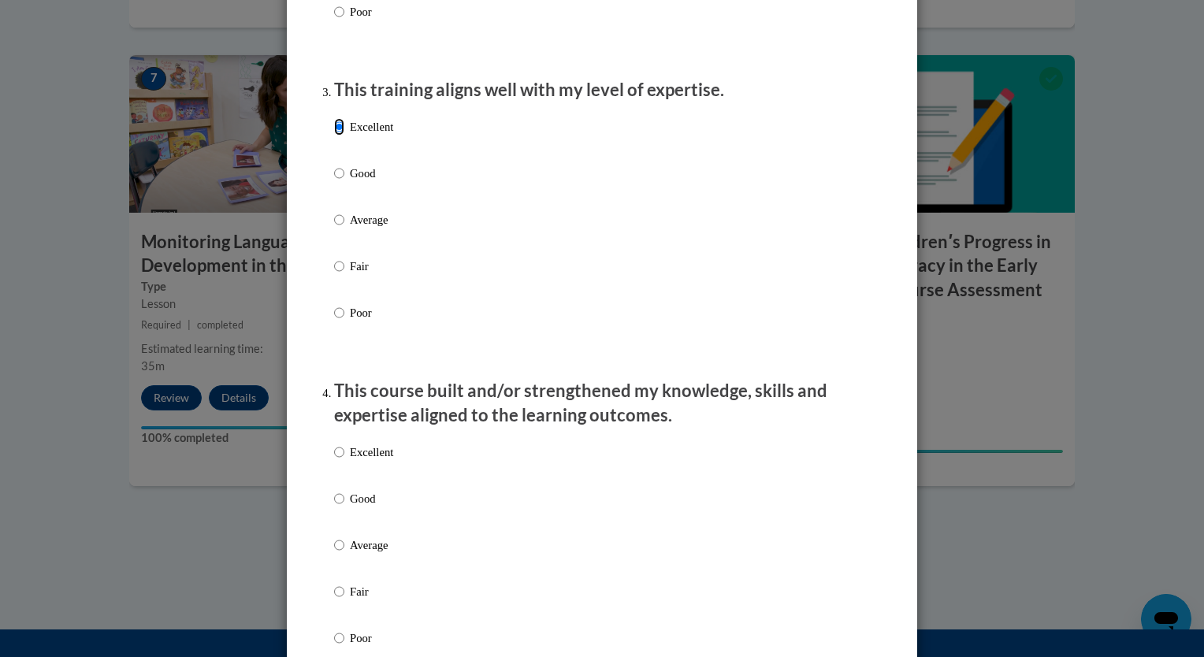
scroll to position [823, 0]
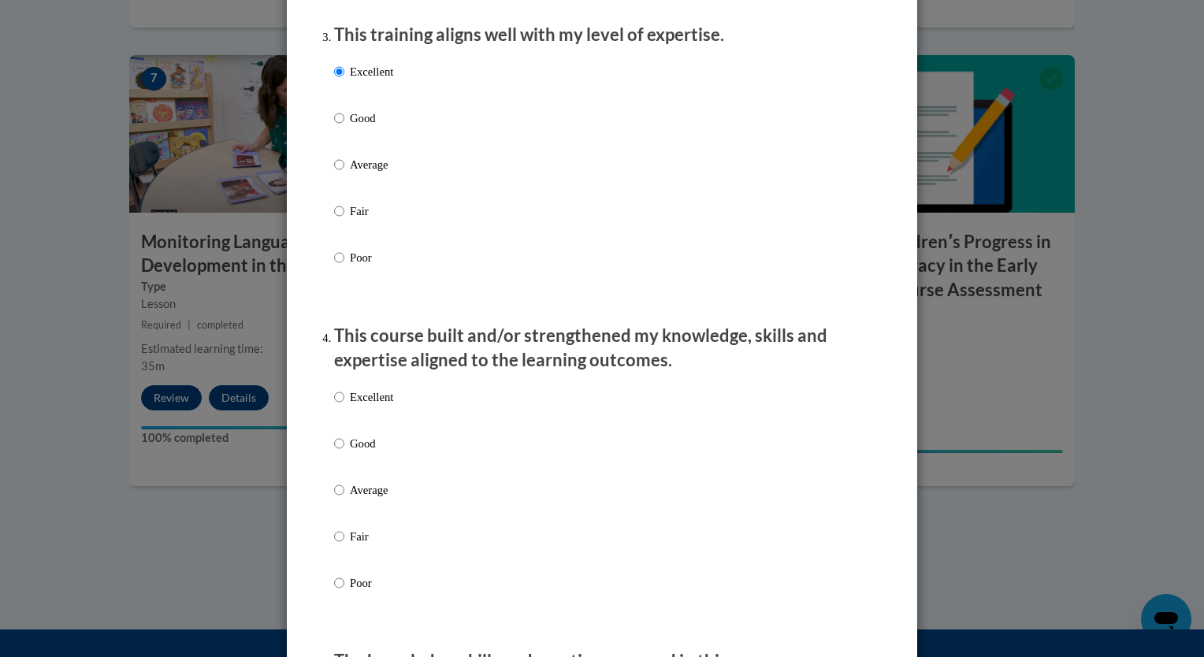
click at [366, 406] on p "Excellent" at bounding box center [371, 397] width 43 height 17
click at [344, 406] on input "Excellent" at bounding box center [339, 397] width 10 height 17
radio input "true"
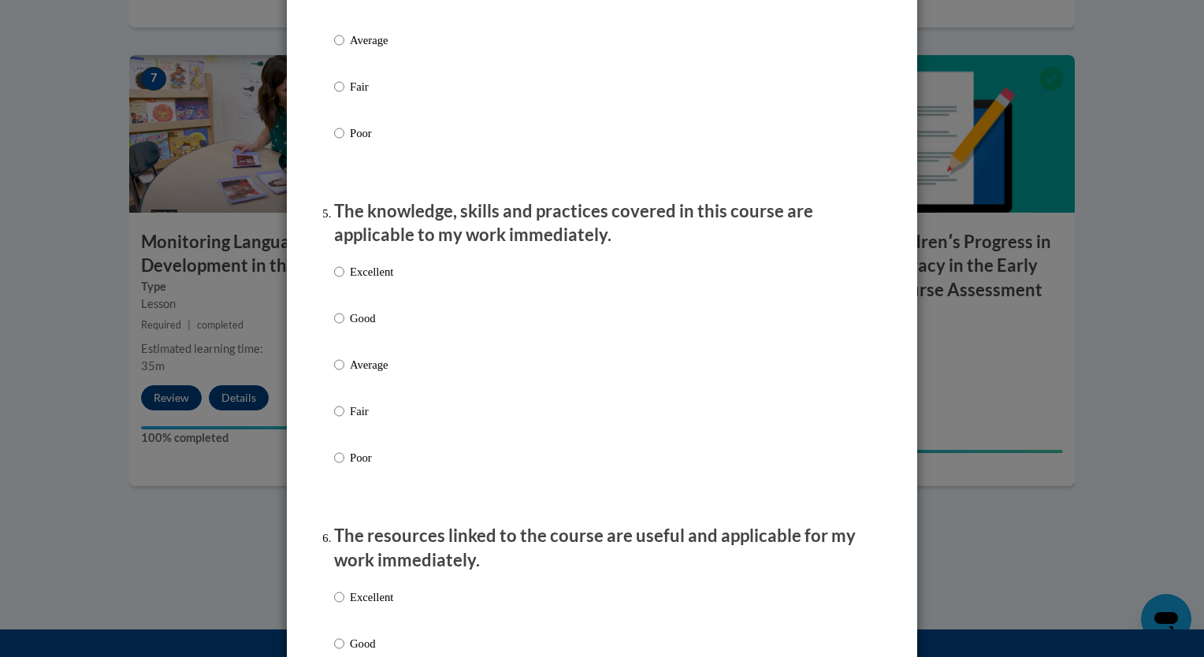
scroll to position [1274, 0]
click at [363, 280] on p "Excellent" at bounding box center [371, 270] width 43 height 17
click at [344, 280] on input "Excellent" at bounding box center [339, 270] width 10 height 17
radio input "true"
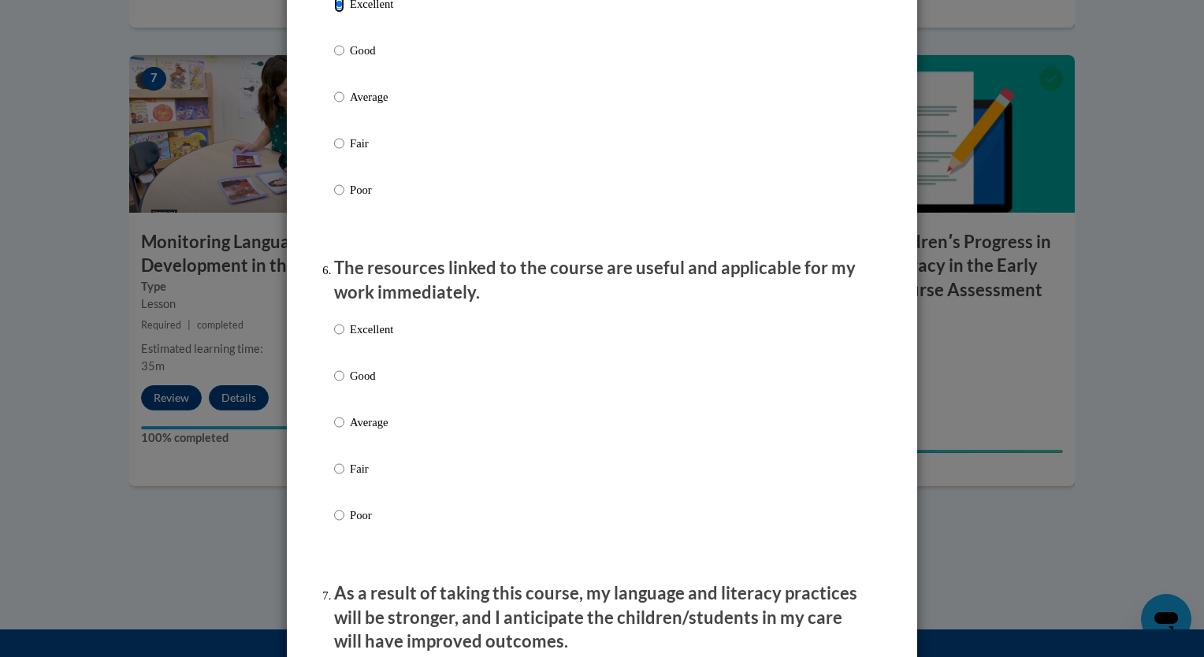
scroll to position [1542, 0]
click at [363, 336] on div "Excellent Good Average Fair Poor" at bounding box center [363, 434] width 59 height 244
click at [355, 337] on p "Excellent" at bounding box center [371, 328] width 43 height 17
click at [344, 337] on input "Excellent" at bounding box center [339, 328] width 10 height 17
radio input "true"
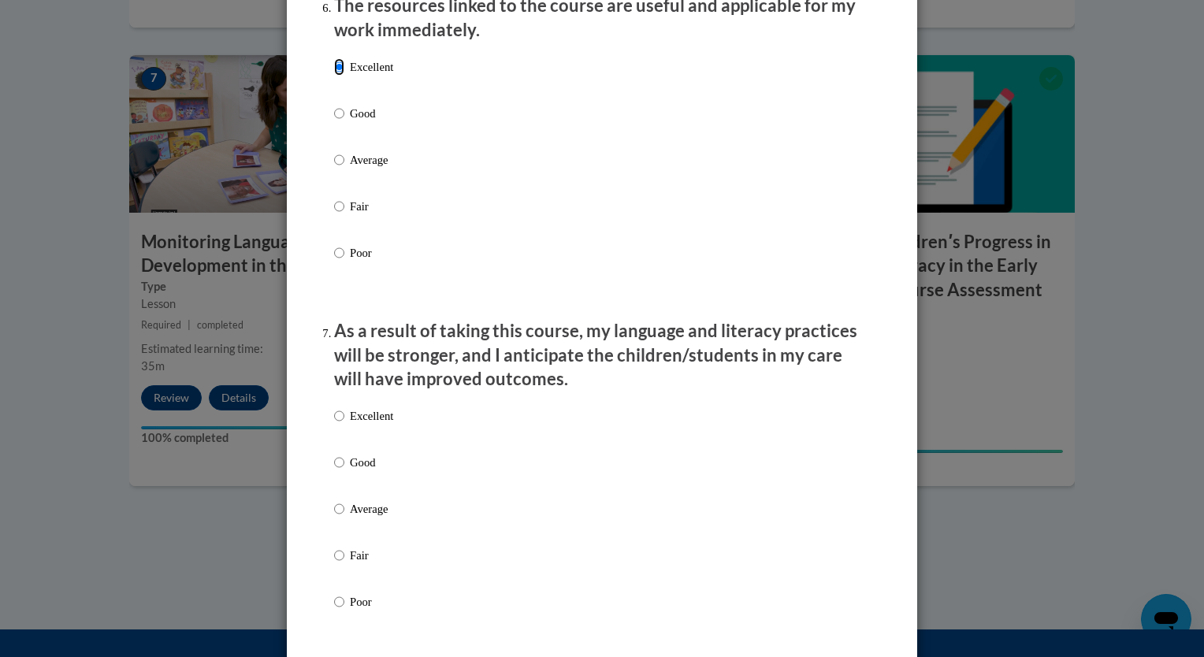
scroll to position [1811, 0]
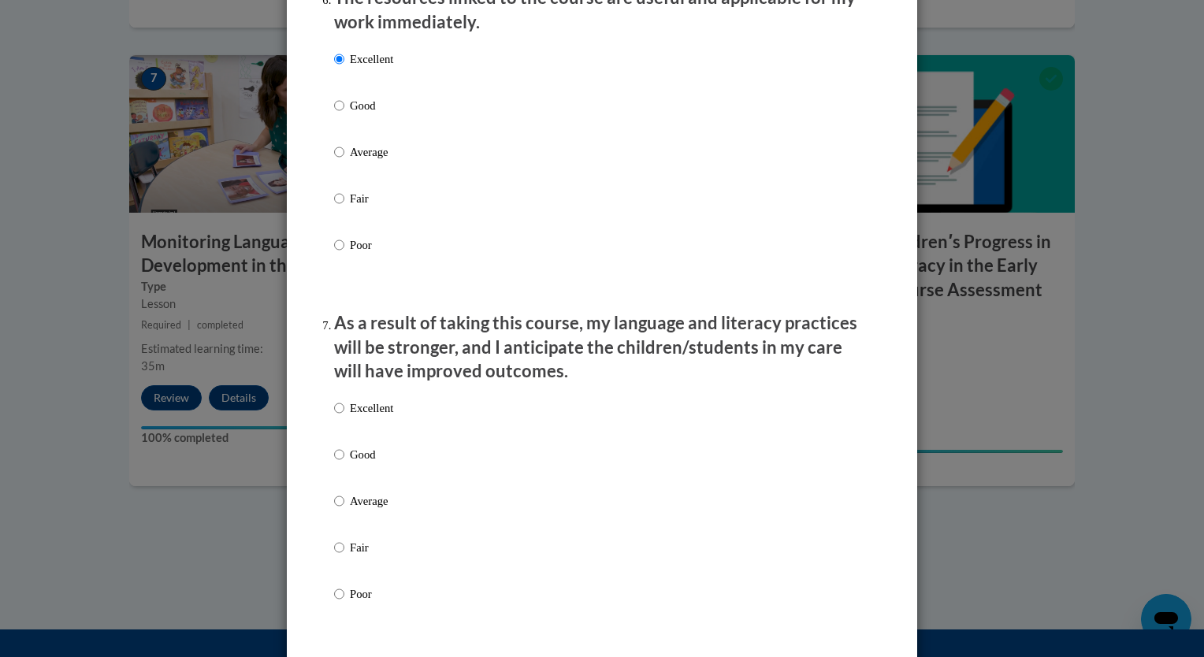
click at [355, 417] on p "Excellent" at bounding box center [371, 408] width 43 height 17
click at [344, 417] on input "Excellent" at bounding box center [339, 408] width 10 height 17
radio input "true"
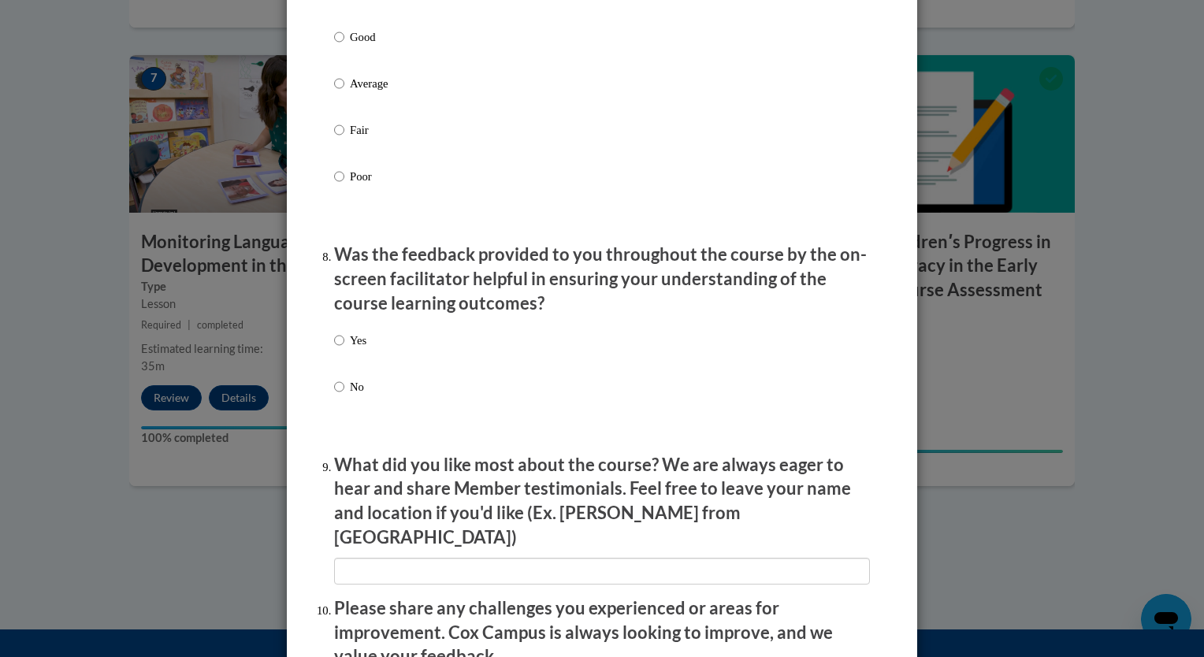
scroll to position [2229, 0]
click at [352, 349] on p "Yes" at bounding box center [358, 340] width 17 height 17
click at [344, 349] on input "Yes" at bounding box center [339, 340] width 10 height 17
radio input "true"
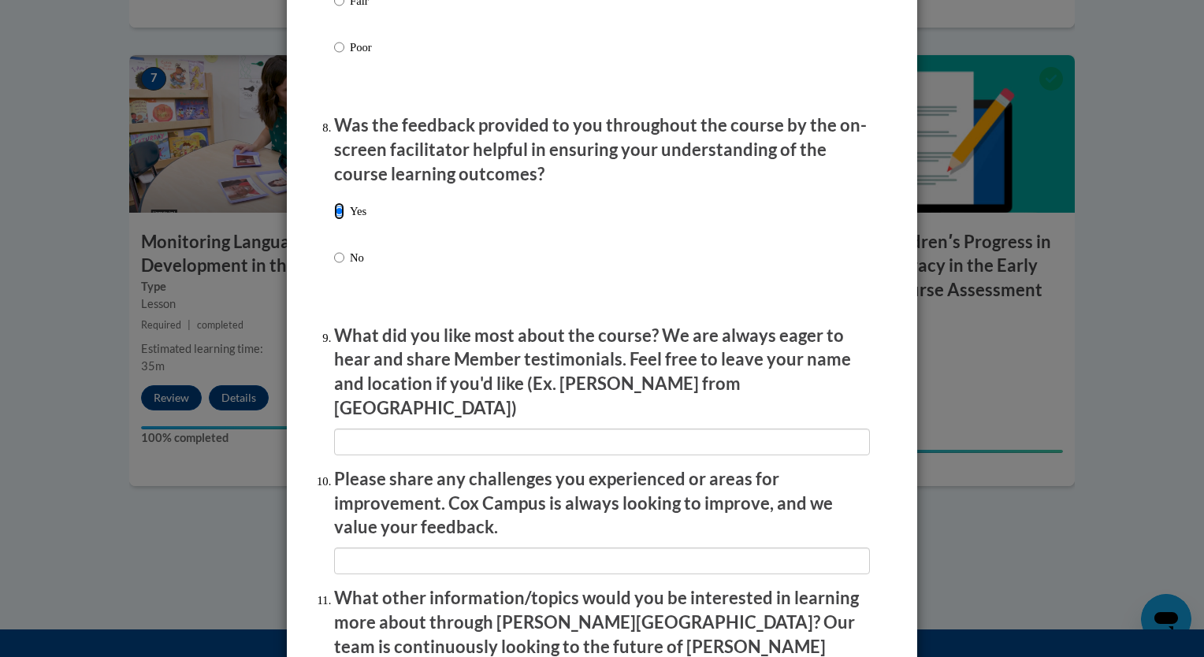
scroll to position [2358, 0]
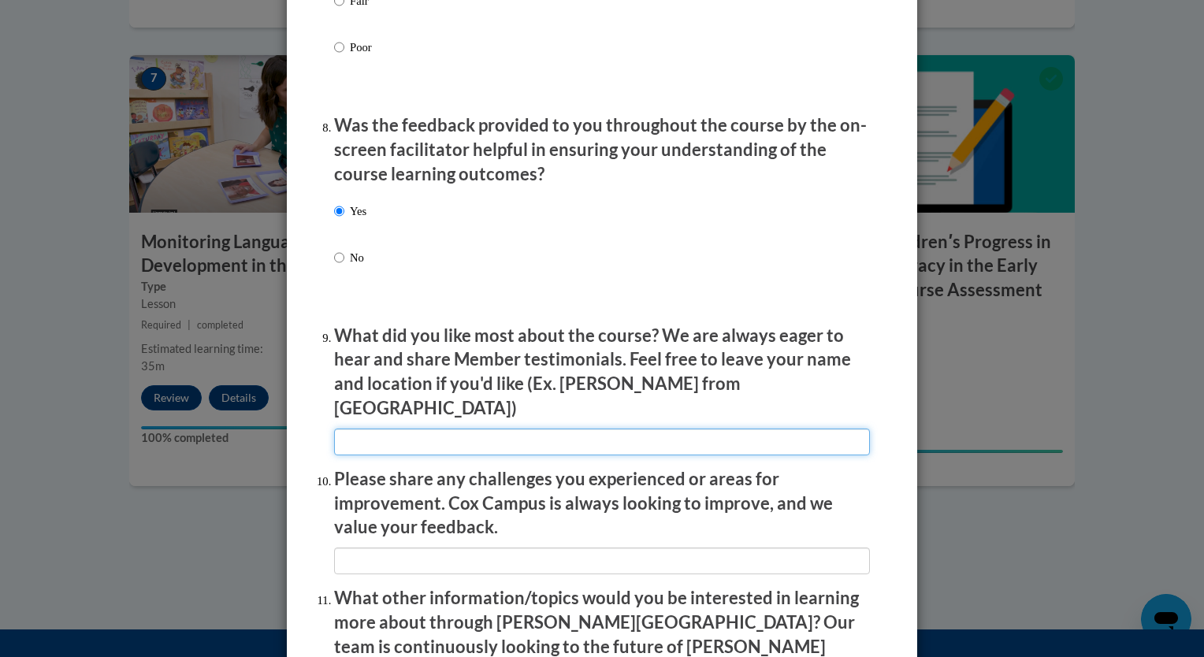
click at [379, 429] on input "textbox" at bounding box center [602, 442] width 536 height 27
type input "Real life footage"
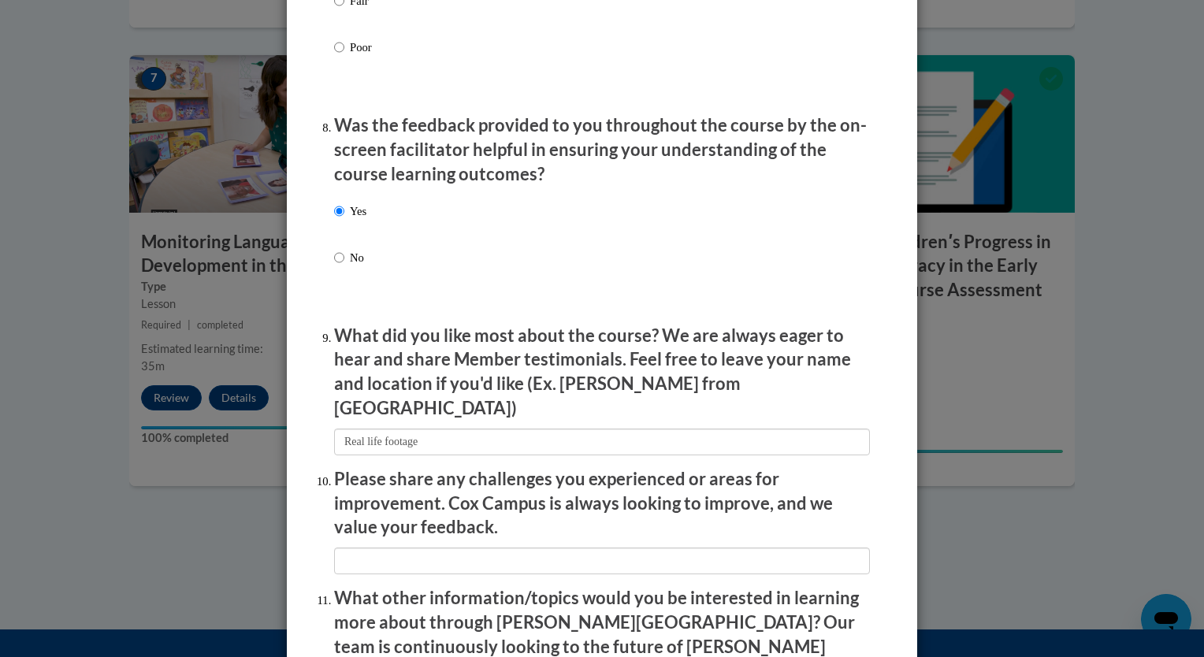
click at [501, 540] on li "Please share any challenges you experienced or areas for improvement. Cox Campu…" at bounding box center [602, 520] width 536 height 107
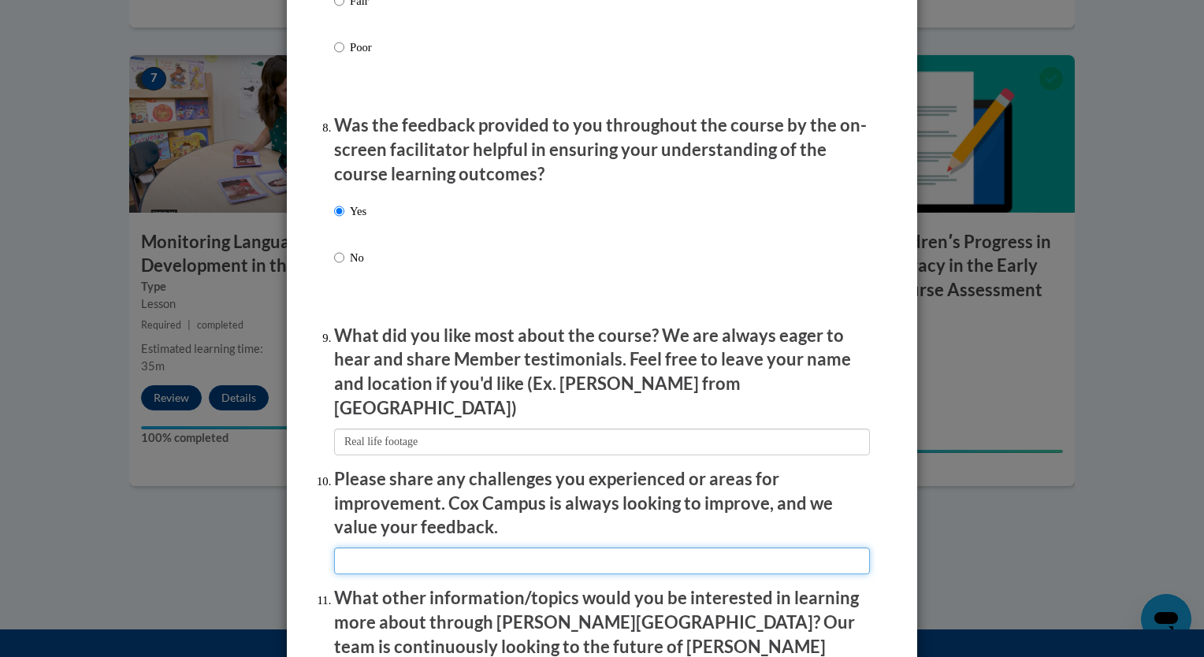
click at [502, 548] on input "textbox" at bounding box center [602, 561] width 536 height 27
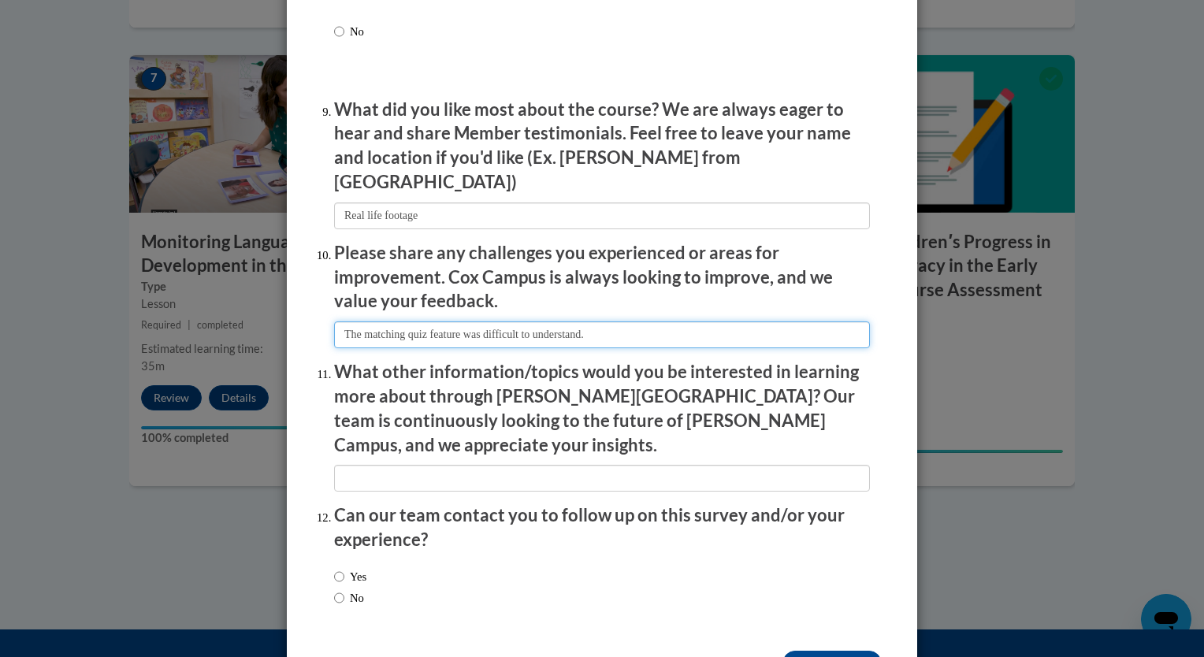
scroll to position [2613, 0]
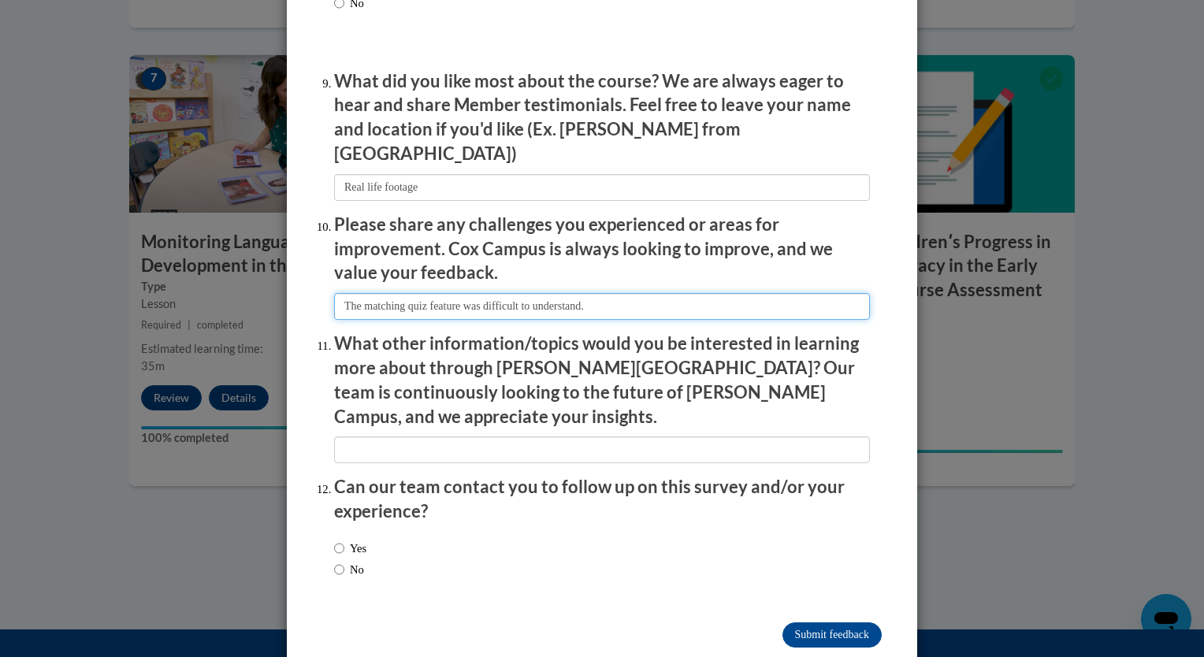
type input "The matching quiz feature was difficult to understand."
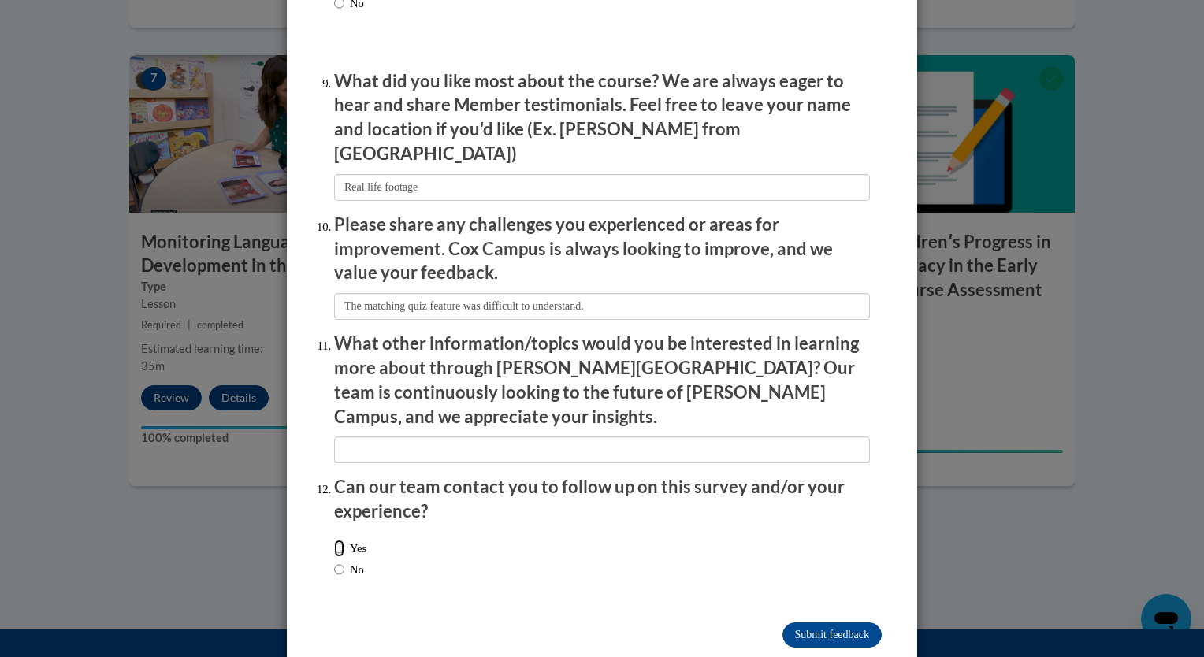
click at [334, 540] on input "Yes" at bounding box center [339, 548] width 10 height 17
radio input "true"
click at [813, 623] on input "Submit feedback" at bounding box center [832, 635] width 99 height 25
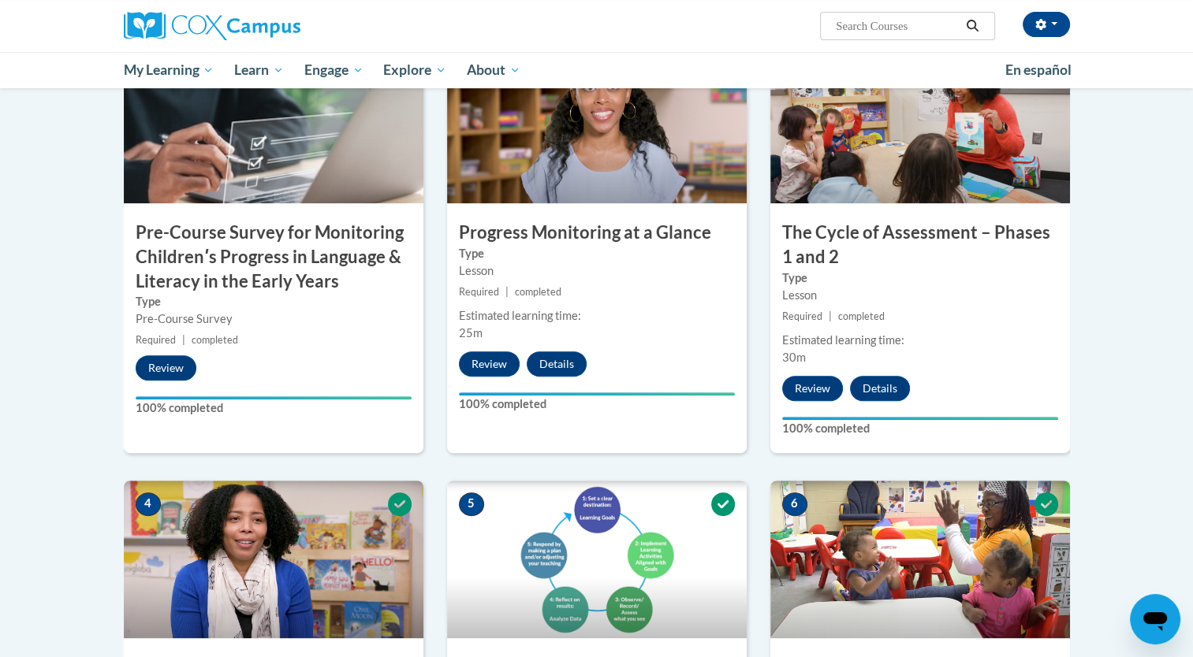
scroll to position [0, 0]
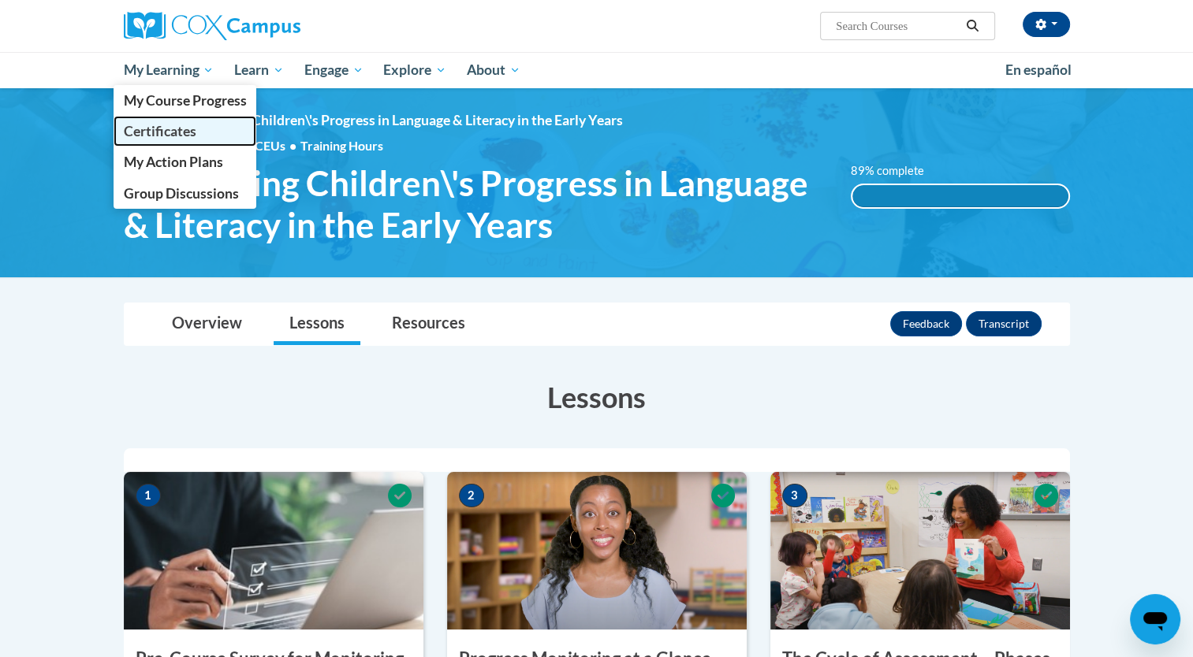
click at [192, 125] on span "Certificates" at bounding box center [159, 131] width 73 height 17
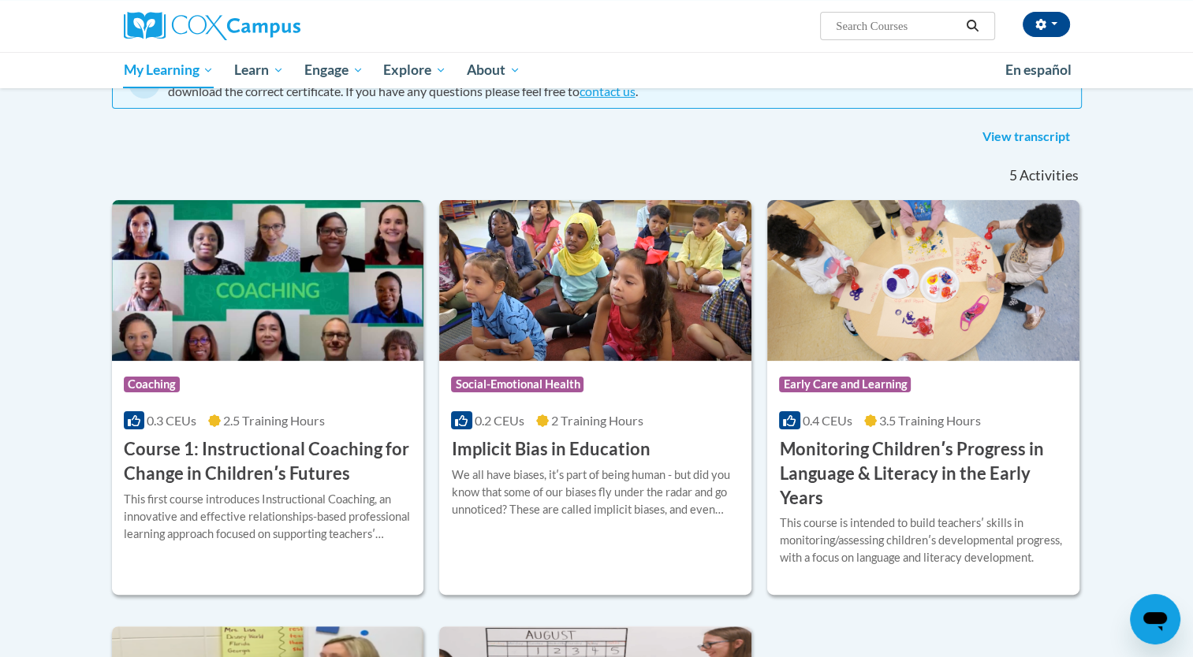
scroll to position [176, 0]
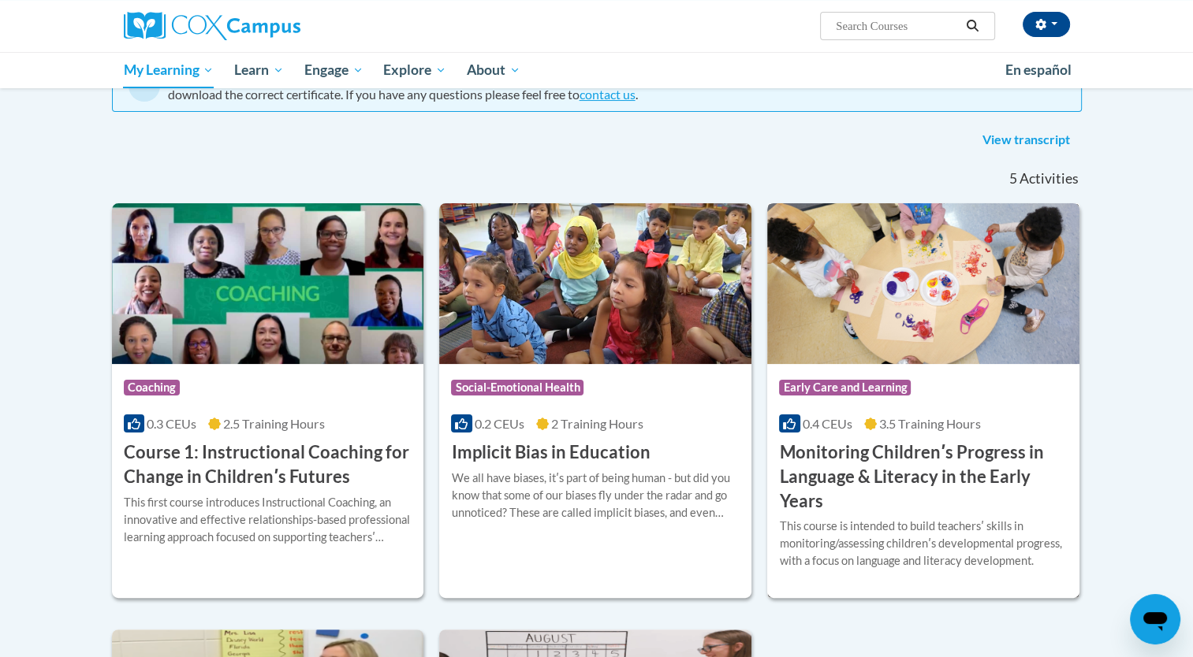
click at [857, 413] on div "Course Category: Early Care and Learning 0.4 CEUs 3.5 Training Hours COURSE Mon…" at bounding box center [923, 439] width 312 height 150
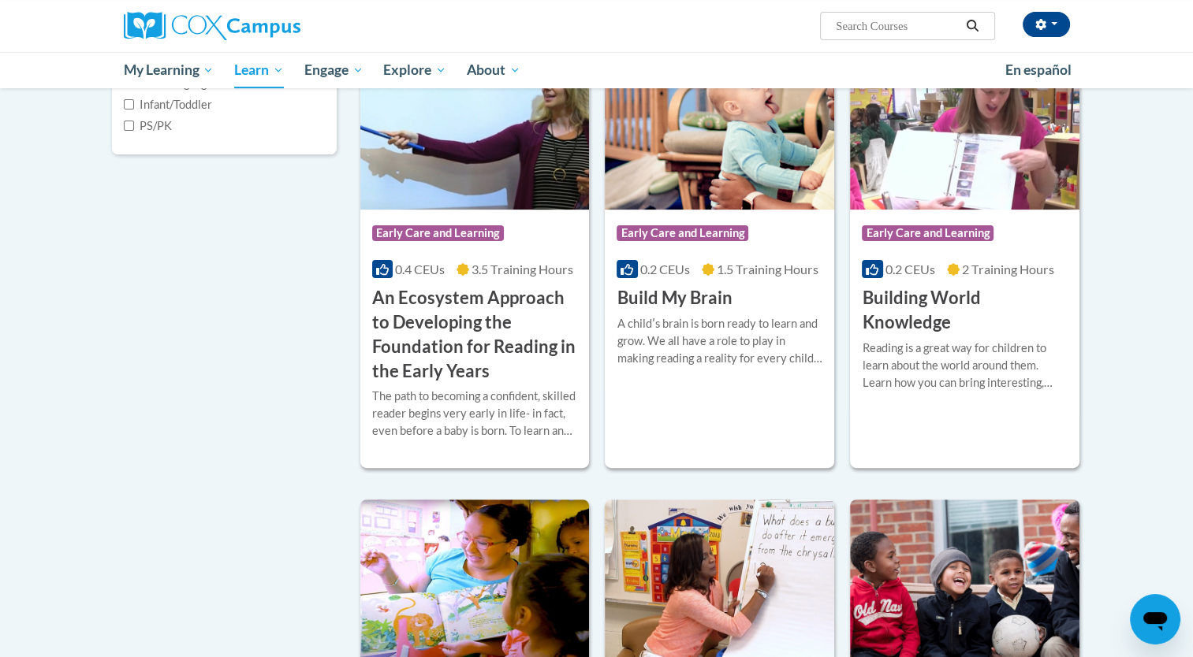
scroll to position [451, 0]
click at [695, 328] on div "A childʹs brain is born ready to learn and grow. We all have a role to play in …" at bounding box center [719, 341] width 206 height 52
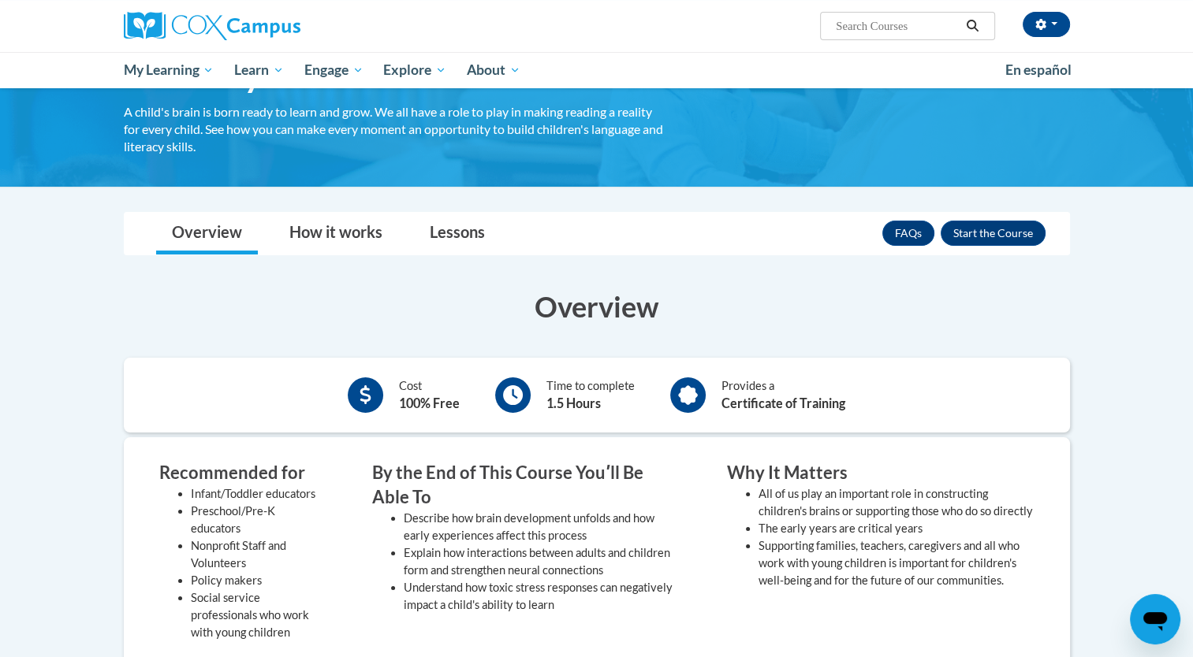
scroll to position [112, 0]
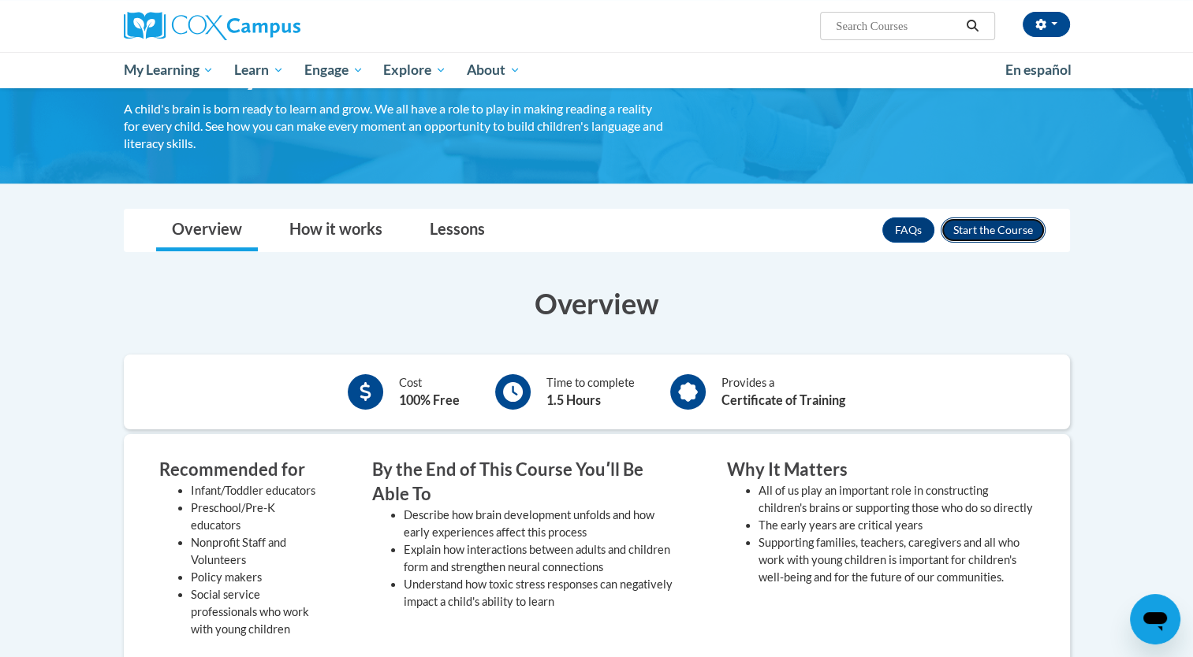
click at [981, 233] on button "Enroll" at bounding box center [992, 230] width 105 height 25
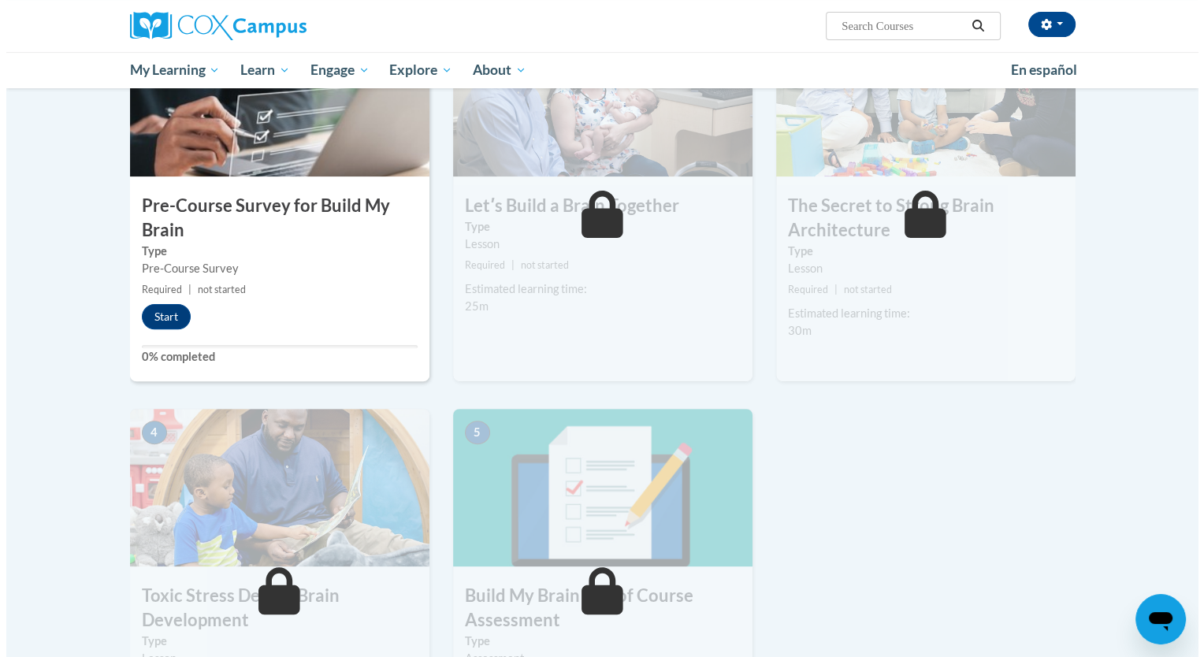
scroll to position [416, 0]
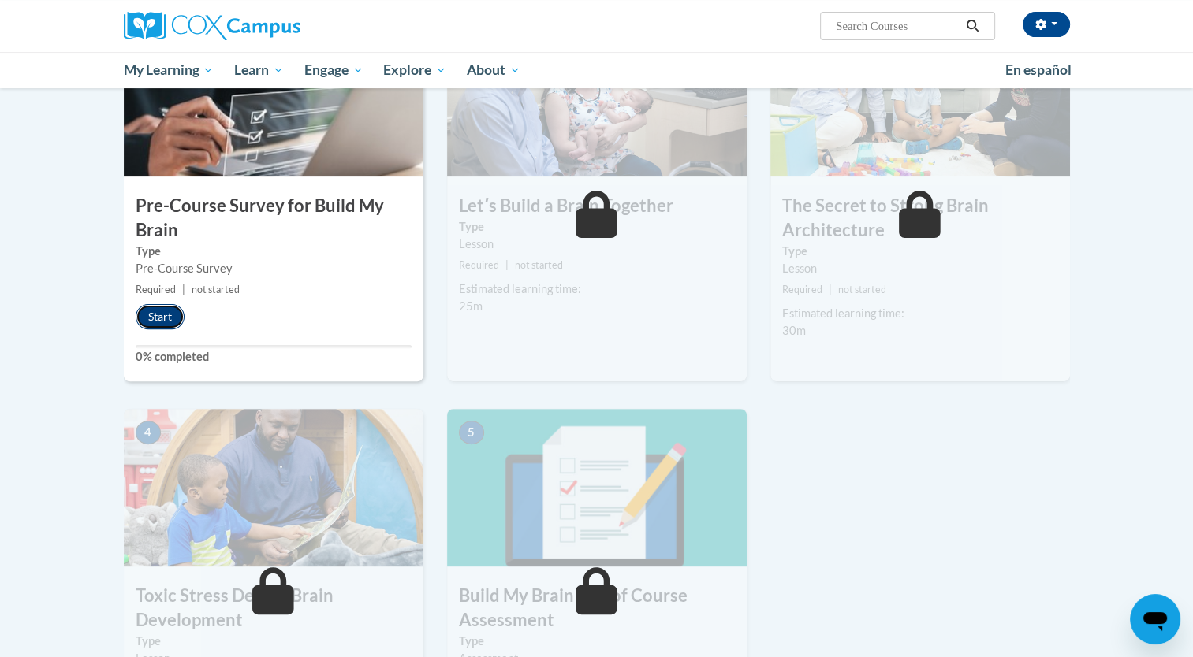
click at [164, 311] on button "Start" at bounding box center [160, 316] width 49 height 25
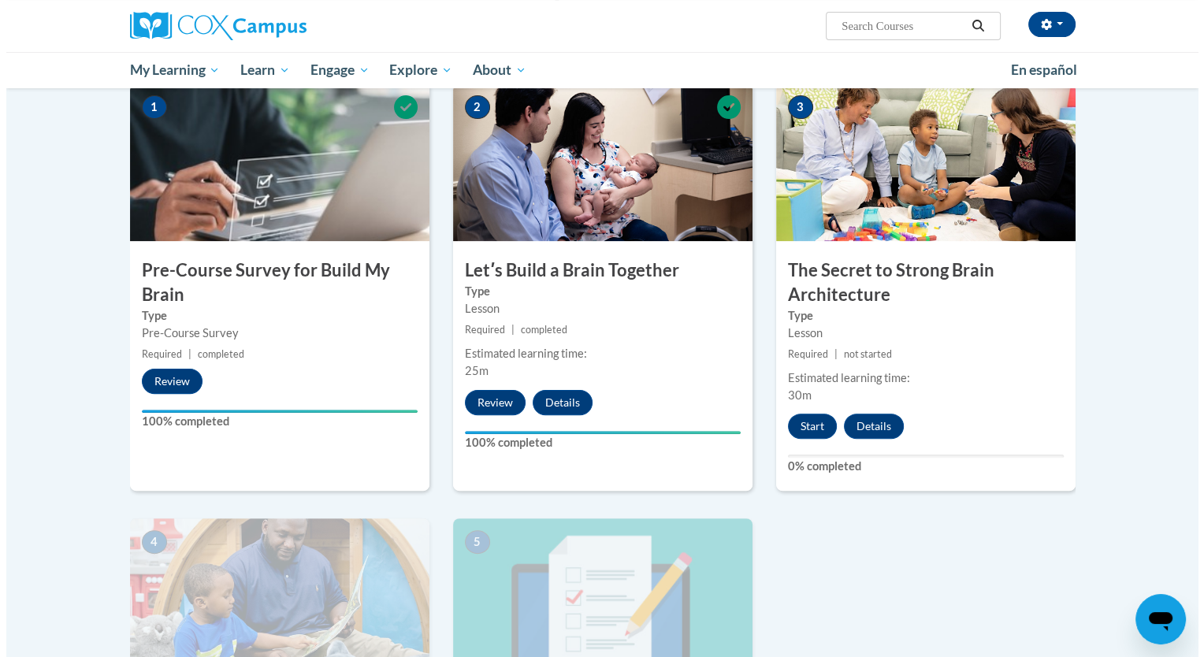
scroll to position [350, 0]
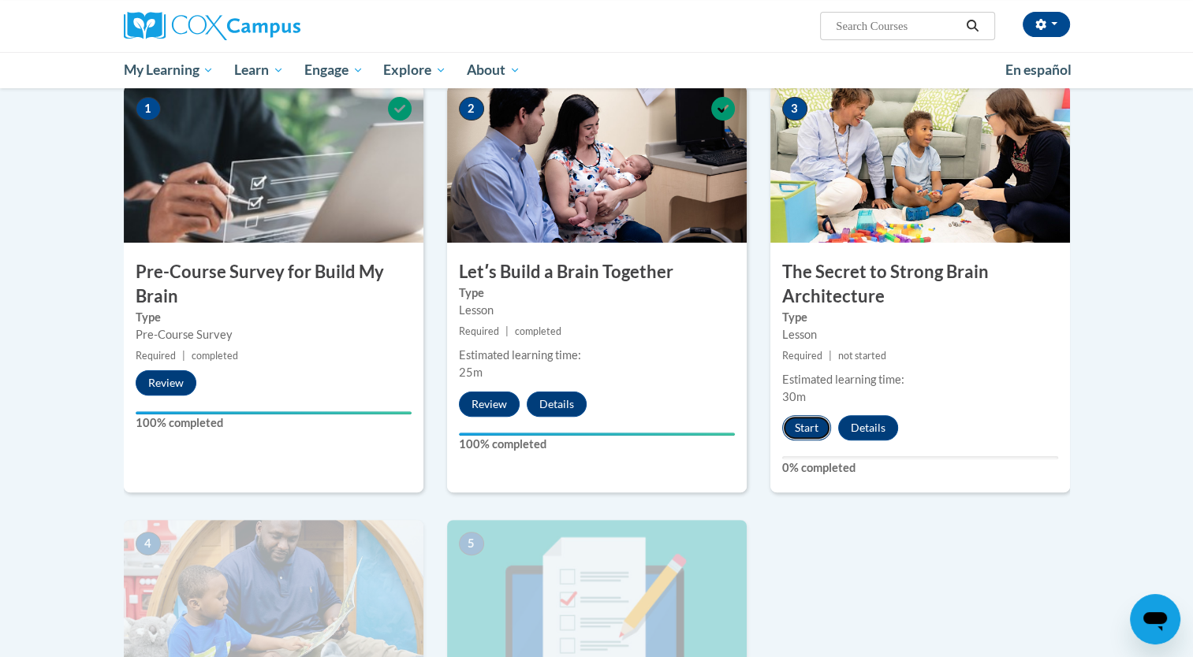
click at [803, 424] on button "Start" at bounding box center [806, 427] width 49 height 25
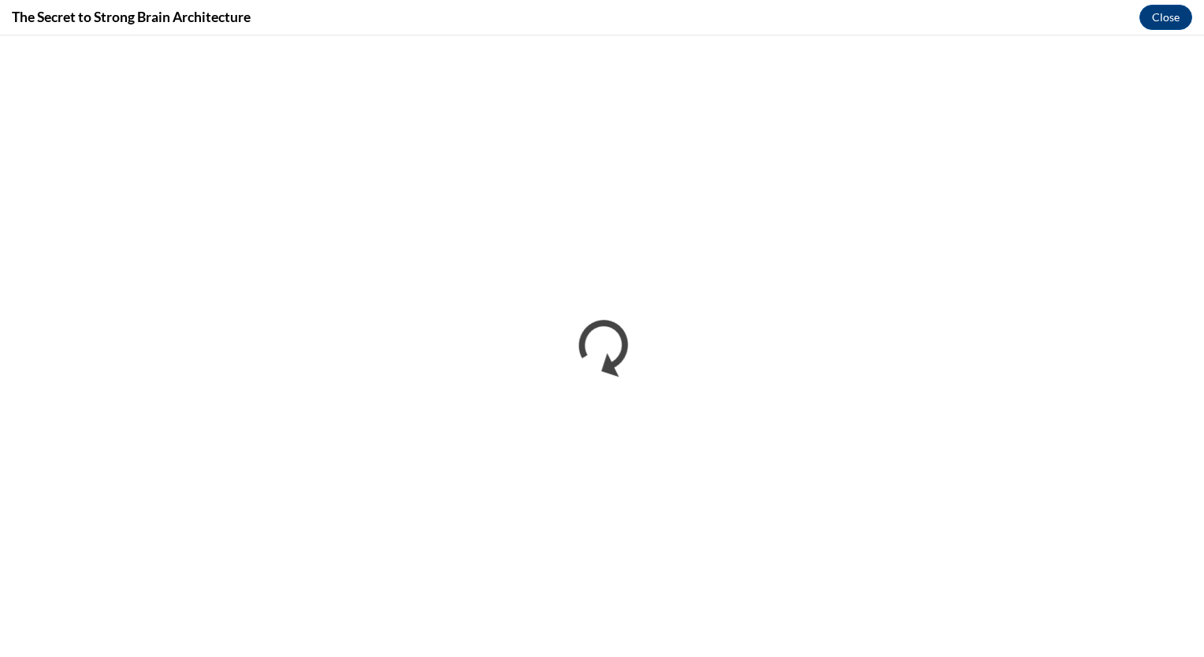
scroll to position [0, 0]
